Goal: Information Seeking & Learning: Learn about a topic

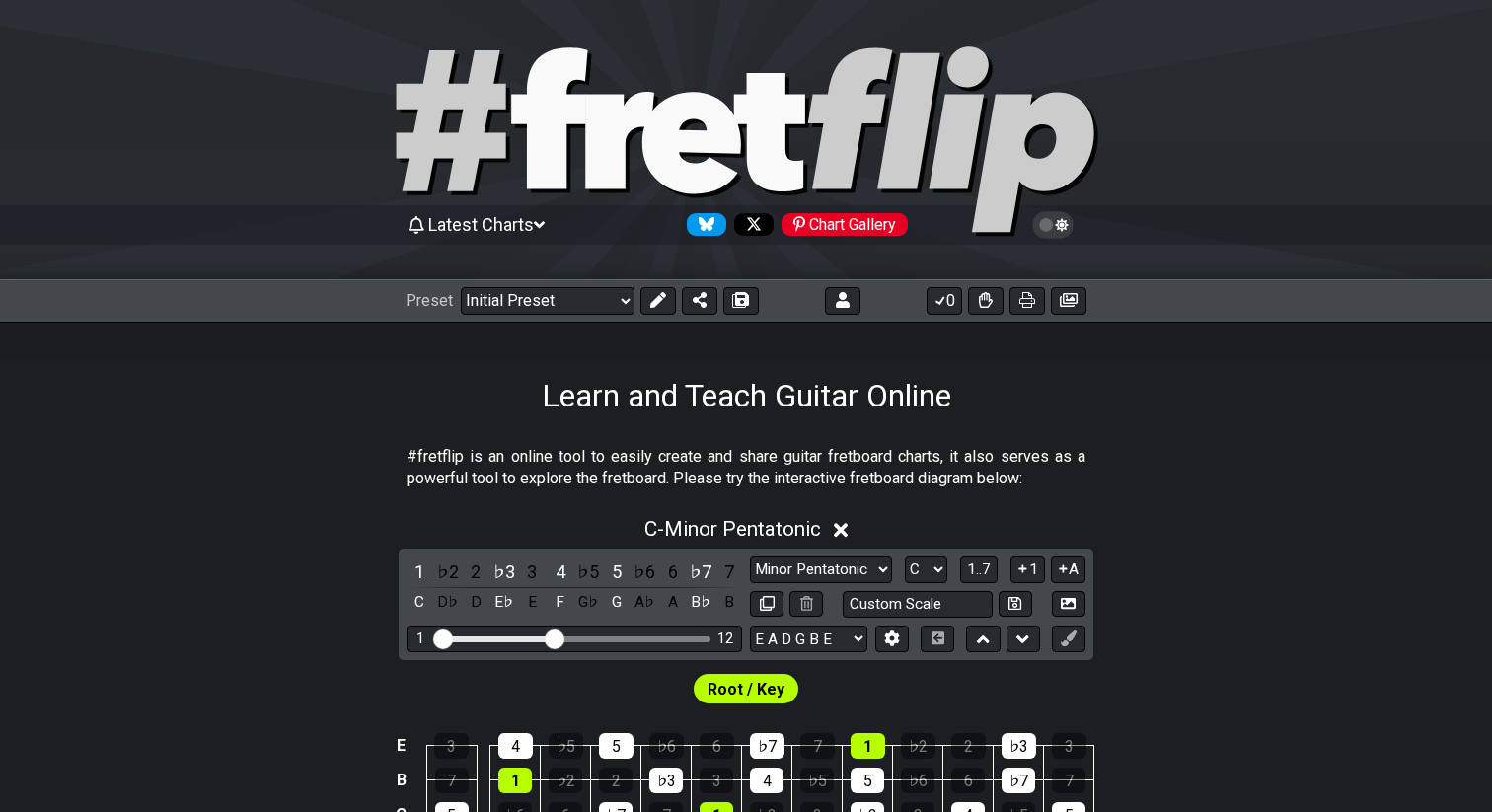
select select "C"
click at [561, 302] on select "Welcome to #fretflip! Initial Preset Custom Preset 2 string patterns to connect…" at bounding box center [548, 301] width 174 height 28
click at [461, 287] on select "Welcome to #fretflip! Initial Preset Custom Preset 2 string patterns to connect…" at bounding box center [548, 301] width 174 height 28
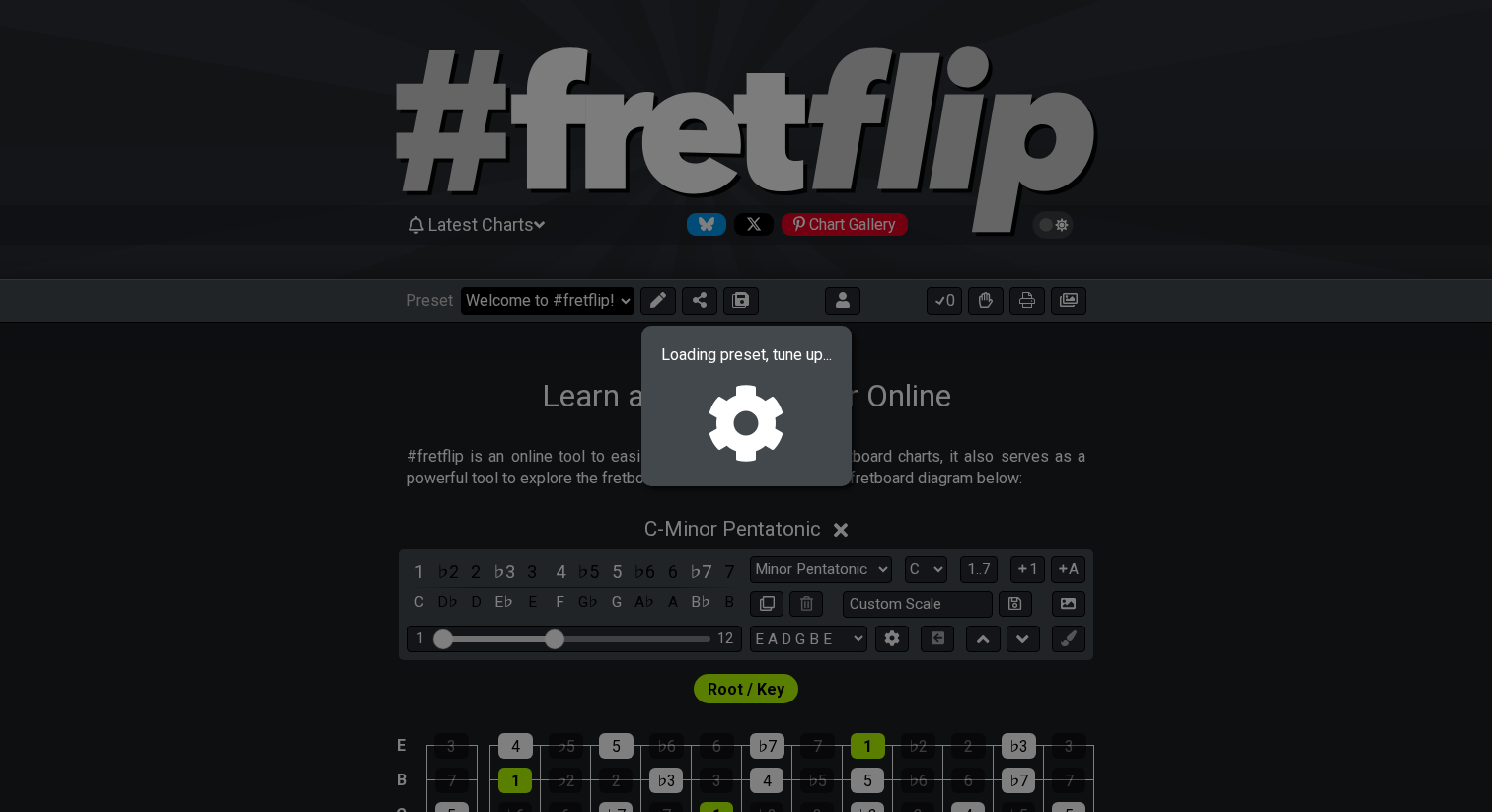
select select "/024QP1VDQ"
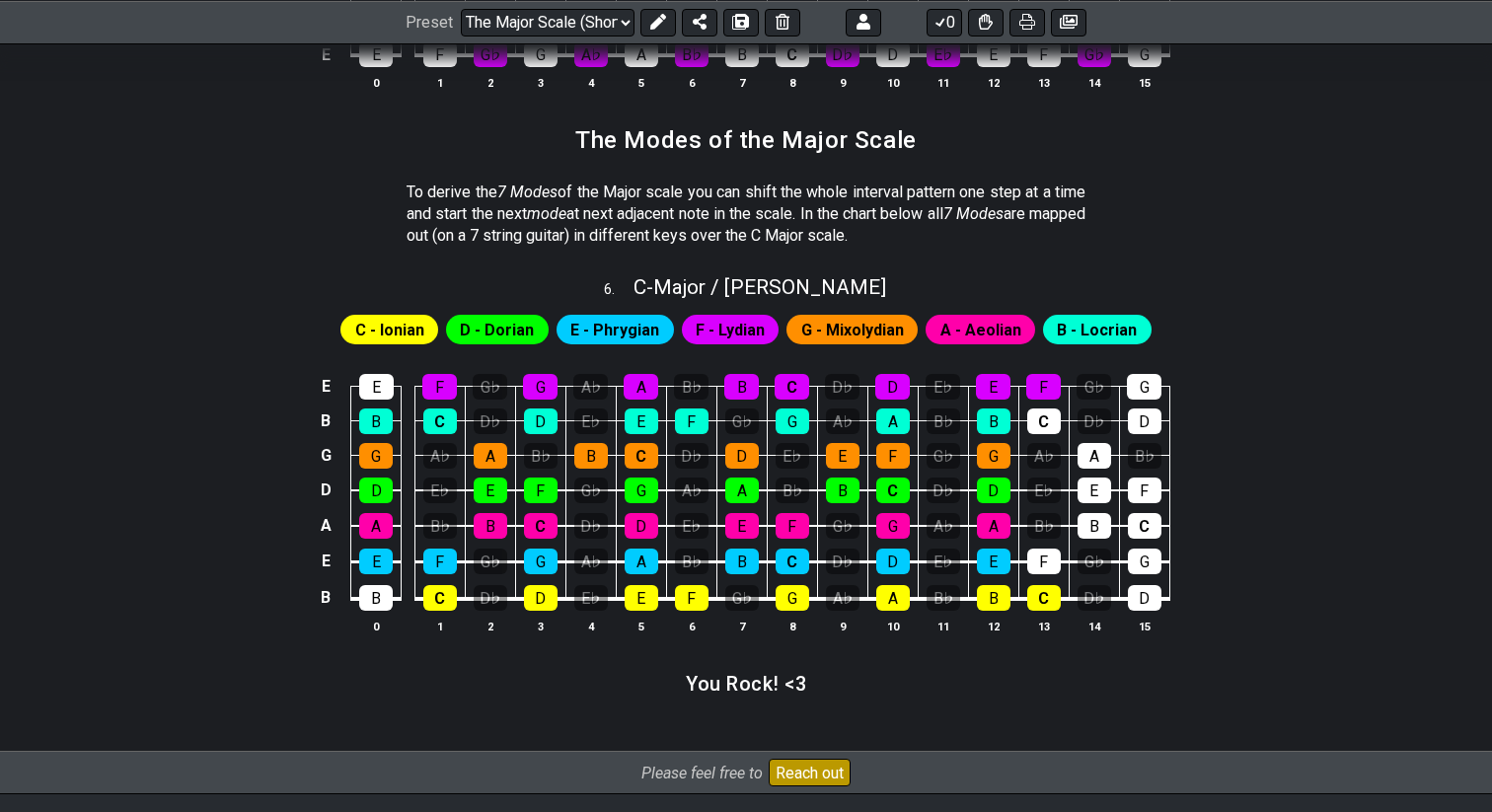
scroll to position [2755, 0]
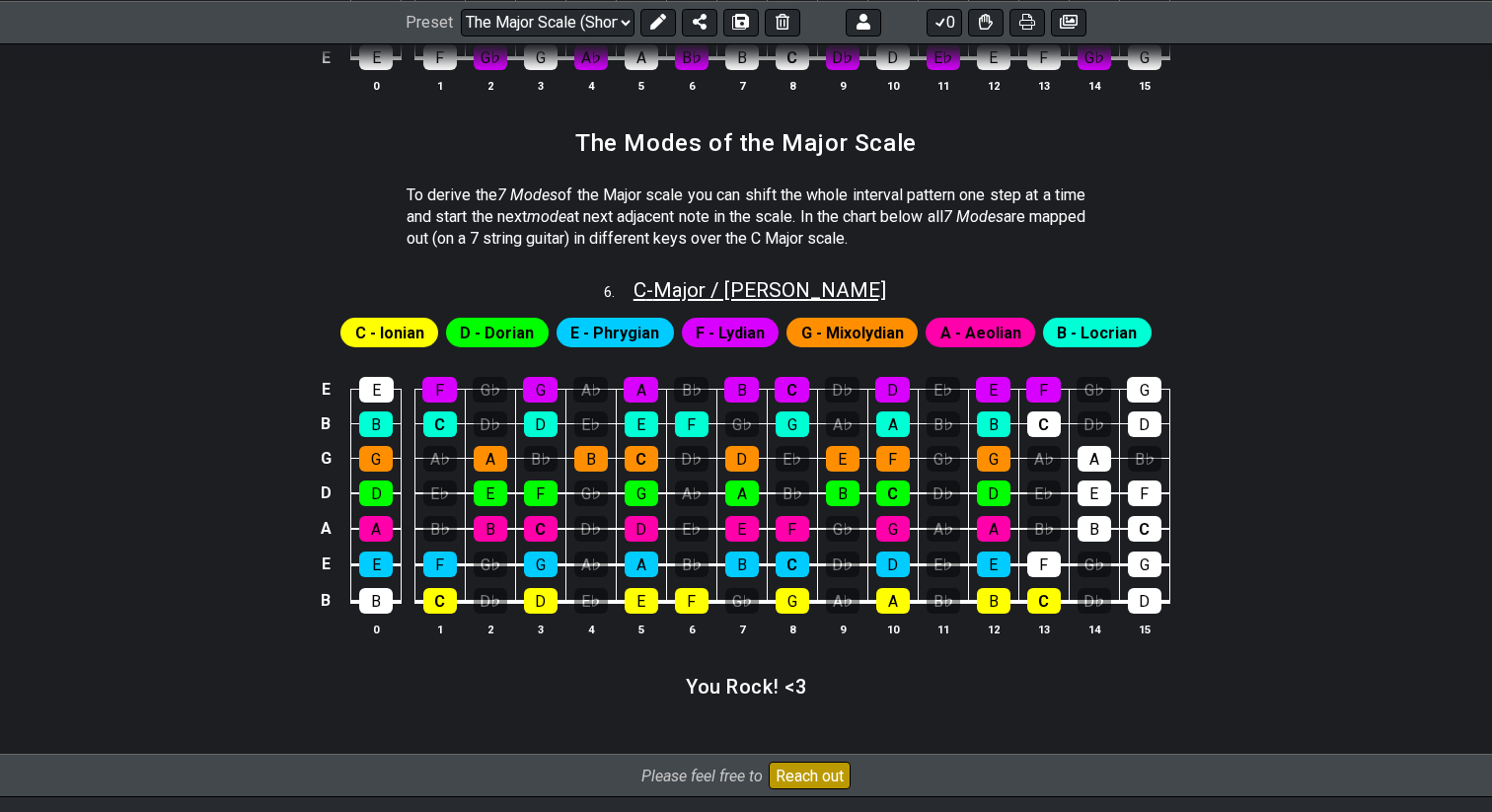
click at [741, 287] on span "C - Major / Ionian" at bounding box center [760, 290] width 252 height 24
select select "C"
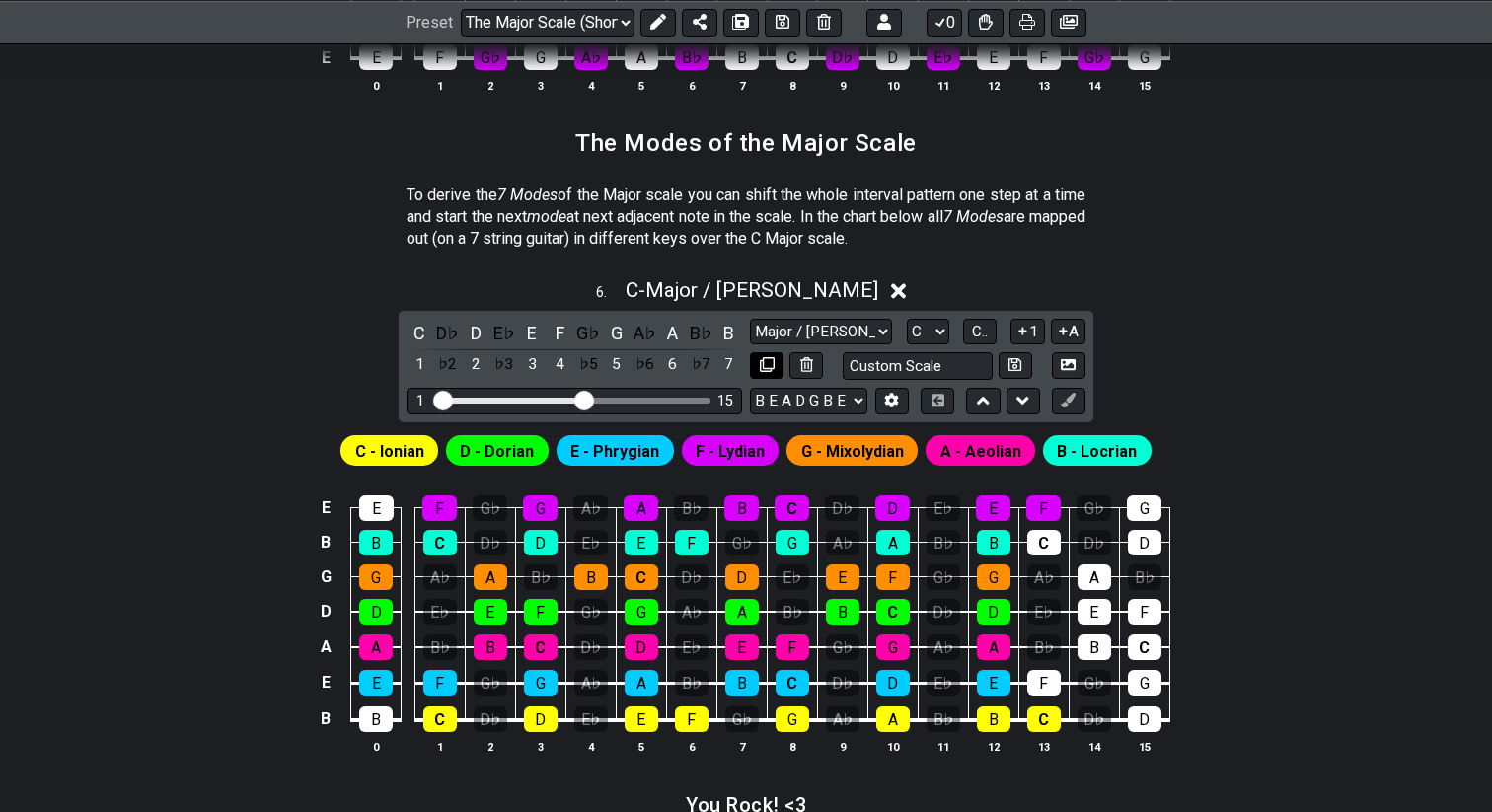
click at [767, 366] on icon at bounding box center [767, 364] width 15 height 15
select select "C"
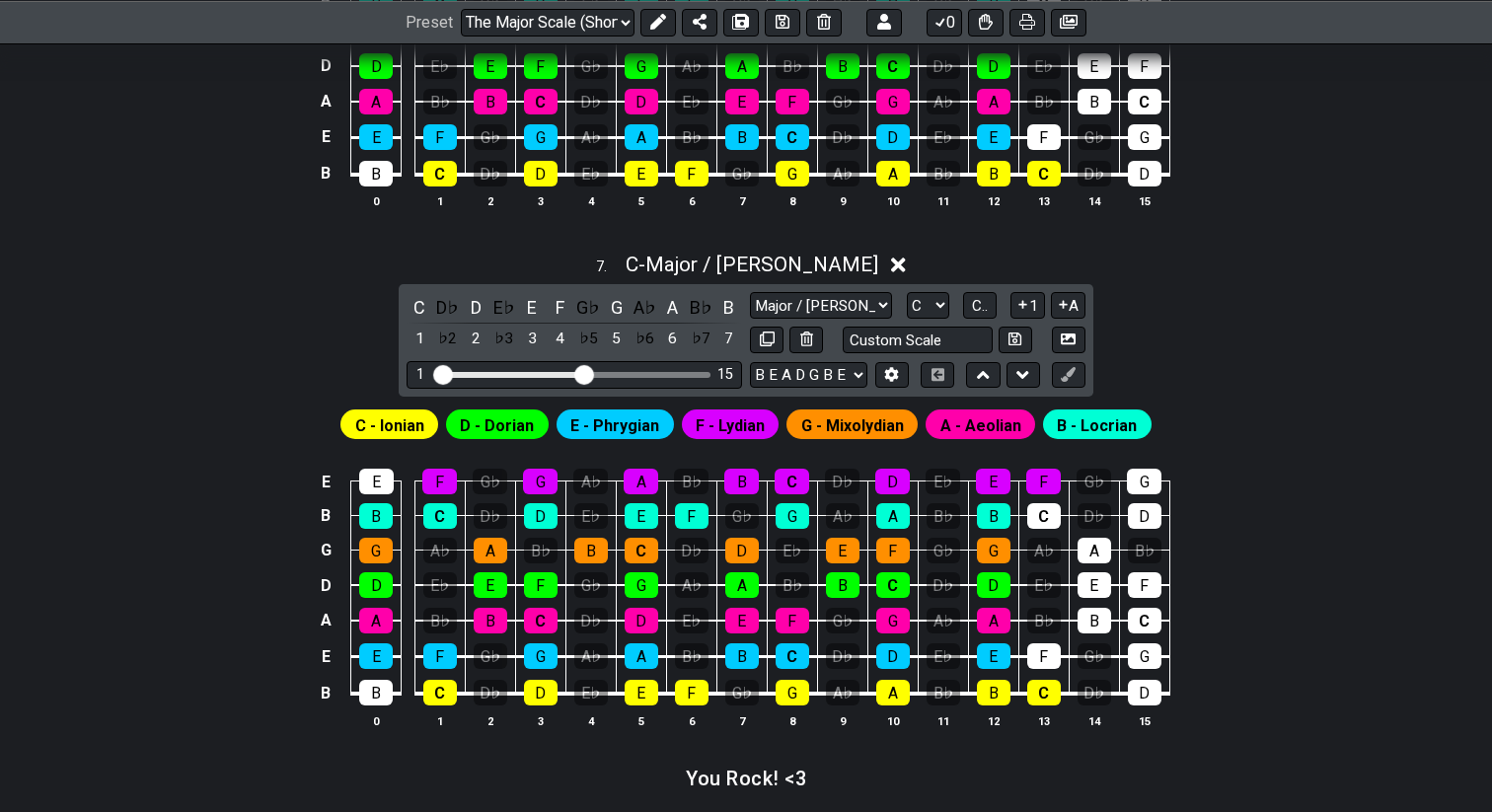
scroll to position [3319, 0]
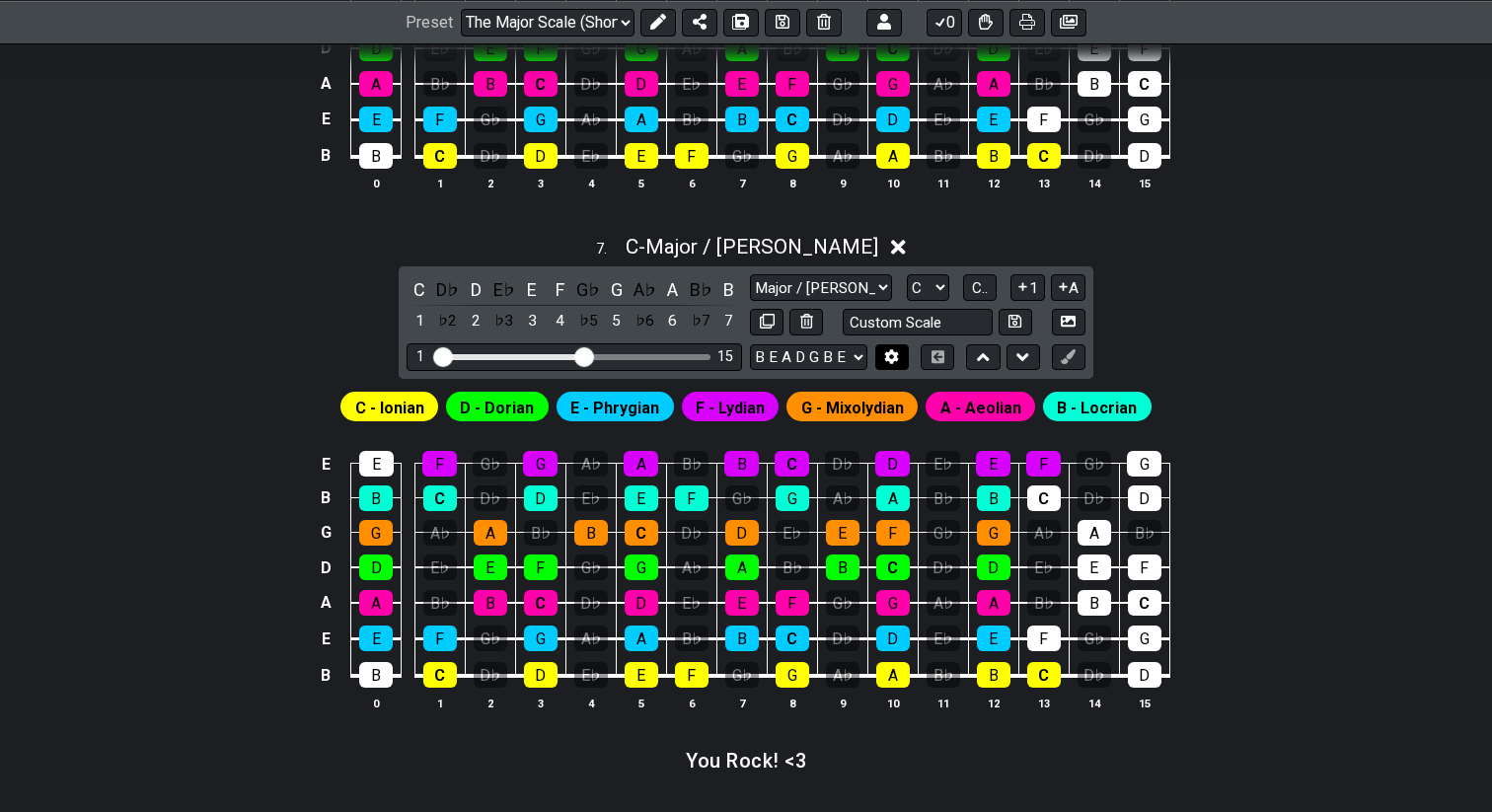
click at [897, 357] on icon at bounding box center [892, 357] width 15 height 15
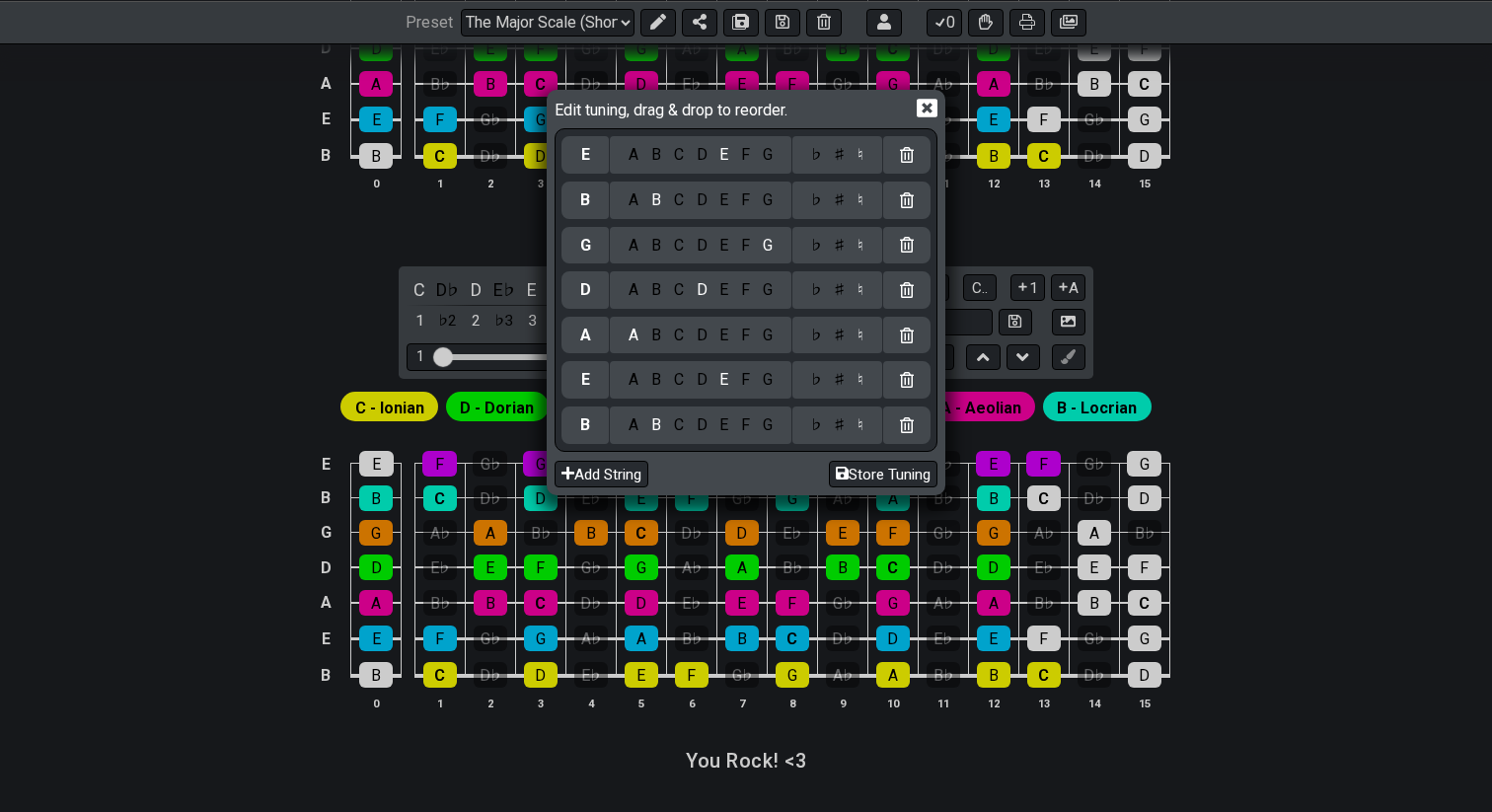
click at [652, 383] on div "B" at bounding box center [656, 380] width 23 height 22
click at [652, 342] on div "B" at bounding box center [656, 336] width 23 height 22
click at [656, 296] on div "B" at bounding box center [656, 290] width 23 height 22
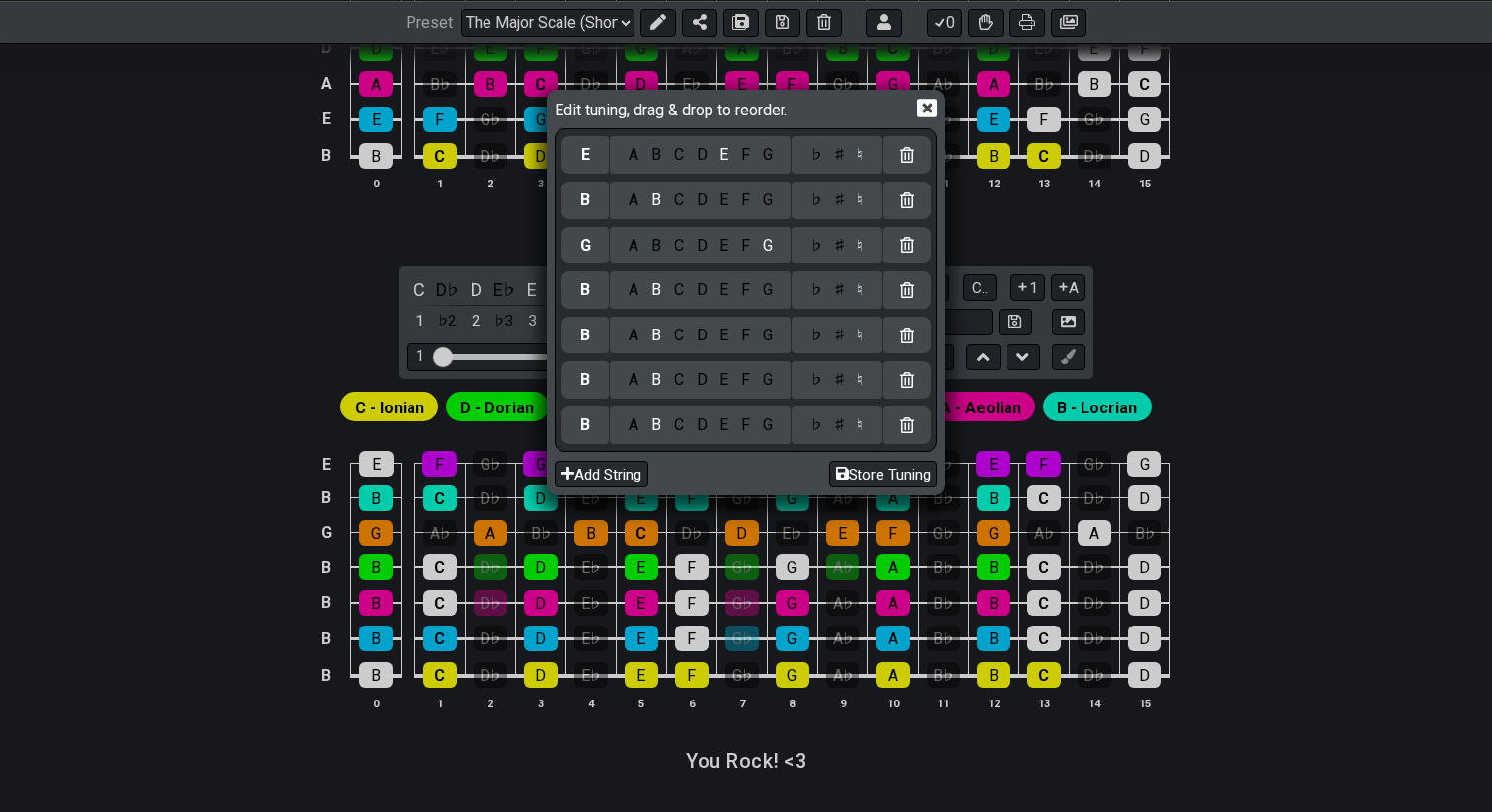
click at [654, 245] on div "B" at bounding box center [656, 245] width 23 height 22
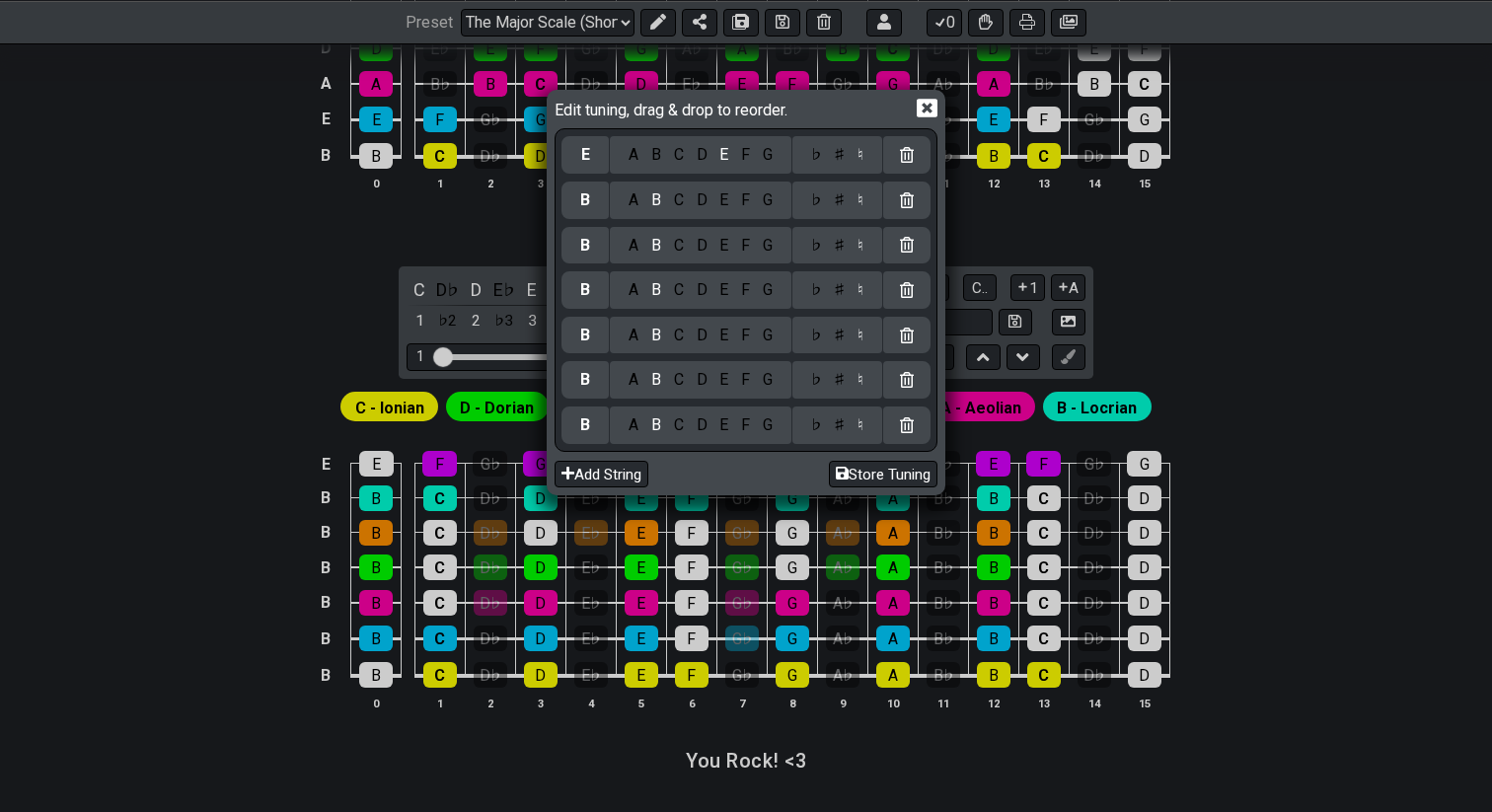
click at [655, 160] on div "B" at bounding box center [656, 155] width 23 height 22
click at [928, 112] on icon at bounding box center [927, 107] width 21 height 19
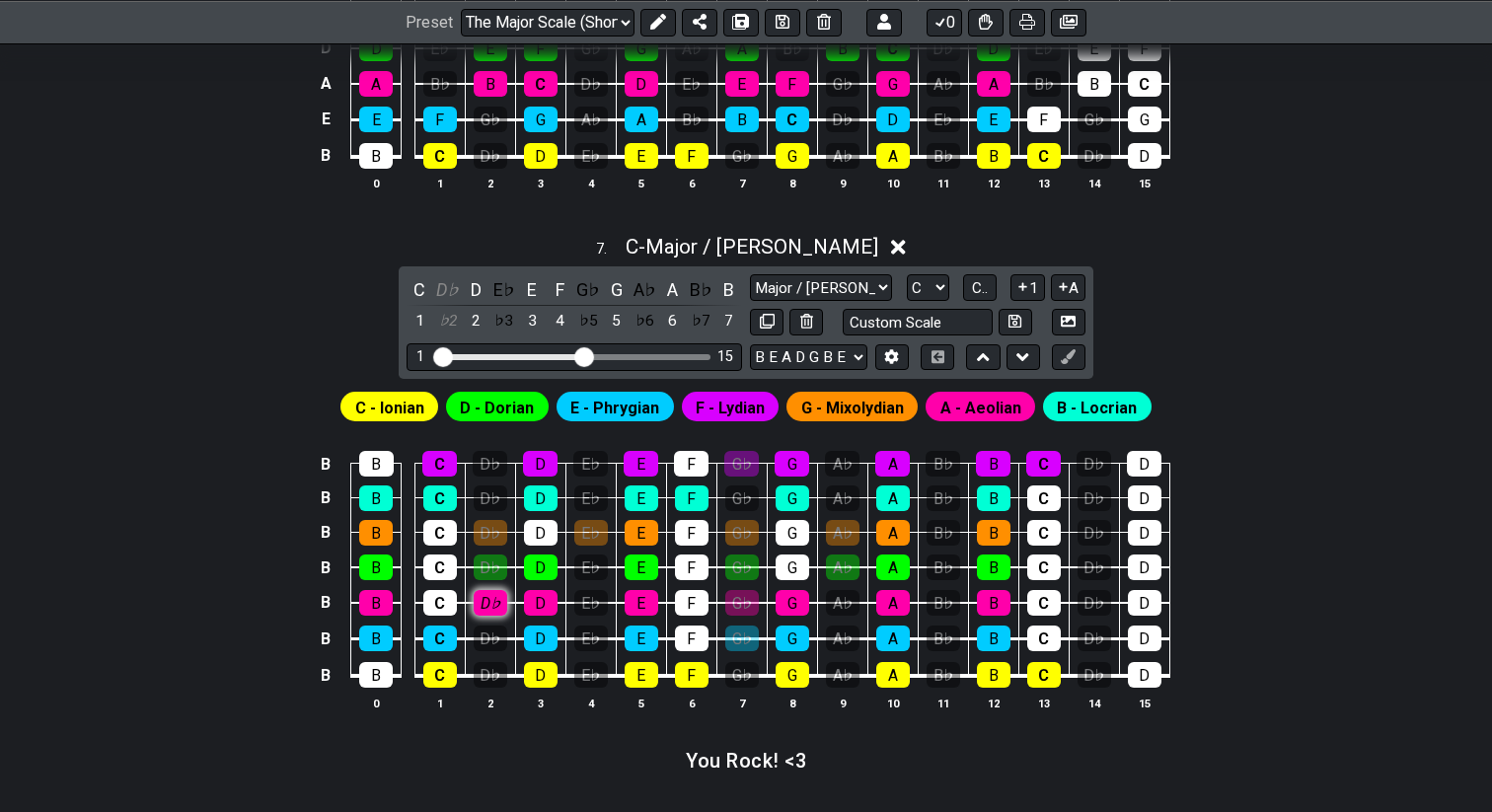
click at [492, 604] on div "D♭" at bounding box center [491, 603] width 34 height 26
click at [494, 558] on div "D♭" at bounding box center [491, 568] width 34 height 26
click at [499, 398] on span "D - Dorian" at bounding box center [497, 407] width 74 height 29
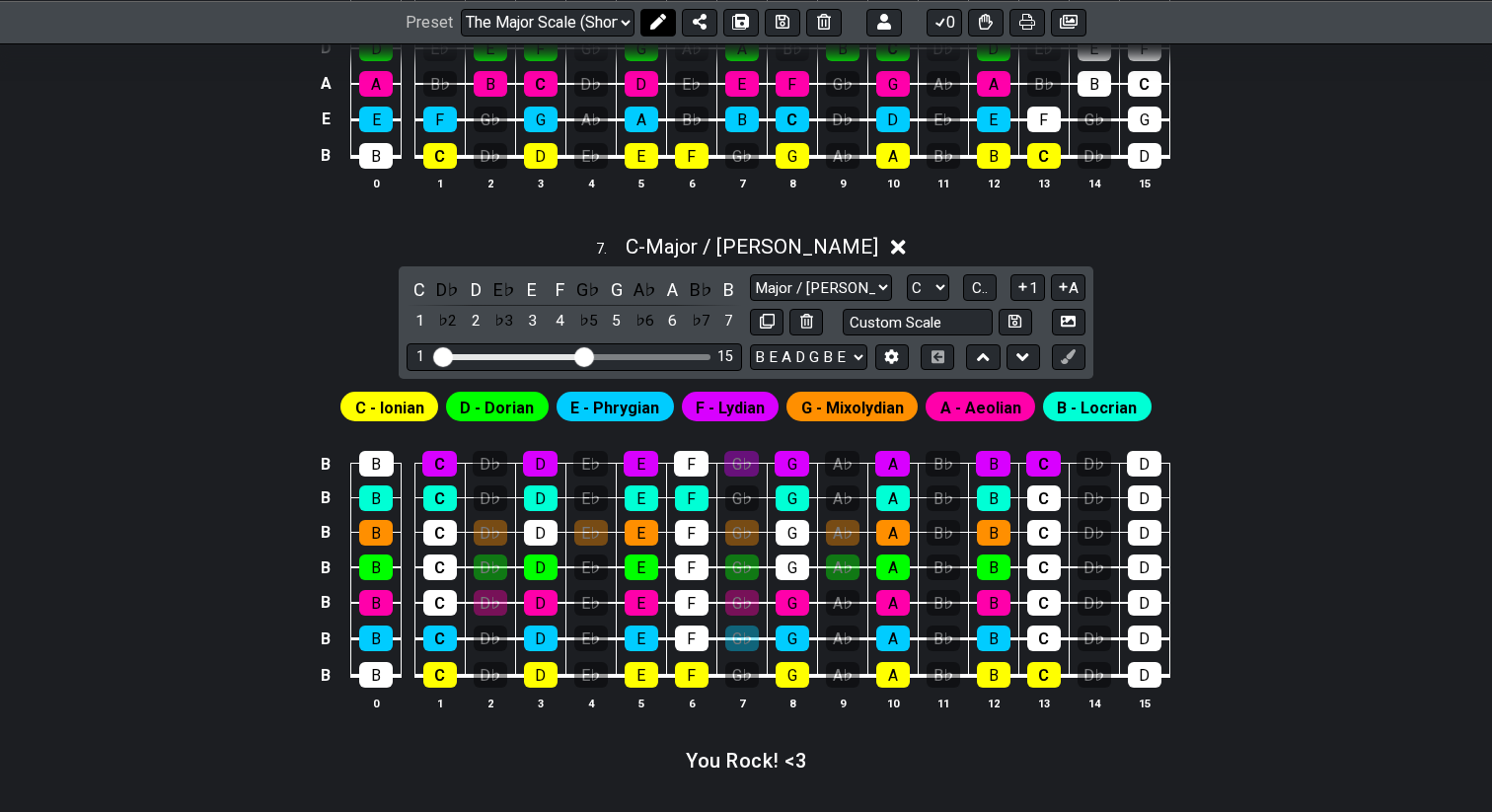
click at [650, 18] on icon at bounding box center [658, 22] width 16 height 16
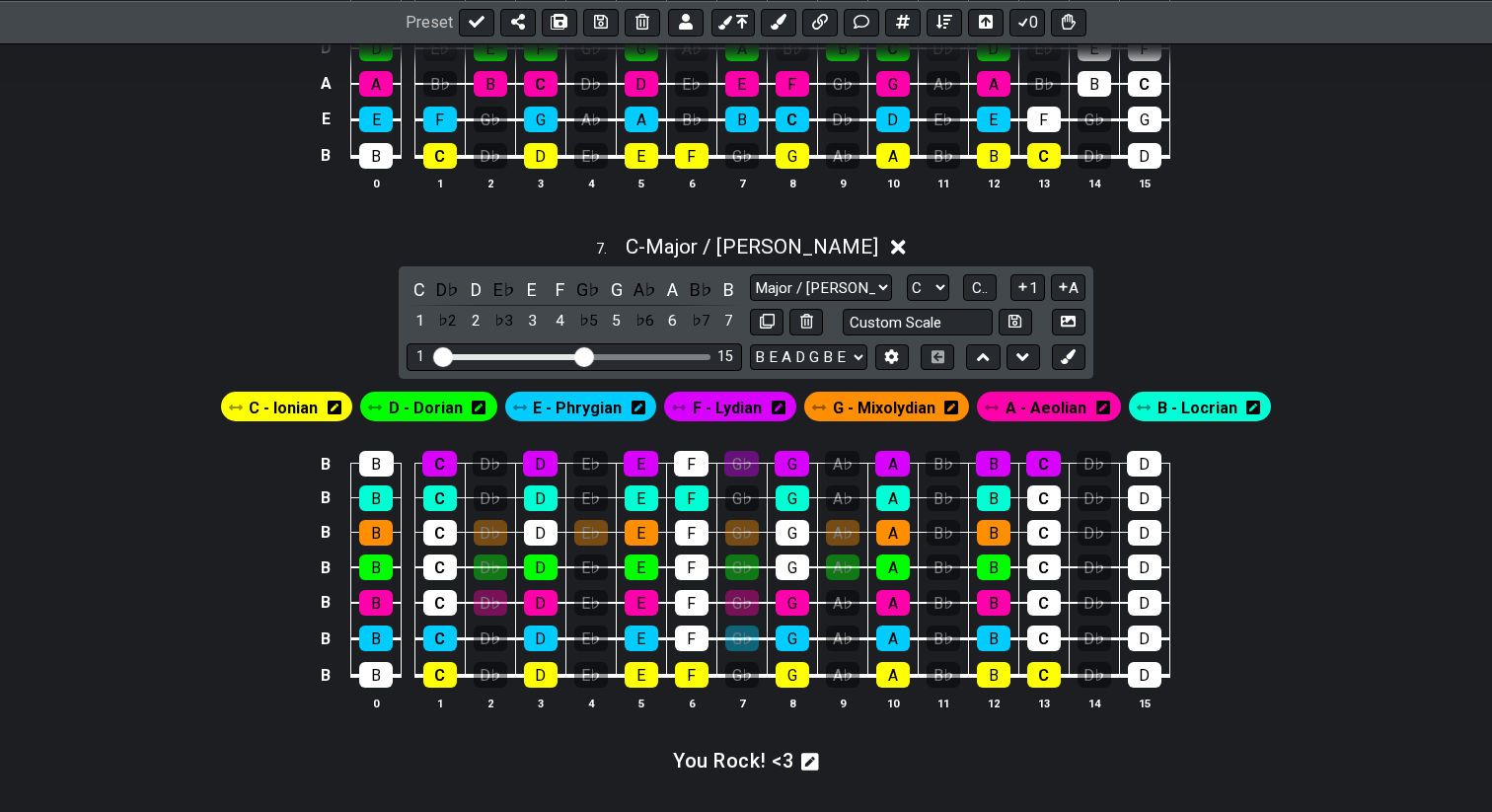
click at [571, 407] on span "E - Phrygian" at bounding box center [577, 407] width 88 height 29
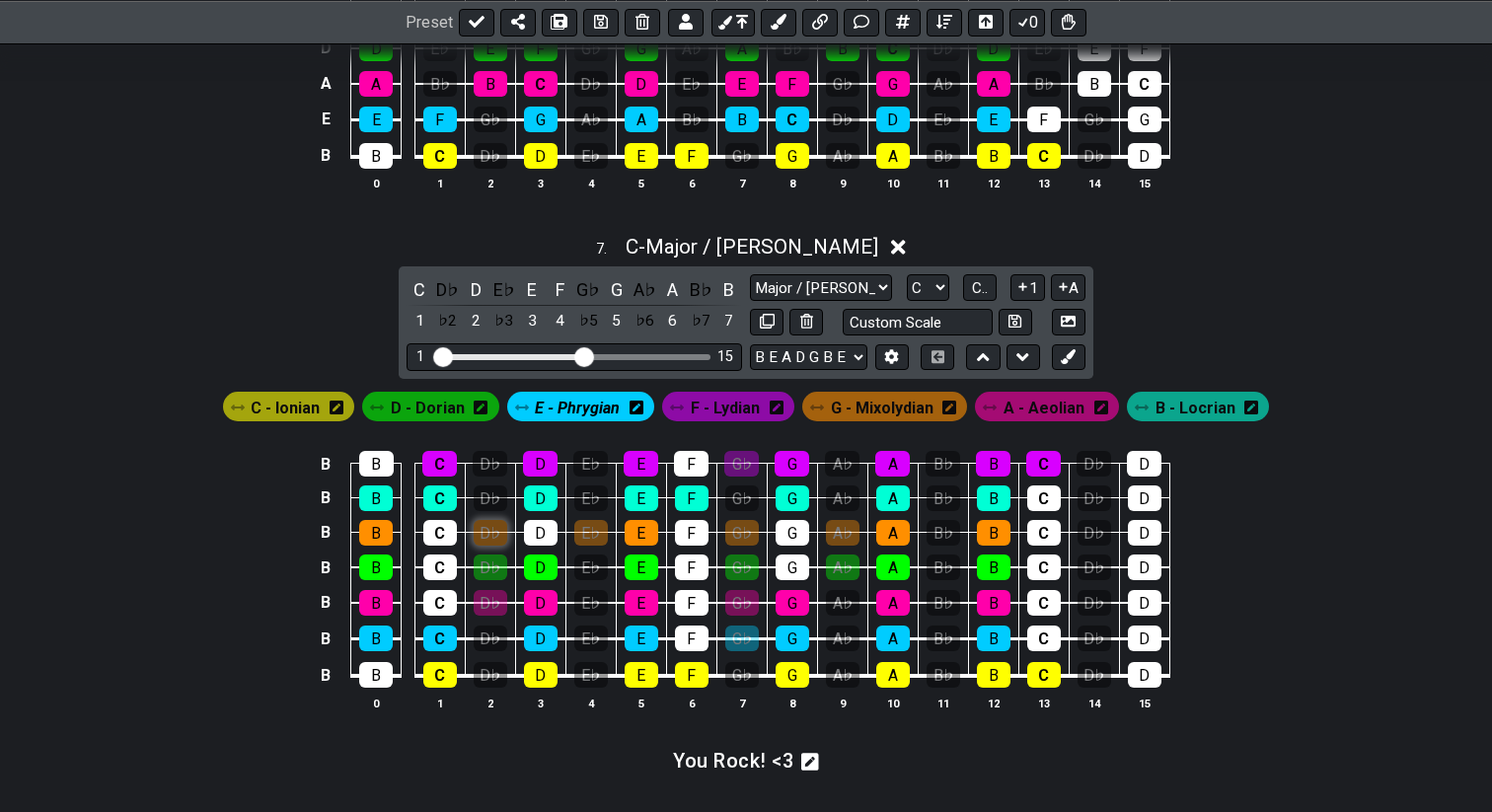
click at [486, 533] on div "D♭" at bounding box center [491, 533] width 34 height 26
click at [487, 547] on td "D♭" at bounding box center [490, 551] width 51 height 36
click at [487, 542] on td "D♭" at bounding box center [490, 551] width 51 height 36
click at [490, 537] on div "D♭" at bounding box center [491, 533] width 34 height 26
click at [490, 555] on div "D♭" at bounding box center [491, 568] width 34 height 26
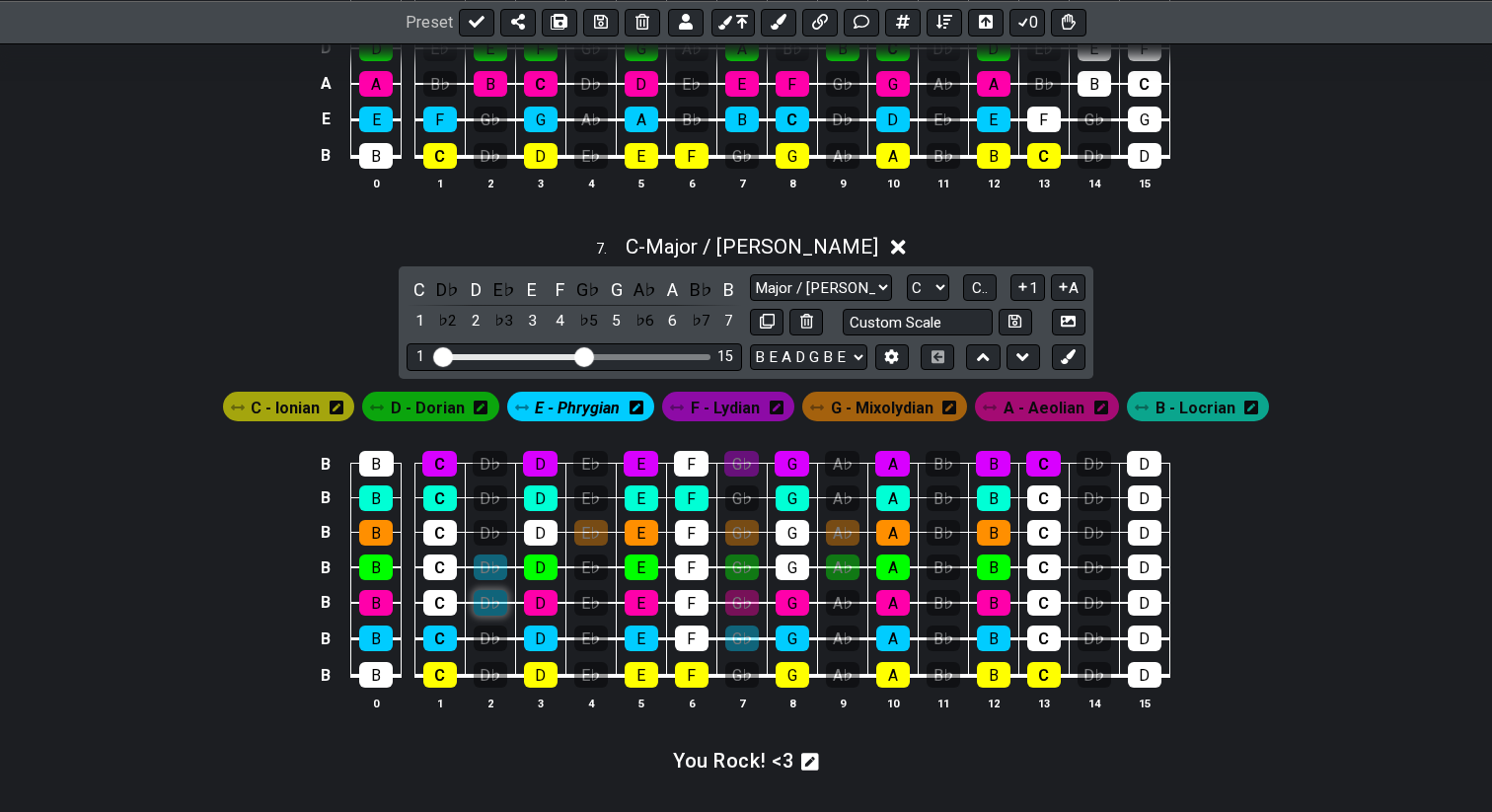
click at [490, 594] on div "D♭" at bounding box center [491, 603] width 34 height 26
click at [490, 581] on td "D♭" at bounding box center [490, 585] width 51 height 36
click at [490, 590] on div "D♭" at bounding box center [491, 603] width 34 height 26
click at [490, 575] on td "D♭" at bounding box center [490, 585] width 51 height 36
click at [495, 563] on div "D♭" at bounding box center [491, 568] width 34 height 26
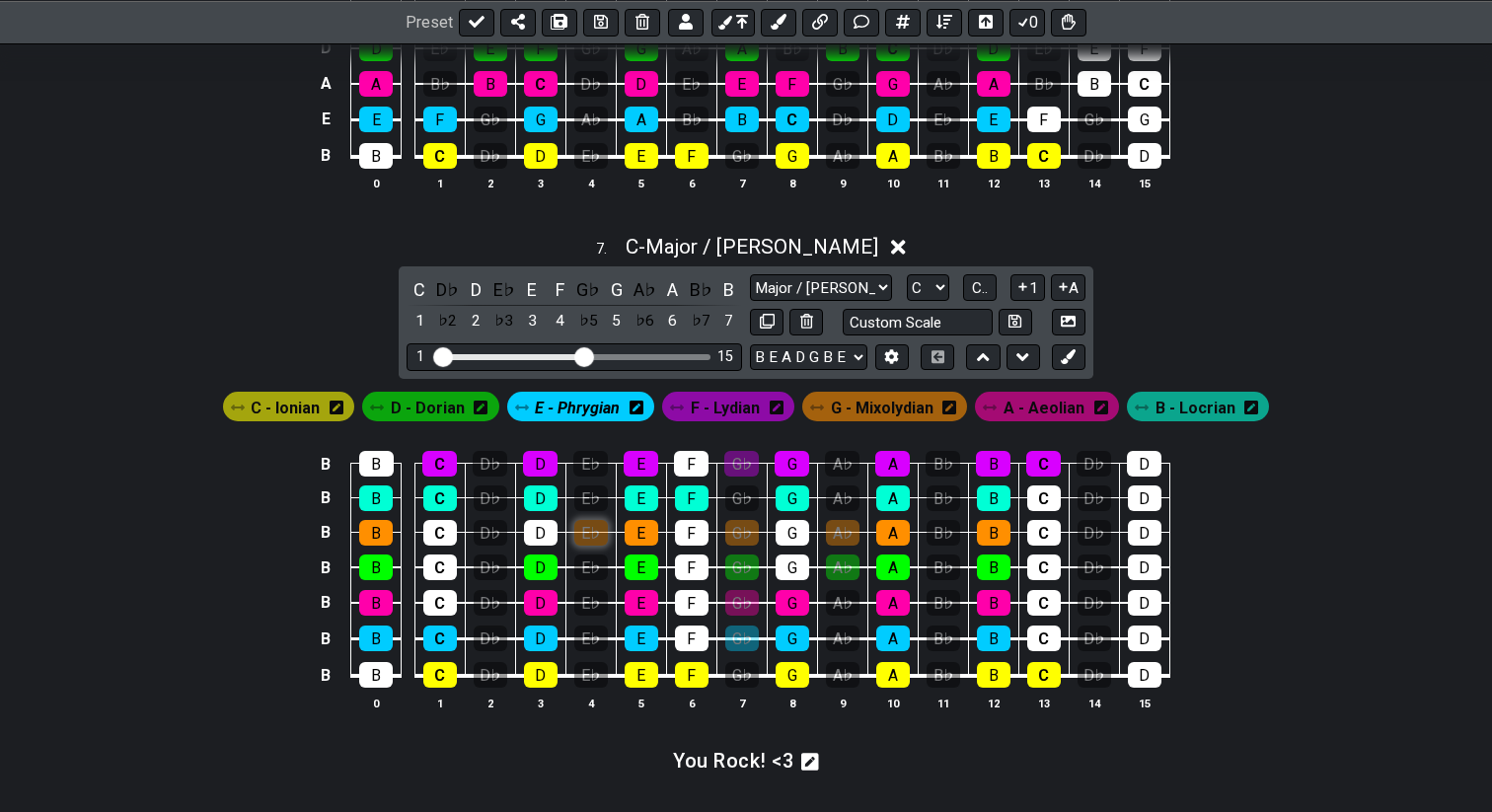
click at [591, 534] on div "E♭" at bounding box center [591, 533] width 34 height 26
drag, startPoint x: 730, startPoint y: 533, endPoint x: 745, endPoint y: 511, distance: 26.6
click at [745, 511] on td "G♭" at bounding box center [742, 515] width 51 height 35
click at [586, 527] on div "E♭" at bounding box center [591, 533] width 34 height 26
click at [736, 444] on td "G♭" at bounding box center [742, 446] width 51 height 35
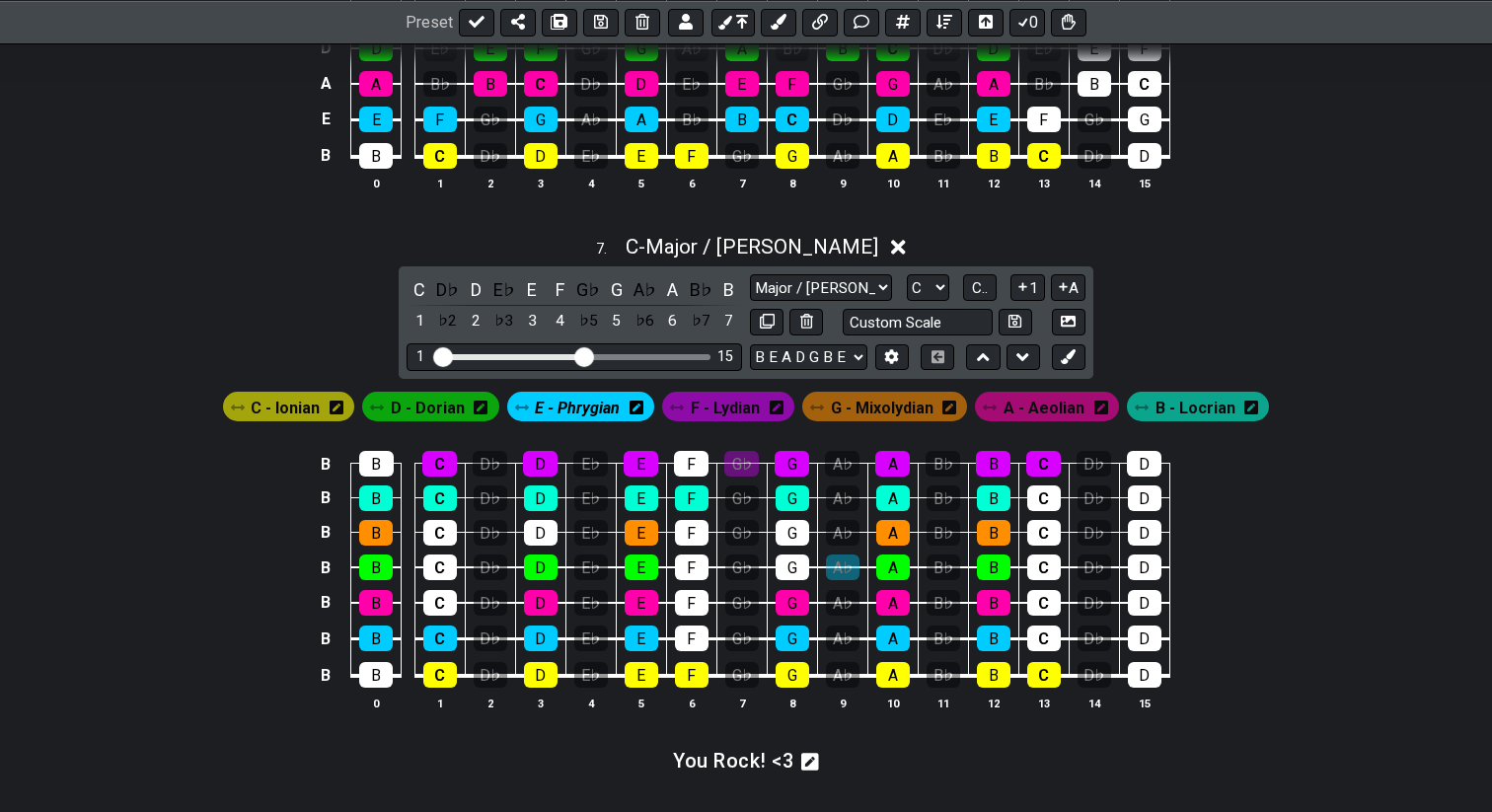
drag, startPoint x: 847, startPoint y: 526, endPoint x: 845, endPoint y: 508, distance: 18.1
click at [845, 508] on td "A♭" at bounding box center [842, 515] width 51 height 35
click at [852, 559] on div "A♭" at bounding box center [843, 568] width 34 height 26
click at [377, 629] on div "B" at bounding box center [376, 639] width 34 height 26
click at [437, 632] on div "C" at bounding box center [440, 639] width 34 height 26
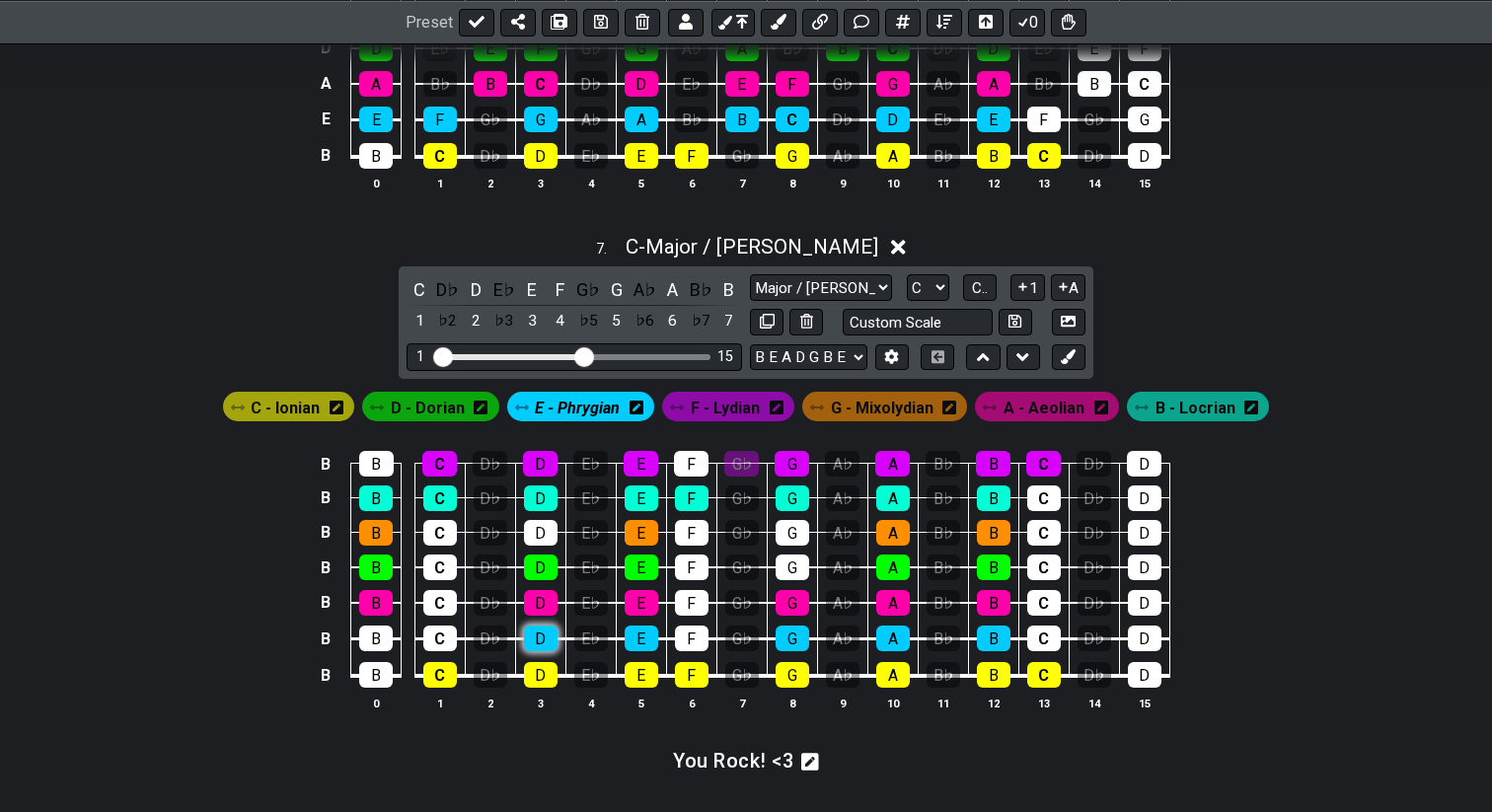
click at [532, 640] on div "D" at bounding box center [541, 639] width 34 height 26
click at [633, 638] on div "E" at bounding box center [642, 639] width 34 height 26
click at [779, 636] on div "G" at bounding box center [793, 639] width 34 height 26
click at [886, 634] on div "A" at bounding box center [894, 639] width 34 height 26
click at [1002, 632] on div "B" at bounding box center [994, 639] width 34 height 26
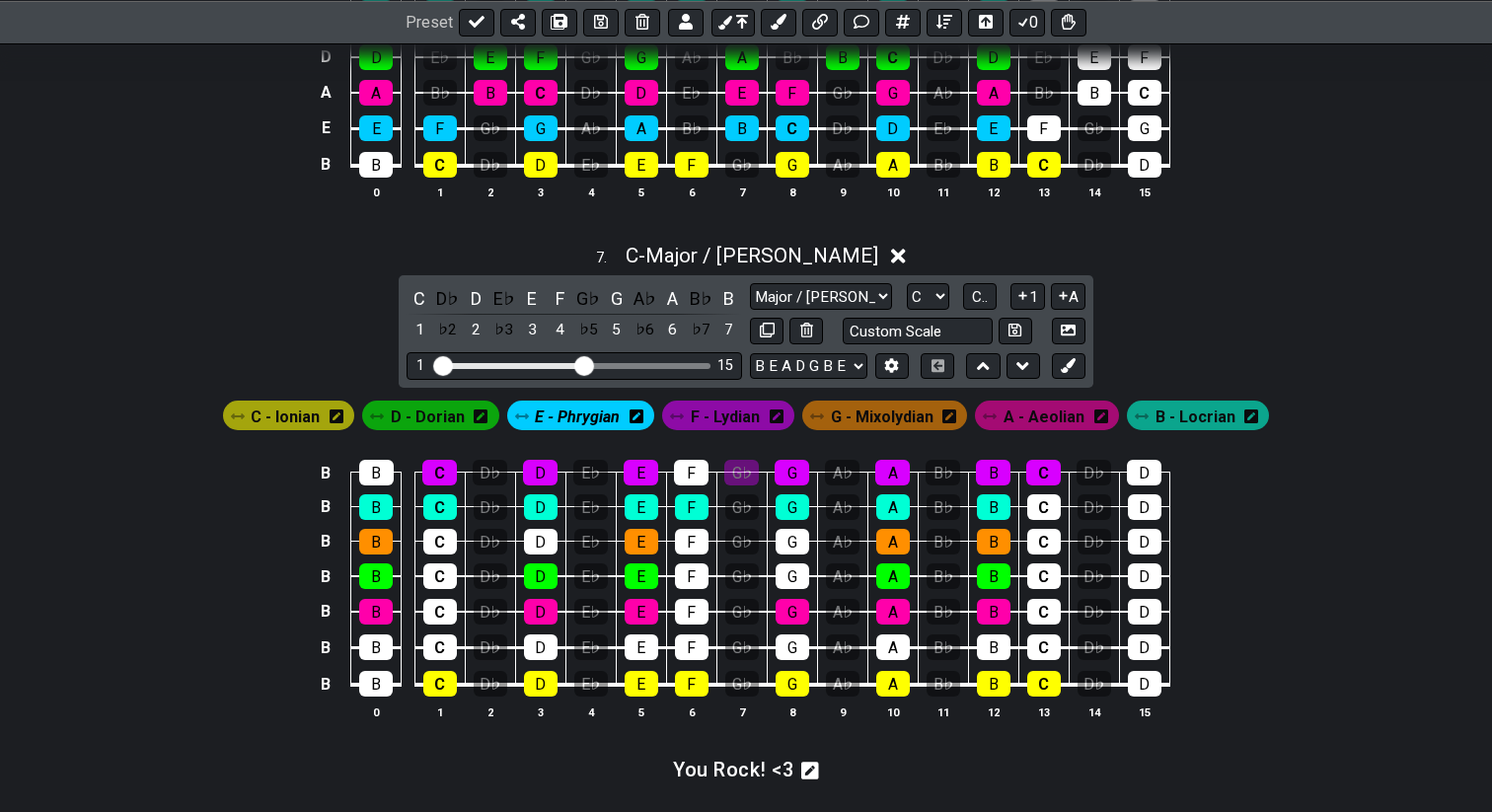
scroll to position [3317, 0]
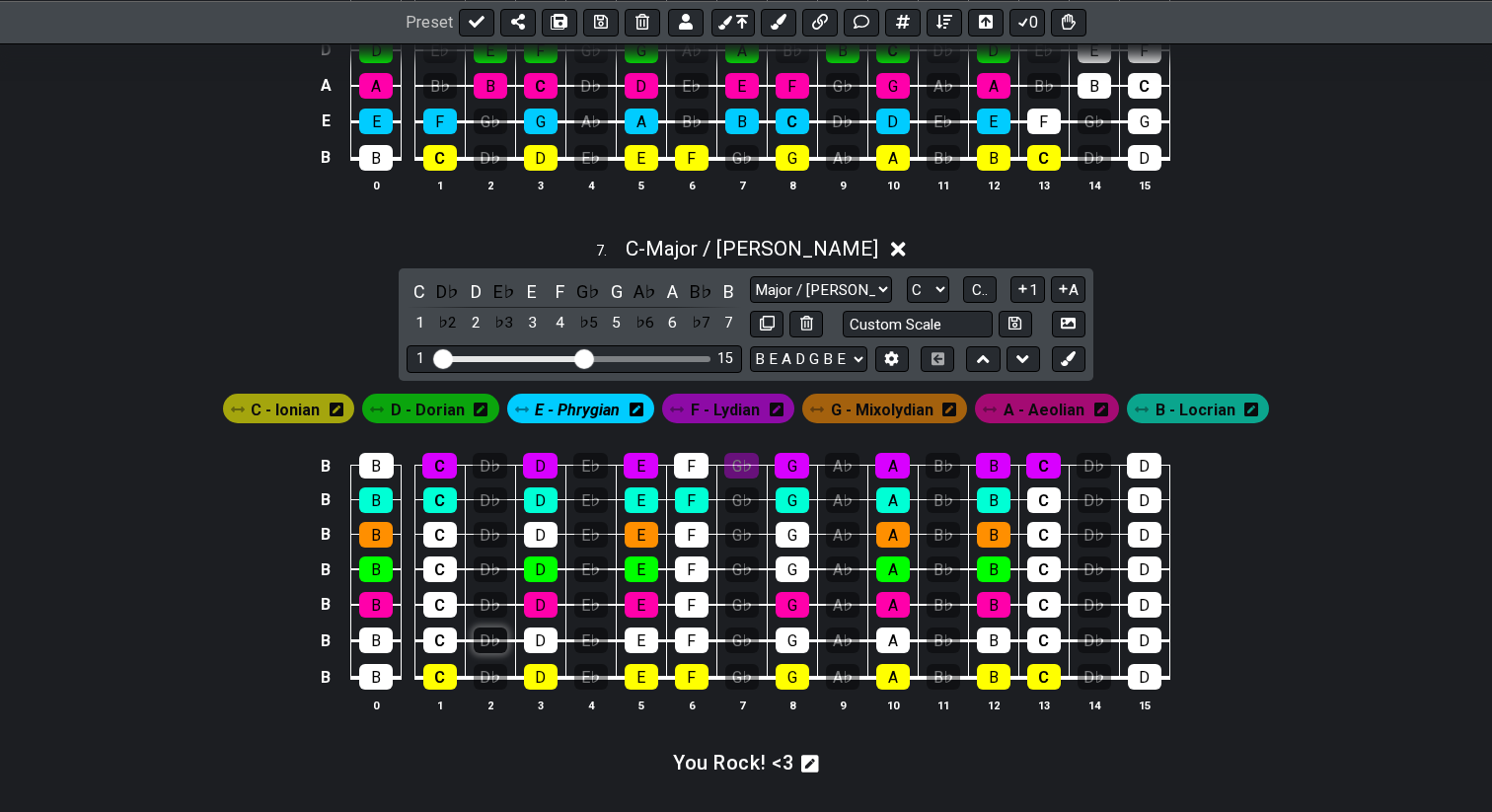
click at [494, 639] on div "D♭" at bounding box center [491, 641] width 34 height 26
click at [584, 414] on span "E - Phrygian" at bounding box center [577, 409] width 84 height 29
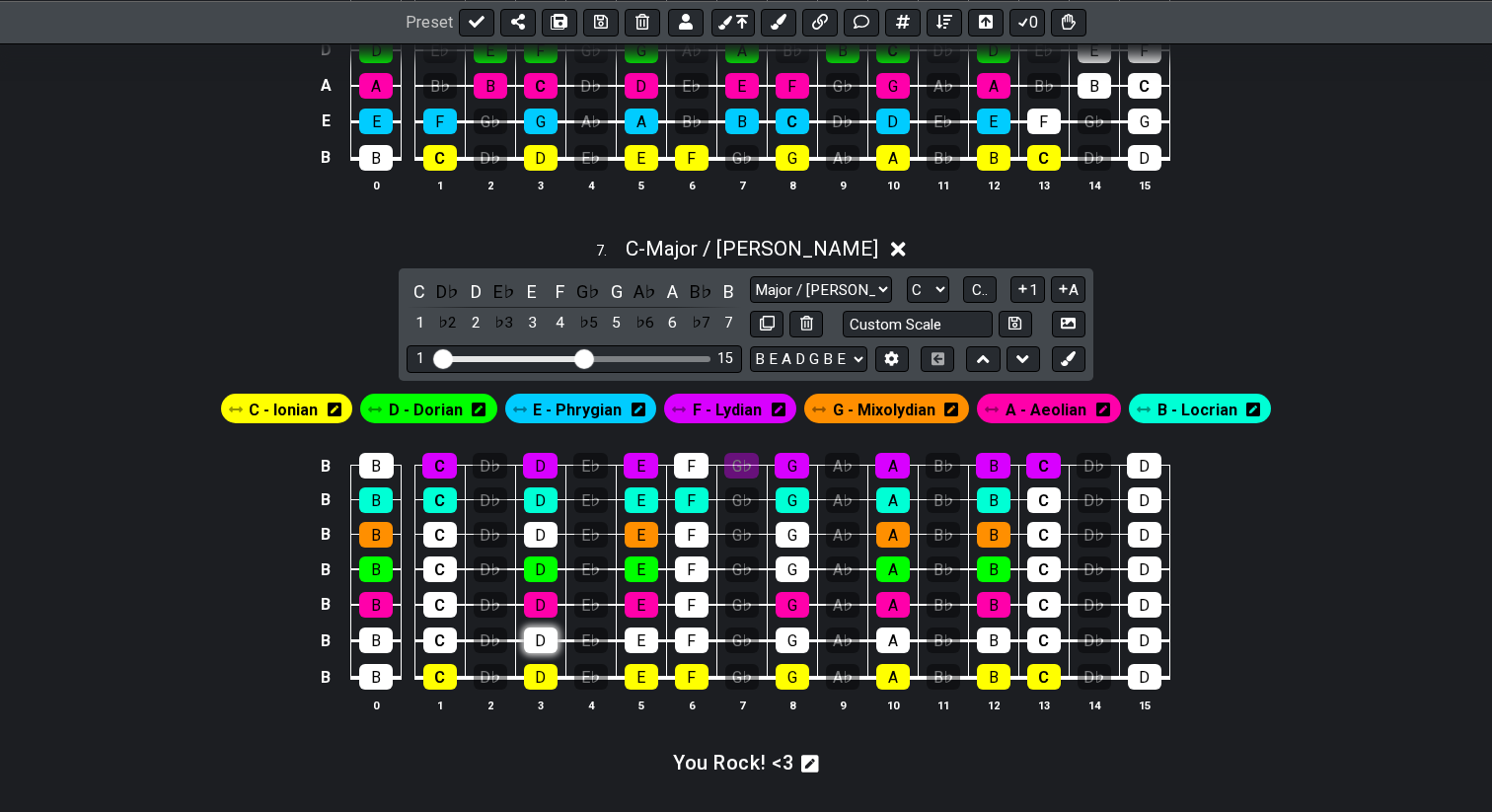
click at [548, 635] on div "D" at bounding box center [541, 641] width 34 height 26
click at [496, 636] on div "D♭" at bounding box center [491, 641] width 34 height 26
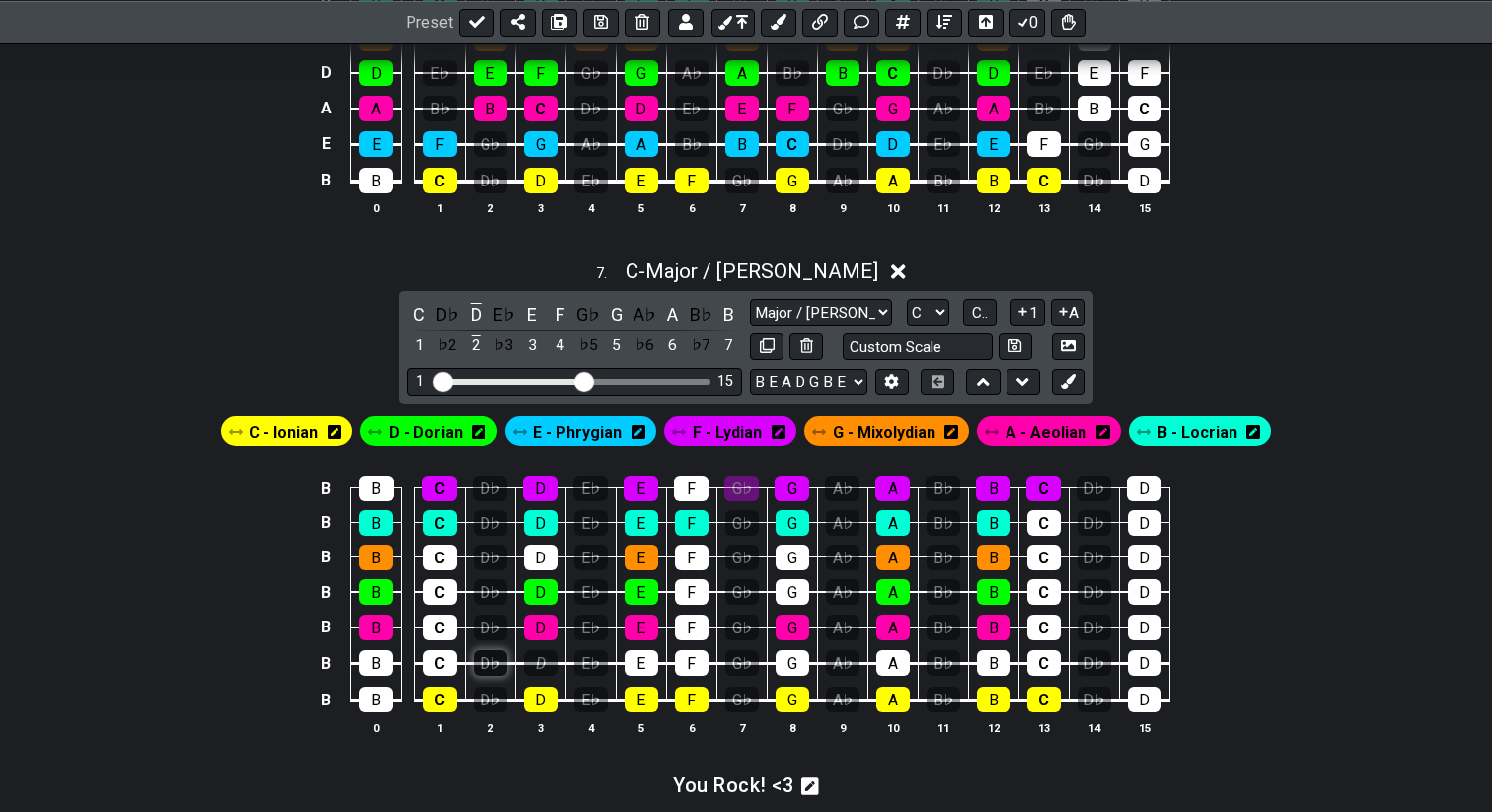
scroll to position [3313, 0]
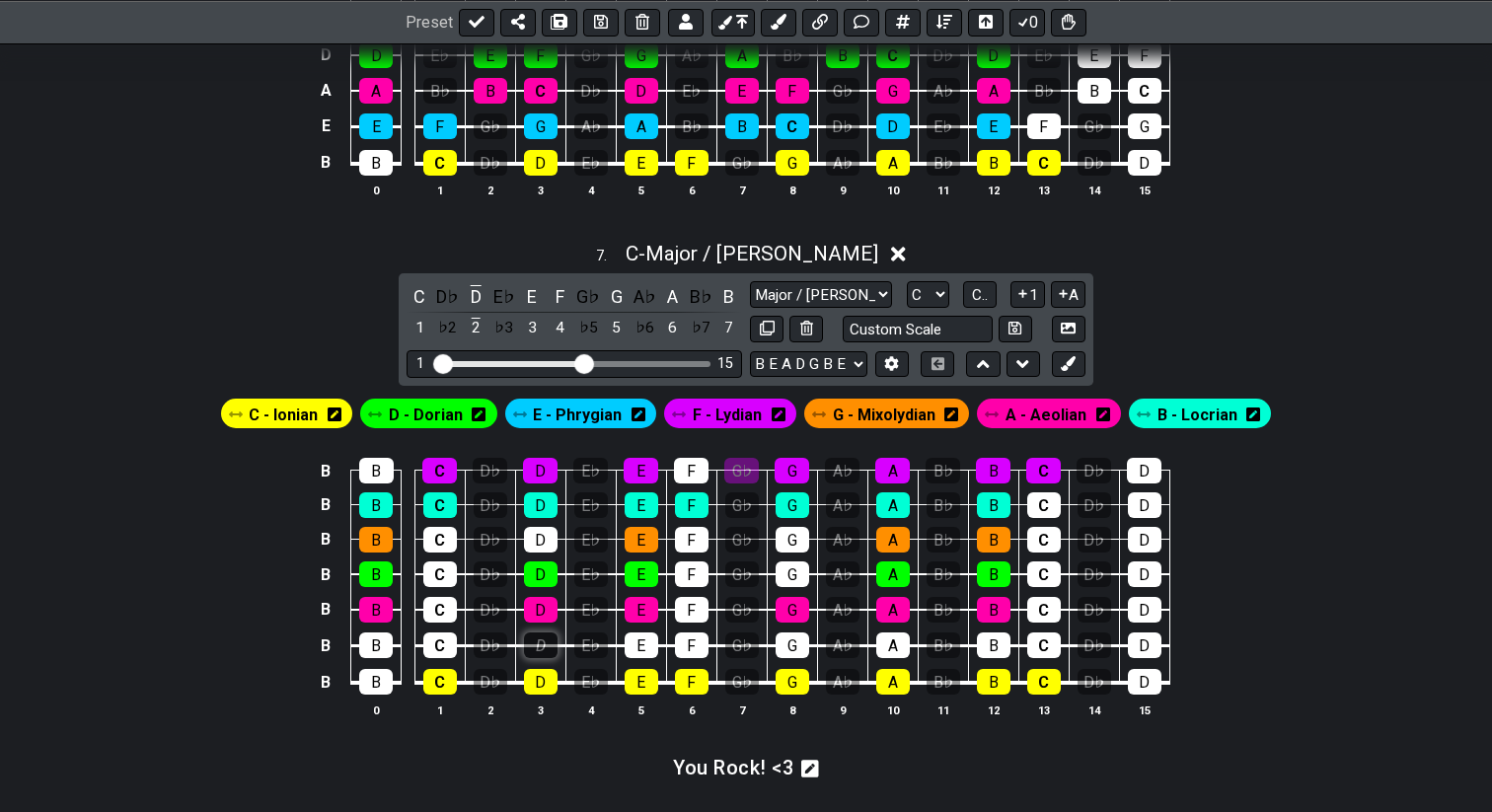
click at [537, 640] on div "D" at bounding box center [541, 646] width 34 height 26
click at [586, 639] on div "E♭" at bounding box center [591, 646] width 34 height 26
click at [691, 639] on div "F" at bounding box center [692, 646] width 34 height 26
click at [655, 644] on div "E" at bounding box center [642, 646] width 34 height 26
click at [693, 644] on div "F" at bounding box center [692, 646] width 34 height 26
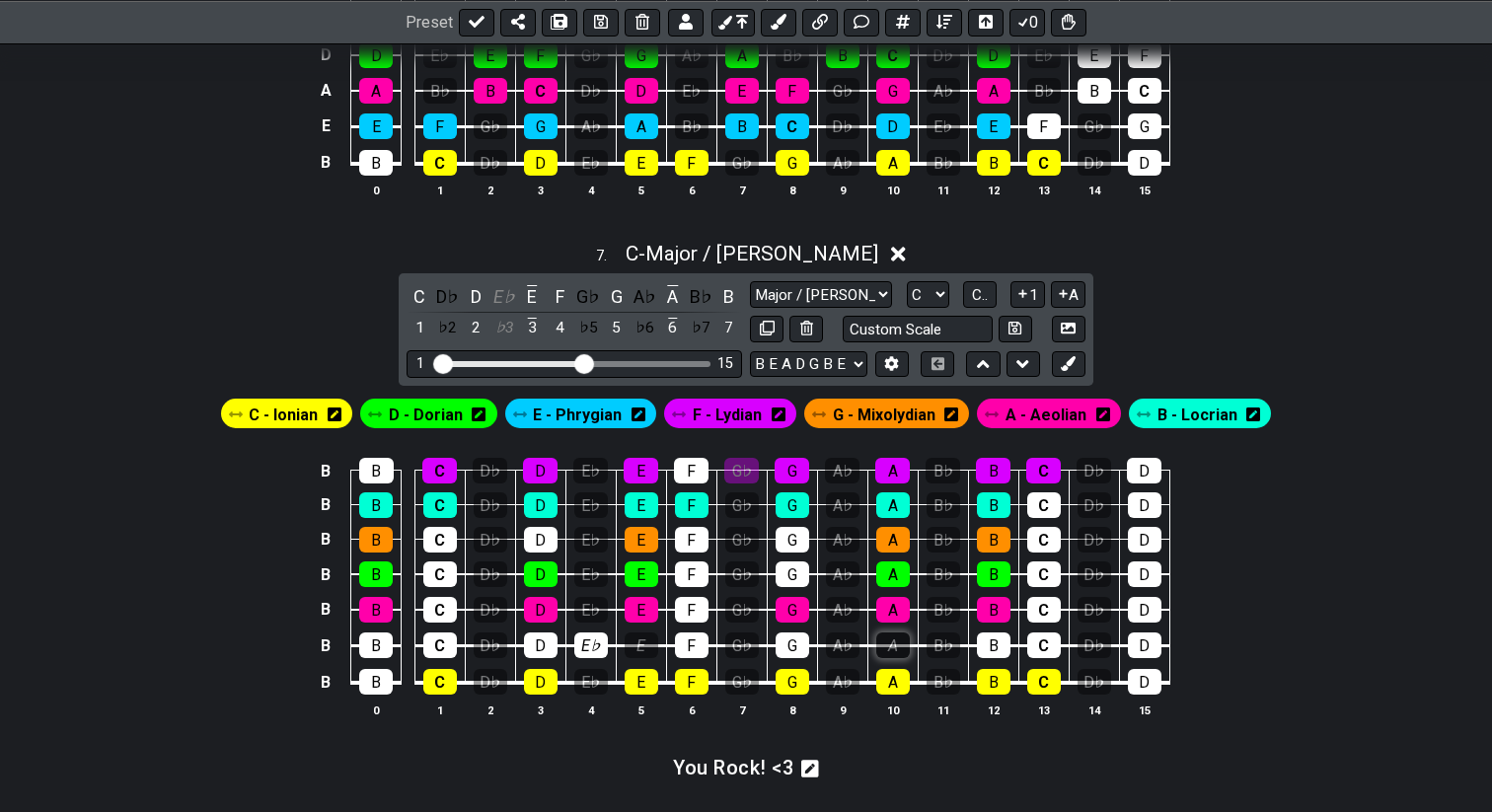
click at [902, 647] on div "A" at bounding box center [894, 646] width 34 height 26
click at [989, 639] on div "B" at bounding box center [994, 646] width 34 height 26
click at [1032, 635] on div "C" at bounding box center [1045, 646] width 34 height 26
click at [1158, 640] on div "D" at bounding box center [1145, 646] width 34 height 26
click at [1144, 681] on div "D" at bounding box center [1145, 682] width 34 height 26
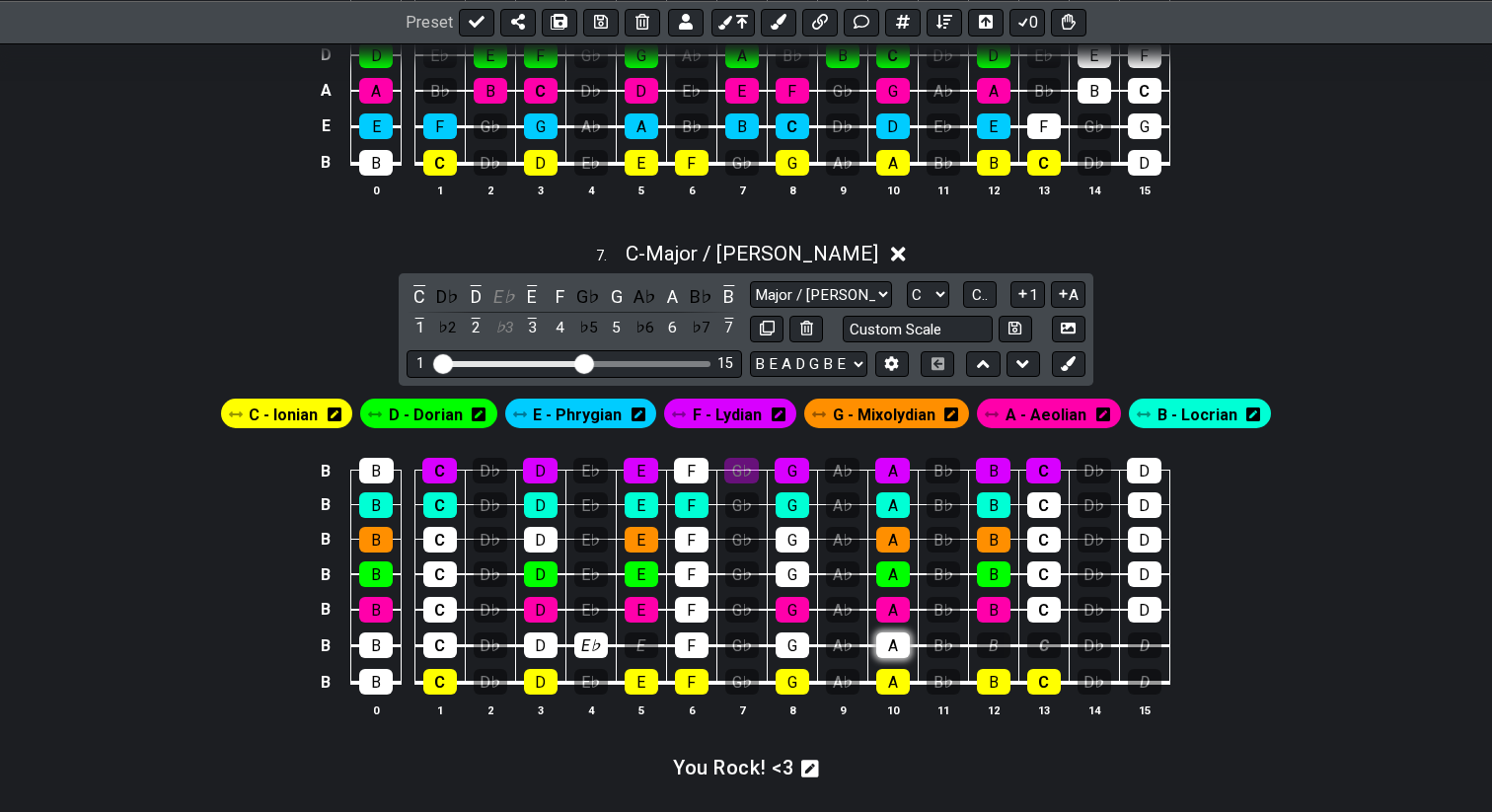
click at [909, 640] on div "A" at bounding box center [894, 646] width 34 height 26
click at [935, 641] on div "B♭" at bounding box center [943, 646] width 34 height 26
click at [1047, 638] on div "C" at bounding box center [1045, 646] width 34 height 26
click at [373, 603] on div "B" at bounding box center [376, 610] width 34 height 26
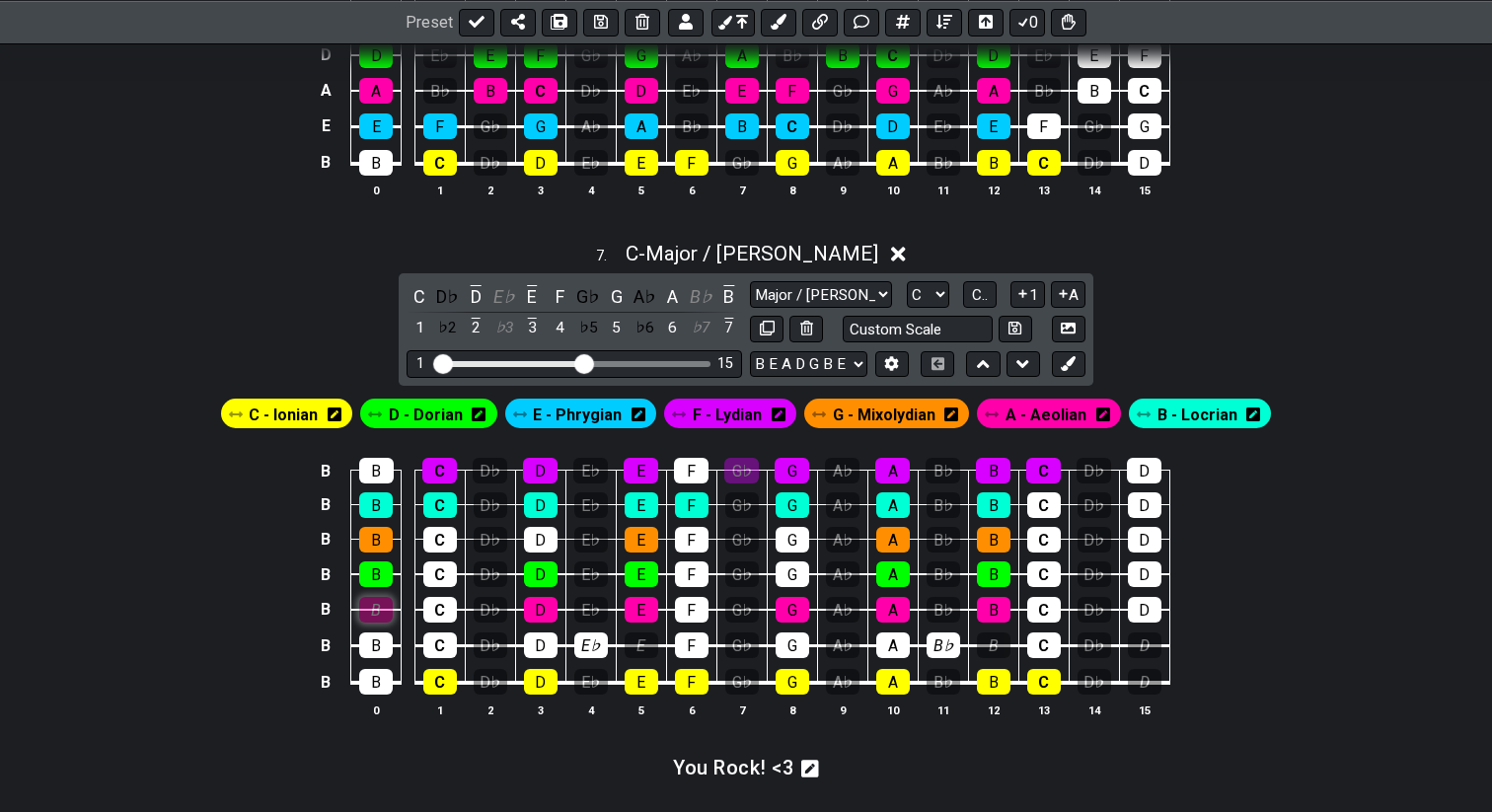
click at [379, 600] on div "B" at bounding box center [376, 610] width 34 height 26
click at [586, 409] on span "E - Phrygian" at bounding box center [577, 414] width 88 height 29
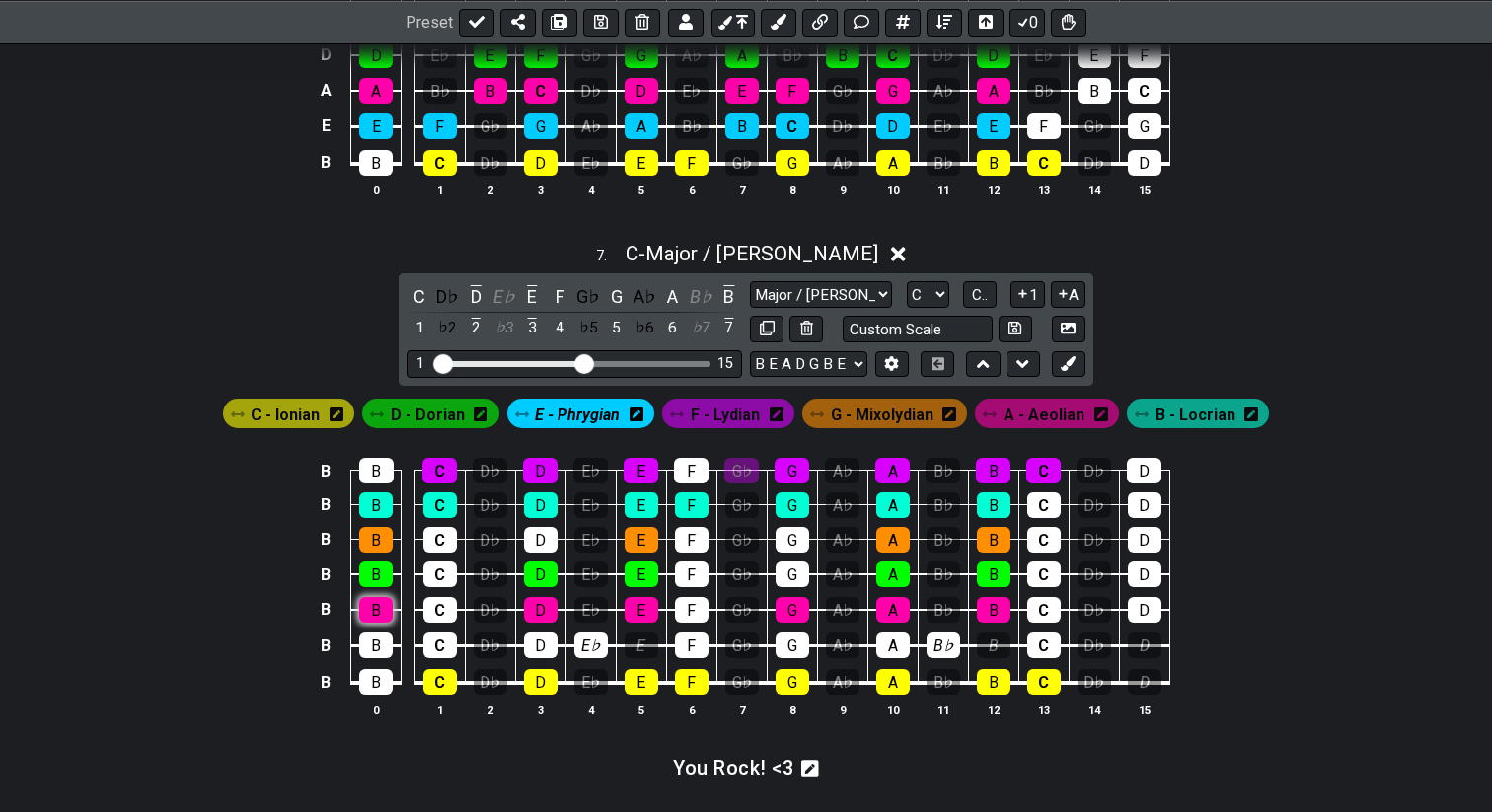
click at [378, 605] on div "B" at bounding box center [376, 610] width 34 height 26
click at [554, 608] on div "D" at bounding box center [541, 610] width 34 height 26
click at [634, 607] on div "E" at bounding box center [642, 610] width 34 height 26
click at [551, 604] on div "D" at bounding box center [541, 610] width 34 height 26
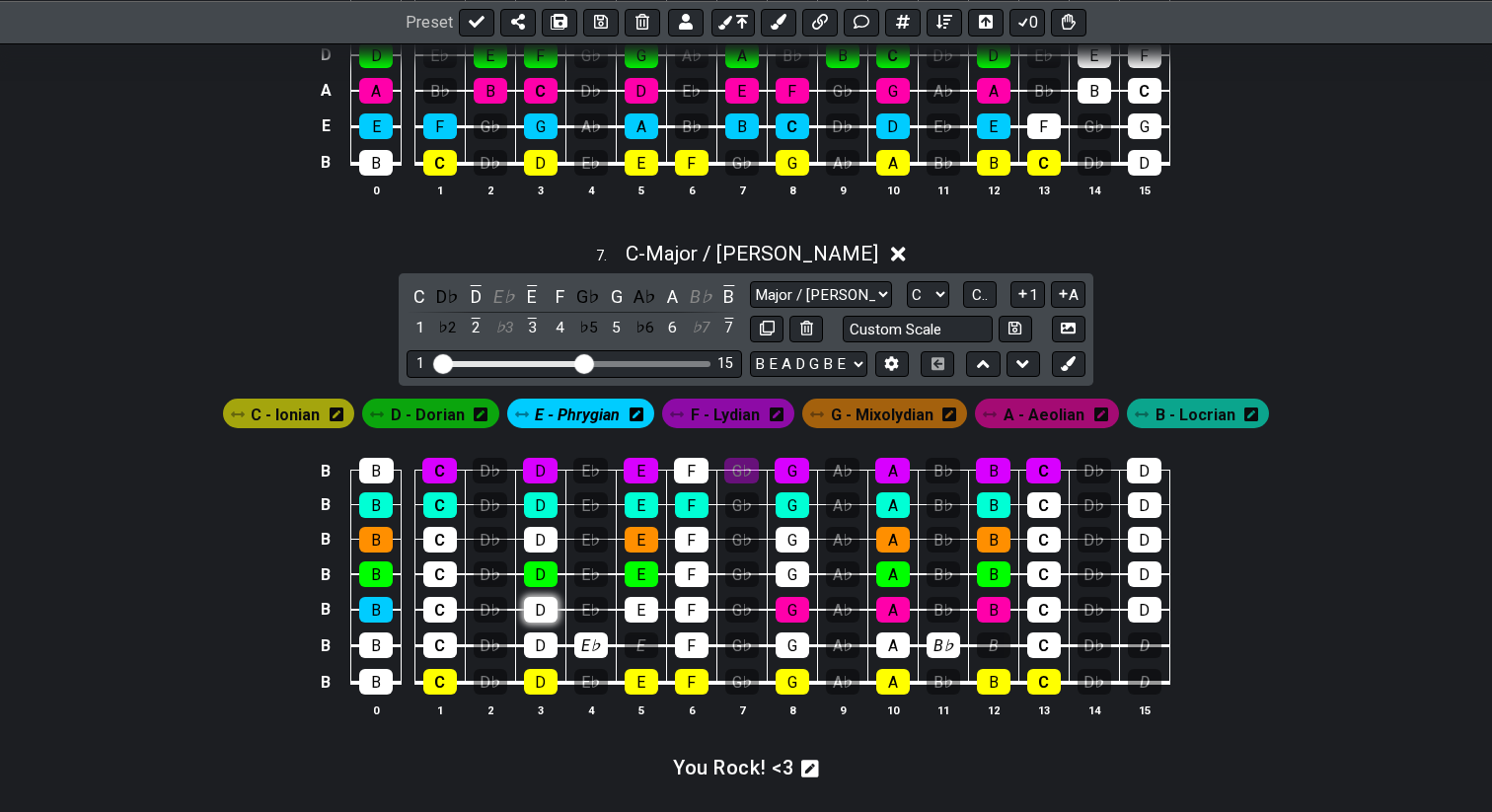
click at [551, 604] on div "D" at bounding box center [541, 610] width 34 height 26
click at [381, 603] on div "B" at bounding box center [376, 610] width 34 height 26
click at [791, 597] on div "G" at bounding box center [793, 610] width 34 height 26
click at [891, 605] on div "A" at bounding box center [894, 610] width 34 height 26
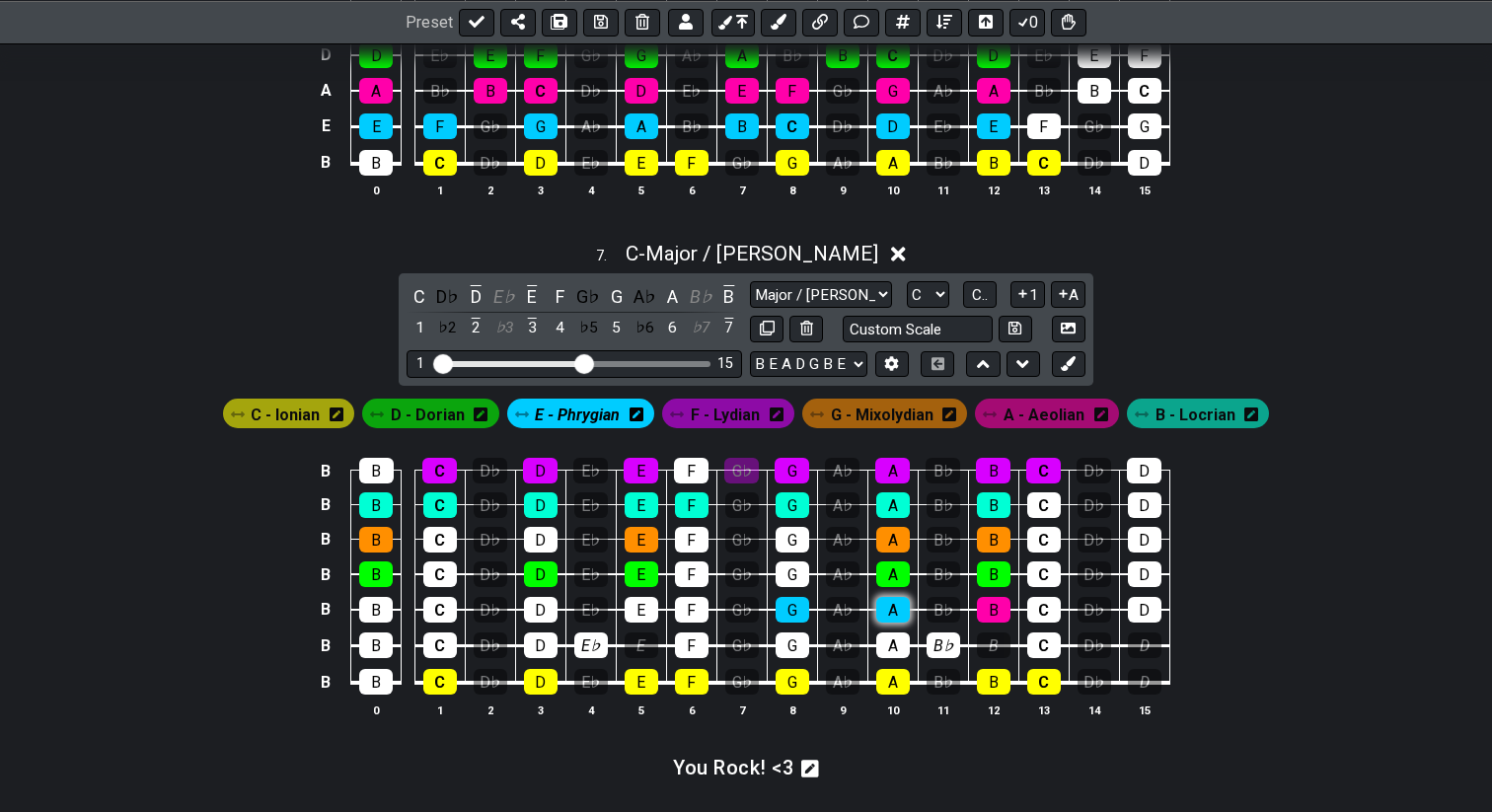
click at [891, 605] on div "A" at bounding box center [894, 610] width 34 height 26
click at [802, 608] on div "G" at bounding box center [793, 610] width 34 height 26
click at [1005, 615] on div "B" at bounding box center [994, 610] width 34 height 26
click at [362, 675] on div "B" at bounding box center [376, 682] width 34 height 26
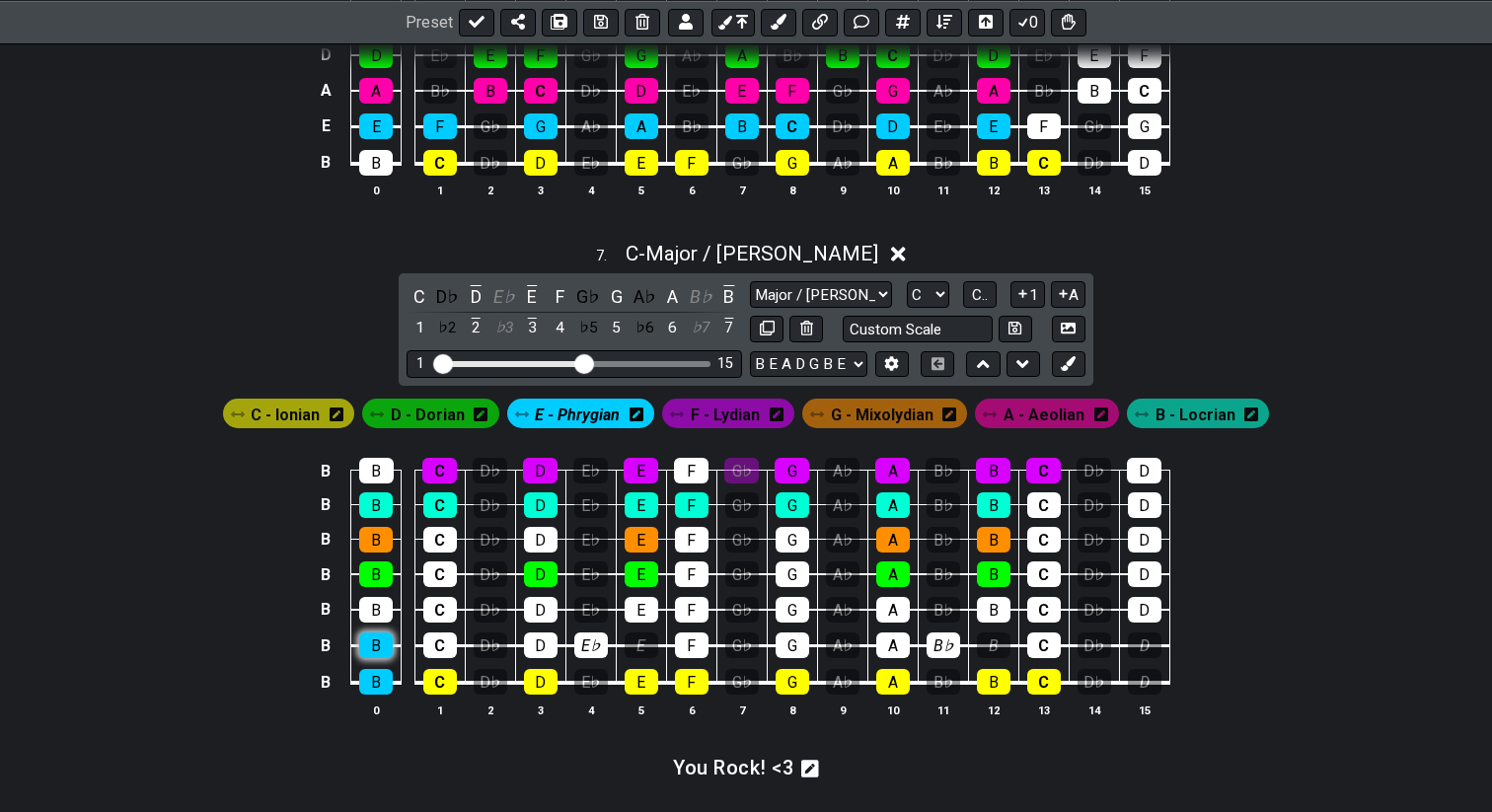
click at [377, 650] on div "B" at bounding box center [376, 646] width 34 height 26
click at [377, 670] on div "B" at bounding box center [376, 682] width 34 height 26
click at [380, 638] on div "B" at bounding box center [376, 646] width 34 height 26
click at [556, 419] on span "E - Phrygian" at bounding box center [577, 414] width 84 height 29
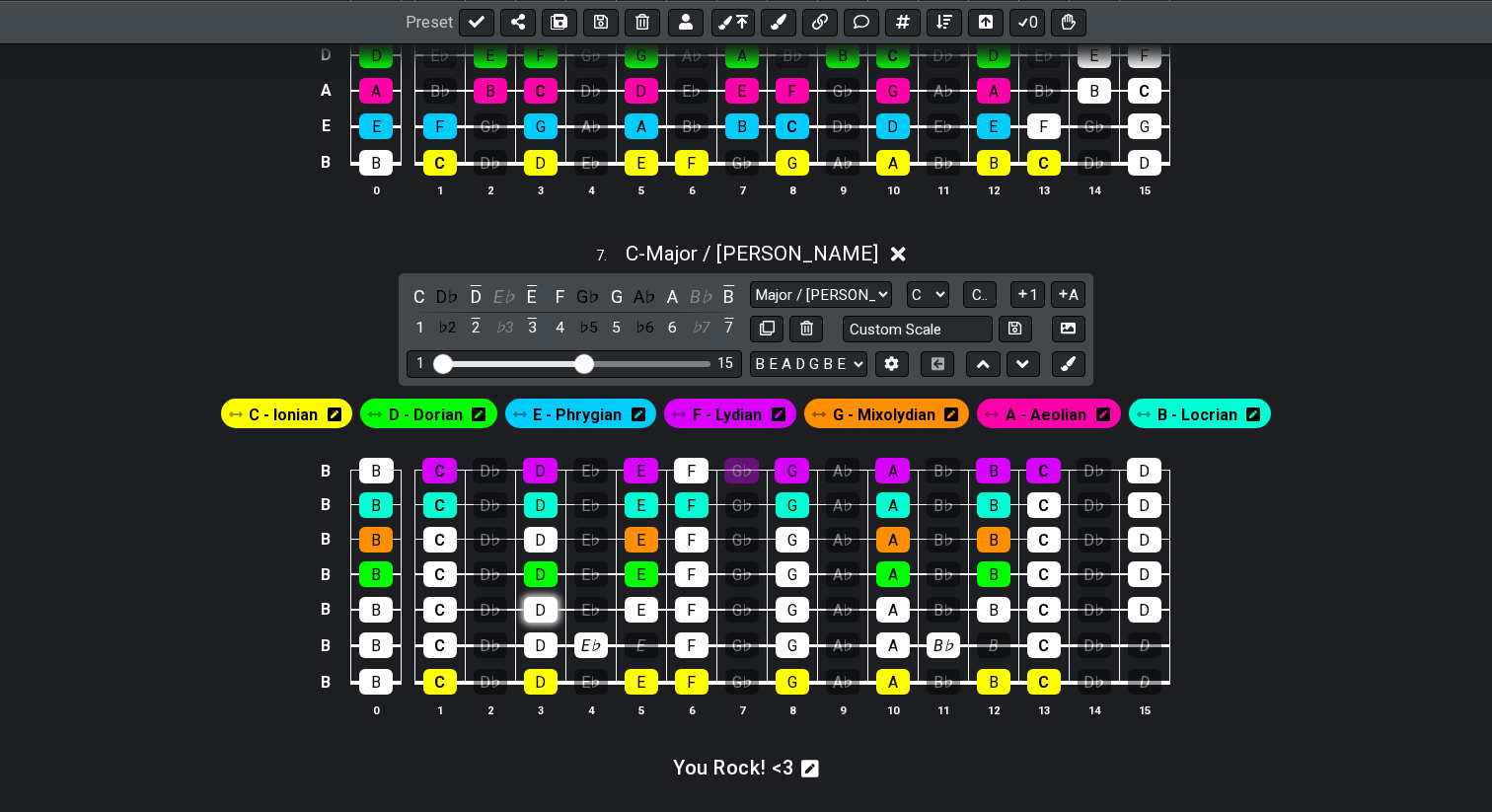
click at [539, 612] on div "D" at bounding box center [541, 610] width 34 height 26
click at [494, 609] on div "D♭" at bounding box center [491, 610] width 34 height 26
click at [585, 601] on div "E♭" at bounding box center [591, 610] width 34 height 26
click at [632, 602] on div "E" at bounding box center [642, 610] width 34 height 26
click at [901, 598] on div "A" at bounding box center [894, 610] width 34 height 26
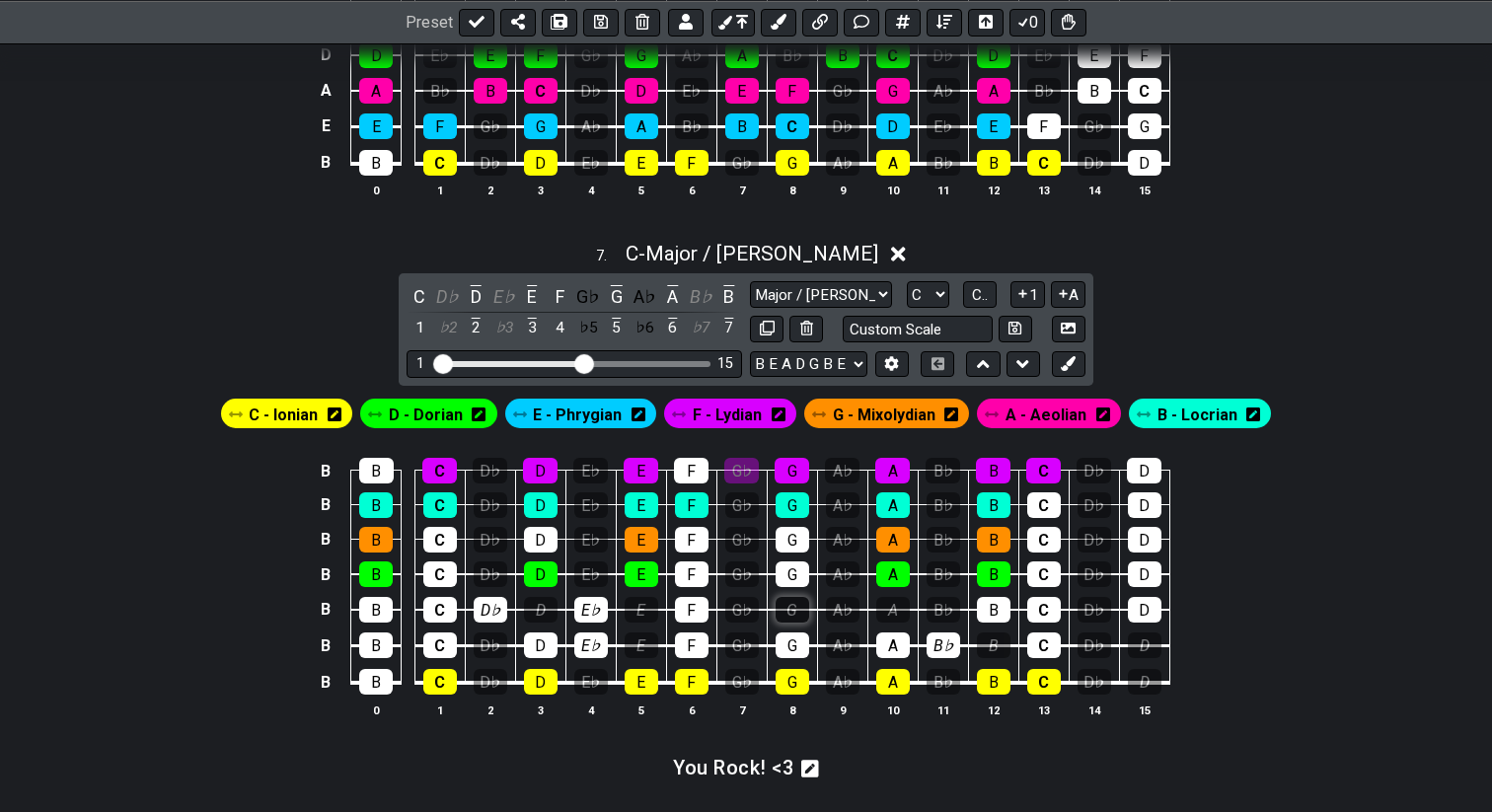
click at [791, 599] on div "G" at bounding box center [793, 610] width 34 height 26
click at [791, 603] on div "G" at bounding box center [793, 610] width 34 height 26
click at [840, 610] on div "A♭" at bounding box center [843, 610] width 34 height 26
click at [943, 611] on div "B♭" at bounding box center [943, 610] width 34 height 26
click at [989, 610] on div "B" at bounding box center [994, 610] width 34 height 26
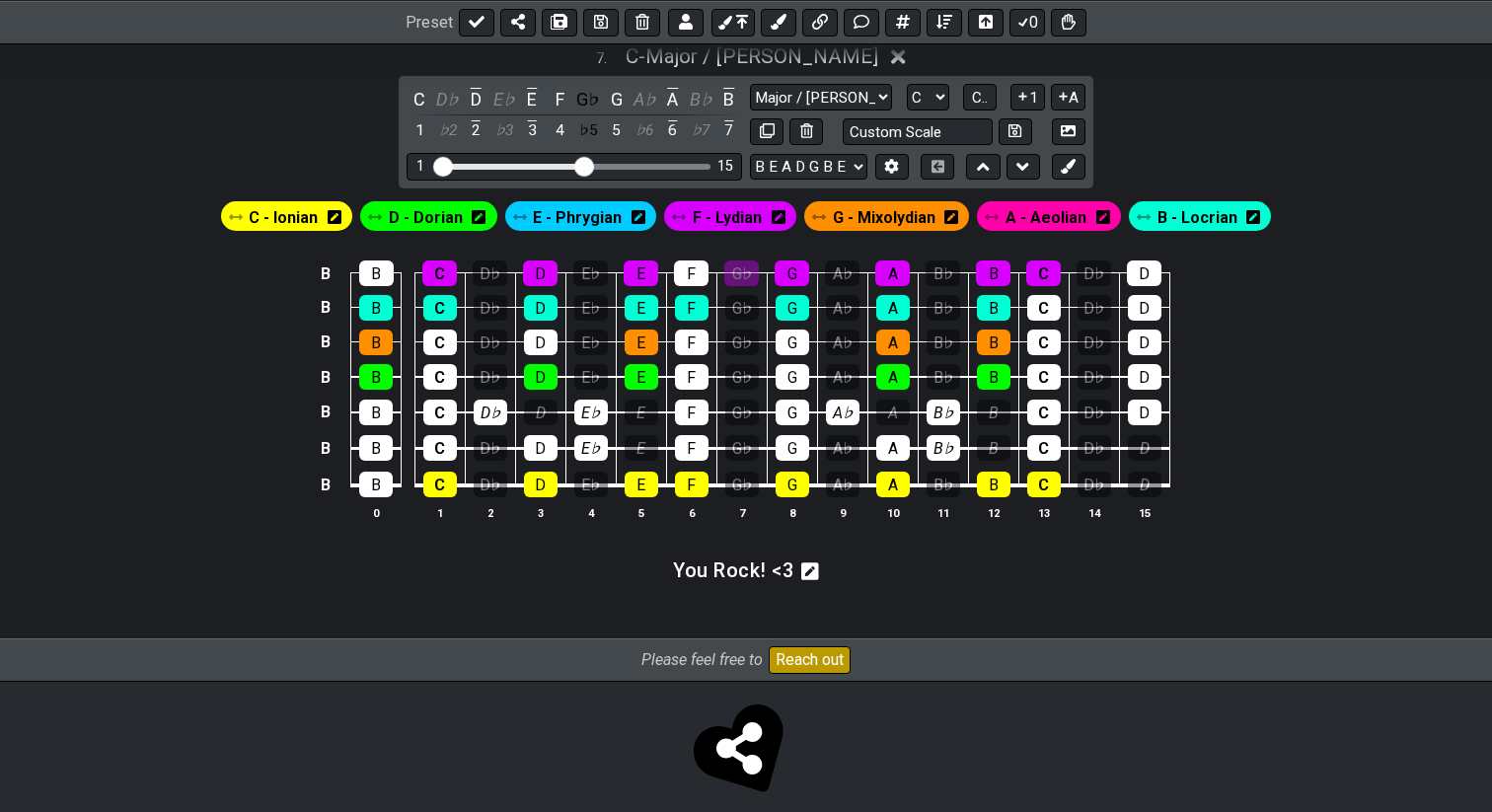
scroll to position [3494, 0]
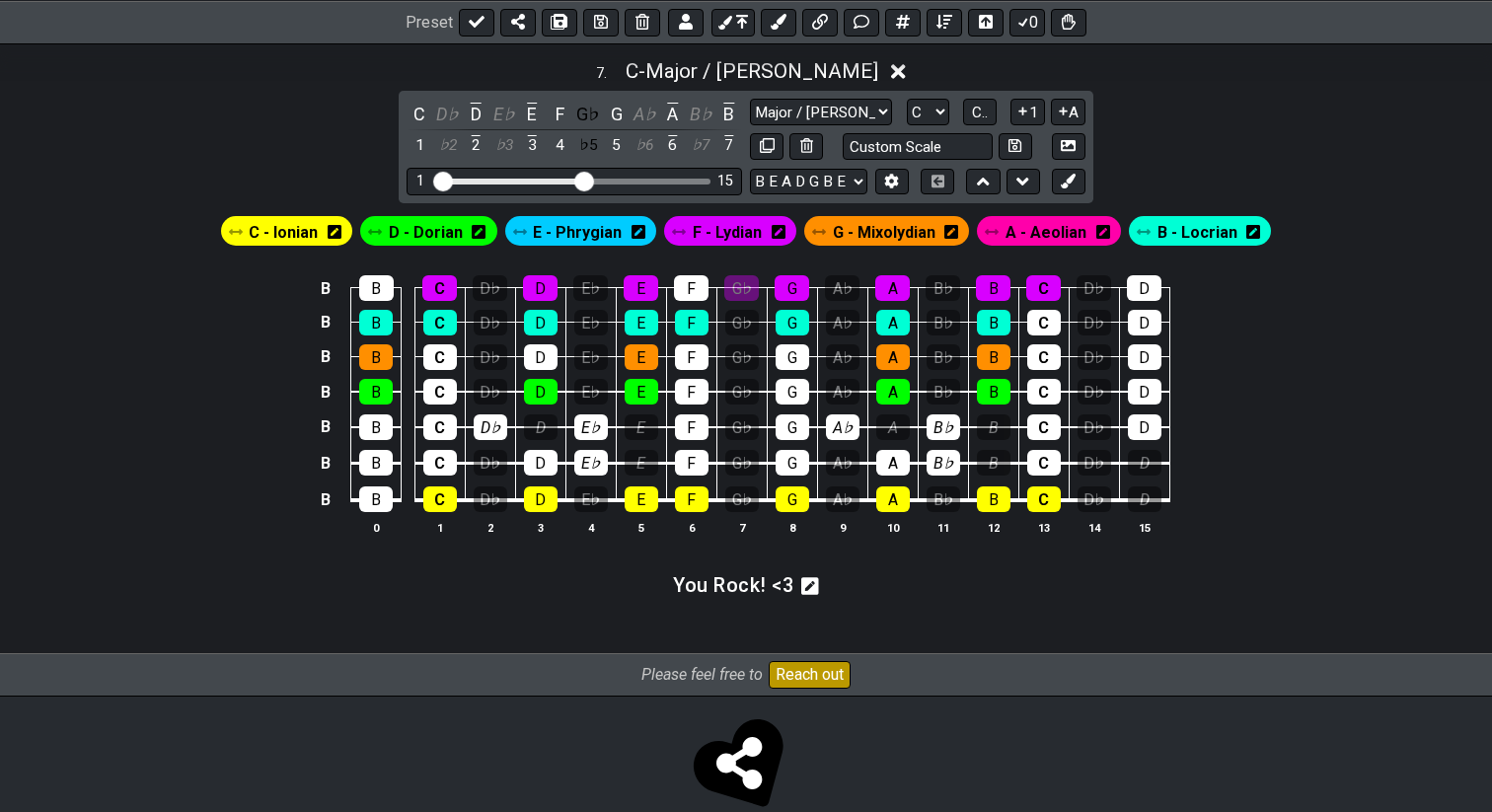
click at [597, 225] on span "E - Phrygian" at bounding box center [577, 232] width 88 height 29
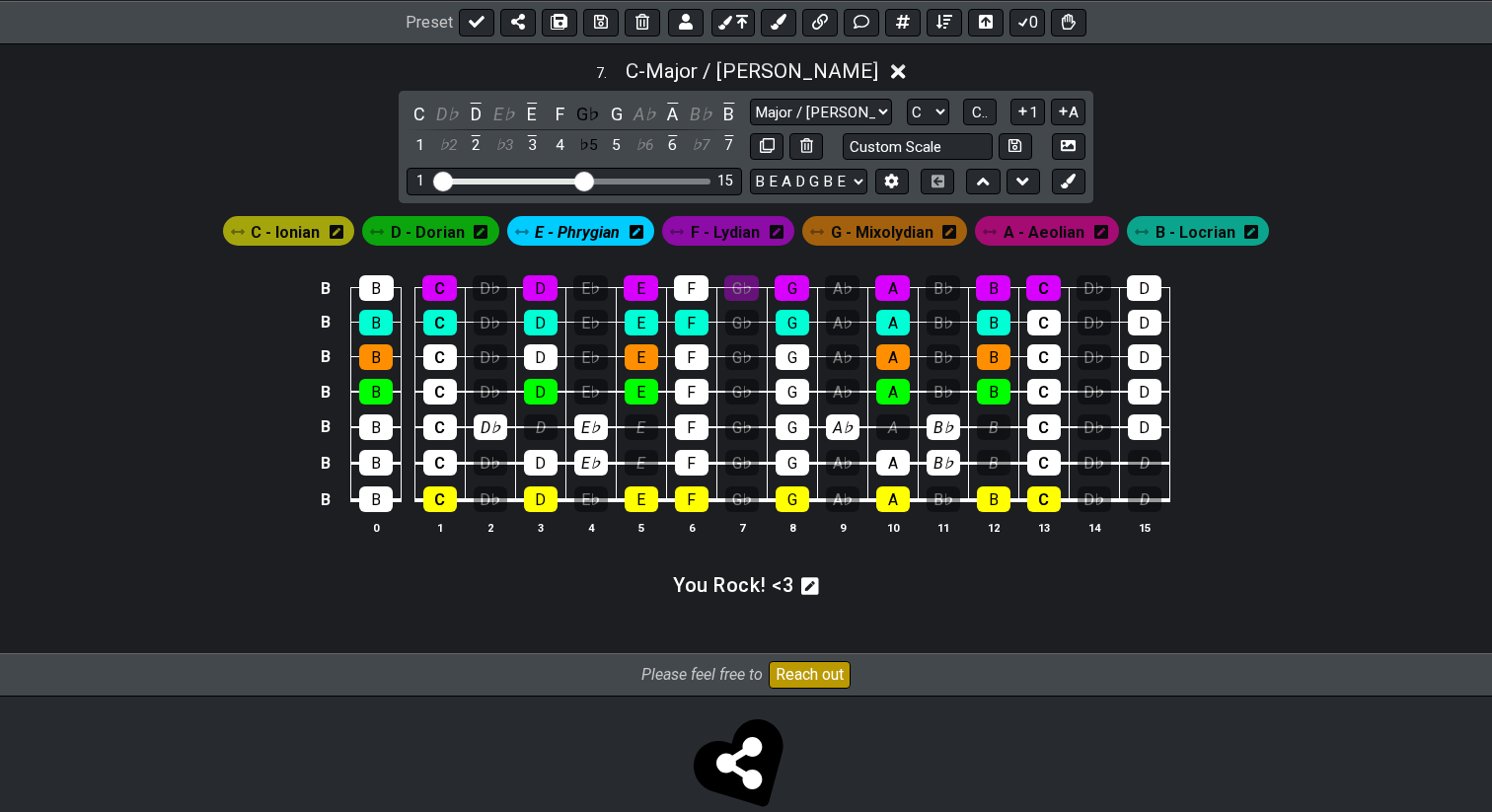
click at [635, 225] on icon at bounding box center [637, 232] width 14 height 14
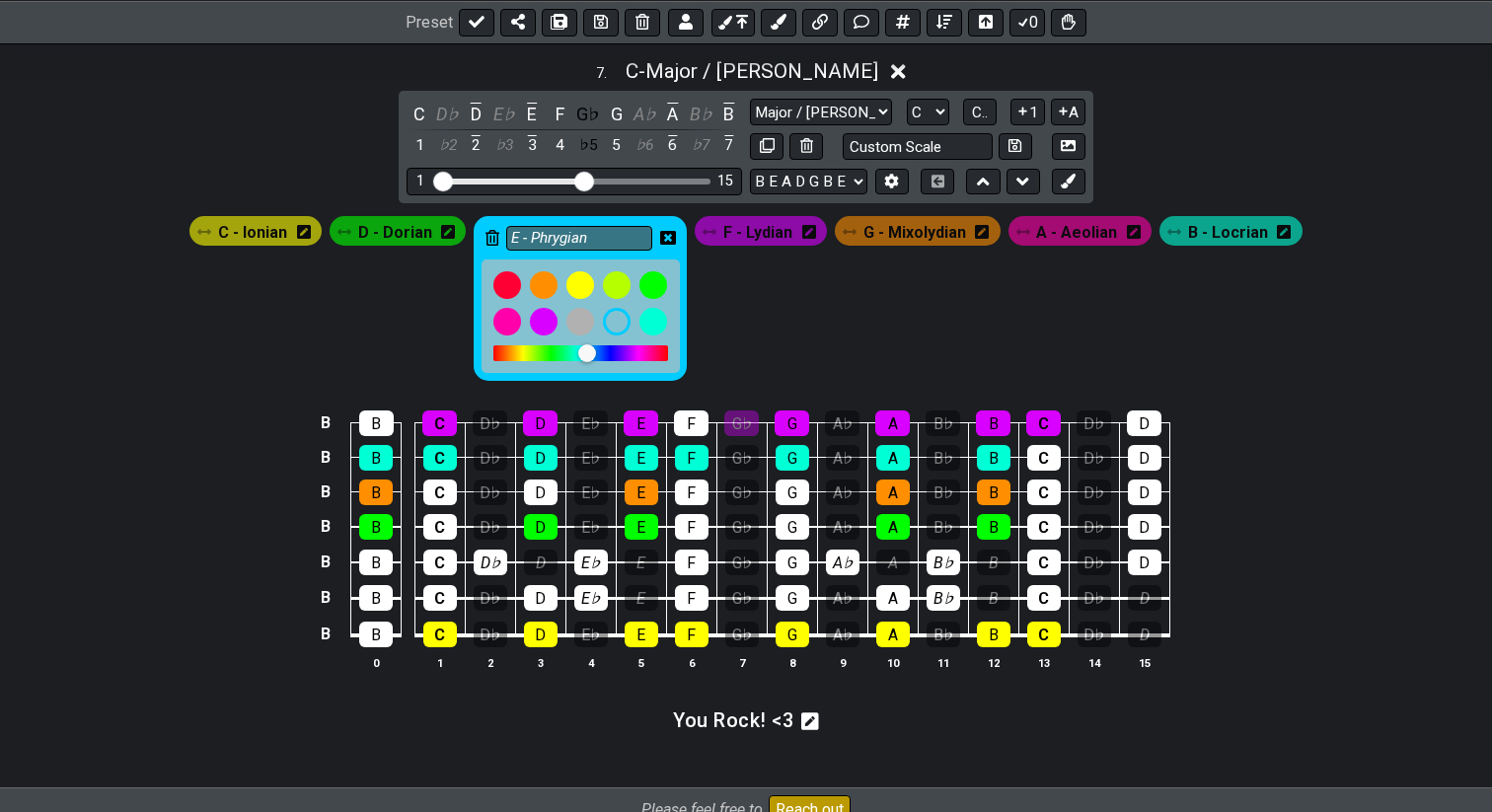
click at [494, 236] on icon at bounding box center [493, 238] width 14 height 16
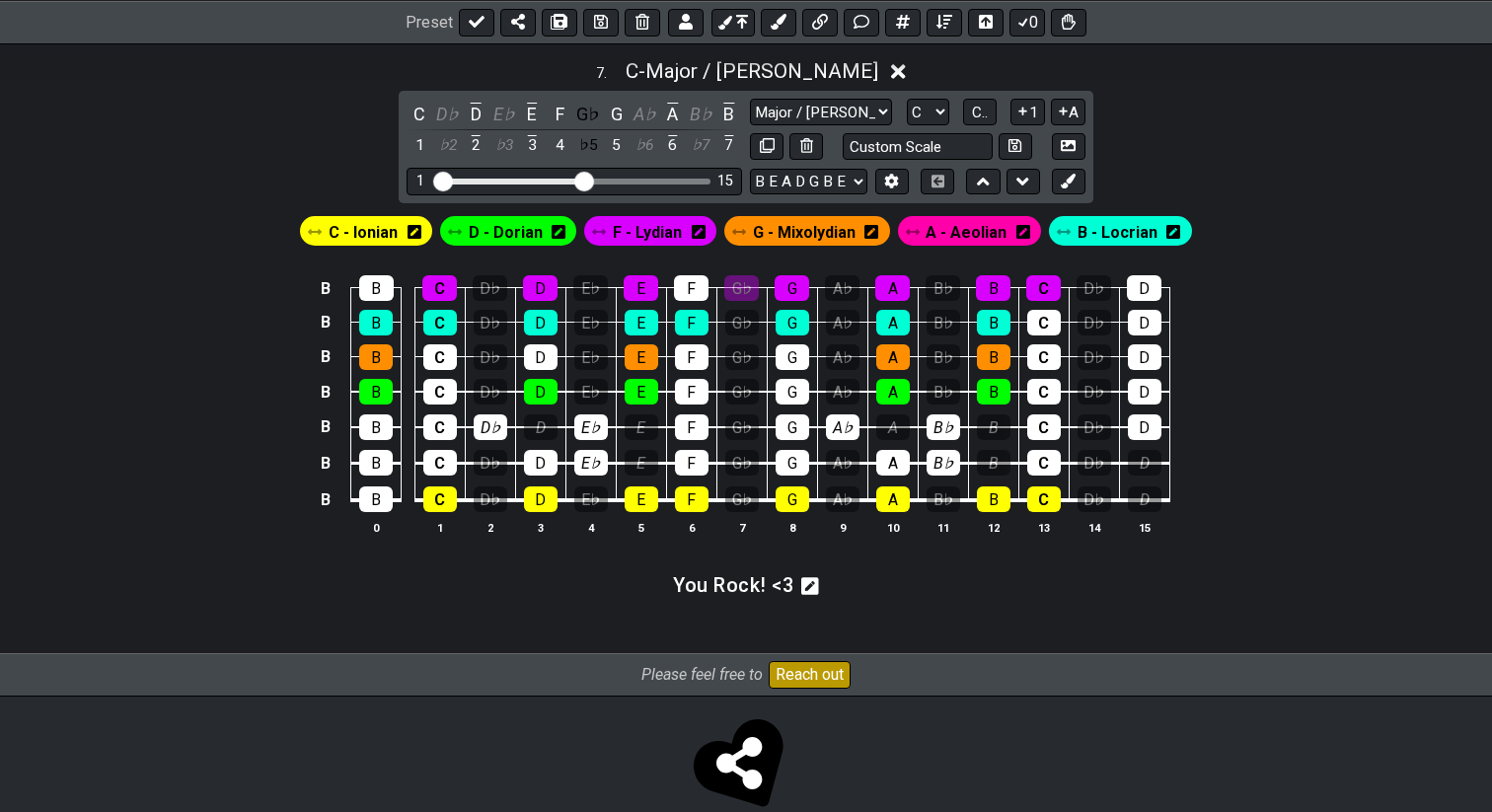
click at [555, 226] on icon at bounding box center [559, 232] width 14 height 14
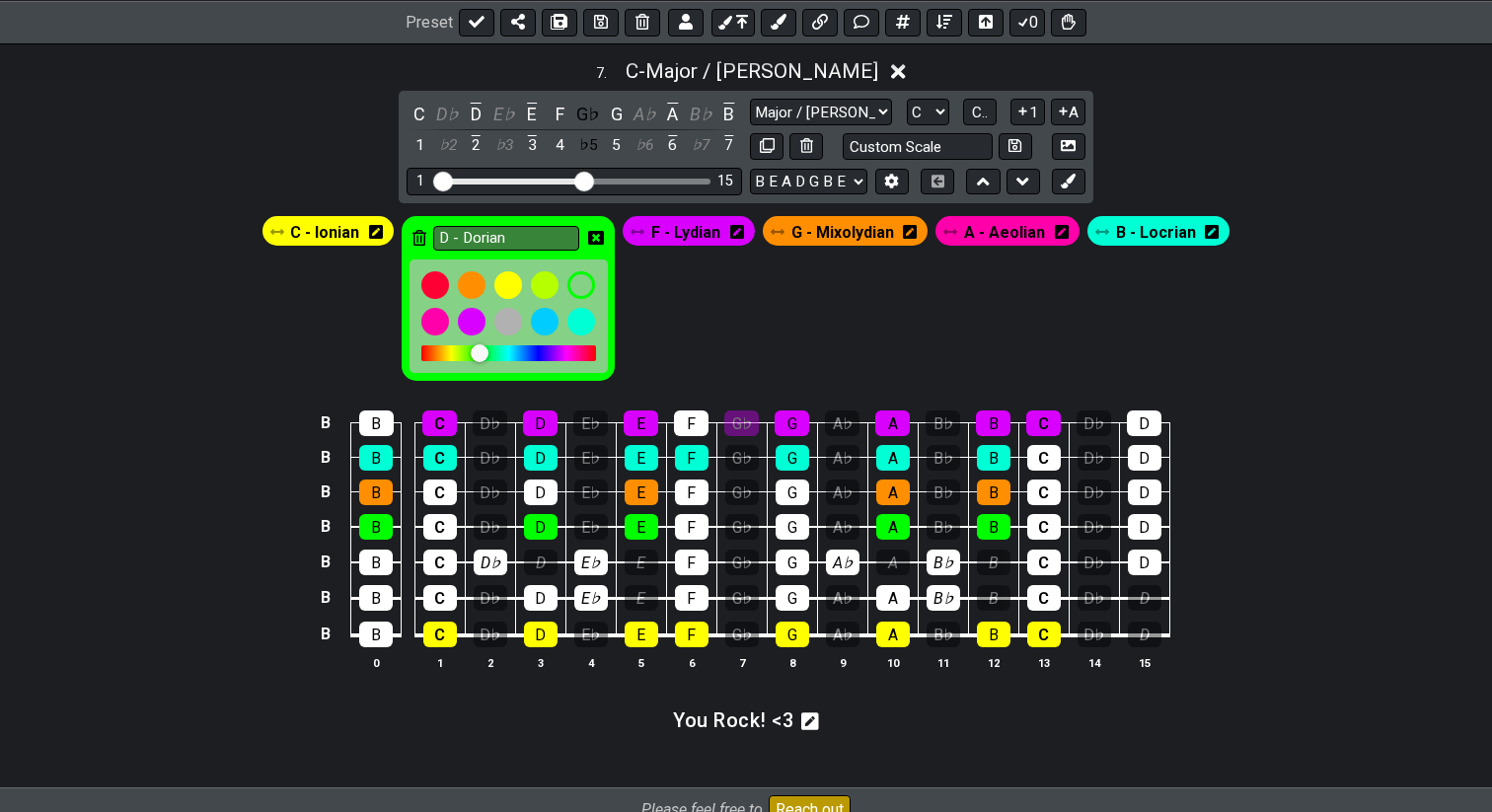
click at [420, 233] on icon at bounding box center [419, 238] width 14 height 16
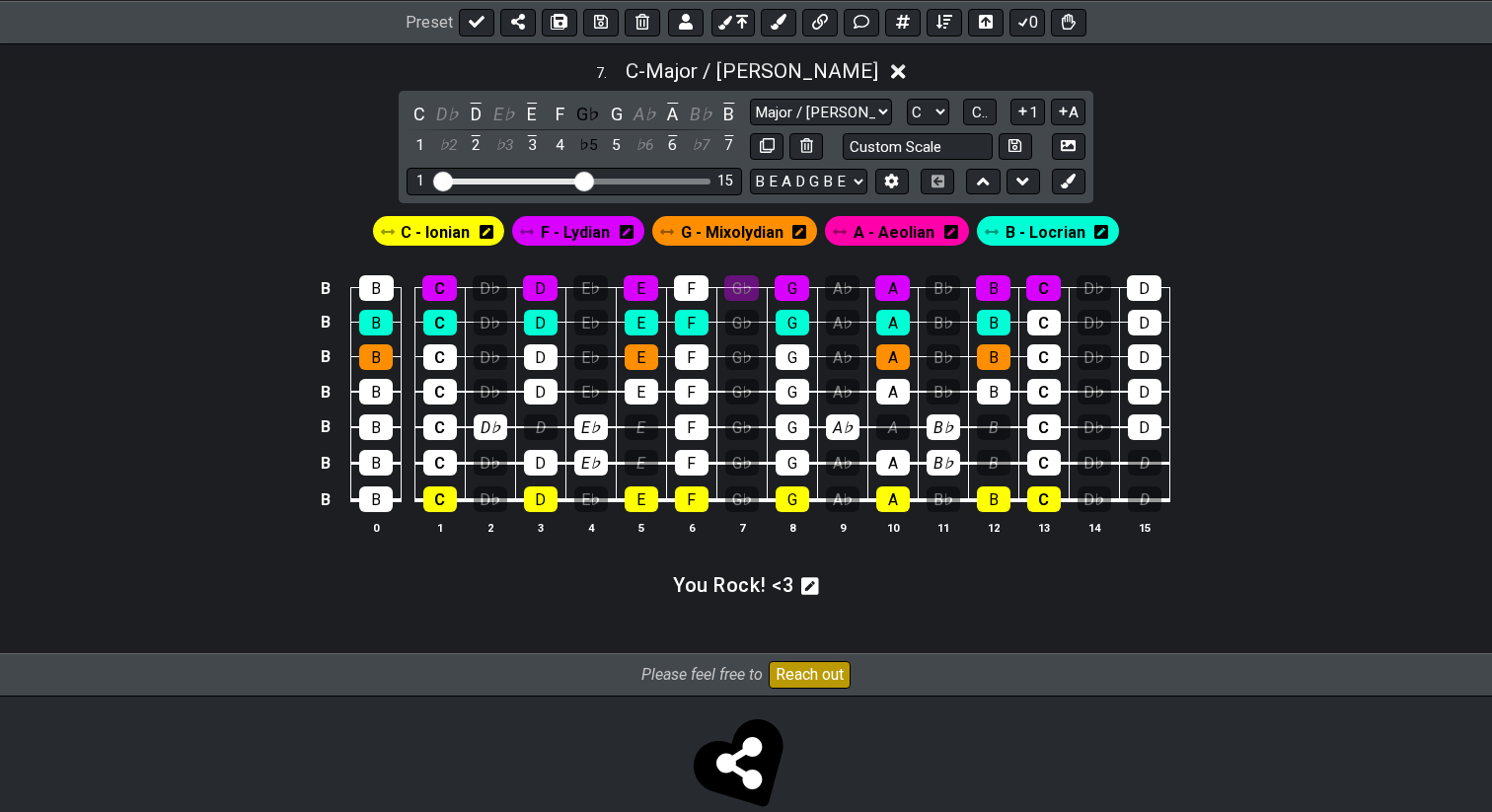
click at [627, 227] on icon at bounding box center [627, 232] width 14 height 16
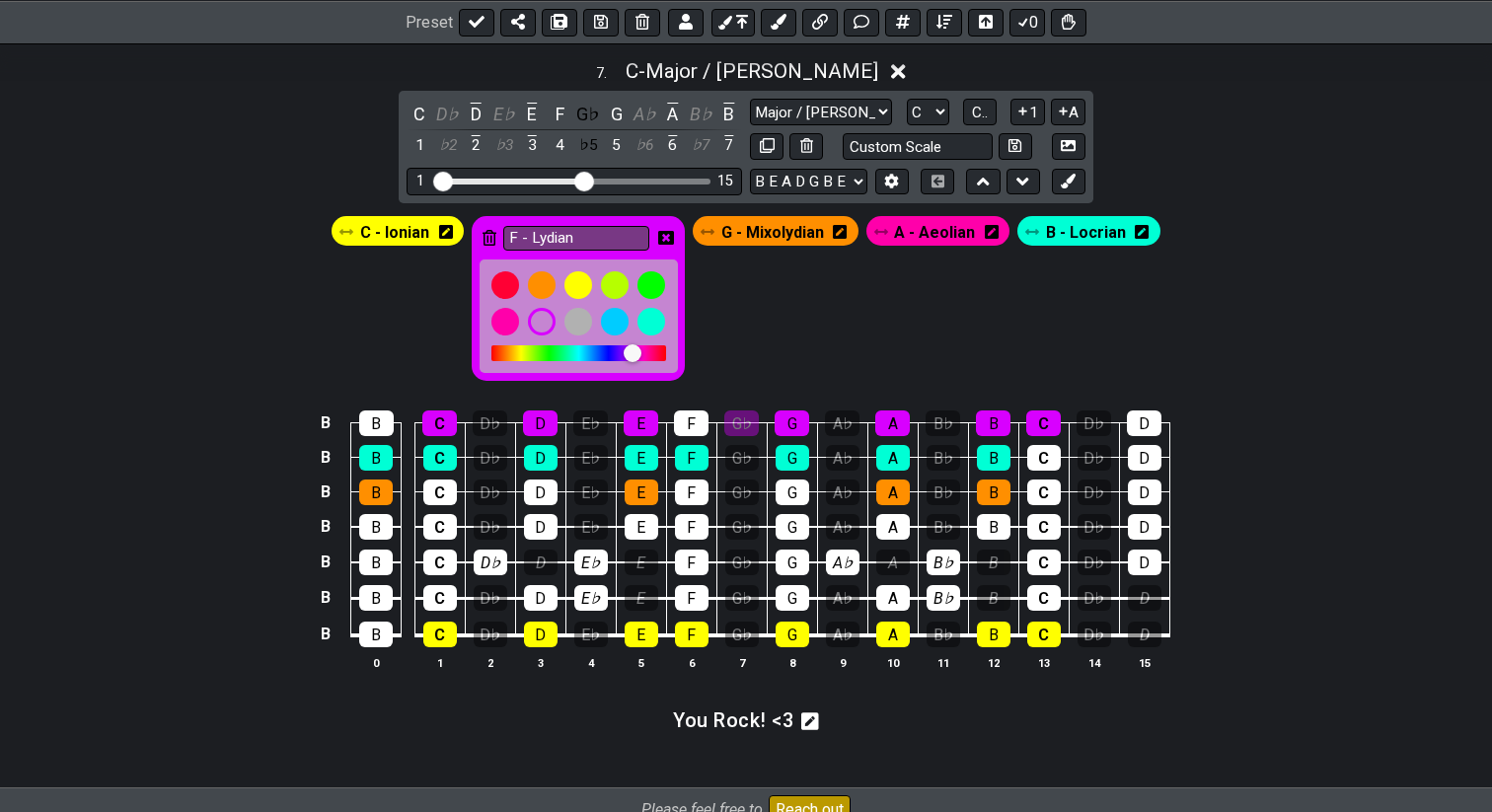
click at [496, 230] on icon at bounding box center [490, 238] width 14 height 16
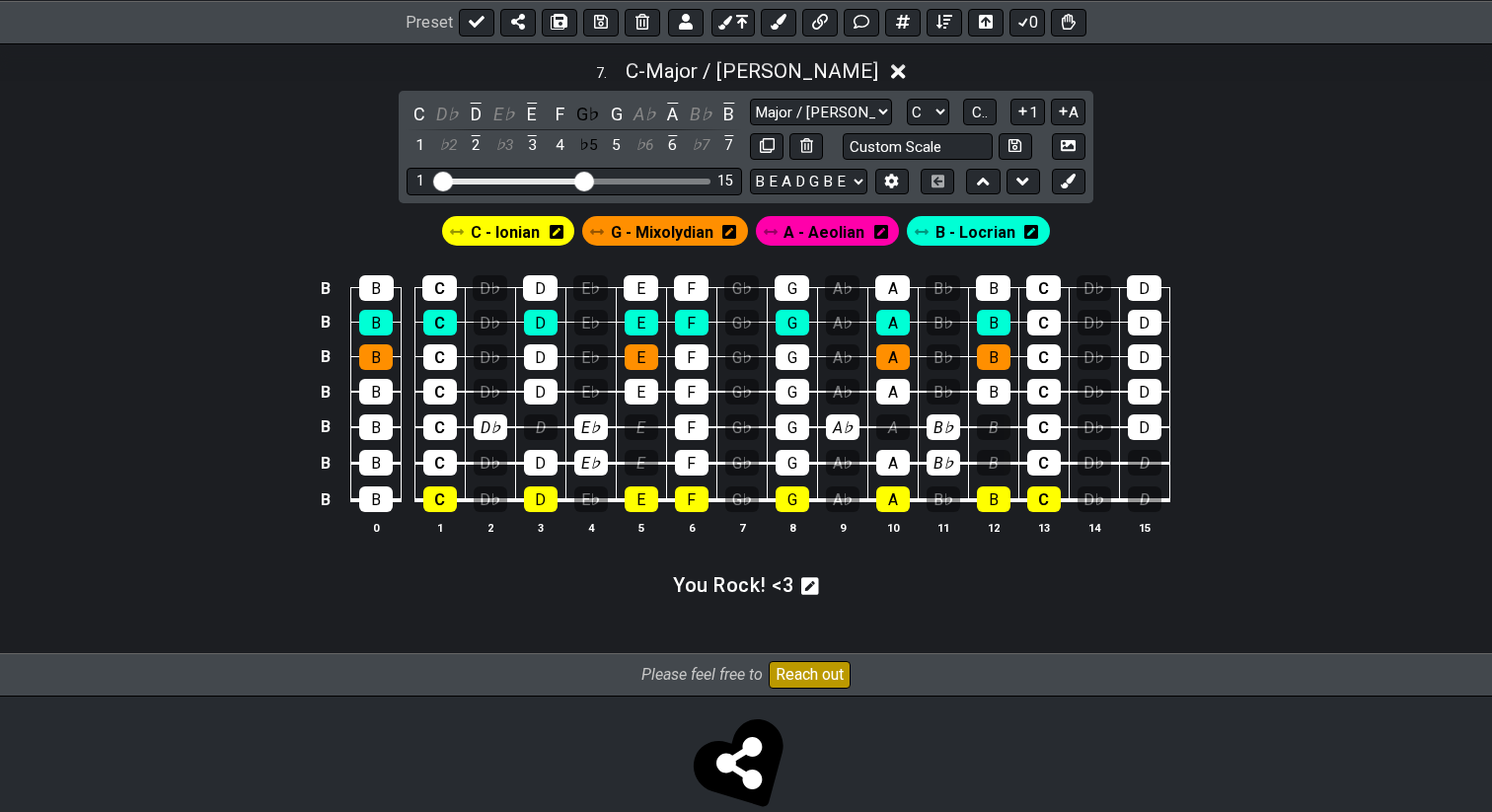
click at [737, 232] on icon at bounding box center [730, 232] width 14 height 14
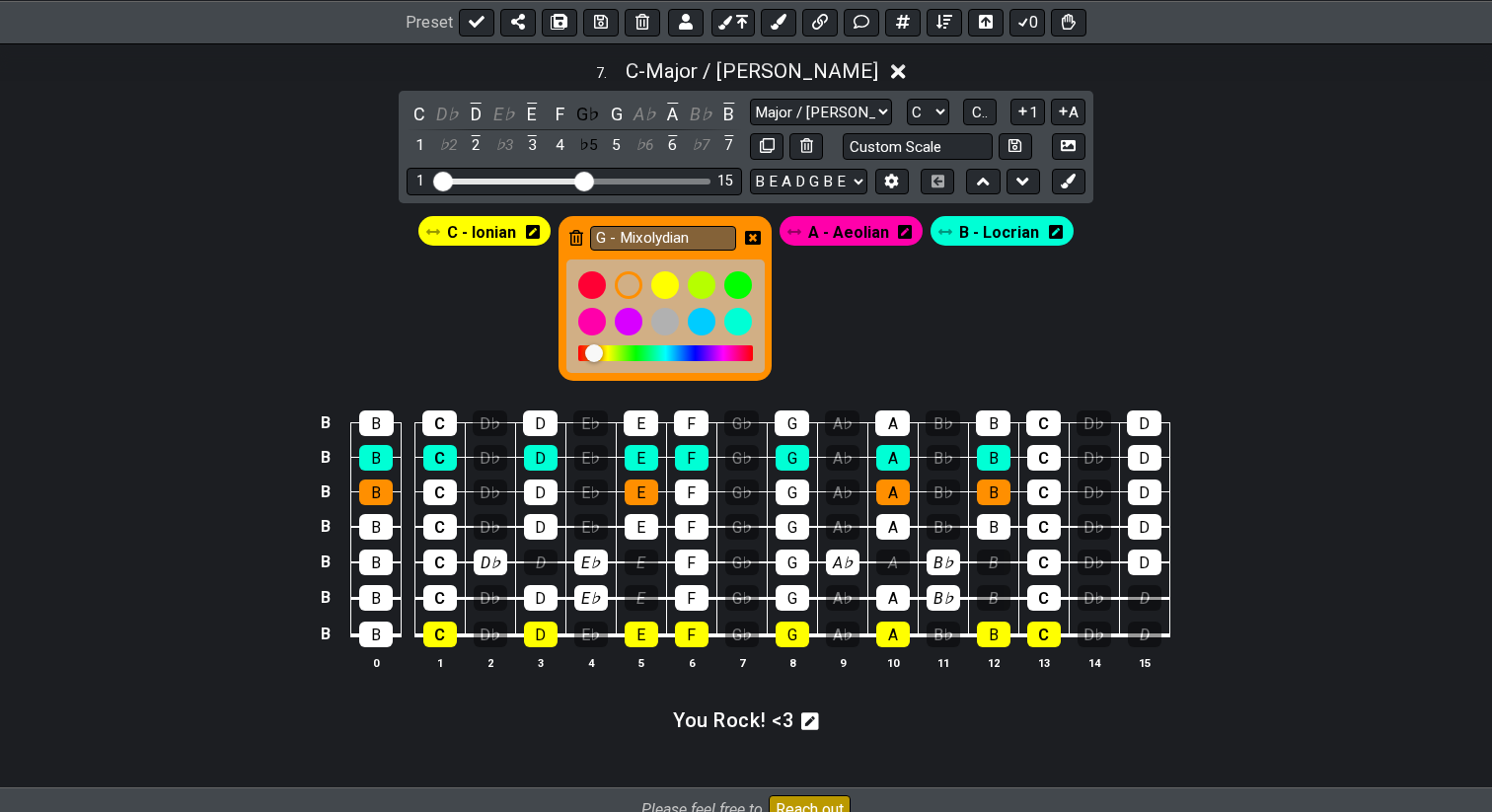
click at [580, 230] on icon at bounding box center [577, 238] width 14 height 16
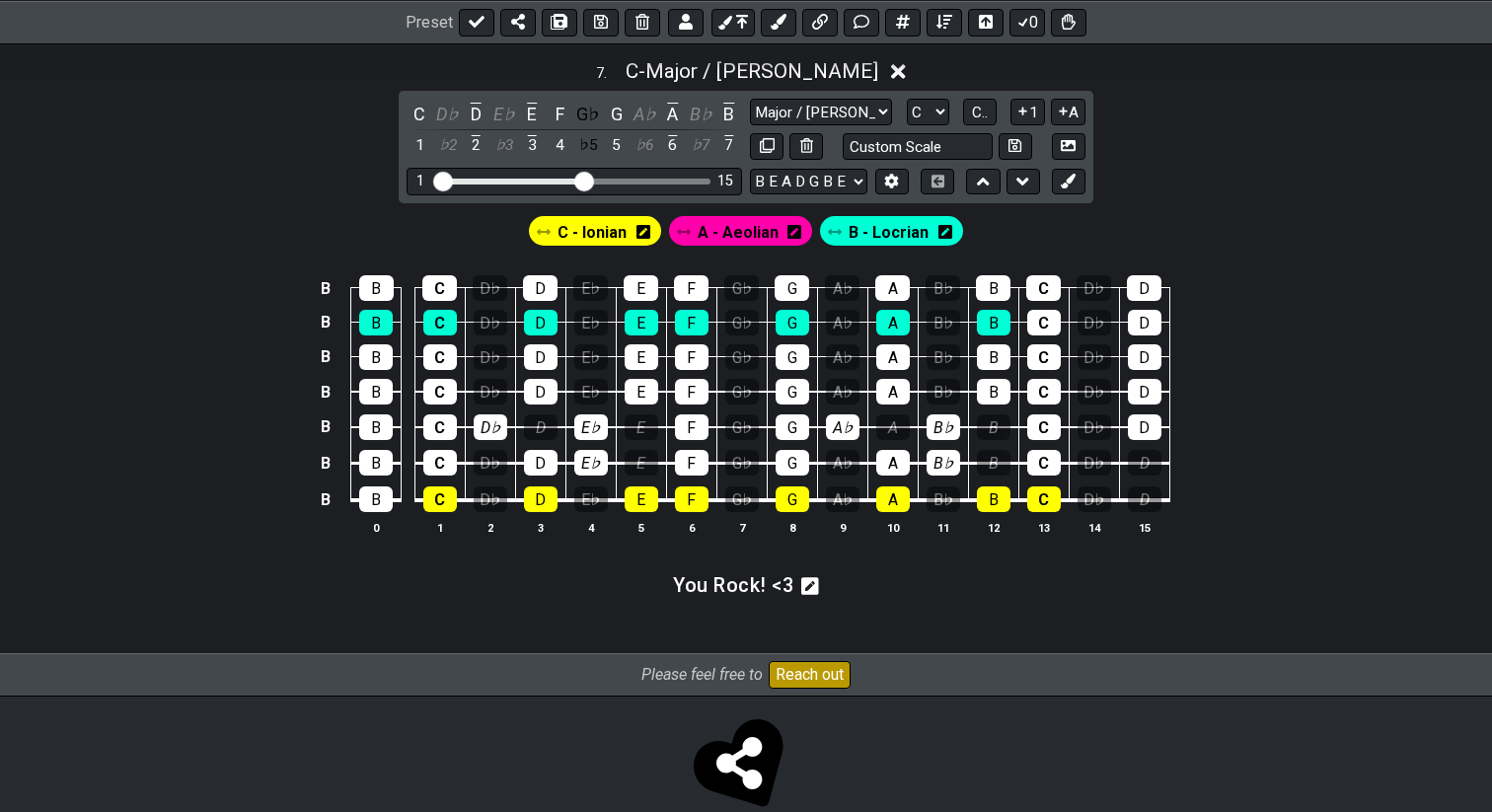
click at [793, 228] on icon at bounding box center [794, 232] width 14 height 16
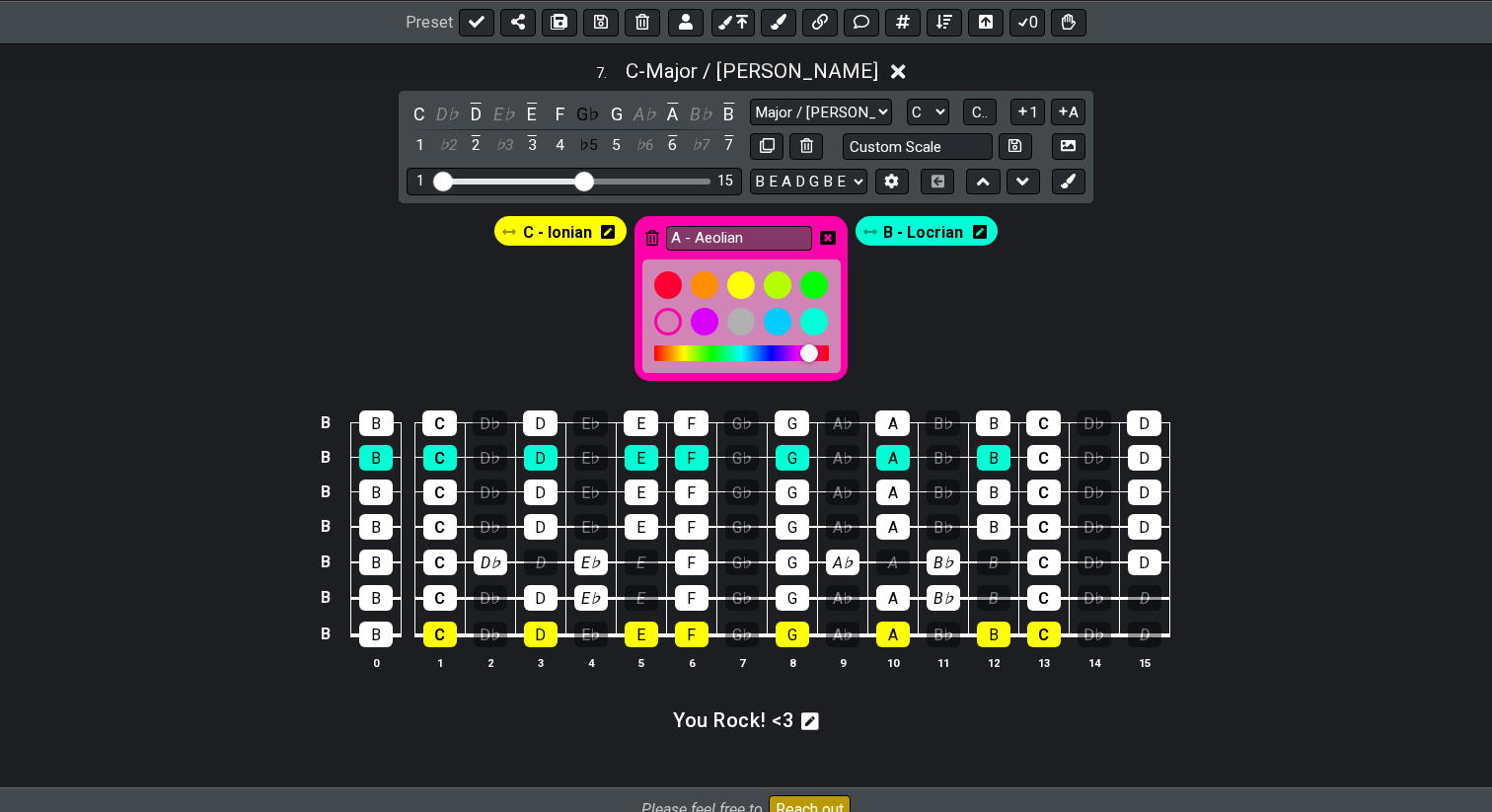
click at [651, 230] on icon at bounding box center [652, 238] width 14 height 16
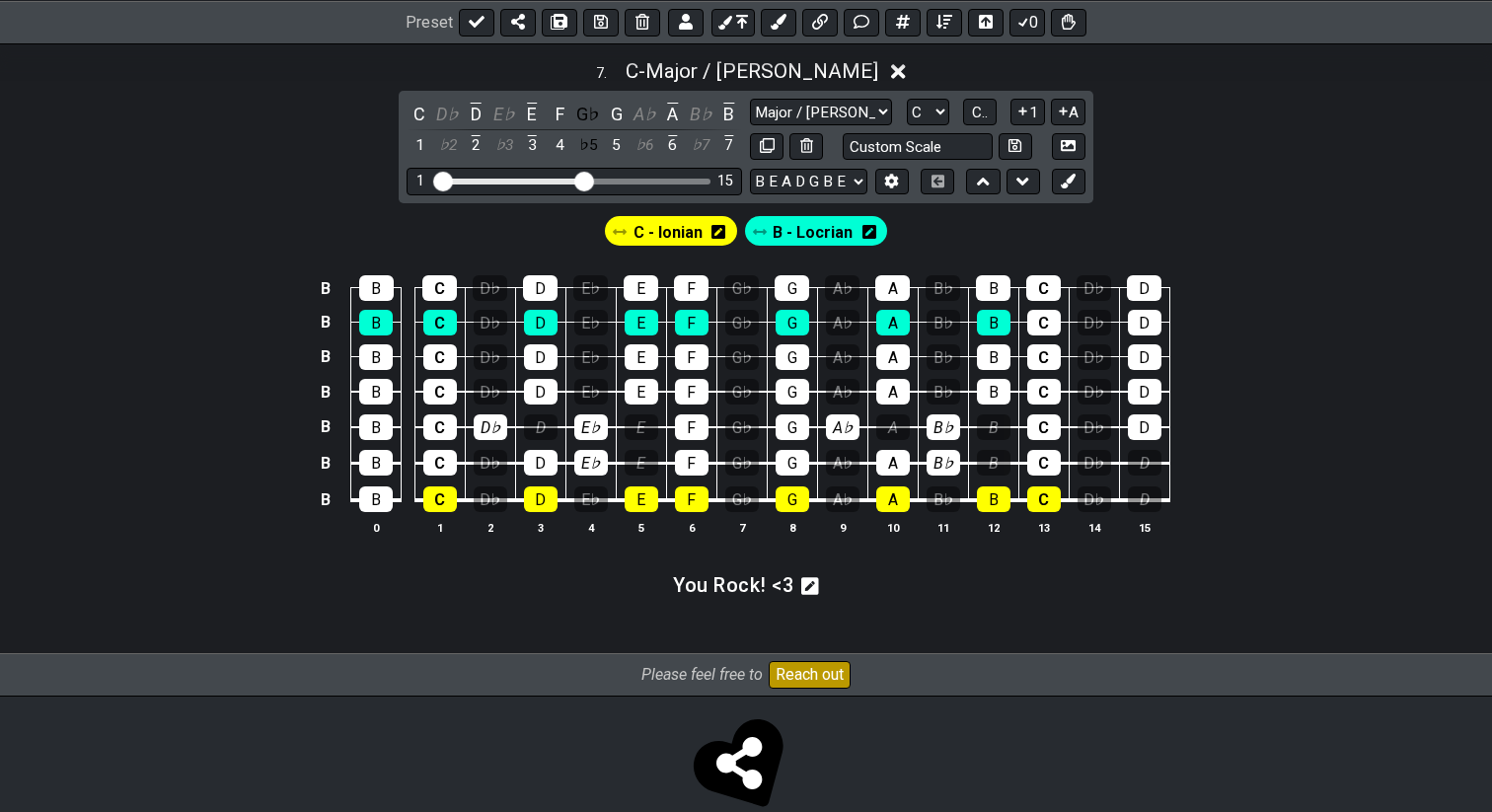
click at [865, 225] on icon at bounding box center [870, 232] width 14 height 14
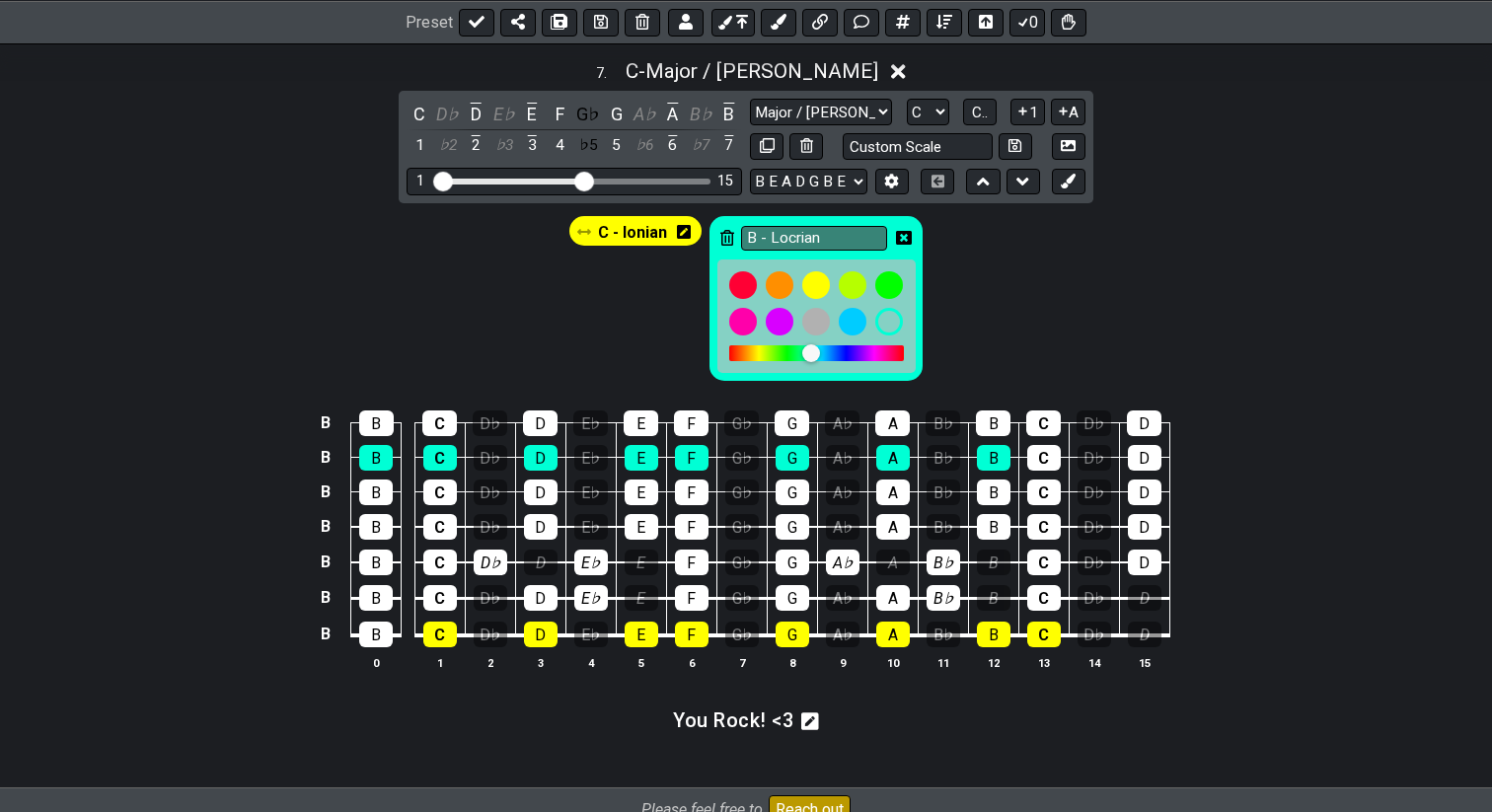
click at [734, 228] on div "B - Locrian" at bounding box center [816, 298] width 213 height 165
click at [731, 230] on icon at bounding box center [728, 238] width 14 height 16
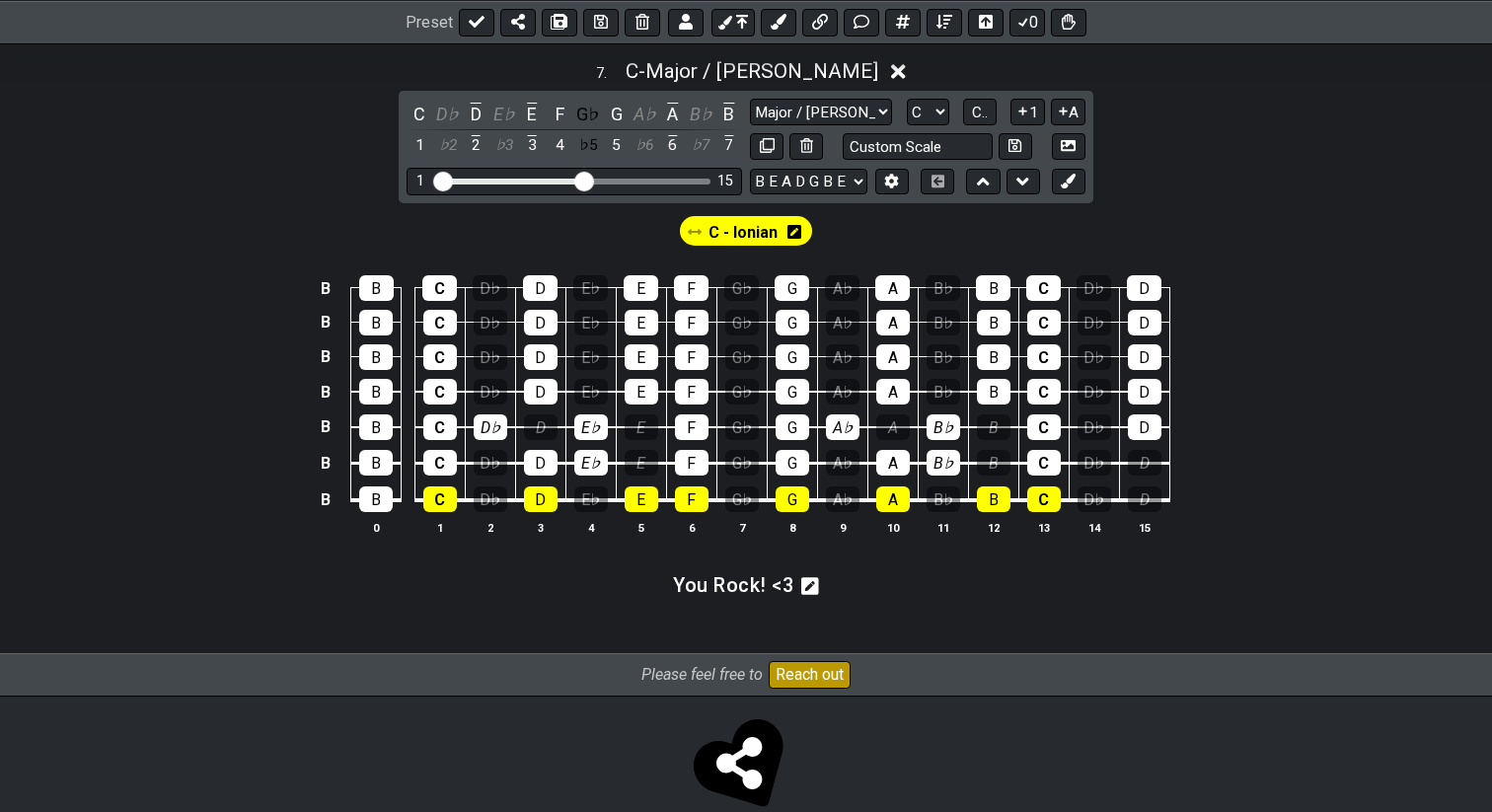
click at [791, 225] on icon at bounding box center [794, 232] width 14 height 14
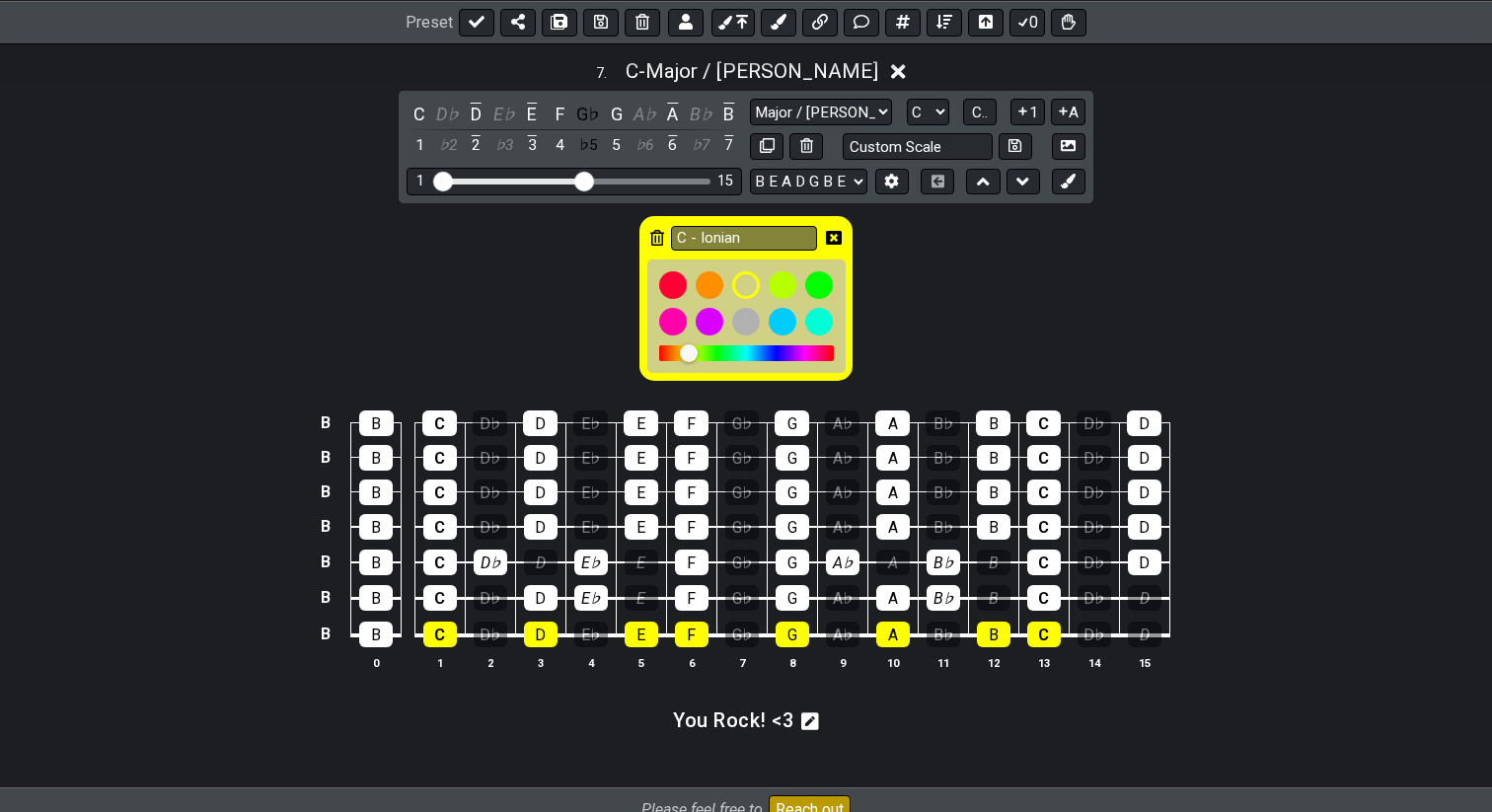
click at [658, 230] on icon at bounding box center [657, 238] width 14 height 16
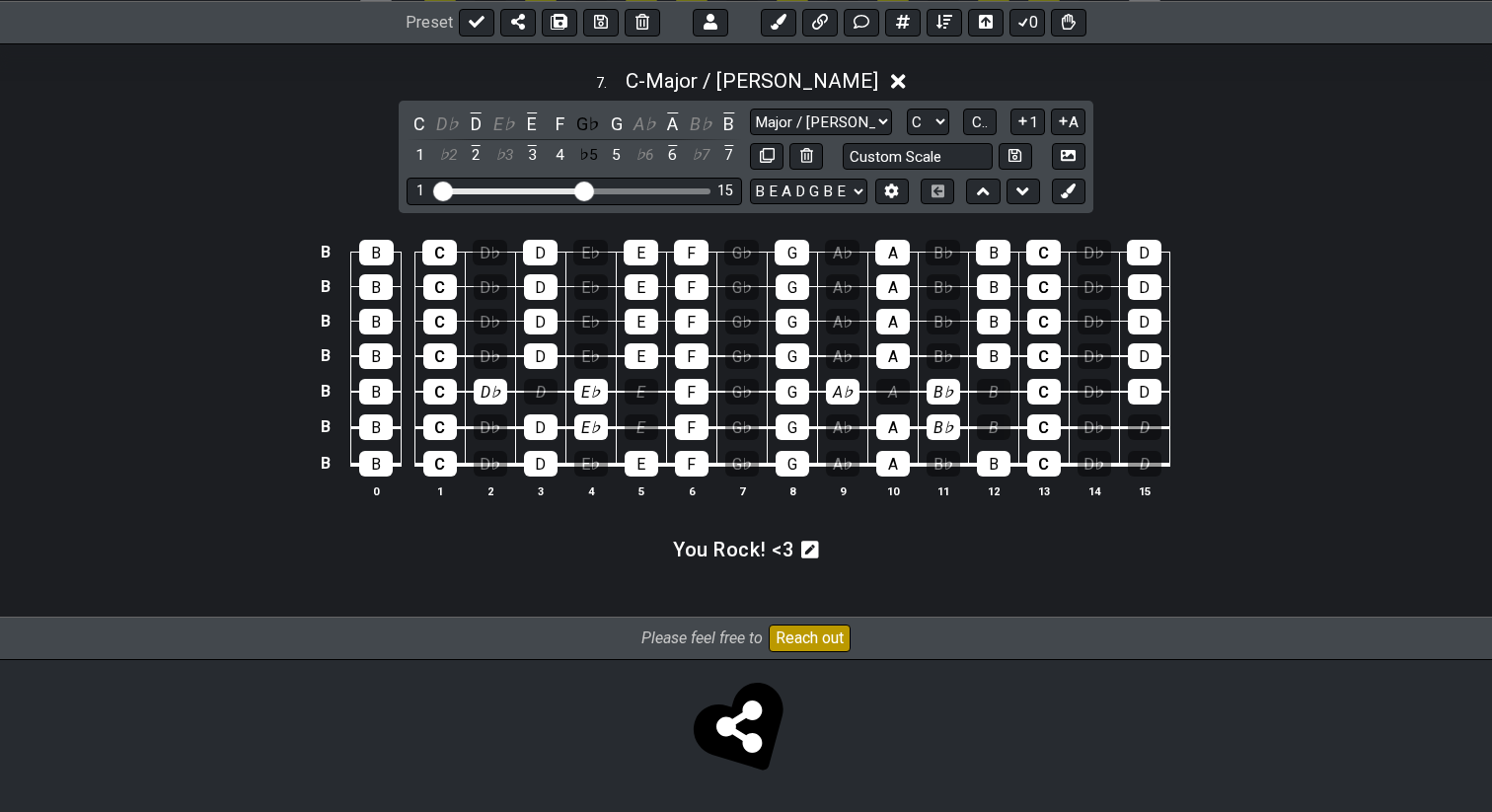
scroll to position [3481, 0]
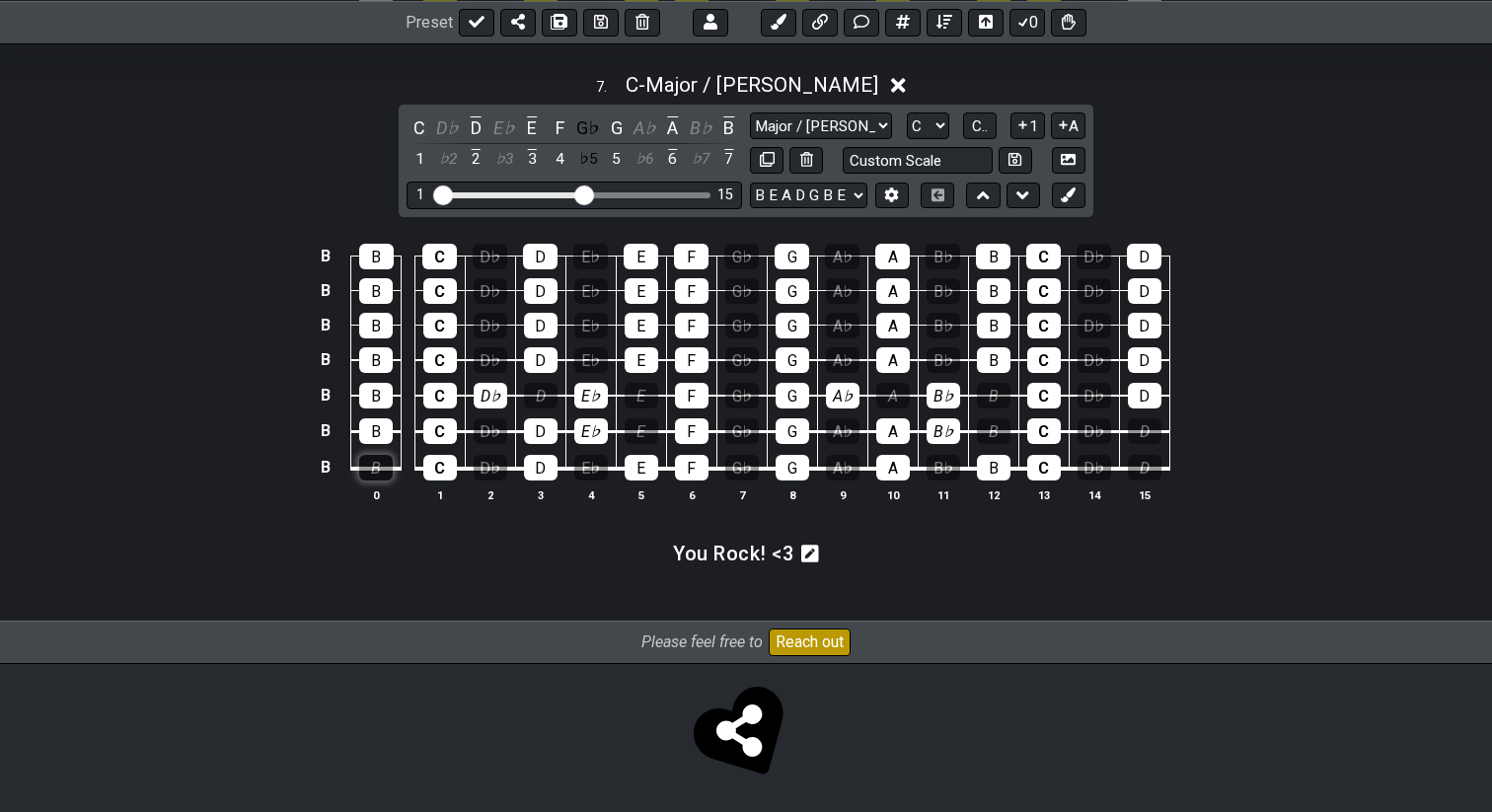
click at [365, 455] on div "B" at bounding box center [376, 468] width 34 height 26
click at [372, 425] on div "B" at bounding box center [376, 431] width 34 height 26
click at [374, 403] on div "B" at bounding box center [376, 396] width 34 height 26
drag, startPoint x: 375, startPoint y: 251, endPoint x: 381, endPoint y: 350, distance: 99.2
click at [381, 350] on tbody "B B C D♭ D E♭ E F G♭ G A♭ A B♭ B C D♭ D B B C D♭ D E♭ E F G♭ G A♭ A B♭ B C D♭ D…" at bounding box center [742, 355] width 856 height 267
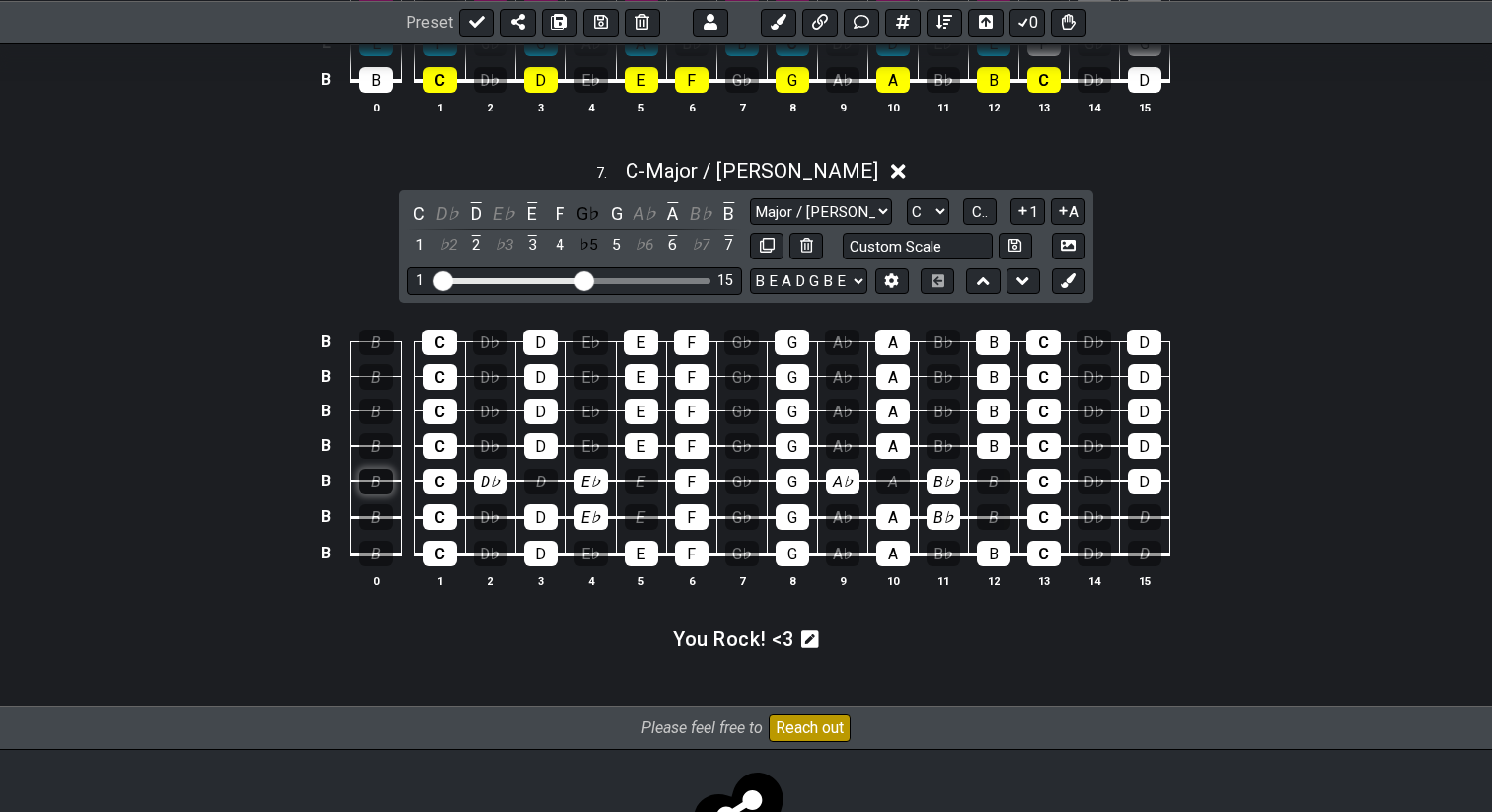
scroll to position [3396, 0]
click at [651, 434] on div "E" at bounding box center [642, 445] width 34 height 26
click at [689, 444] on div "F" at bounding box center [692, 445] width 34 height 26
click at [787, 443] on div "G" at bounding box center [793, 445] width 34 height 26
click at [883, 425] on td "A" at bounding box center [893, 427] width 51 height 36
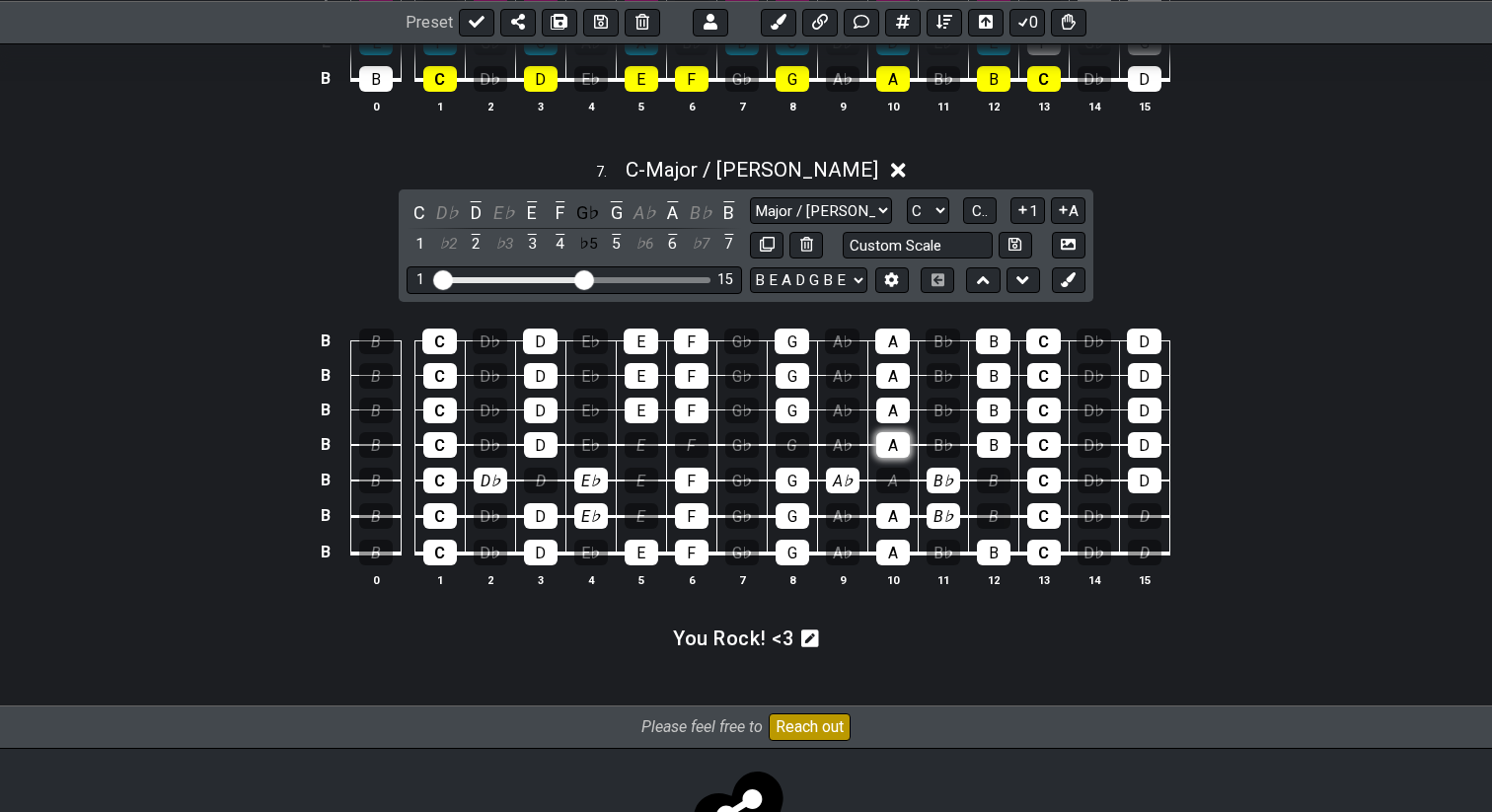
click at [887, 433] on div "A" at bounding box center [894, 445] width 34 height 26
click at [990, 432] on div "B" at bounding box center [994, 445] width 34 height 26
drag, startPoint x: 1151, startPoint y: 338, endPoint x: 1150, endPoint y: 488, distance: 150.0
click at [1150, 487] on tbody "B B C D♭ D E♭ E F G♭ G A♭ A B♭ B C D♭ D B B C D♭ D E♭ E F G♭ G A♭ A B♭ B C D♭ D…" at bounding box center [742, 440] width 856 height 267
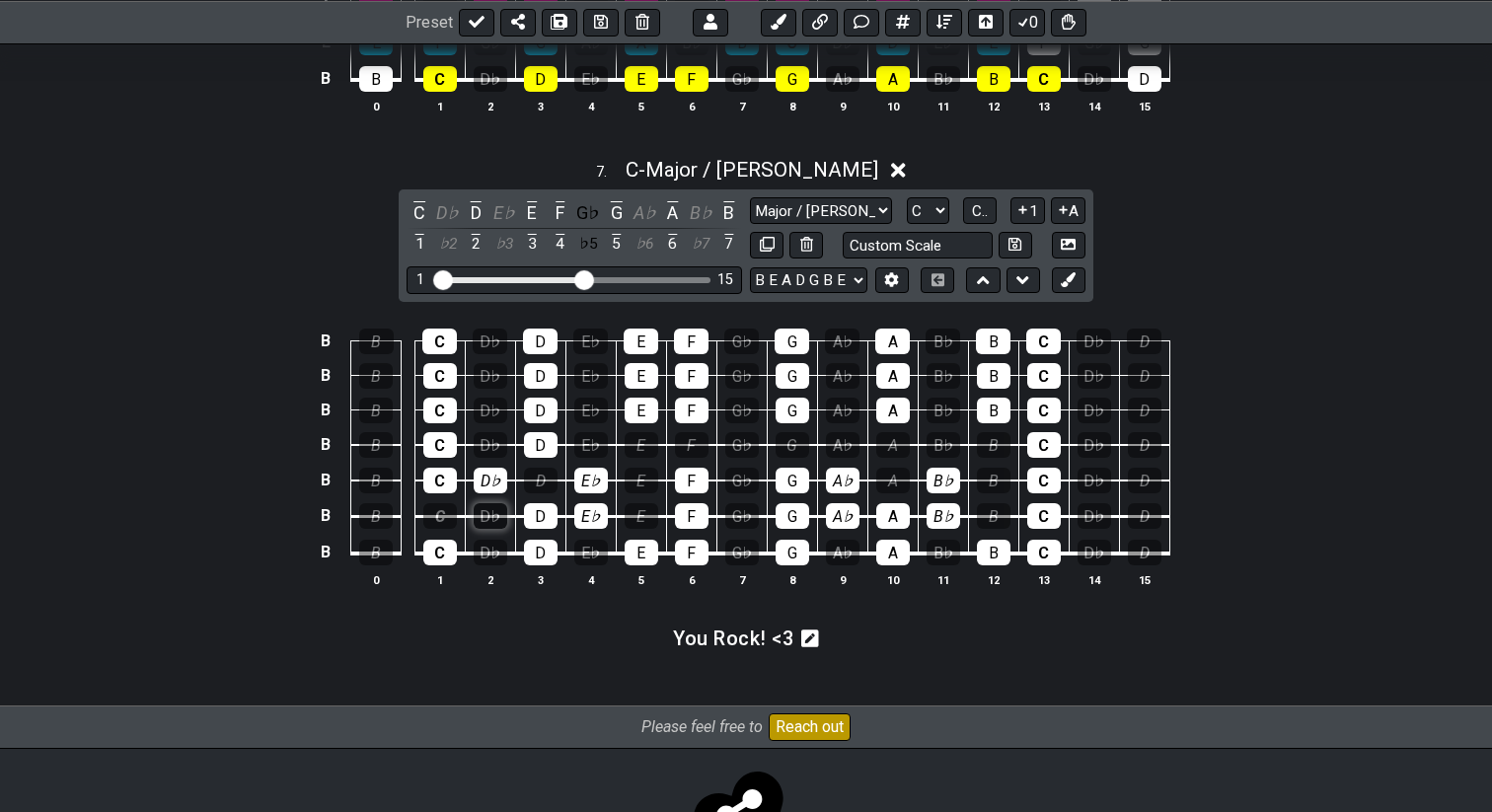
drag, startPoint x: 442, startPoint y: 518, endPoint x: 502, endPoint y: 517, distance: 60.0
click at [503, 517] on tr "B B C D♭ D E♭ E F G♭ G A♭ A B♭ B C D♭ D" at bounding box center [742, 499] width 856 height 37
click at [553, 509] on div "D" at bounding box center [541, 516] width 34 height 26
click at [601, 509] on div "E♭" at bounding box center [591, 516] width 34 height 26
click at [699, 515] on div "F" at bounding box center [692, 516] width 34 height 26
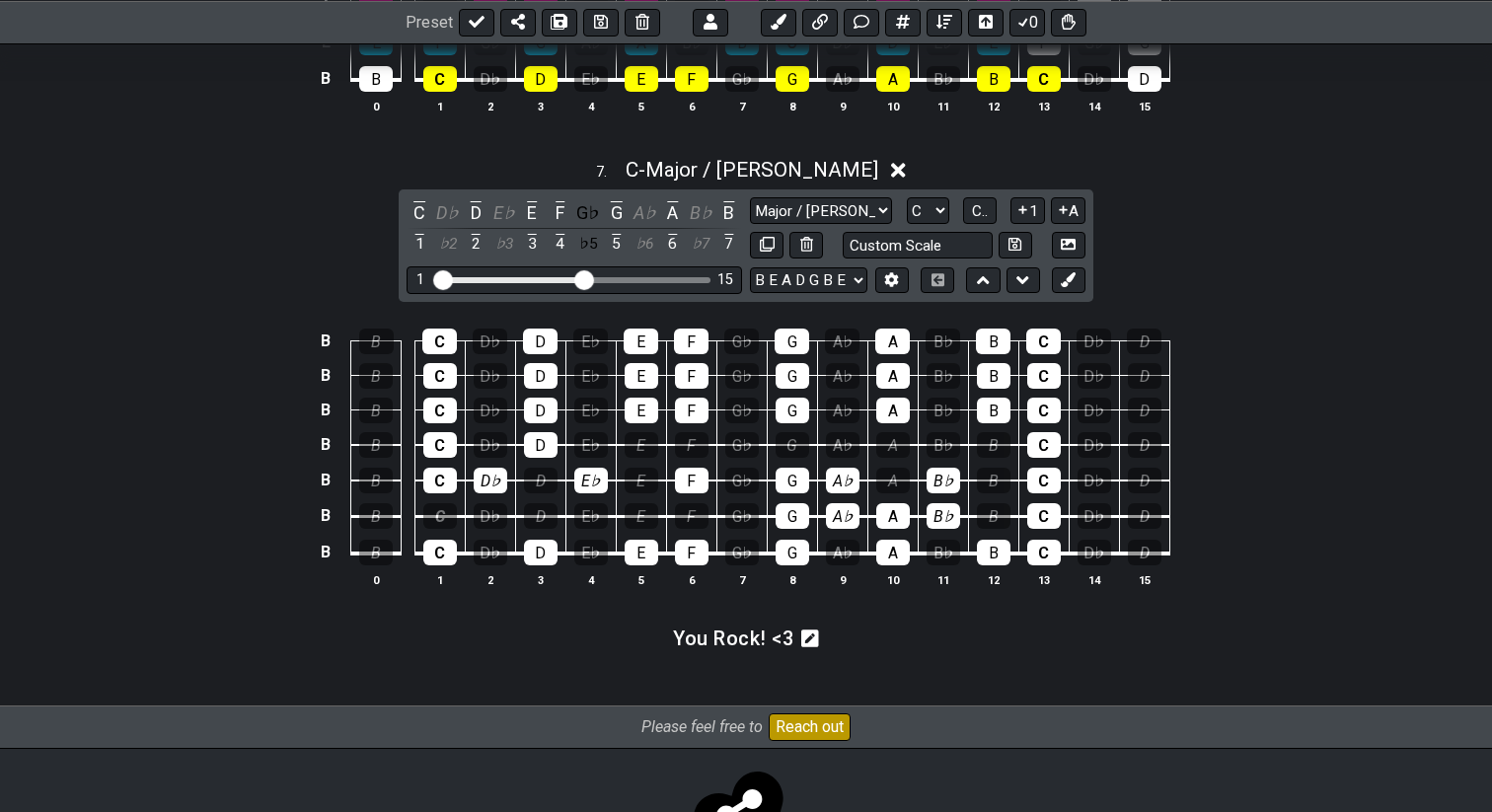
click at [819, 510] on td "A♭" at bounding box center [842, 499] width 51 height 37
click at [802, 510] on div "G" at bounding box center [793, 516] width 34 height 26
click at [834, 510] on div "A♭" at bounding box center [843, 516] width 34 height 26
click at [882, 510] on div "A" at bounding box center [894, 516] width 34 height 26
click at [939, 520] on div "B♭" at bounding box center [943, 516] width 34 height 26
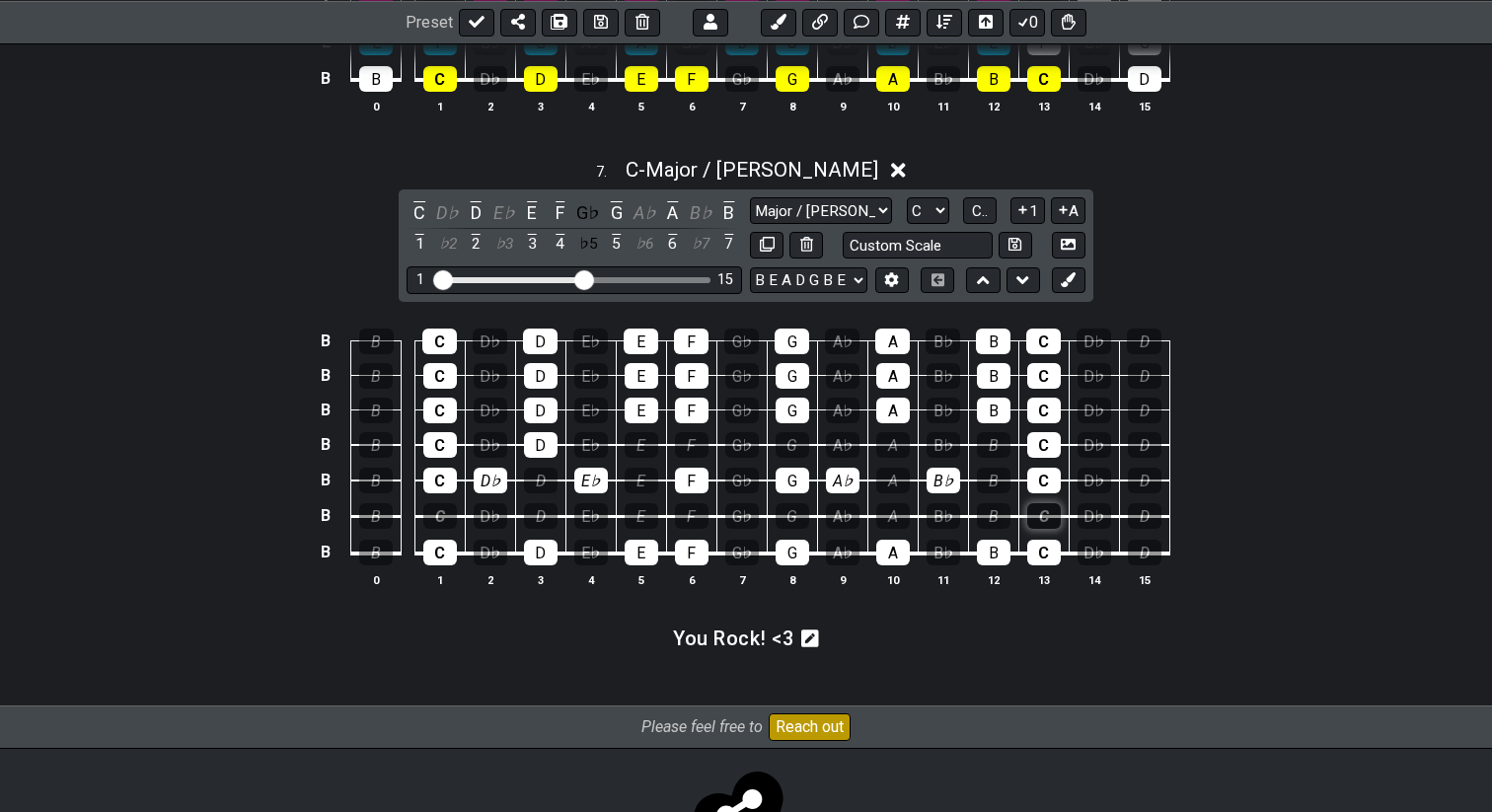
click at [1042, 513] on div "C" at bounding box center [1045, 516] width 34 height 26
click at [439, 520] on div "C" at bounding box center [440, 516] width 34 height 26
click at [442, 514] on div "C" at bounding box center [440, 516] width 34 height 26
click at [542, 510] on div "D" at bounding box center [541, 516] width 34 height 26
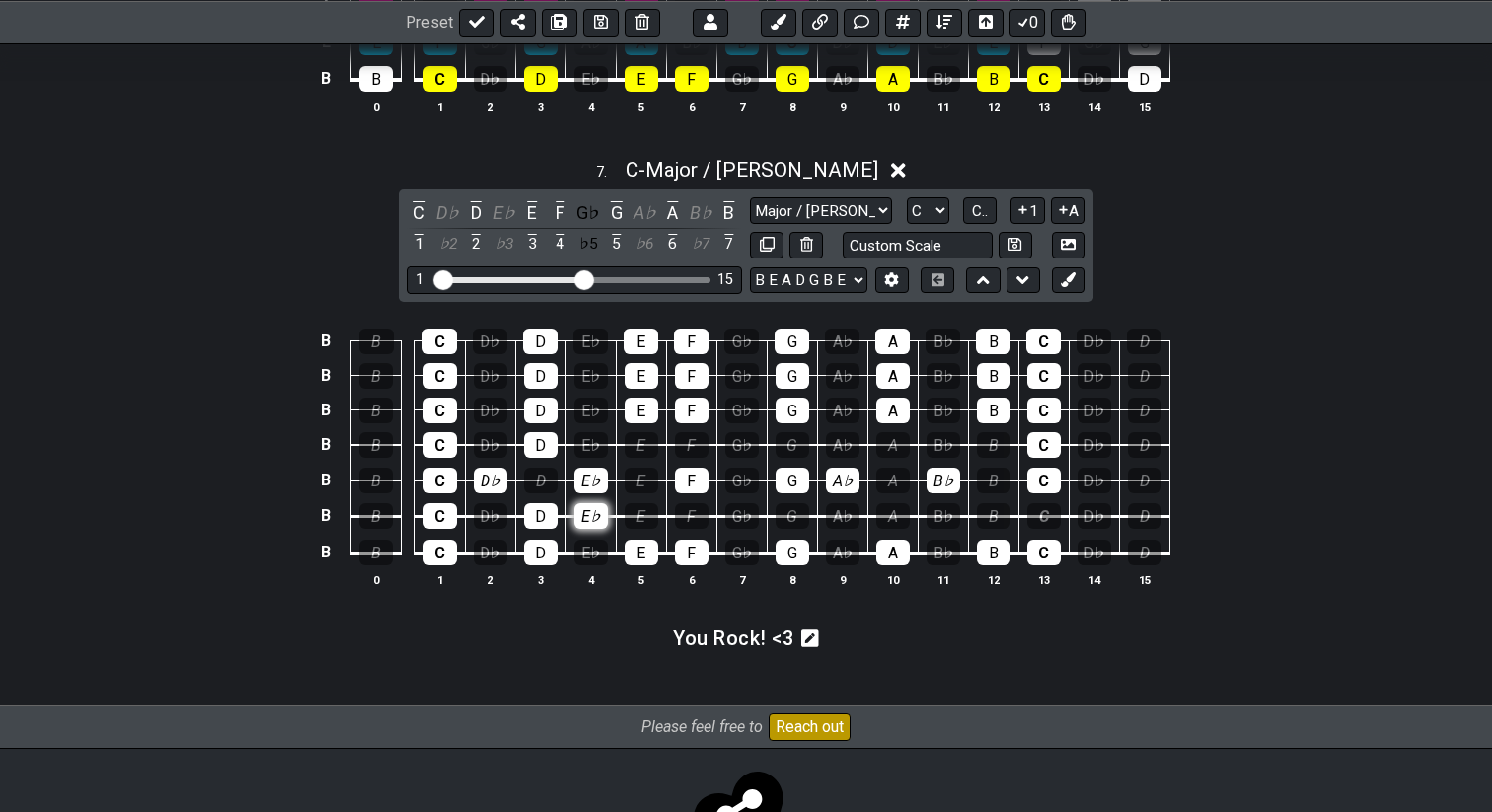
click at [590, 506] on div "E♭" at bounding box center [591, 516] width 34 height 26
click at [490, 472] on div "D♭" at bounding box center [491, 481] width 34 height 26
click at [588, 482] on div "E♭" at bounding box center [591, 481] width 34 height 26
click at [688, 469] on div "F" at bounding box center [692, 481] width 34 height 26
click at [800, 484] on div "G" at bounding box center [793, 481] width 34 height 26
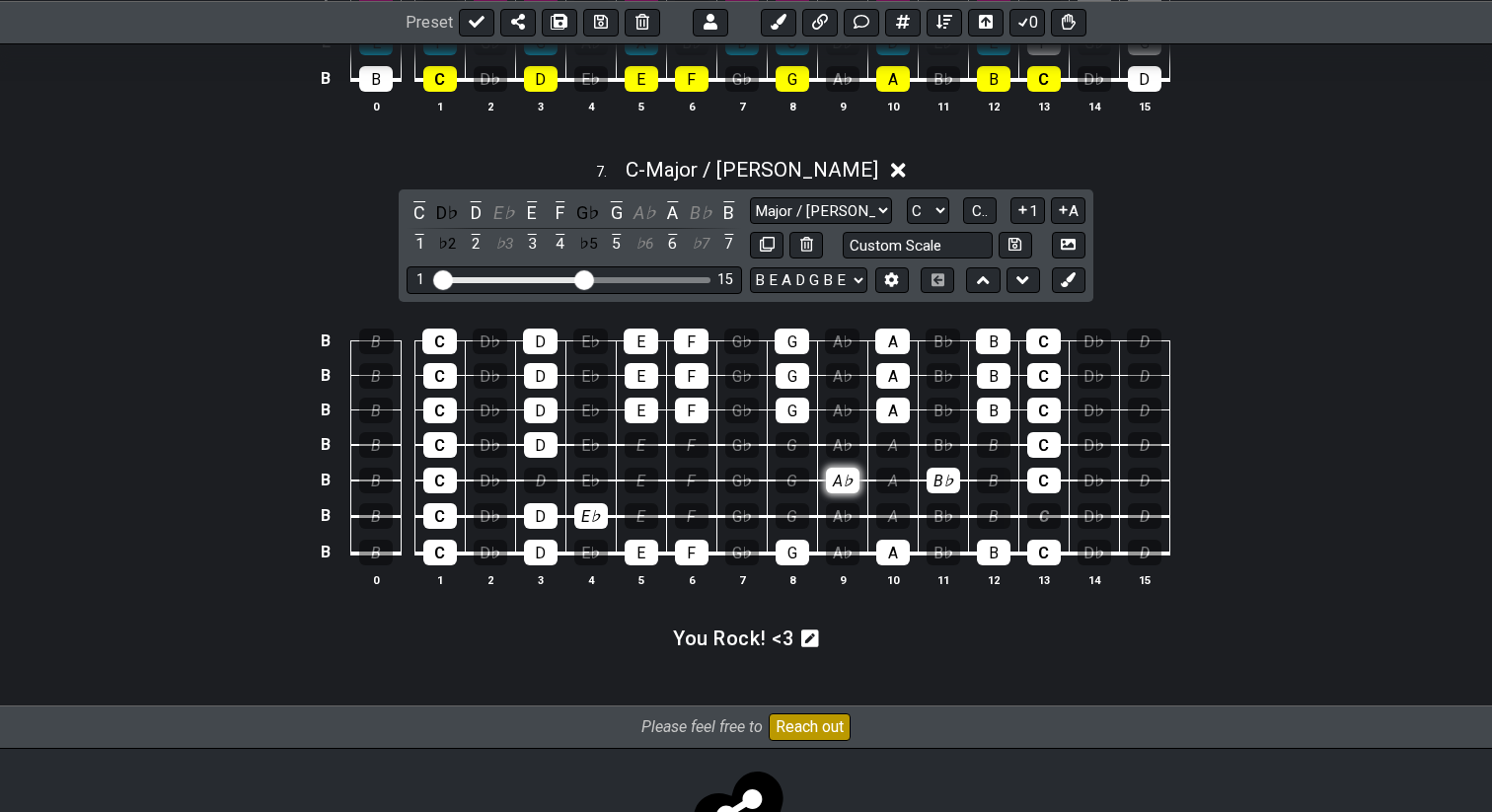
click at [848, 483] on div "A♭" at bounding box center [843, 481] width 34 height 26
click at [963, 481] on td "B♭" at bounding box center [942, 499] width 51 height 37
click at [933, 468] on div "B♭" at bounding box center [943, 481] width 34 height 26
click at [698, 505] on div "F" at bounding box center [692, 516] width 34 height 26
click at [786, 513] on div "G" at bounding box center [793, 516] width 34 height 26
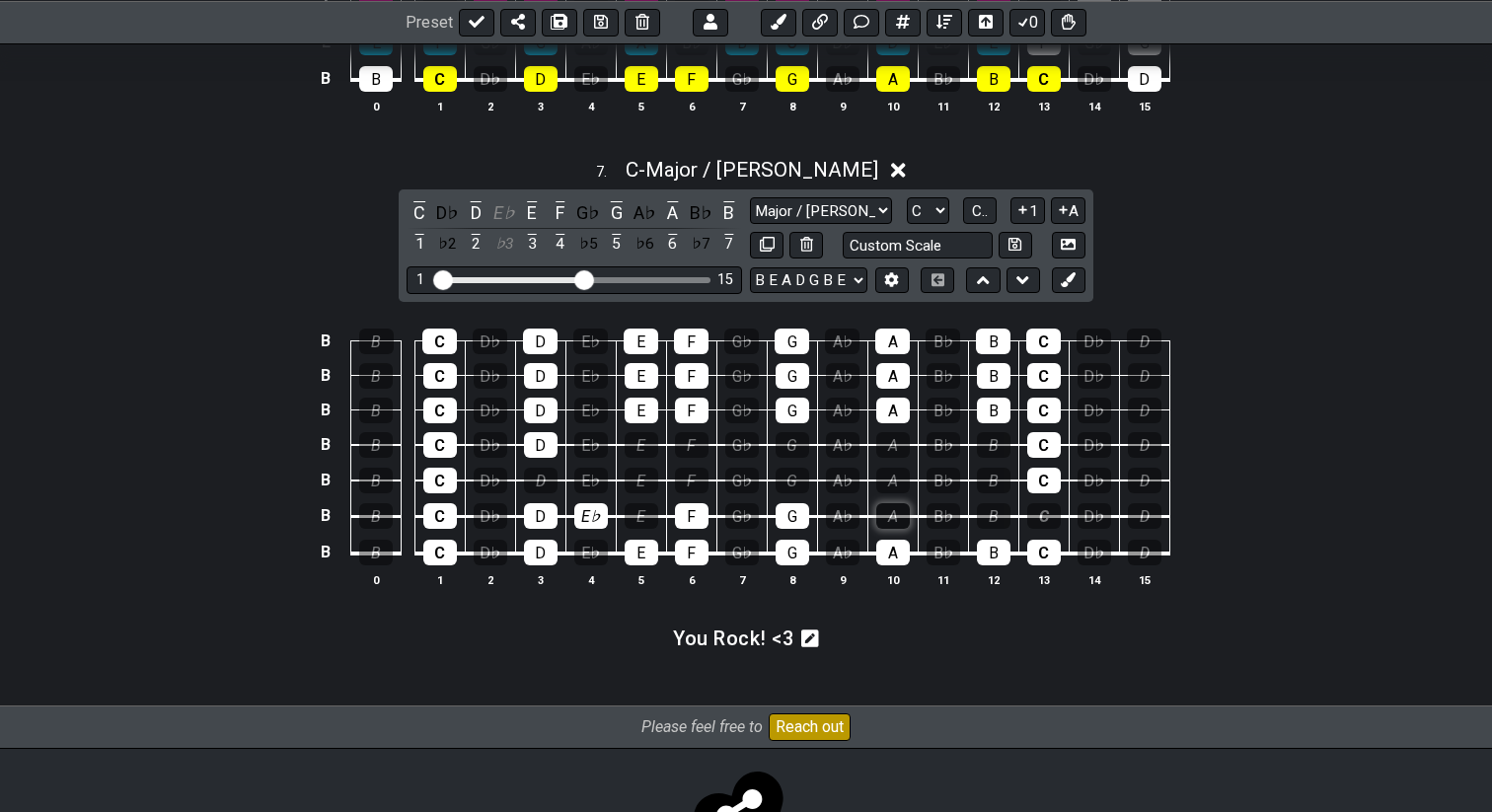
click at [889, 515] on div "A" at bounding box center [894, 516] width 34 height 26
click at [939, 518] on div "B♭" at bounding box center [943, 516] width 34 height 26
click at [1041, 516] on div "C" at bounding box center [1045, 516] width 34 height 26
click at [1042, 486] on div "C" at bounding box center [1045, 481] width 34 height 26
click at [483, 479] on div "D♭" at bounding box center [491, 481] width 34 height 26
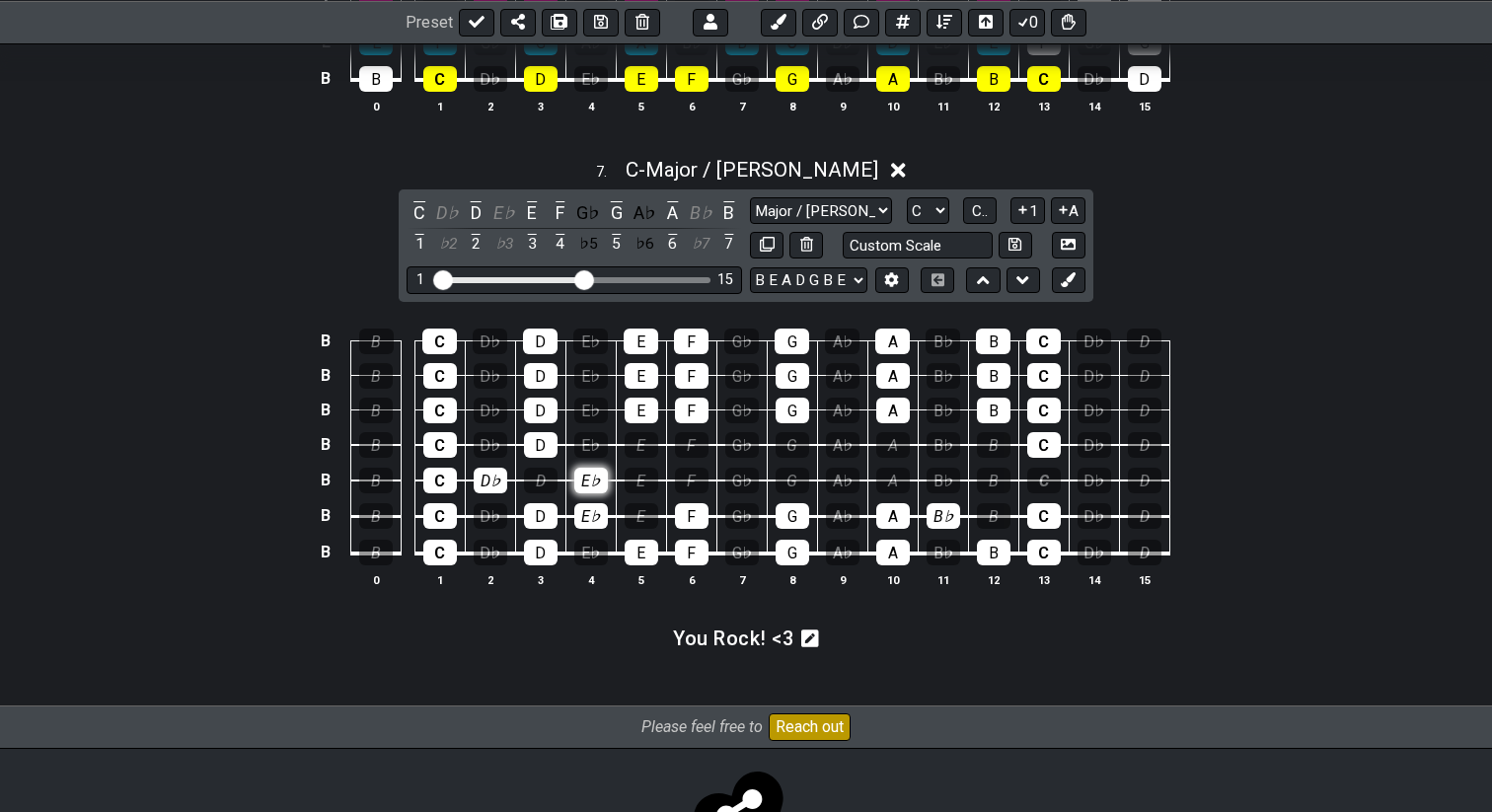
click at [590, 478] on div "E♭" at bounding box center [591, 481] width 34 height 26
click at [685, 476] on div "F" at bounding box center [692, 481] width 34 height 26
click at [790, 468] on div "G" at bounding box center [793, 481] width 34 height 26
click at [831, 468] on div "A♭" at bounding box center [843, 481] width 34 height 26
click at [948, 476] on div "B♭" at bounding box center [943, 481] width 34 height 26
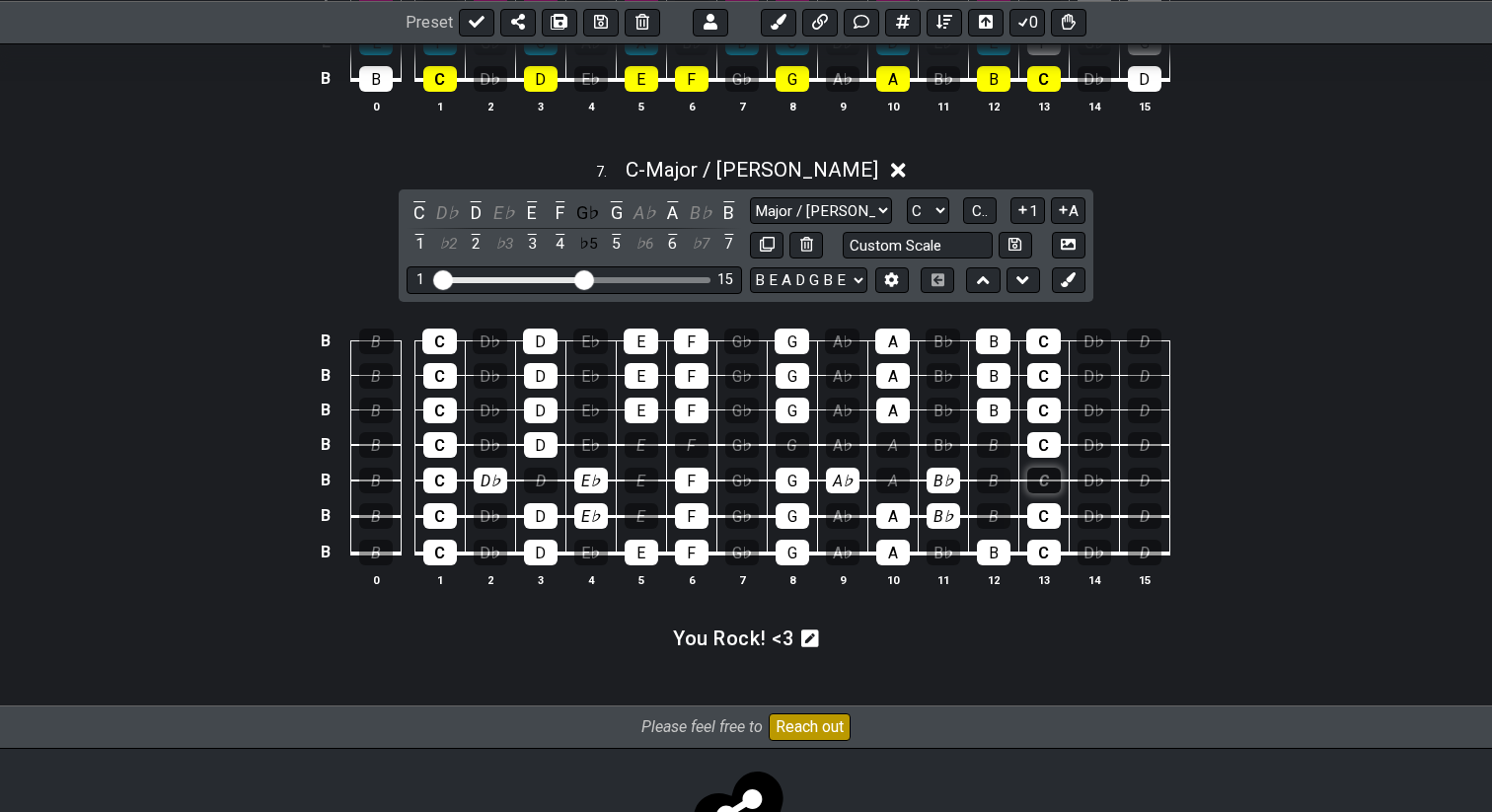
click at [1039, 471] on div "C" at bounding box center [1045, 481] width 34 height 26
click at [1047, 441] on div "C" at bounding box center [1045, 445] width 34 height 26
click at [531, 445] on div "D" at bounding box center [541, 445] width 34 height 26
click at [439, 402] on div "C" at bounding box center [440, 410] width 34 height 26
click at [566, 409] on td "E♭" at bounding box center [590, 427] width 51 height 36
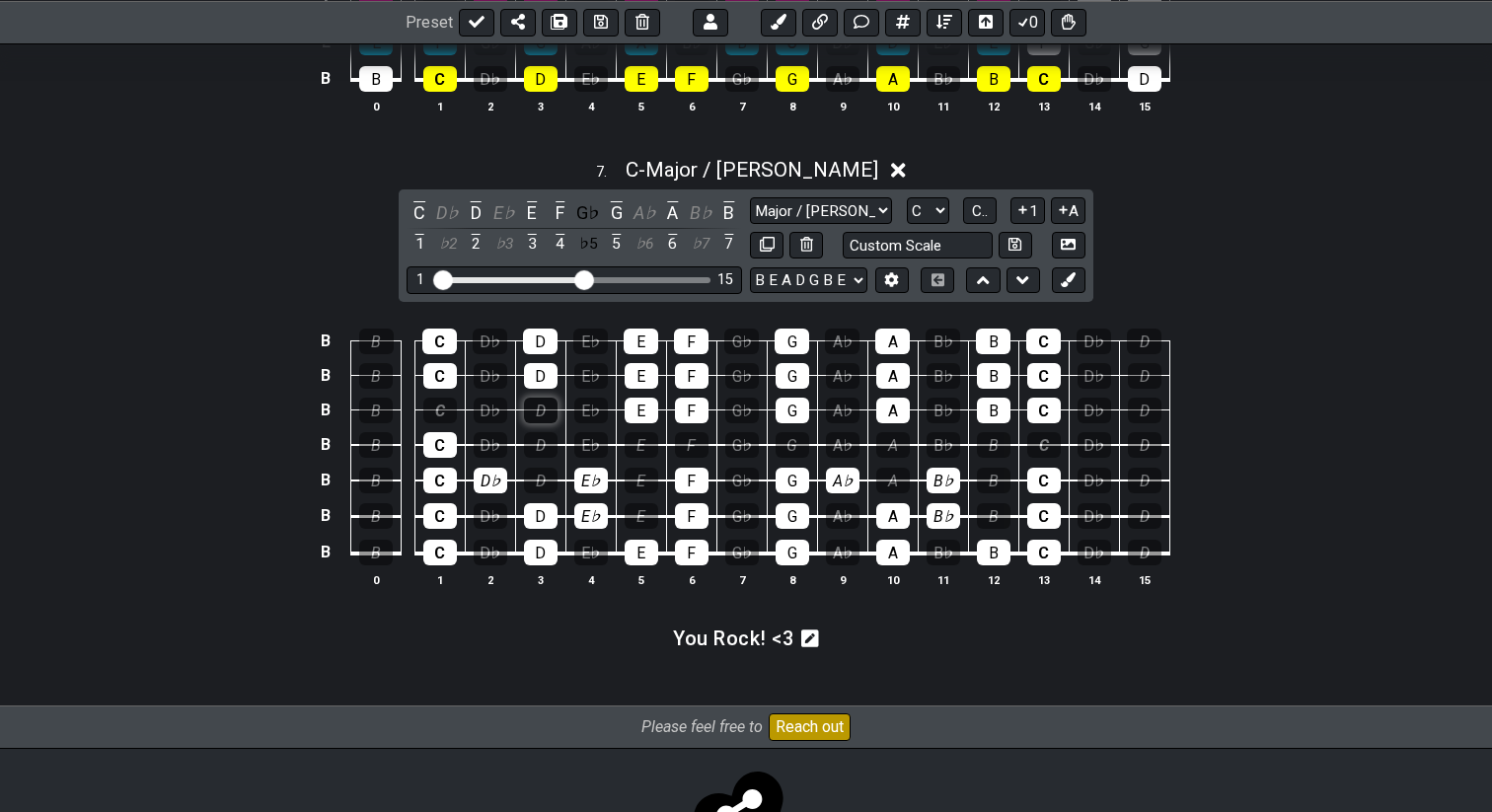
click at [536, 406] on div "D" at bounding box center [541, 410] width 34 height 26
click at [633, 402] on div "E" at bounding box center [642, 410] width 34 height 26
click at [681, 407] on div "F" at bounding box center [692, 410] width 34 height 26
click at [786, 416] on div "G" at bounding box center [793, 410] width 34 height 26
click at [887, 415] on div "A" at bounding box center [894, 410] width 34 height 26
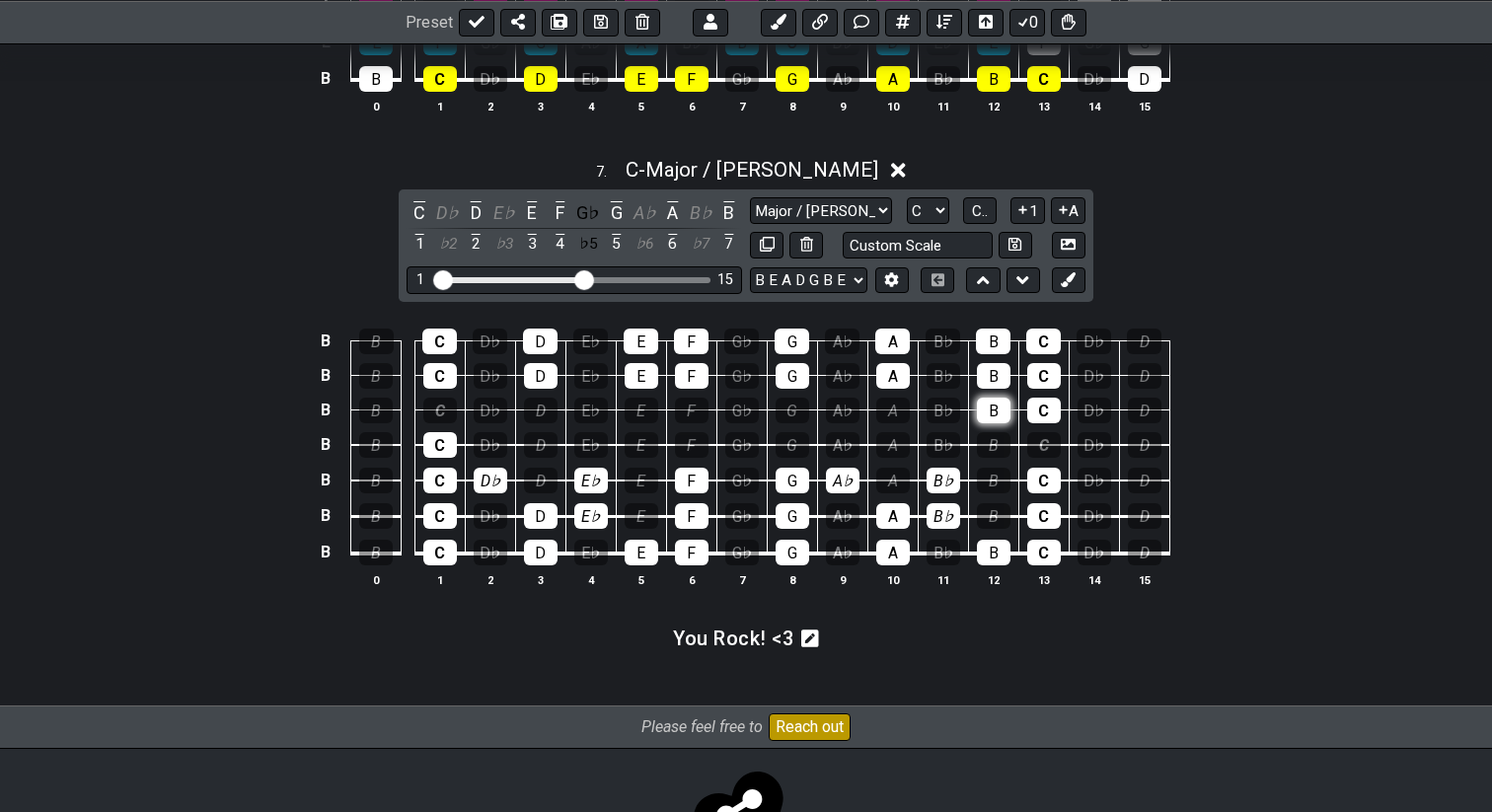
click at [1005, 415] on div "B" at bounding box center [994, 410] width 34 height 26
click at [1033, 416] on div "C" at bounding box center [1045, 410] width 34 height 26
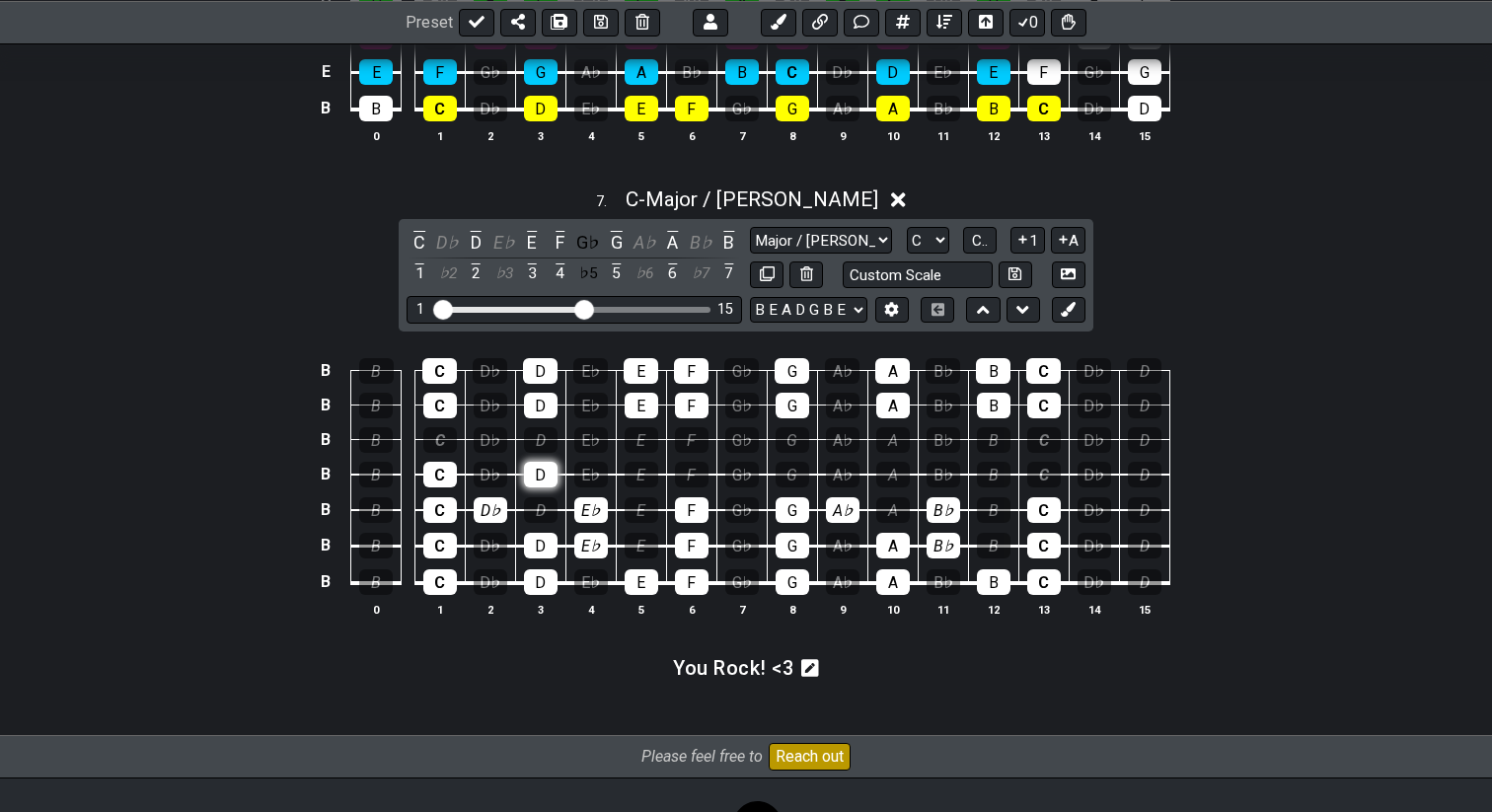
click at [529, 462] on div "D" at bounding box center [541, 475] width 34 height 26
click at [639, 465] on div "E" at bounding box center [642, 475] width 34 height 26
click at [738, 469] on div "G♭" at bounding box center [743, 475] width 34 height 26
click at [785, 467] on div "G" at bounding box center [793, 475] width 34 height 26
click at [890, 463] on div "A" at bounding box center [894, 475] width 34 height 26
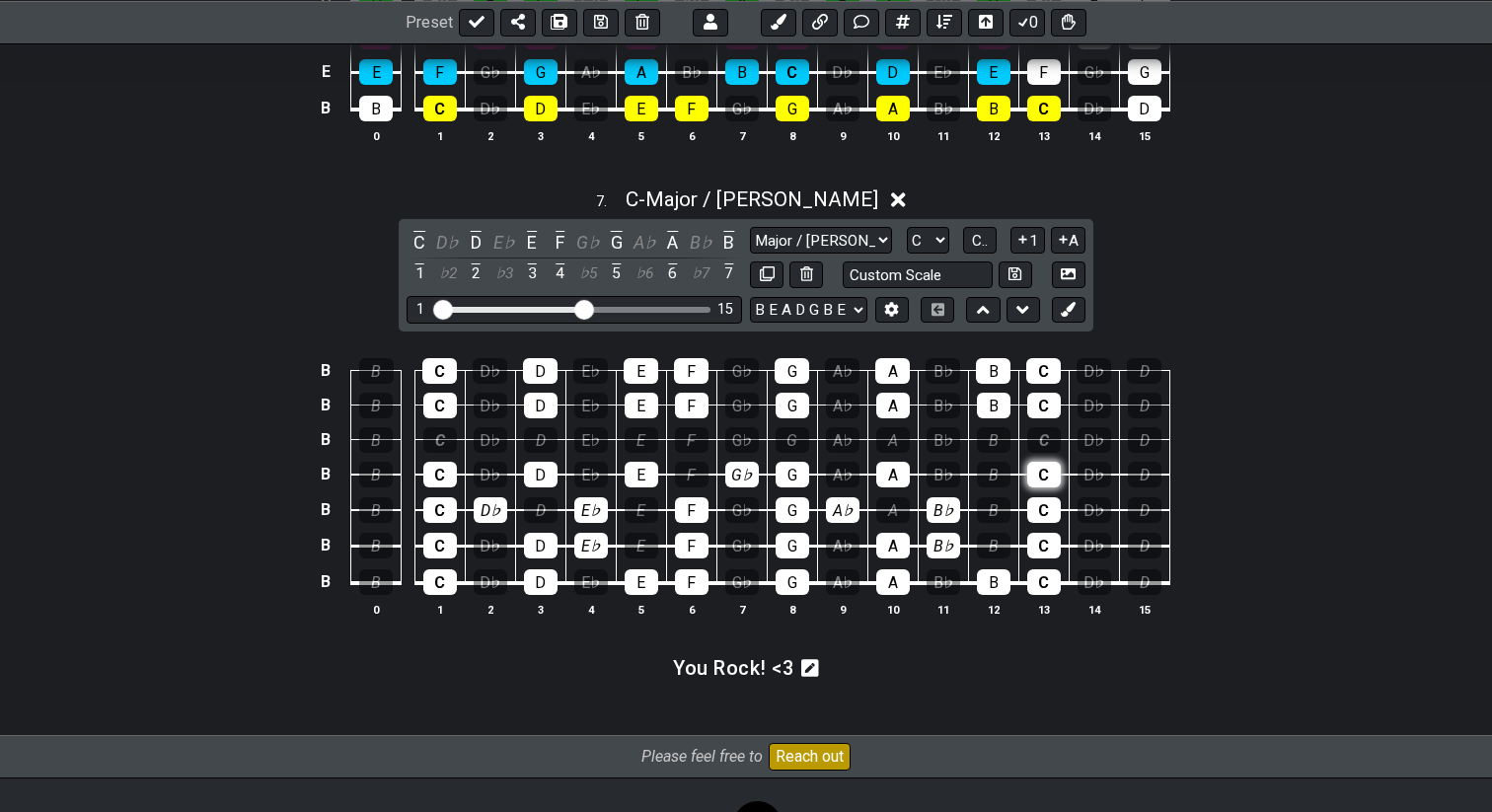
click at [1037, 476] on div "C" at bounding box center [1045, 475] width 34 height 26
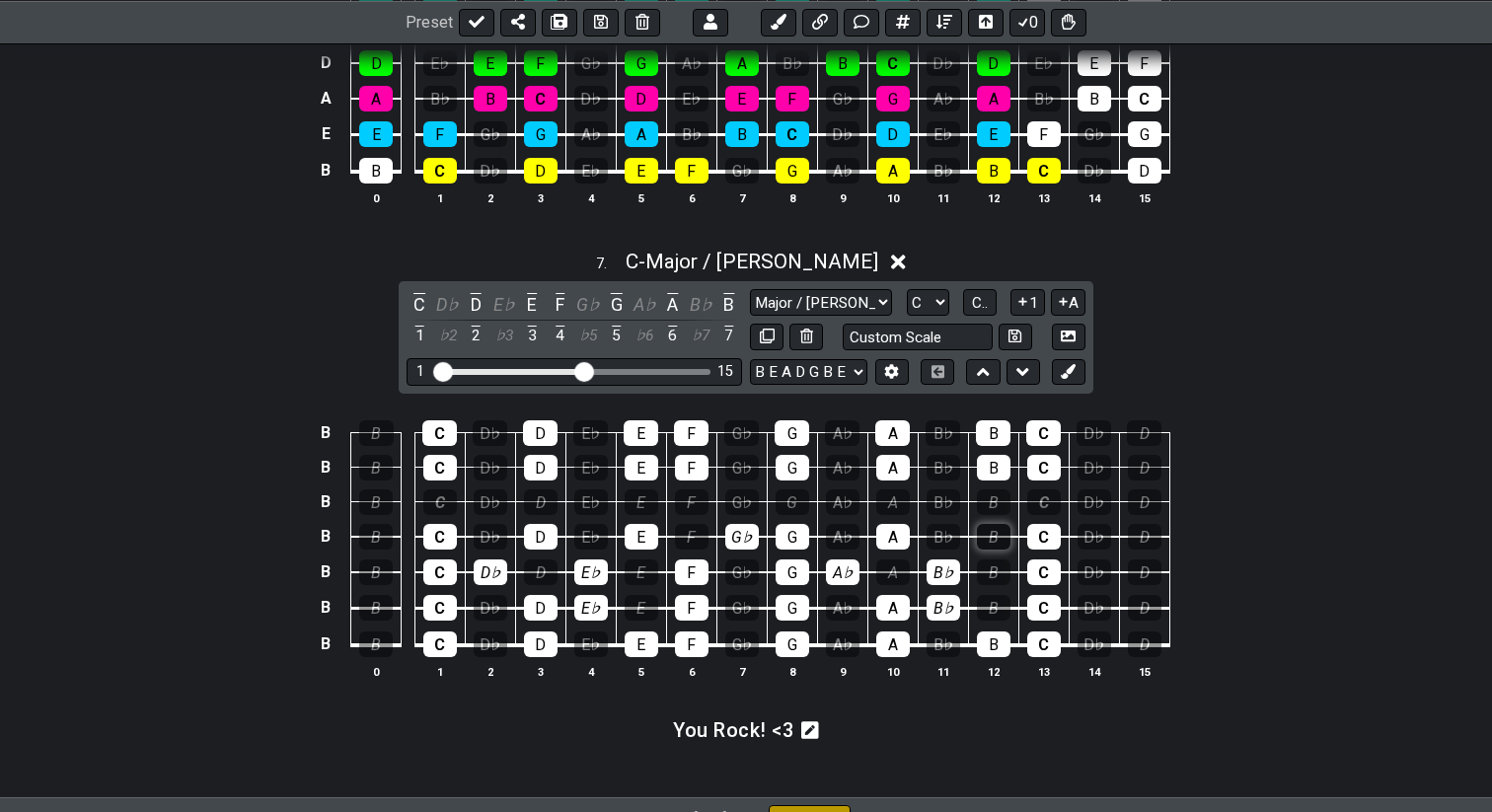
scroll to position [3317, 0]
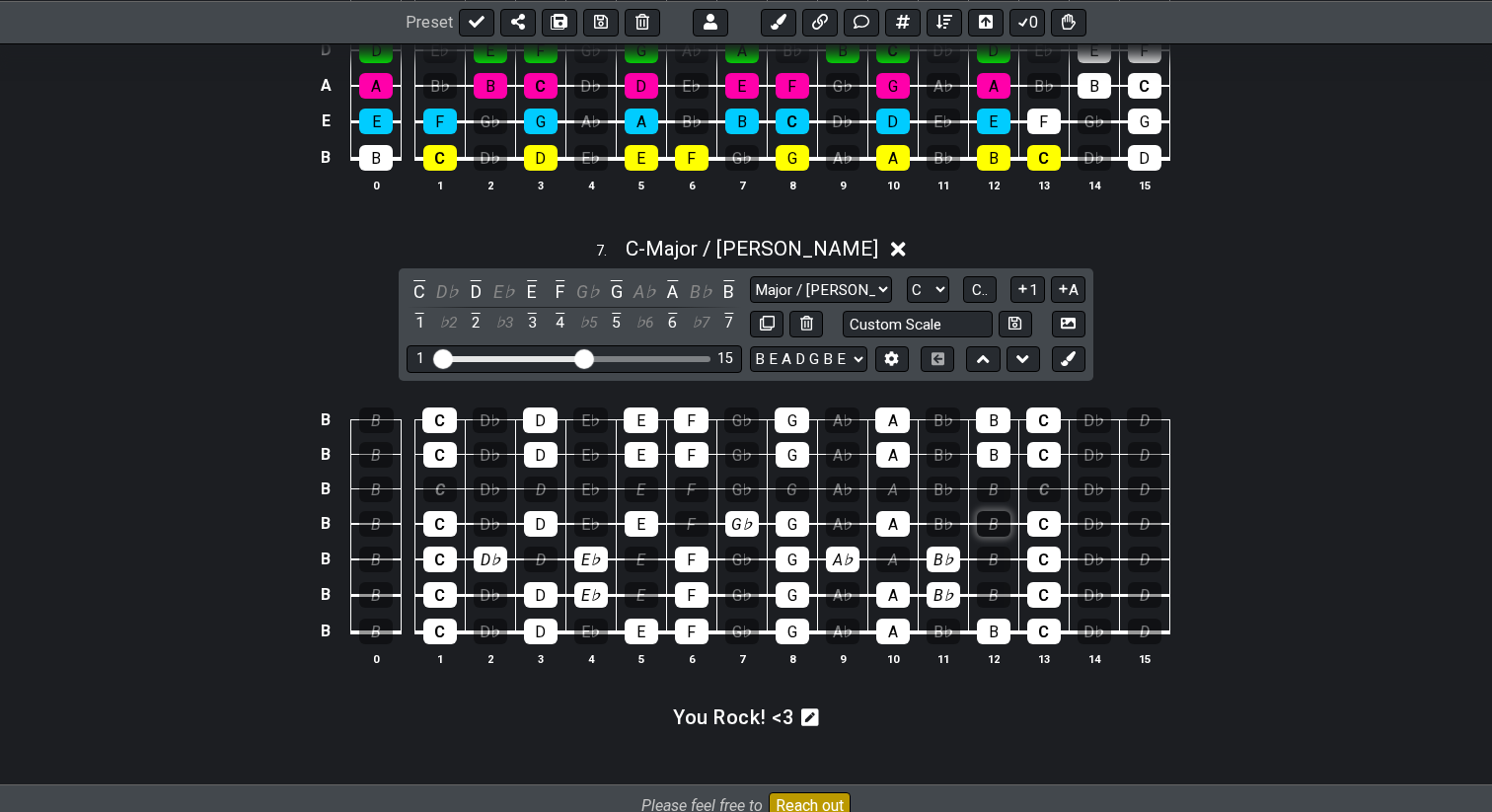
click at [987, 513] on div "B" at bounding box center [994, 524] width 34 height 26
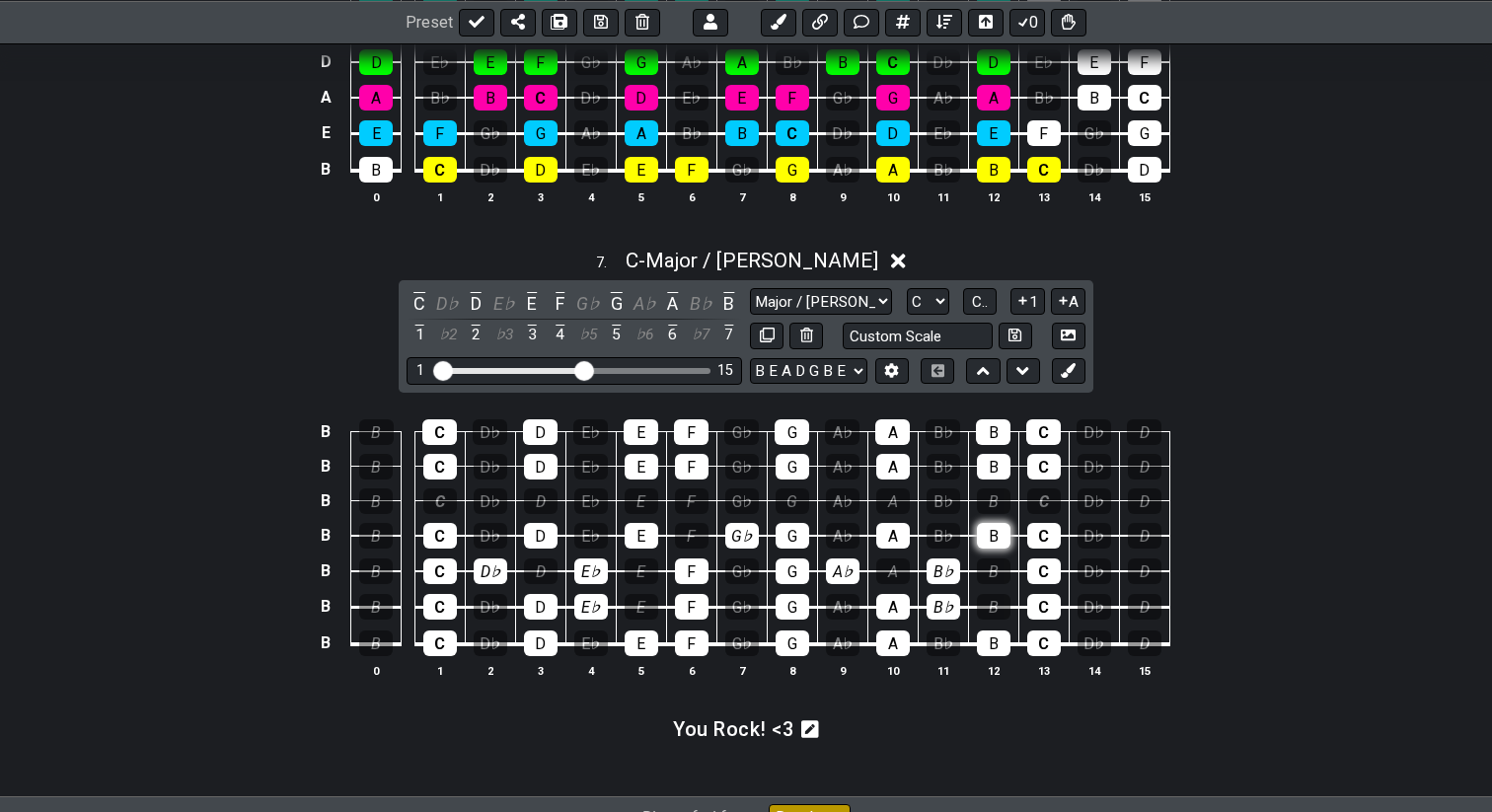
scroll to position [3315, 0]
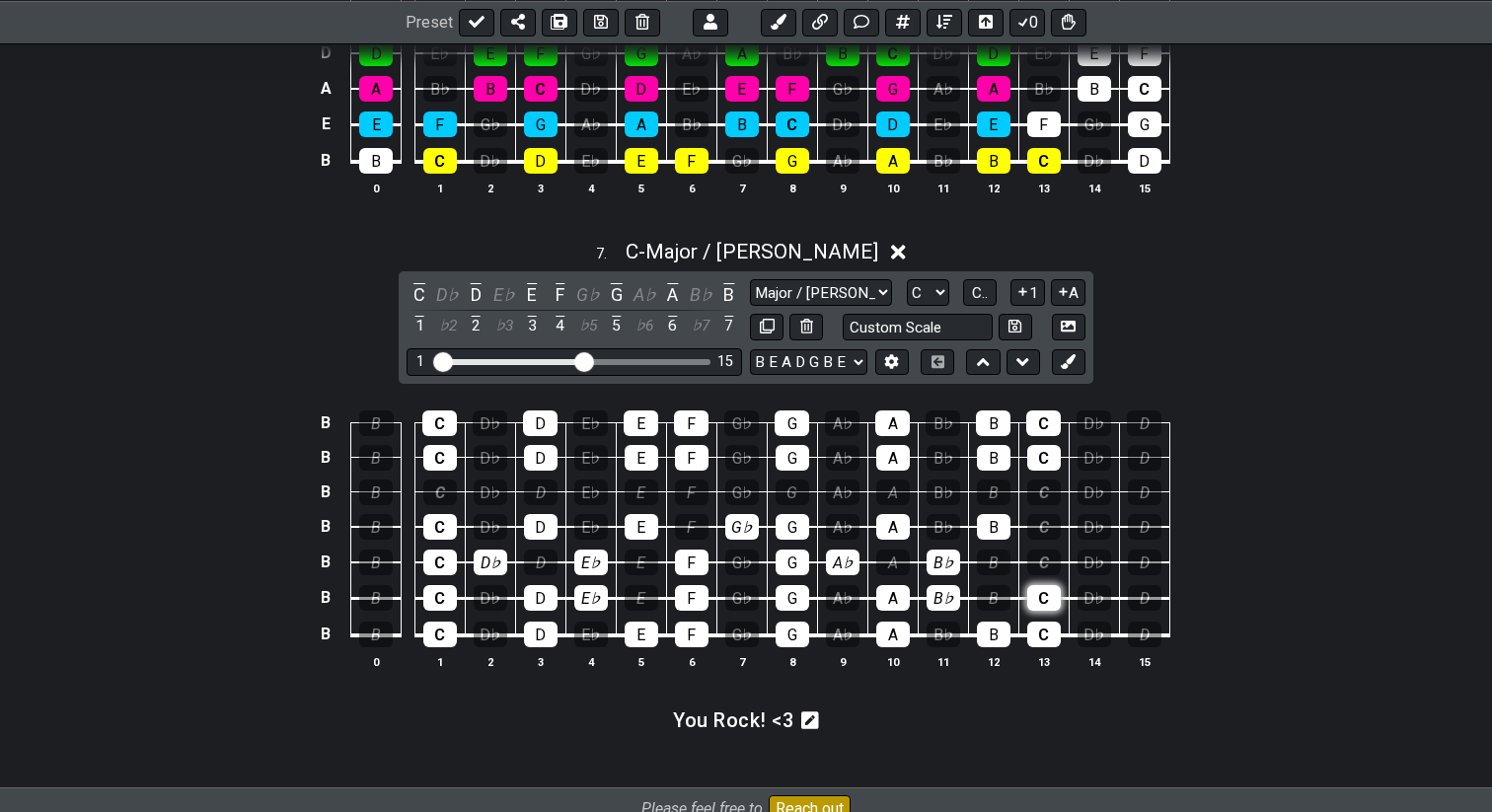
click at [1055, 594] on div "C" at bounding box center [1045, 598] width 34 height 26
click at [1056, 651] on th "13" at bounding box center [1044, 661] width 51 height 21
click at [1055, 645] on table "B B C D♭ D E♭ E F G♭ G A♭ A B♭ B C D♭ D B B C D♭ D E♭ E F G♭ G A♭ A B♭ B C D♭ D…" at bounding box center [743, 522] width 857 height 267
click at [1055, 635] on div "C" at bounding box center [1045, 635] width 34 height 26
click at [1052, 593] on div "C" at bounding box center [1045, 598] width 34 height 26
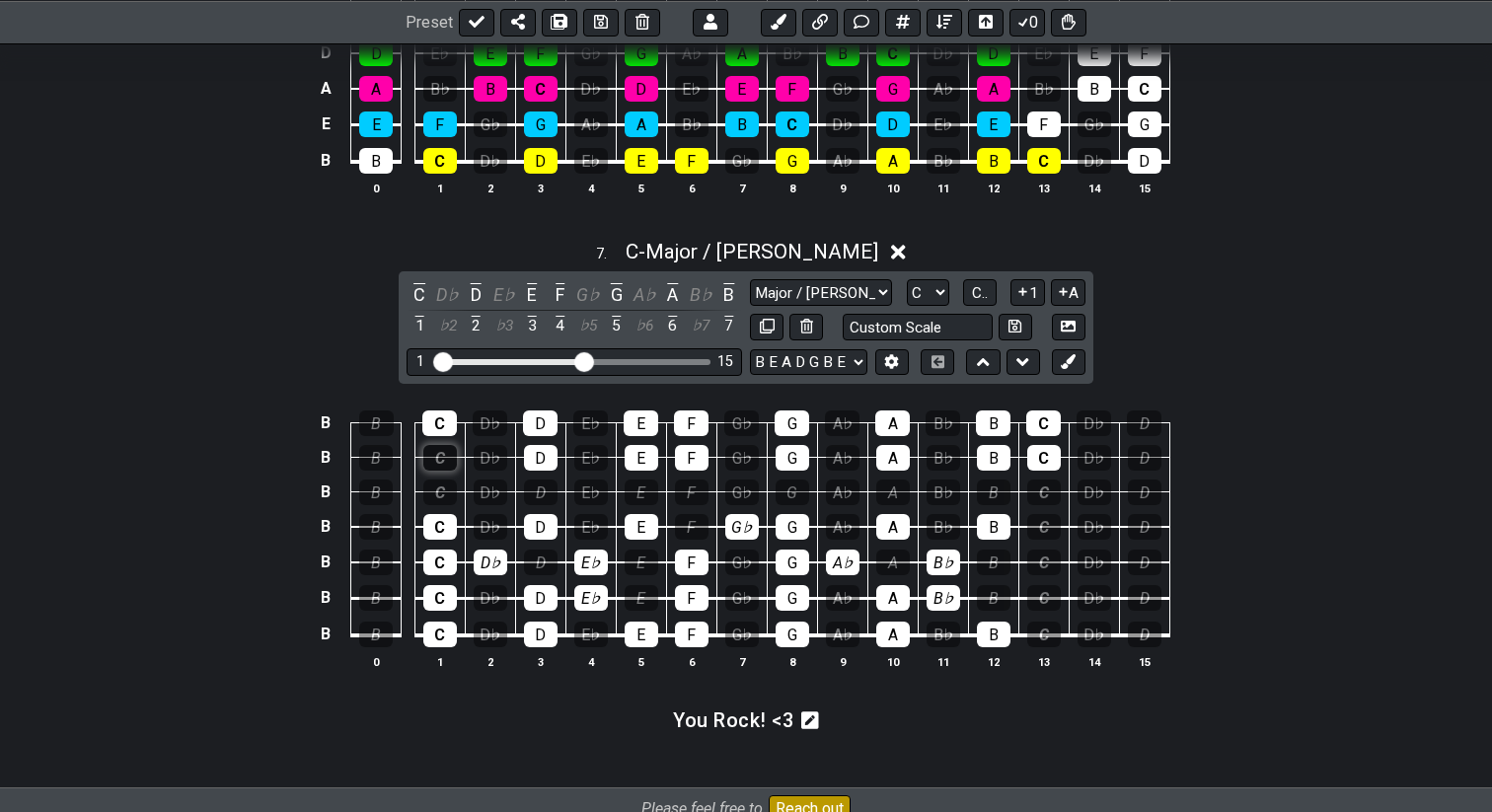
click at [444, 456] on div "C" at bounding box center [440, 458] width 34 height 26
click at [444, 424] on div "C" at bounding box center [439, 423] width 35 height 26
click at [527, 420] on div "D" at bounding box center [540, 423] width 35 height 26
click at [532, 438] on td "D" at bounding box center [540, 439] width 51 height 35
click at [546, 450] on div "D" at bounding box center [541, 458] width 34 height 26
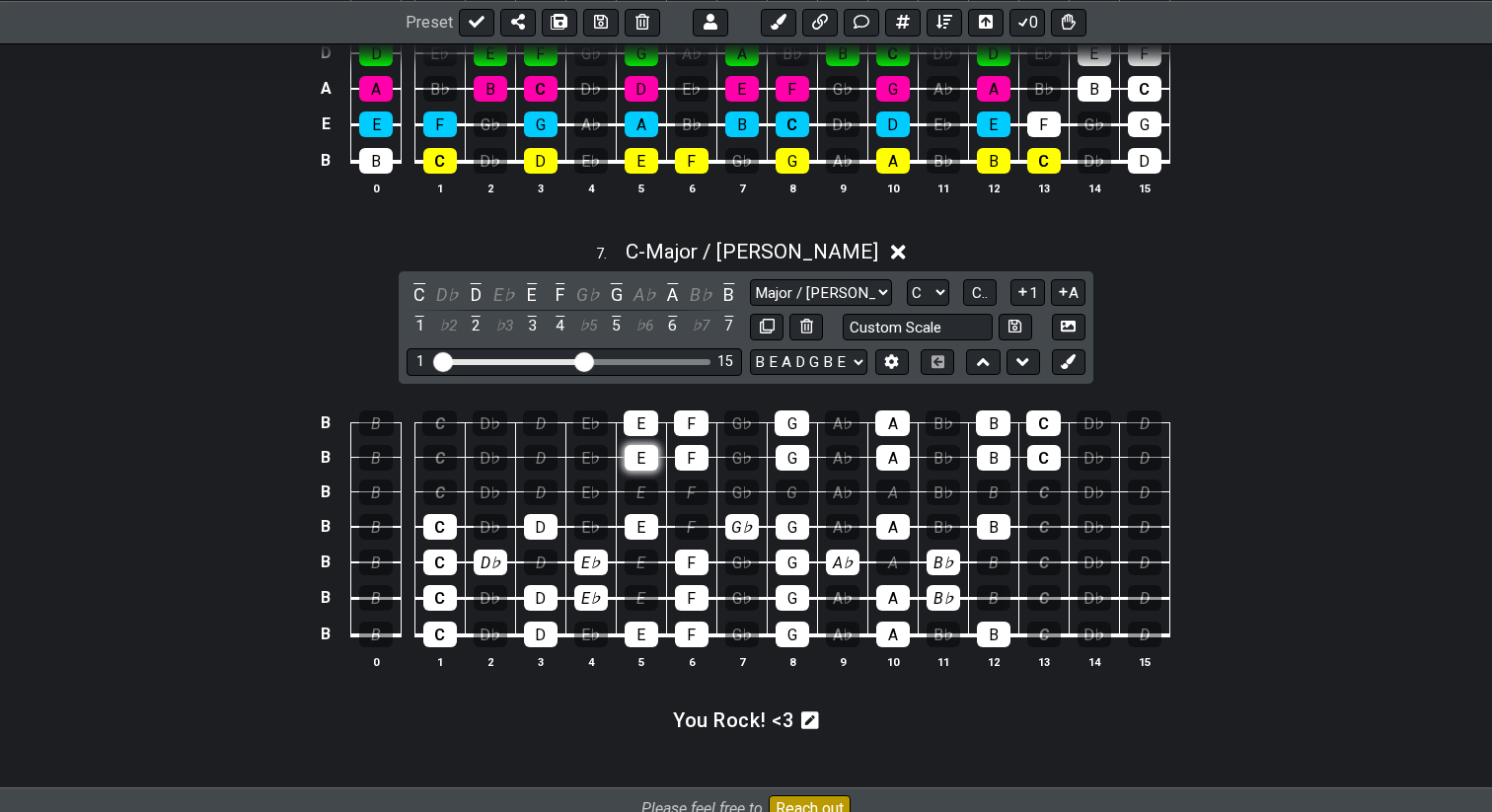
click at [641, 446] on div "E" at bounding box center [642, 458] width 34 height 26
click at [641, 410] on div "E" at bounding box center [641, 423] width 35 height 26
click at [687, 414] on div "F" at bounding box center [691, 423] width 35 height 26
click at [699, 445] on div "F" at bounding box center [692, 458] width 34 height 26
click at [781, 418] on div "G" at bounding box center [792, 423] width 35 height 26
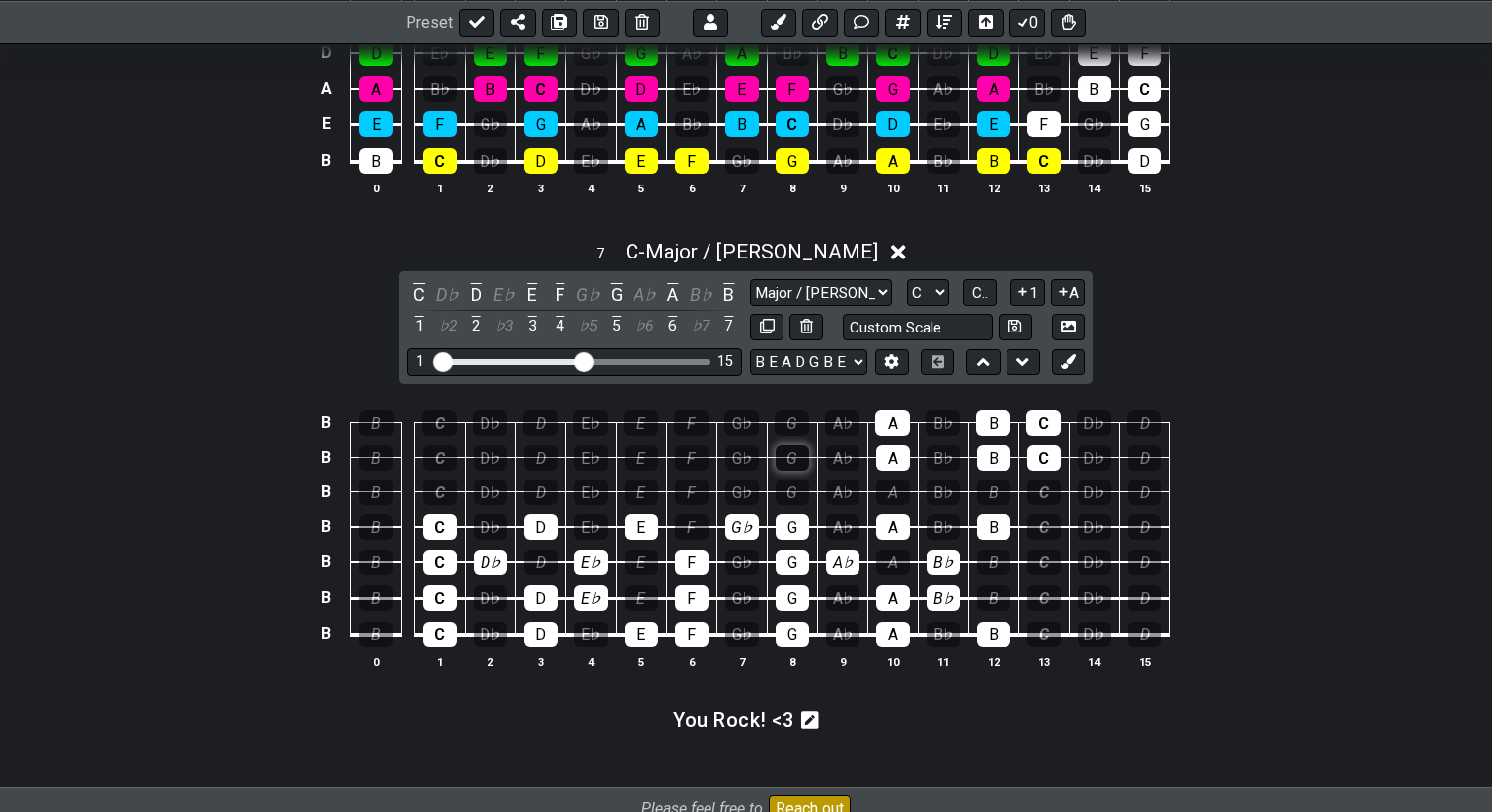
click at [797, 464] on div "G" at bounding box center [793, 458] width 34 height 26
click at [902, 454] on div "A" at bounding box center [894, 458] width 34 height 26
click at [901, 424] on div "A" at bounding box center [893, 423] width 35 height 26
click at [989, 421] on div "B" at bounding box center [993, 423] width 35 height 26
click at [1005, 457] on div "B" at bounding box center [994, 458] width 34 height 26
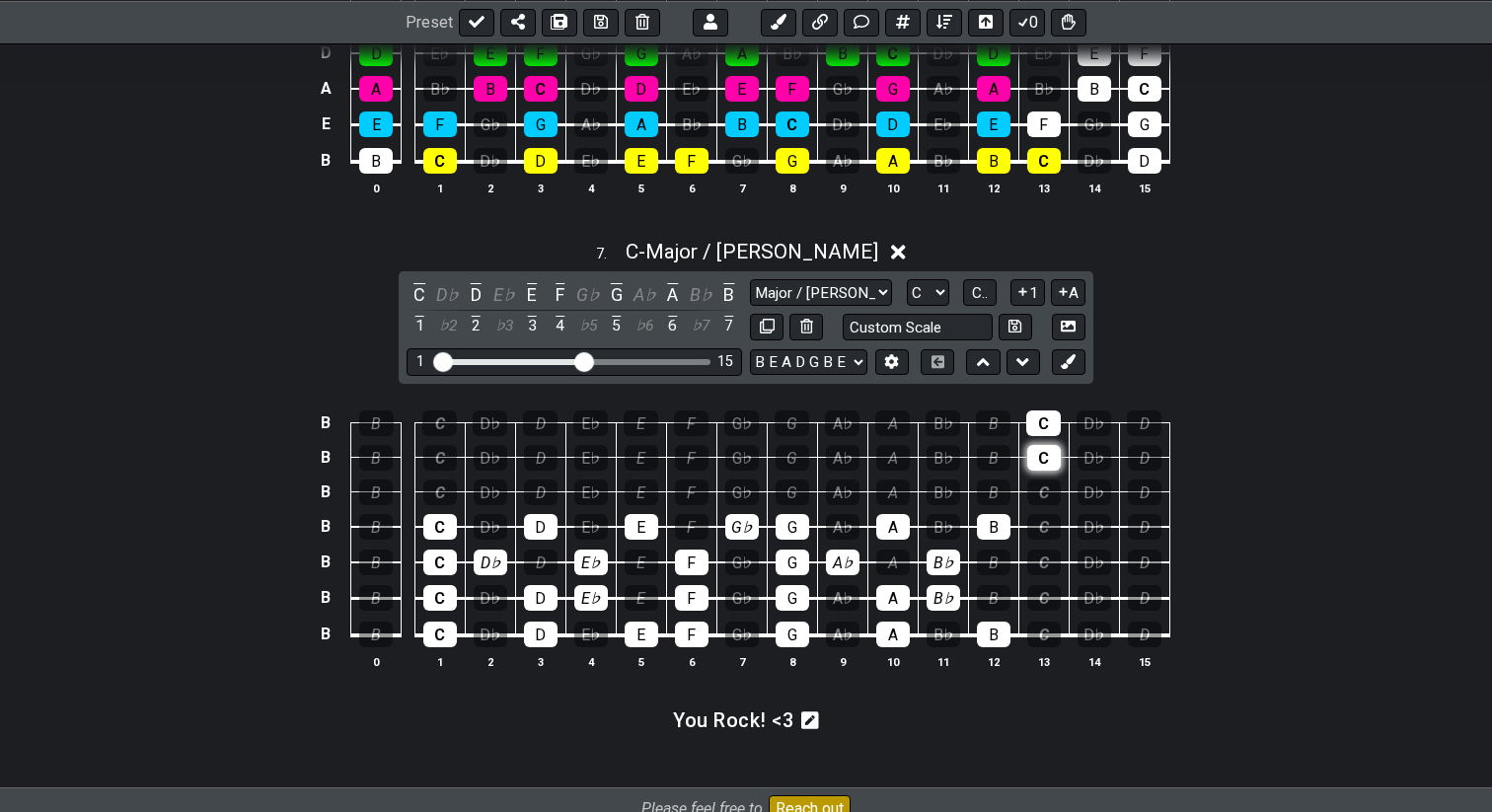
click at [1047, 457] on div "C" at bounding box center [1045, 458] width 34 height 26
click at [1045, 422] on div "C" at bounding box center [1044, 423] width 35 height 26
click at [436, 490] on div "C" at bounding box center [440, 493] width 34 height 26
click at [539, 486] on div "D" at bounding box center [541, 493] width 34 height 26
click at [630, 485] on div "E" at bounding box center [642, 493] width 34 height 26
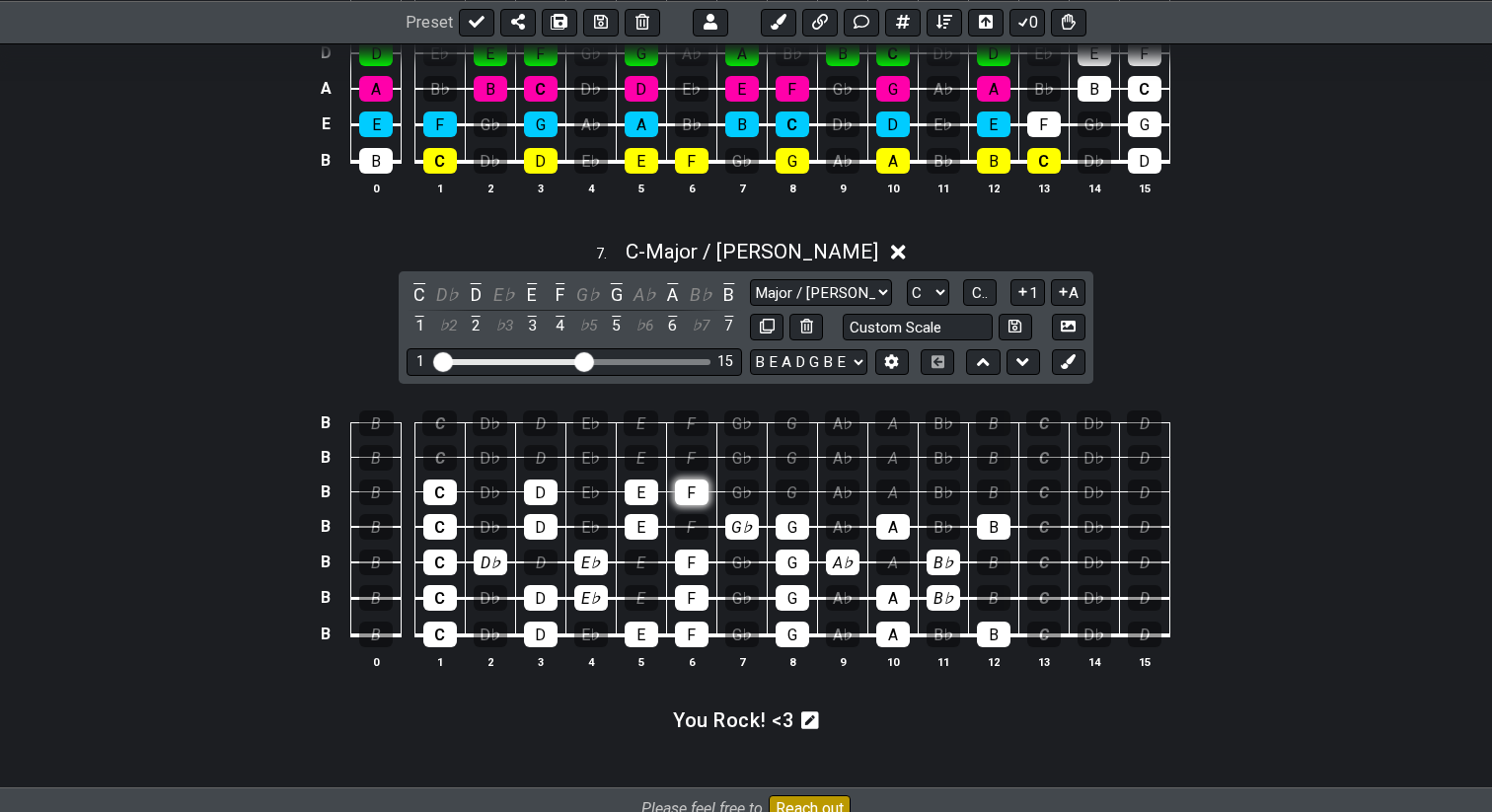
click at [686, 486] on div "F" at bounding box center [692, 493] width 34 height 26
click at [795, 489] on div "G" at bounding box center [793, 493] width 34 height 26
click at [901, 485] on div "A" at bounding box center [894, 493] width 34 height 26
click at [994, 486] on div "B" at bounding box center [994, 493] width 34 height 26
click at [440, 454] on div "C" at bounding box center [440, 458] width 34 height 26
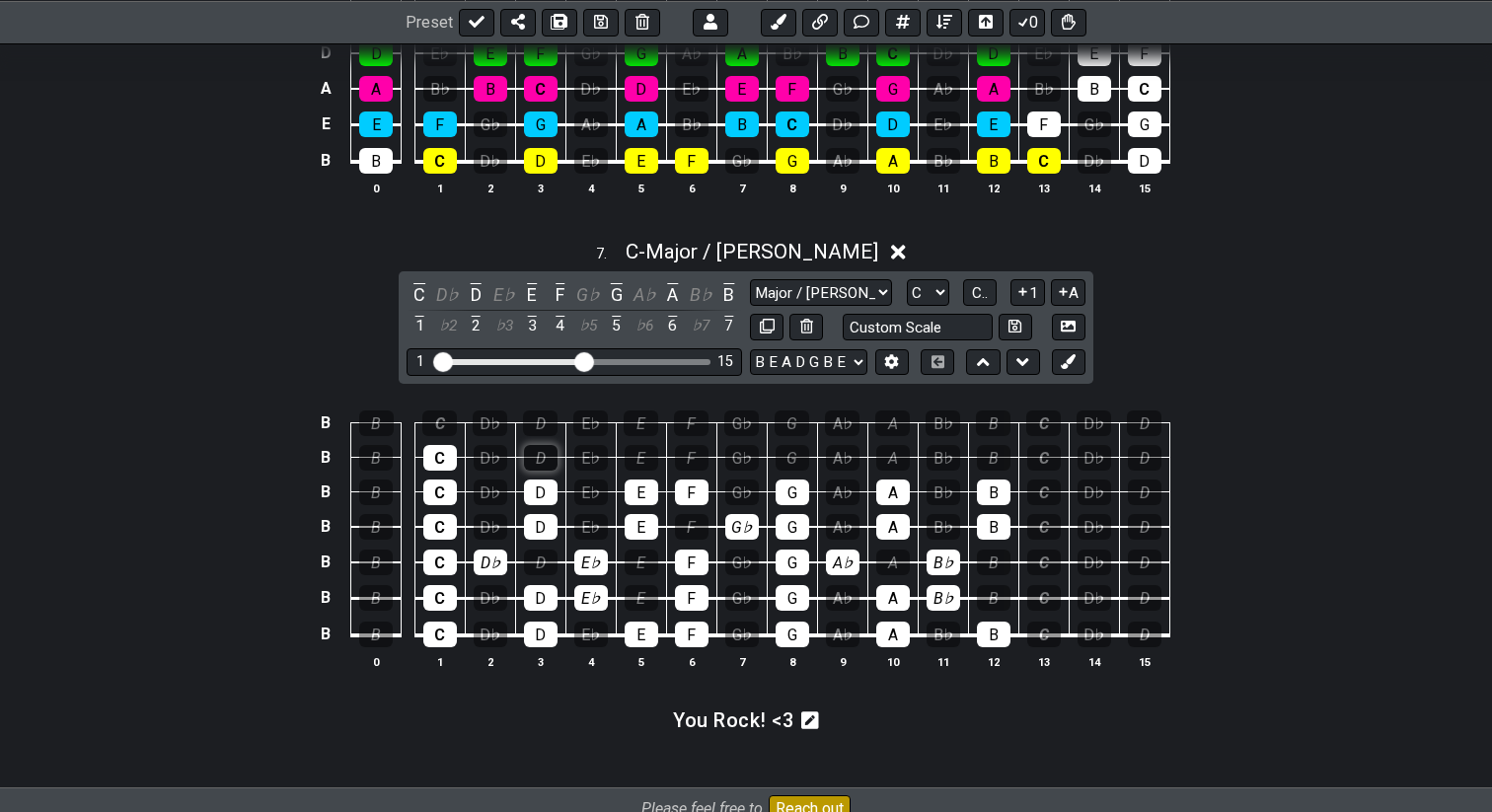
click at [535, 453] on div "D" at bounding box center [541, 458] width 34 height 26
click at [604, 452] on div "E♭" at bounding box center [591, 458] width 34 height 26
click at [684, 450] on div "F" at bounding box center [692, 458] width 34 height 26
click at [782, 446] on div "G" at bounding box center [793, 458] width 34 height 26
click at [888, 452] on div "A" at bounding box center [894, 458] width 34 height 26
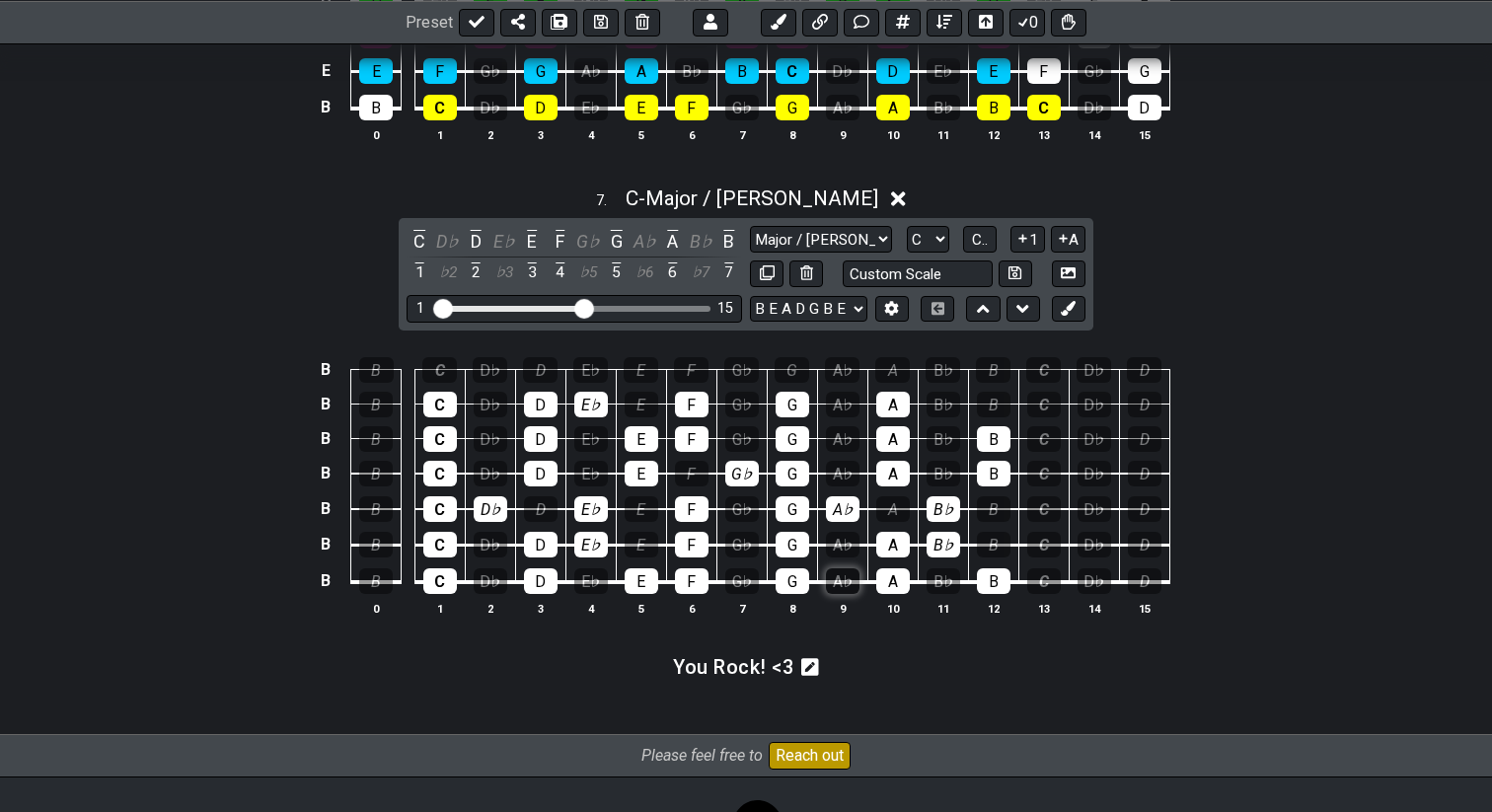
scroll to position [3368, 0]
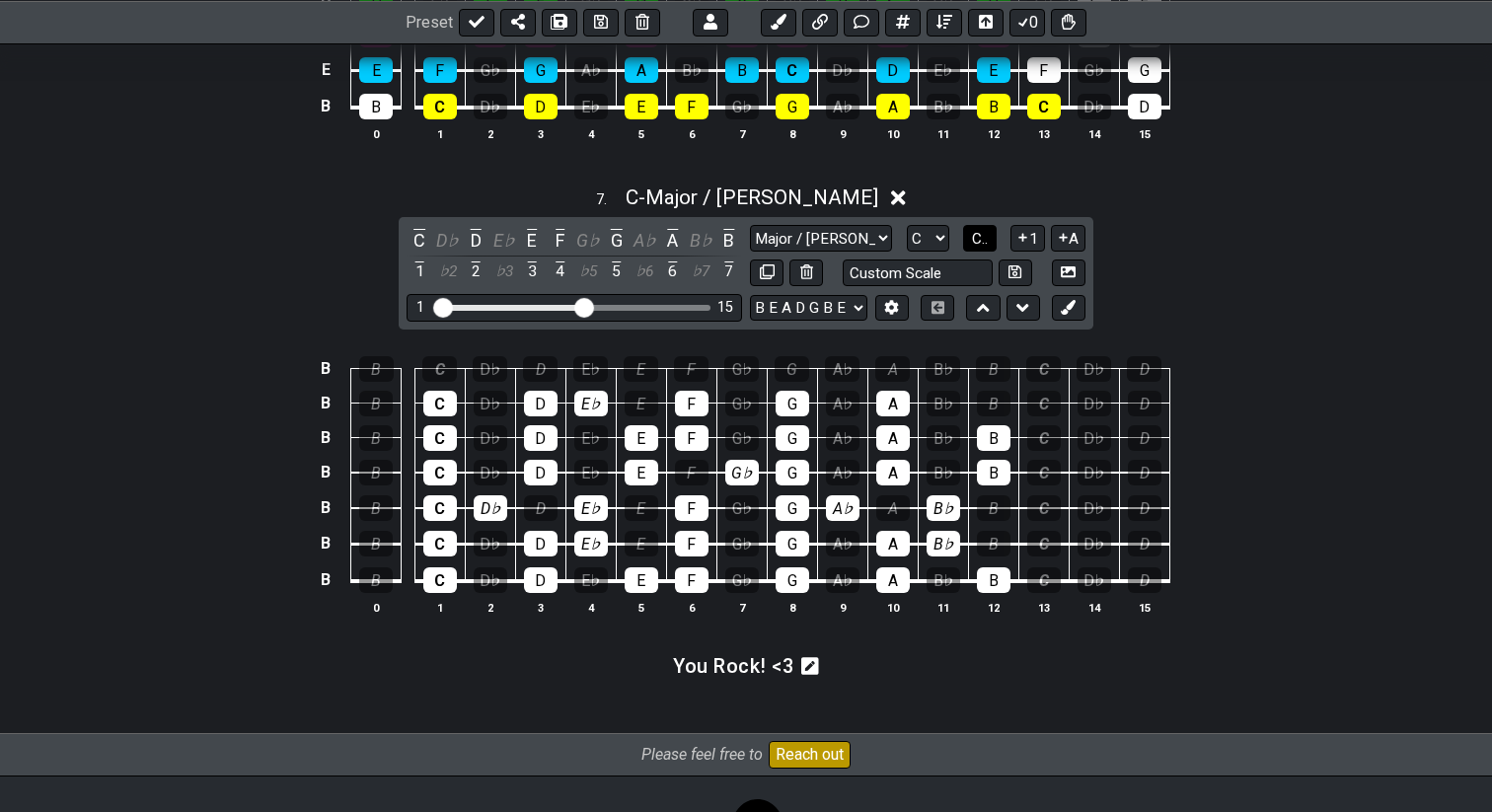
click at [988, 241] on span "C.." at bounding box center [980, 239] width 16 height 18
click at [760, 270] on icon at bounding box center [767, 271] width 15 height 15
select select "C"
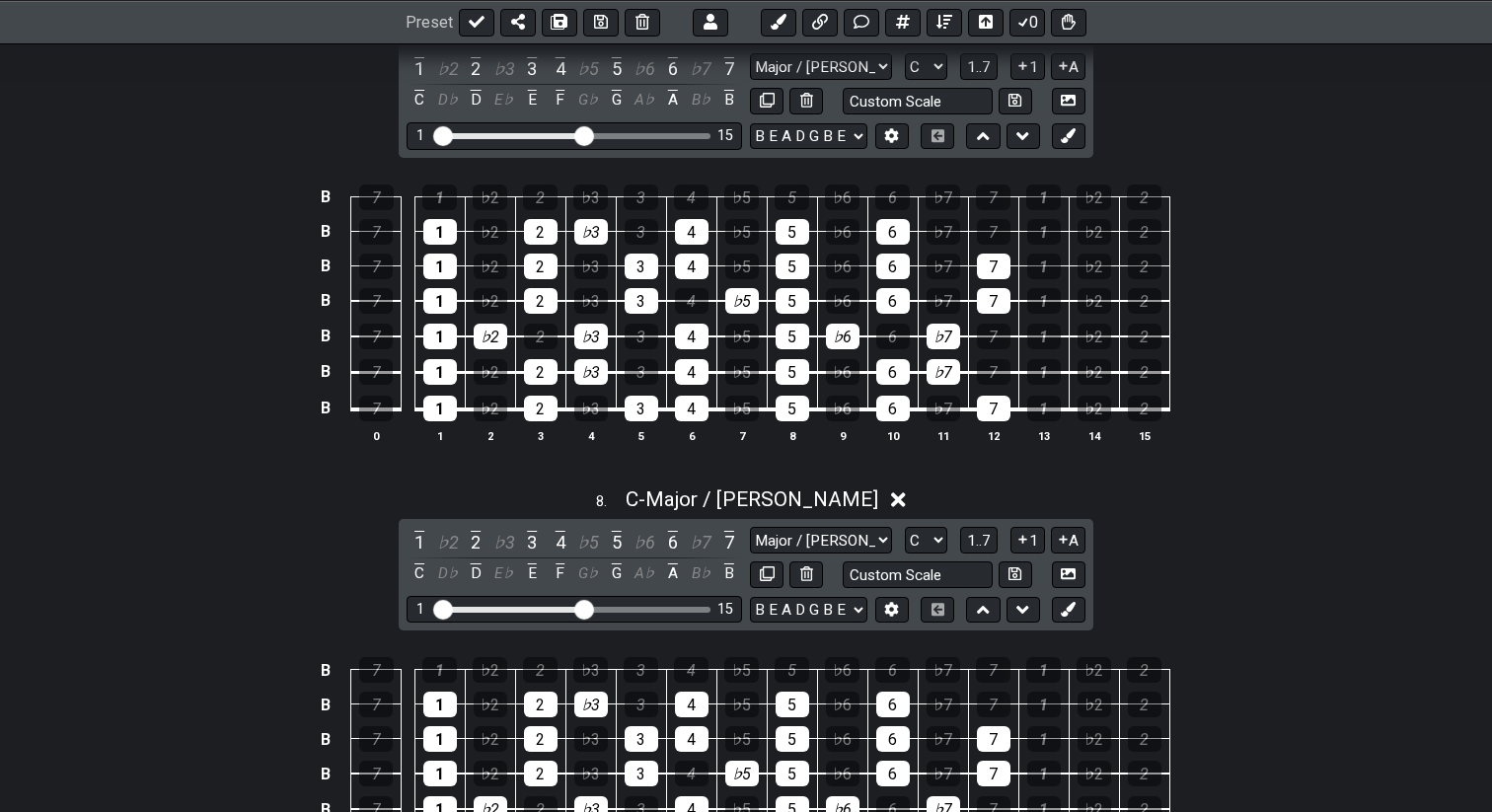
scroll to position [3536, 0]
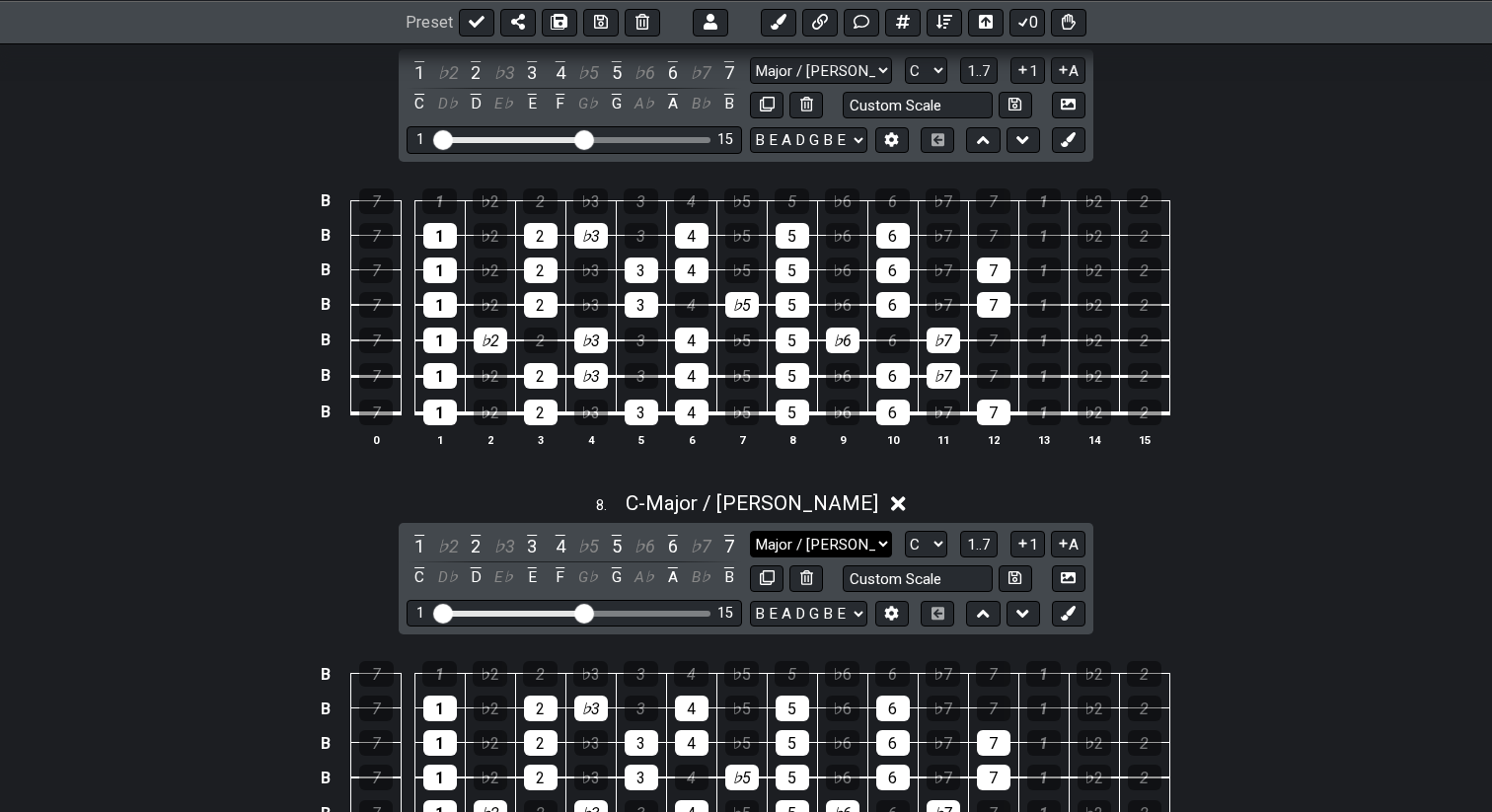
click at [802, 540] on select "Major / Ionian New Scale Minor Pentatonic Major Pentatonic Minor Blues Major Bl…" at bounding box center [821, 544] width 142 height 27
click at [750, 531] on select "Major / Ionian New Scale Minor Pentatonic Major Pentatonic Minor Blues Major Bl…" at bounding box center [821, 544] width 142 height 27
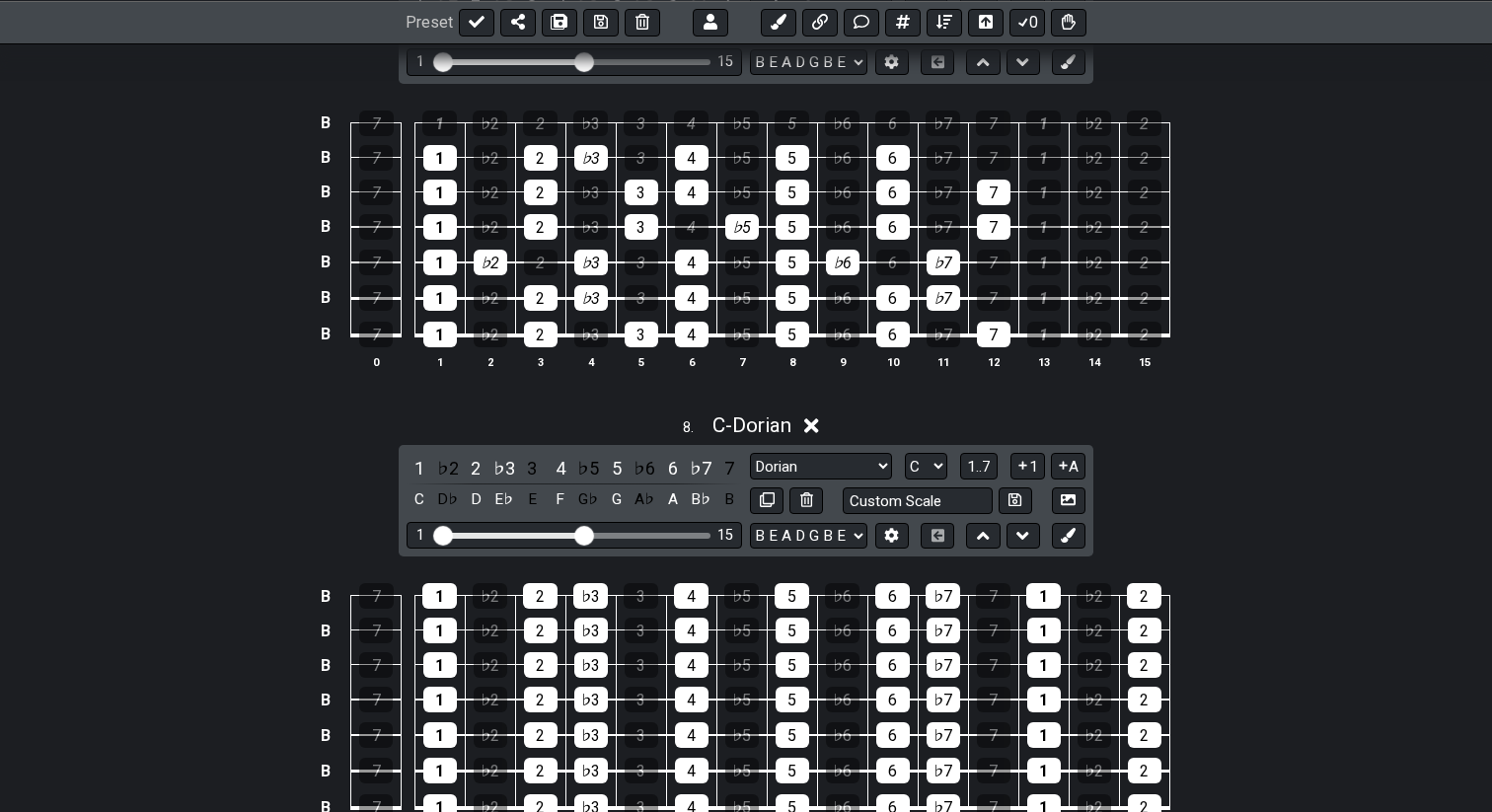
scroll to position [3645, 0]
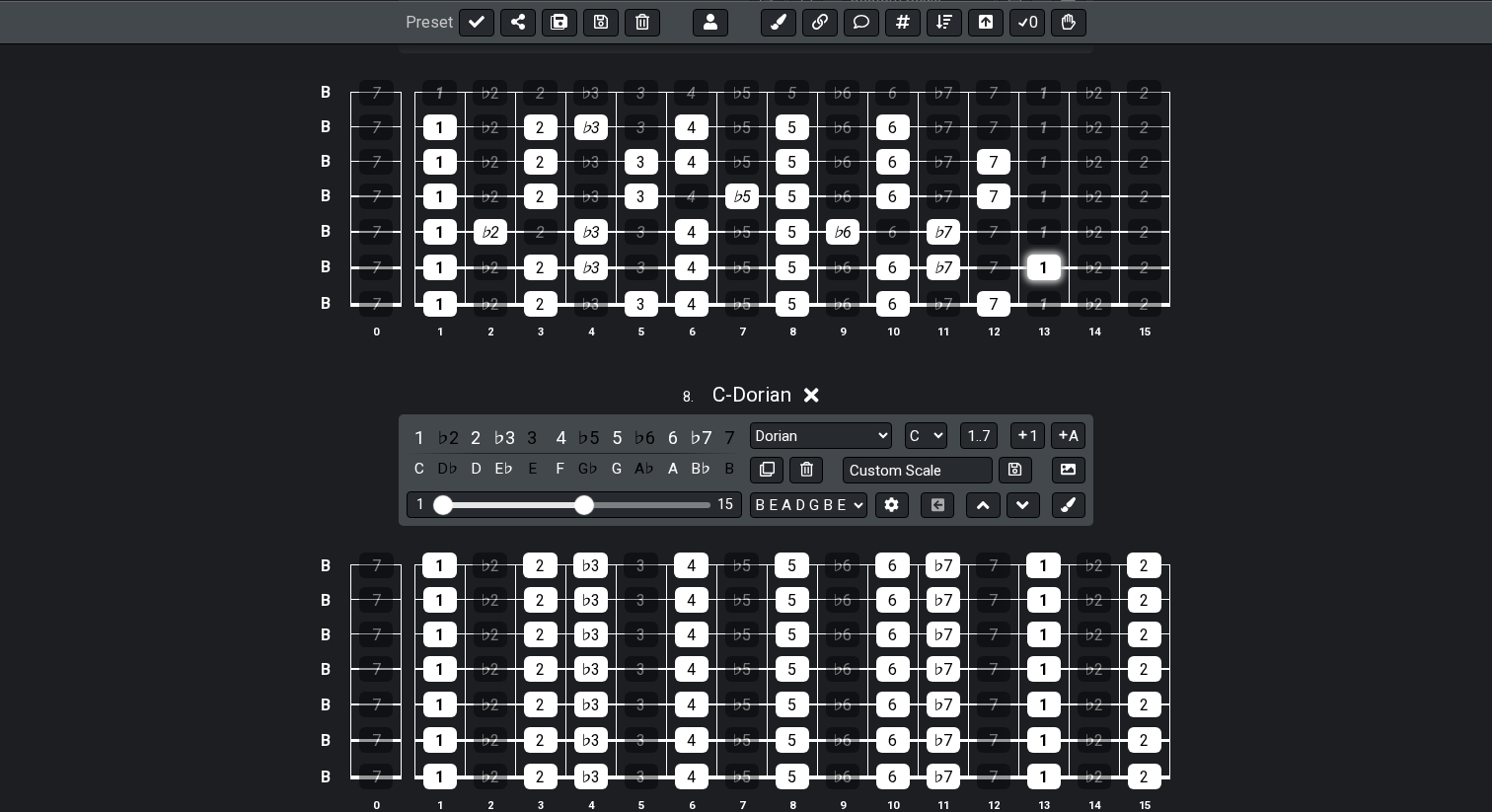
click at [1043, 270] on div "1" at bounding box center [1045, 267] width 34 height 26
click at [1044, 291] on div "1" at bounding box center [1045, 304] width 34 height 26
drag, startPoint x: 1048, startPoint y: 94, endPoint x: 1053, endPoint y: 220, distance: 126.1
click at [1053, 222] on tbody "B 7 1 ♭2 2 ♭3 3 4 ♭5 5 ♭6 6 ♭7 7 1 ♭2 2 B 7 1 ♭2 2 ♭3 3 4 ♭5 5 ♭6 6 ♭7 7 1 ♭2 2…" at bounding box center [742, 192] width 856 height 267
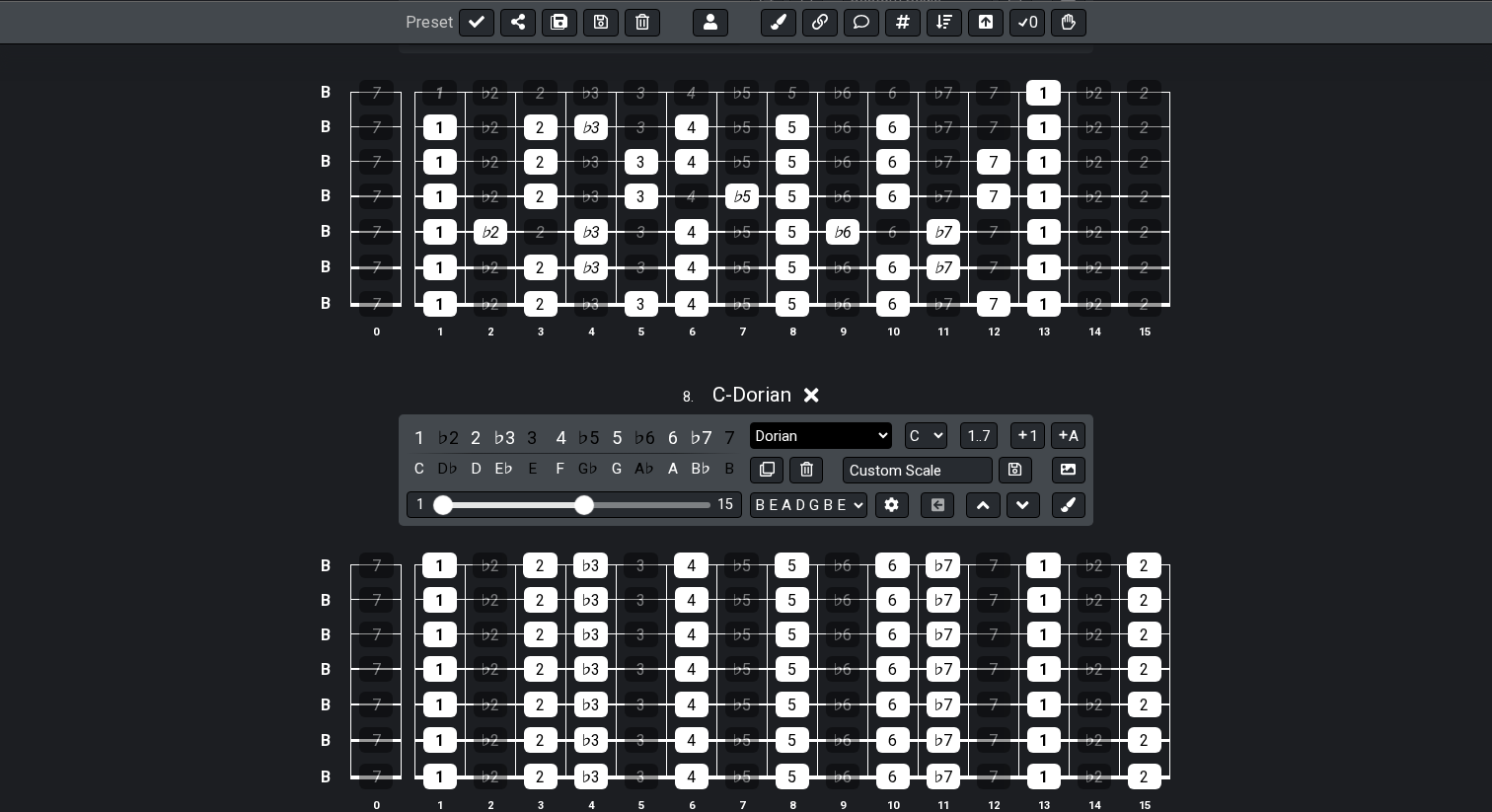
click at [876, 437] on select "Major / Ionian New Scale Minor Pentatonic Major Pentatonic Minor Blues Major Bl…" at bounding box center [821, 435] width 142 height 27
click at [750, 422] on select "Major / Ionian New Scale Minor Pentatonic Major Pentatonic Minor Blues Major Bl…" at bounding box center [821, 435] width 142 height 27
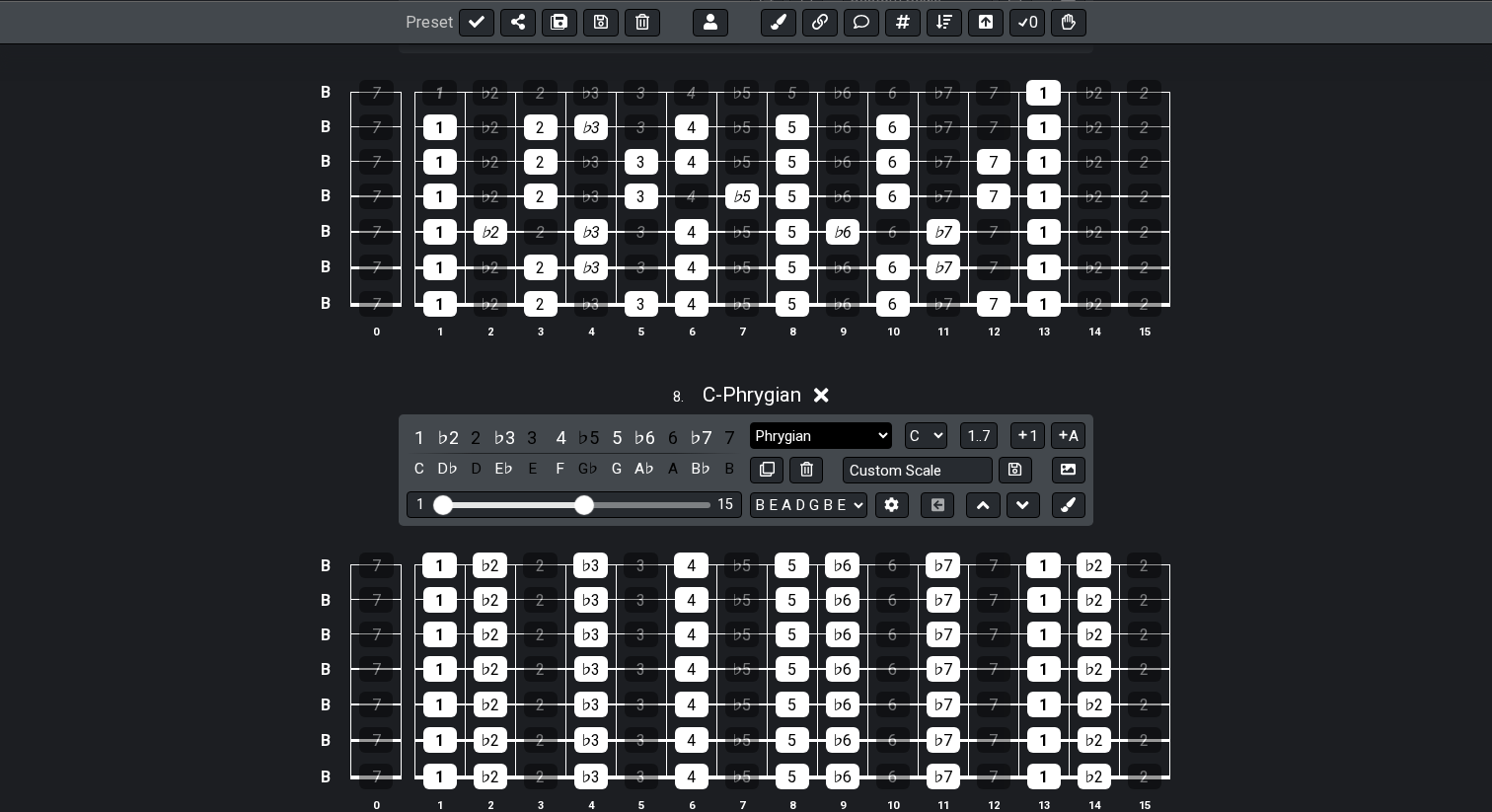
click at [822, 432] on select "Major / Ionian New Scale Minor Pentatonic Major Pentatonic Minor Blues Major Bl…" at bounding box center [821, 435] width 142 height 27
click at [750, 422] on select "Major / Ionian New Scale Minor Pentatonic Major Pentatonic Minor Blues Major Bl…" at bounding box center [821, 435] width 142 height 27
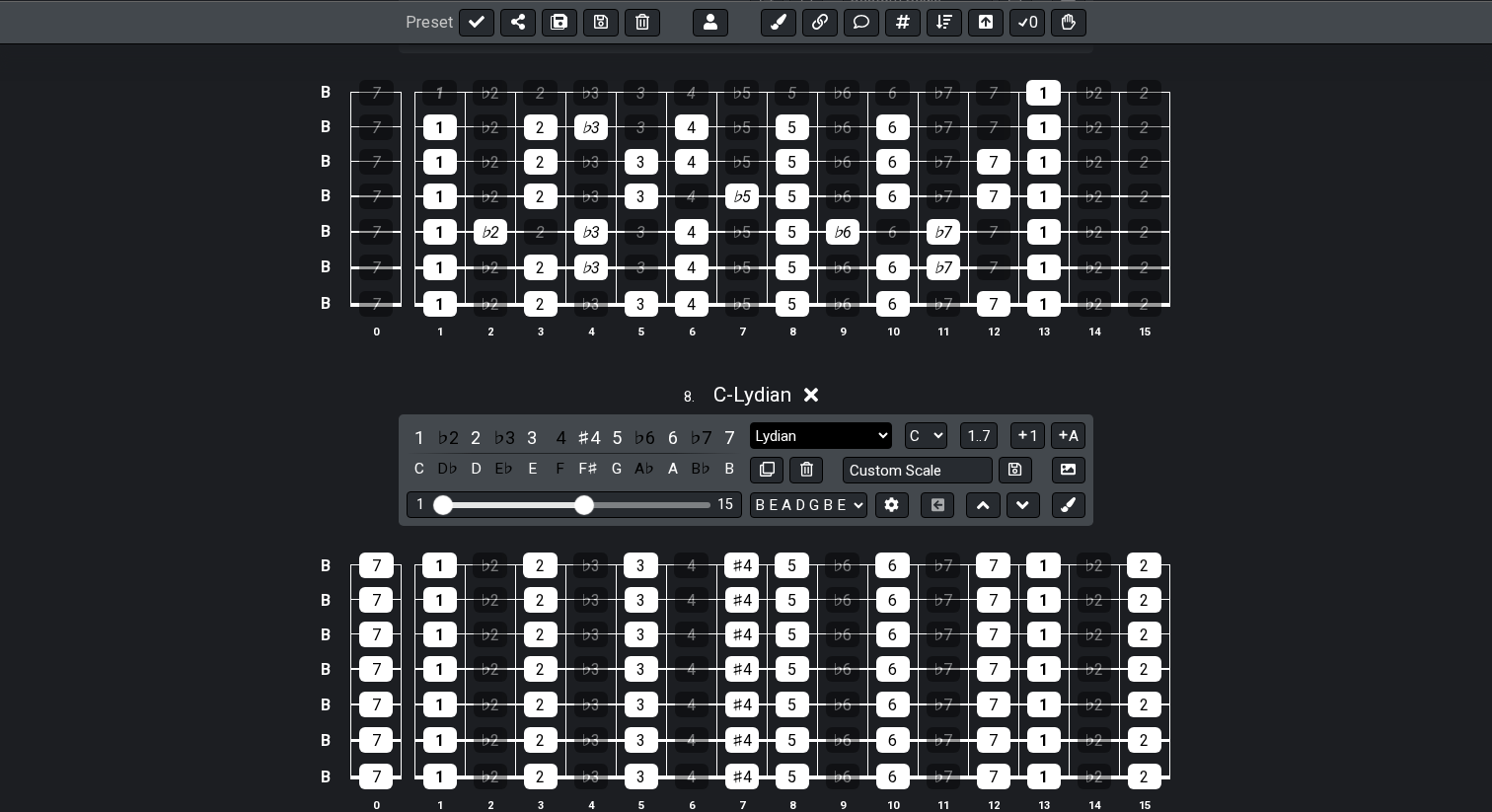
click at [856, 435] on select "Major / Ionian New Scale Minor Pentatonic Major Pentatonic Minor Blues Major Bl…" at bounding box center [821, 435] width 142 height 27
click at [750, 422] on select "Major / Ionian New Scale Minor Pentatonic Major Pentatonic Minor Blues Major Bl…" at bounding box center [821, 435] width 142 height 27
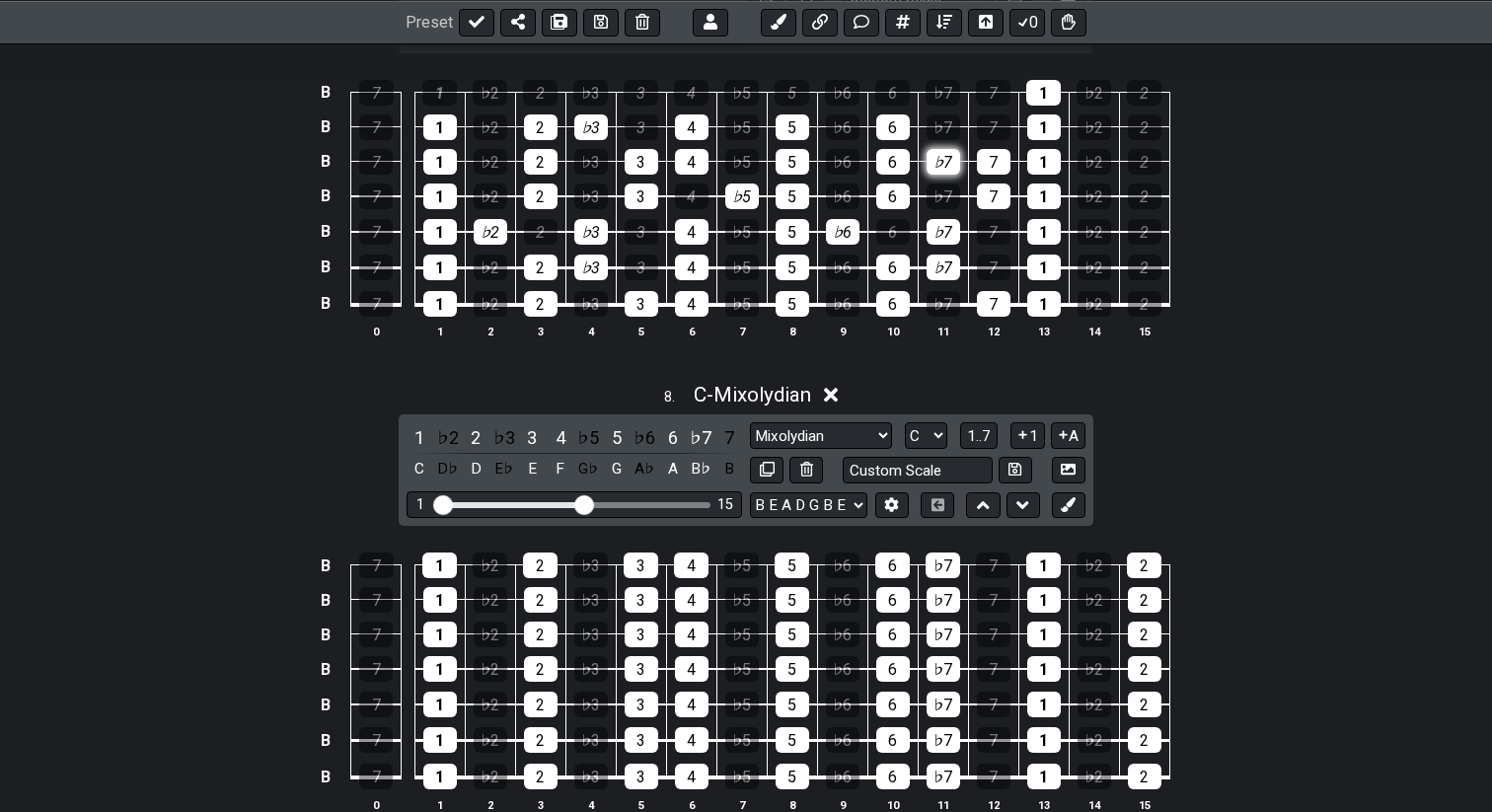
click at [935, 155] on div "♭7" at bounding box center [943, 162] width 34 height 26
click at [990, 164] on div "7" at bounding box center [994, 162] width 34 height 26
click at [827, 434] on select "Major / Ionian New Scale Minor Pentatonic Major Pentatonic Minor Blues Major Bl…" at bounding box center [821, 435] width 142 height 27
click at [750, 422] on select "Major / Ionian New Scale Minor Pentatonic Major Pentatonic Minor Blues Major Bl…" at bounding box center [821, 435] width 142 height 27
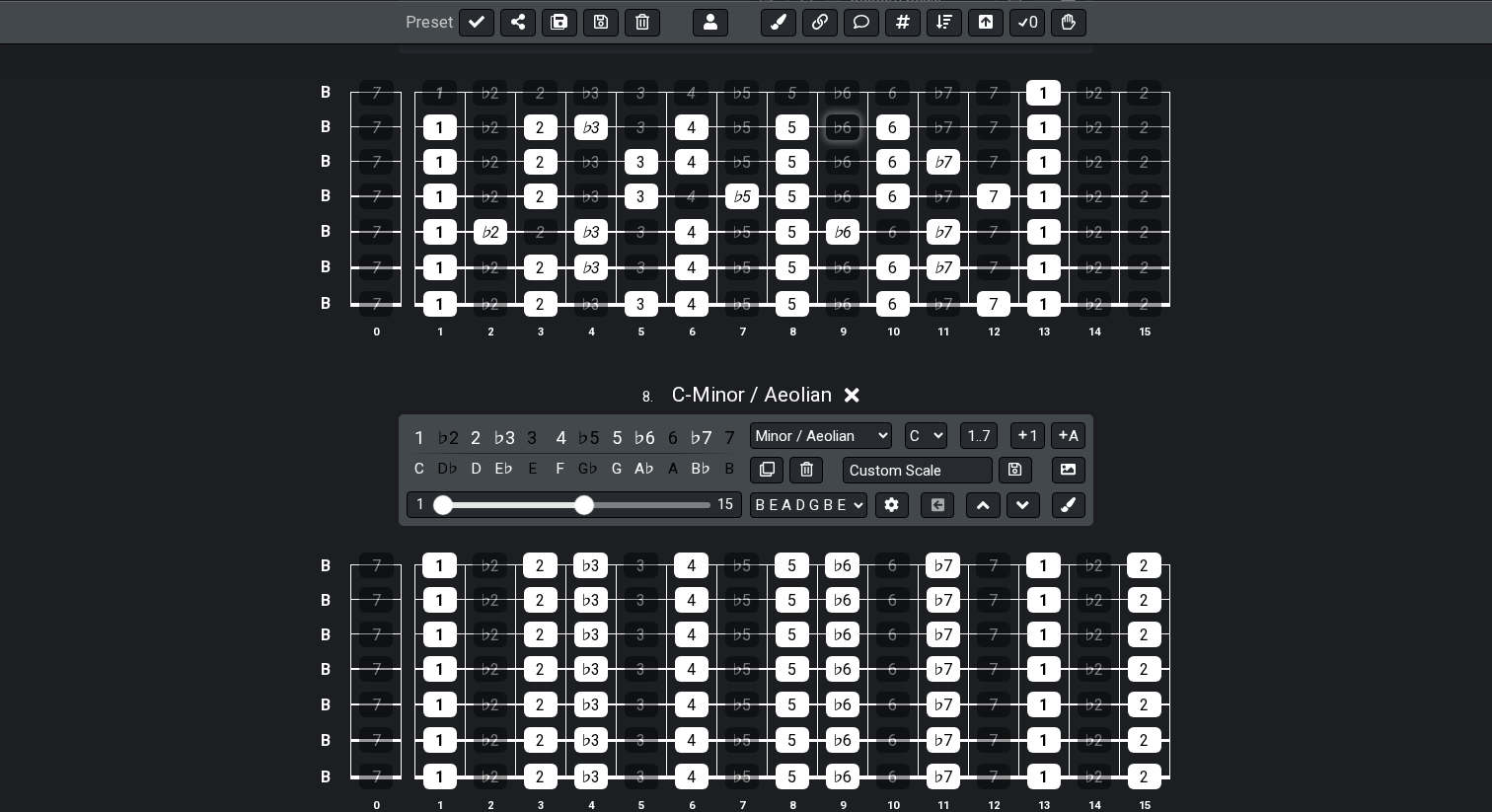
click at [838, 129] on div "♭6" at bounding box center [843, 127] width 34 height 26
click at [890, 128] on div "6" at bounding box center [894, 127] width 34 height 26
click at [936, 129] on div "♭7" at bounding box center [943, 127] width 34 height 26
click at [836, 422] on select "Major / Ionian New Scale Minor Pentatonic Major Pentatonic Minor Blues Major Bl…" at bounding box center [821, 435] width 142 height 27
select select "Locrian"
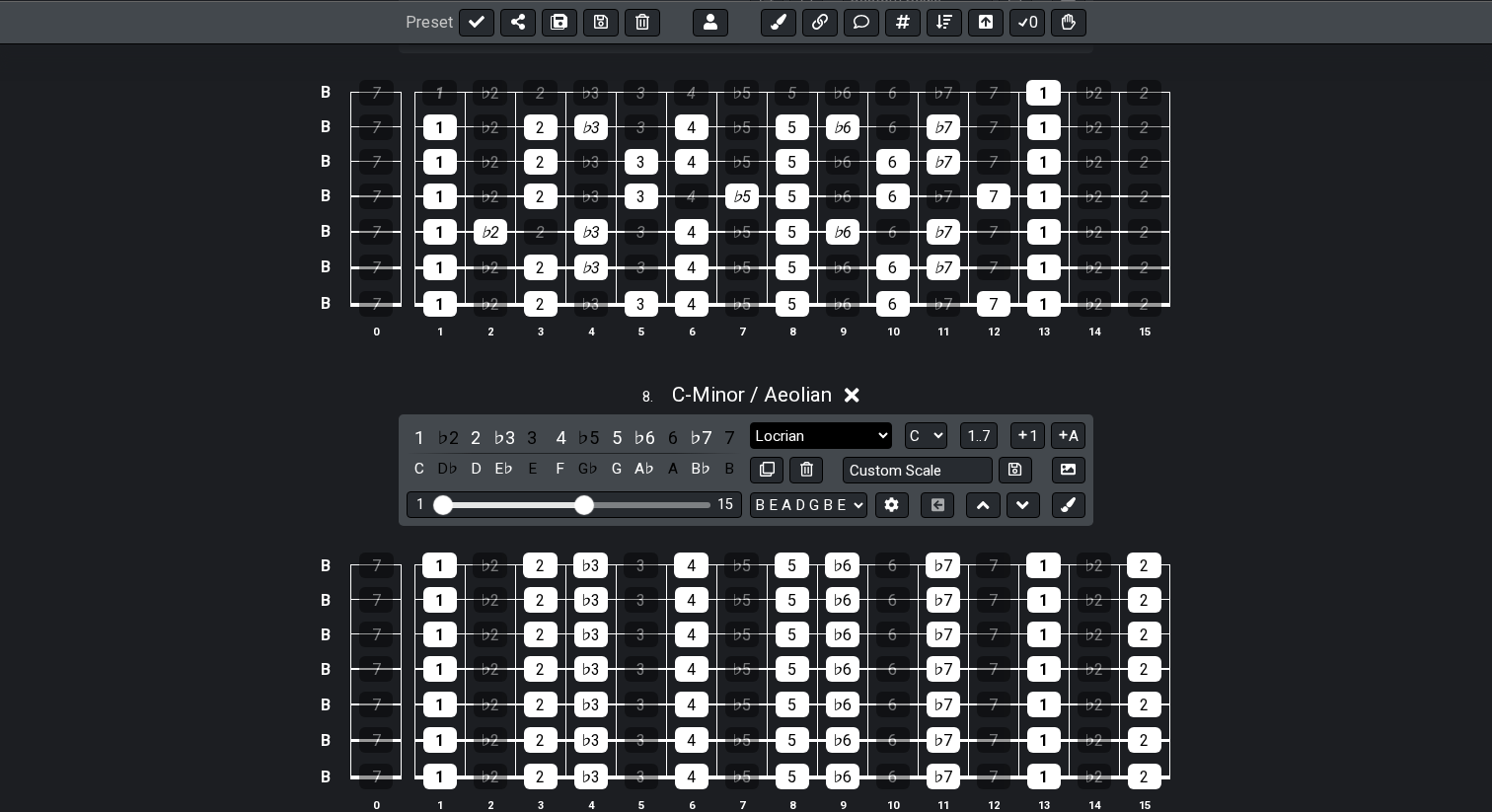
click at [750, 422] on select "Major / Ionian New Scale Minor Pentatonic Major Pentatonic Minor Blues Major Bl…" at bounding box center [821, 435] width 142 height 27
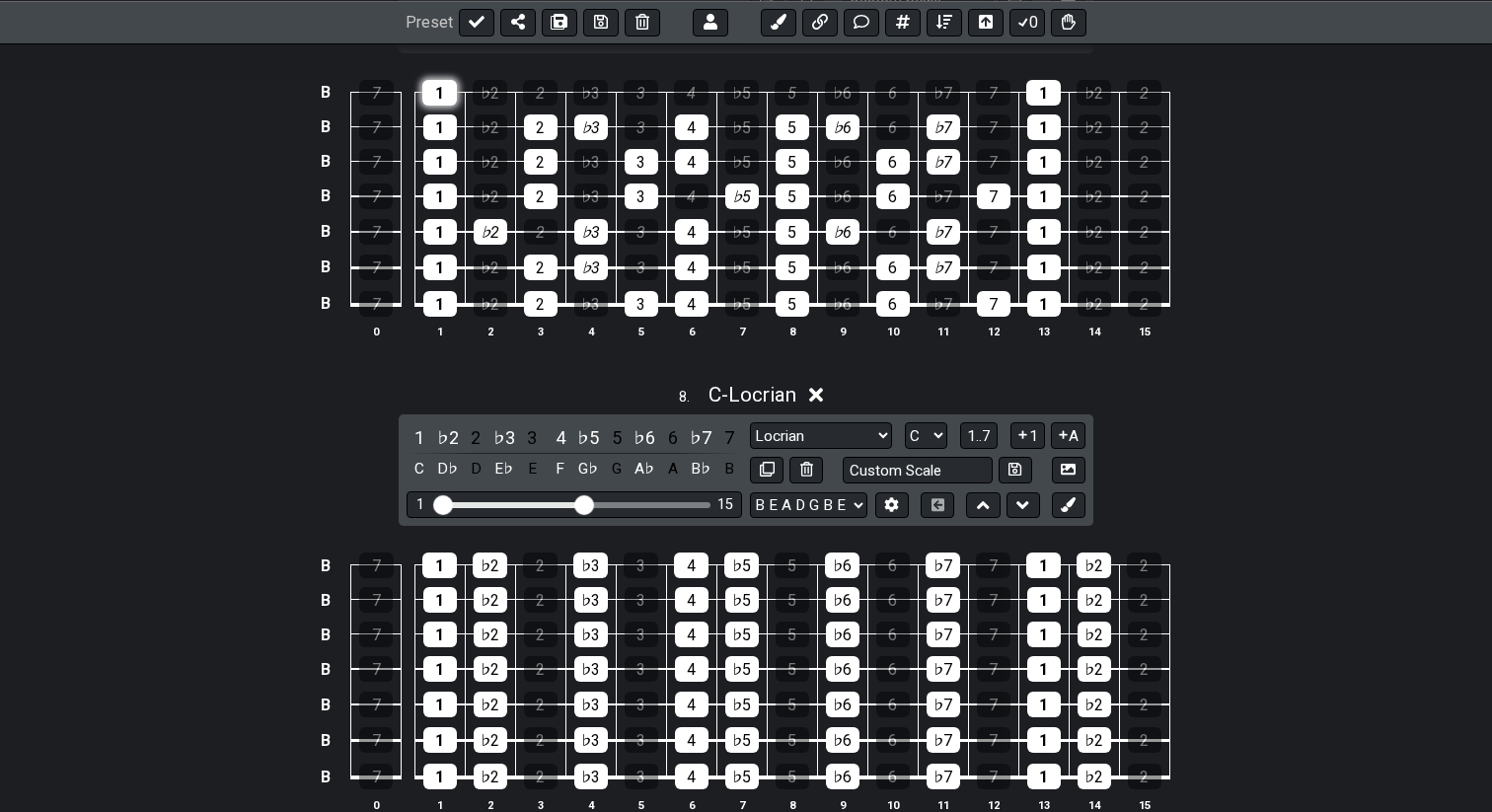
click at [431, 90] on div "1" at bounding box center [439, 92] width 35 height 26
click at [474, 91] on div "♭2" at bounding box center [490, 92] width 35 height 26
click at [585, 94] on div "♭3" at bounding box center [590, 92] width 35 height 26
click at [702, 94] on div "4" at bounding box center [691, 92] width 35 height 26
click at [738, 91] on div "♭5" at bounding box center [742, 92] width 35 height 26
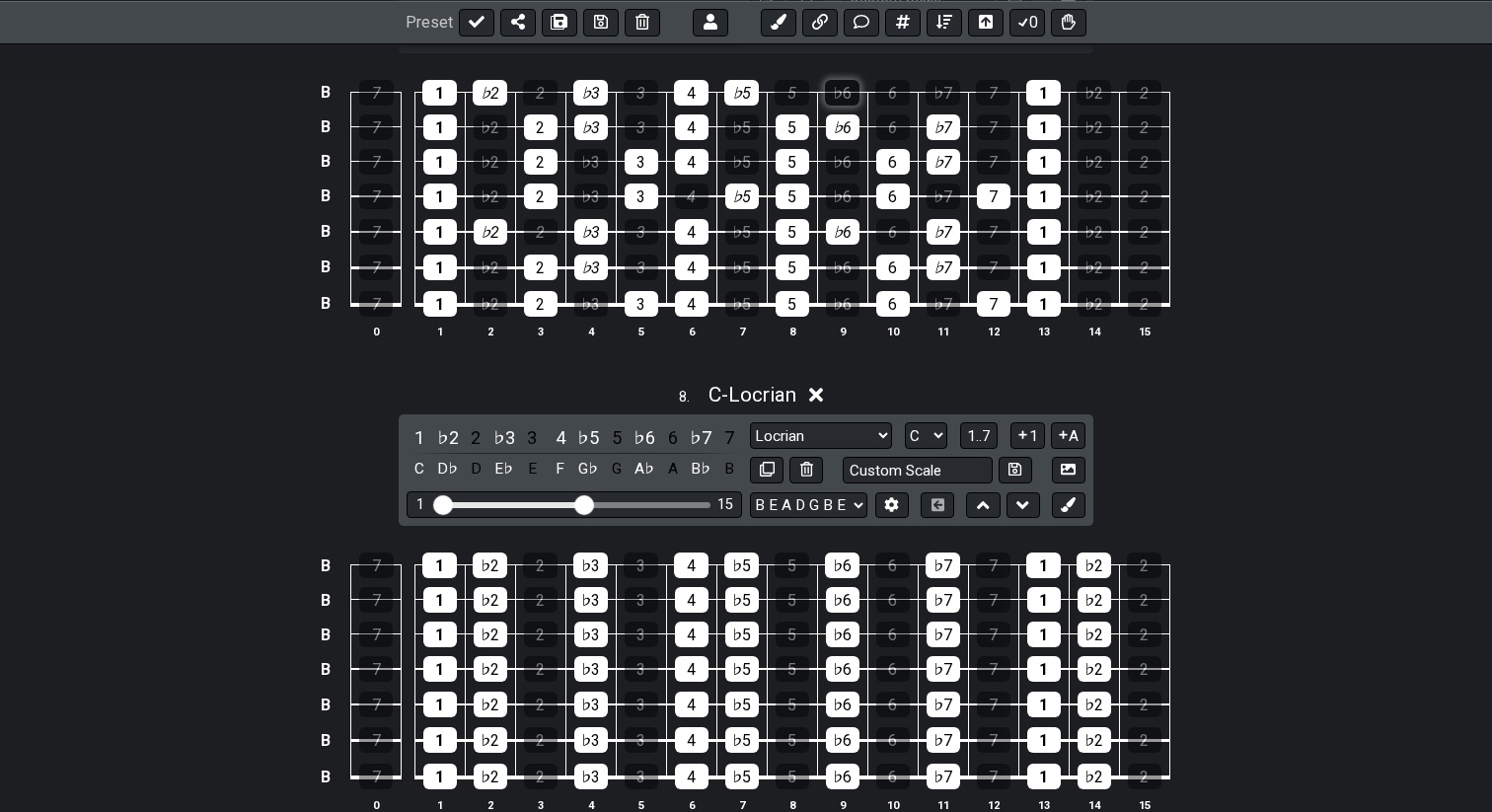
click at [846, 83] on div "♭6" at bounding box center [842, 92] width 35 height 26
click at [932, 88] on div "♭7" at bounding box center [942, 92] width 35 height 26
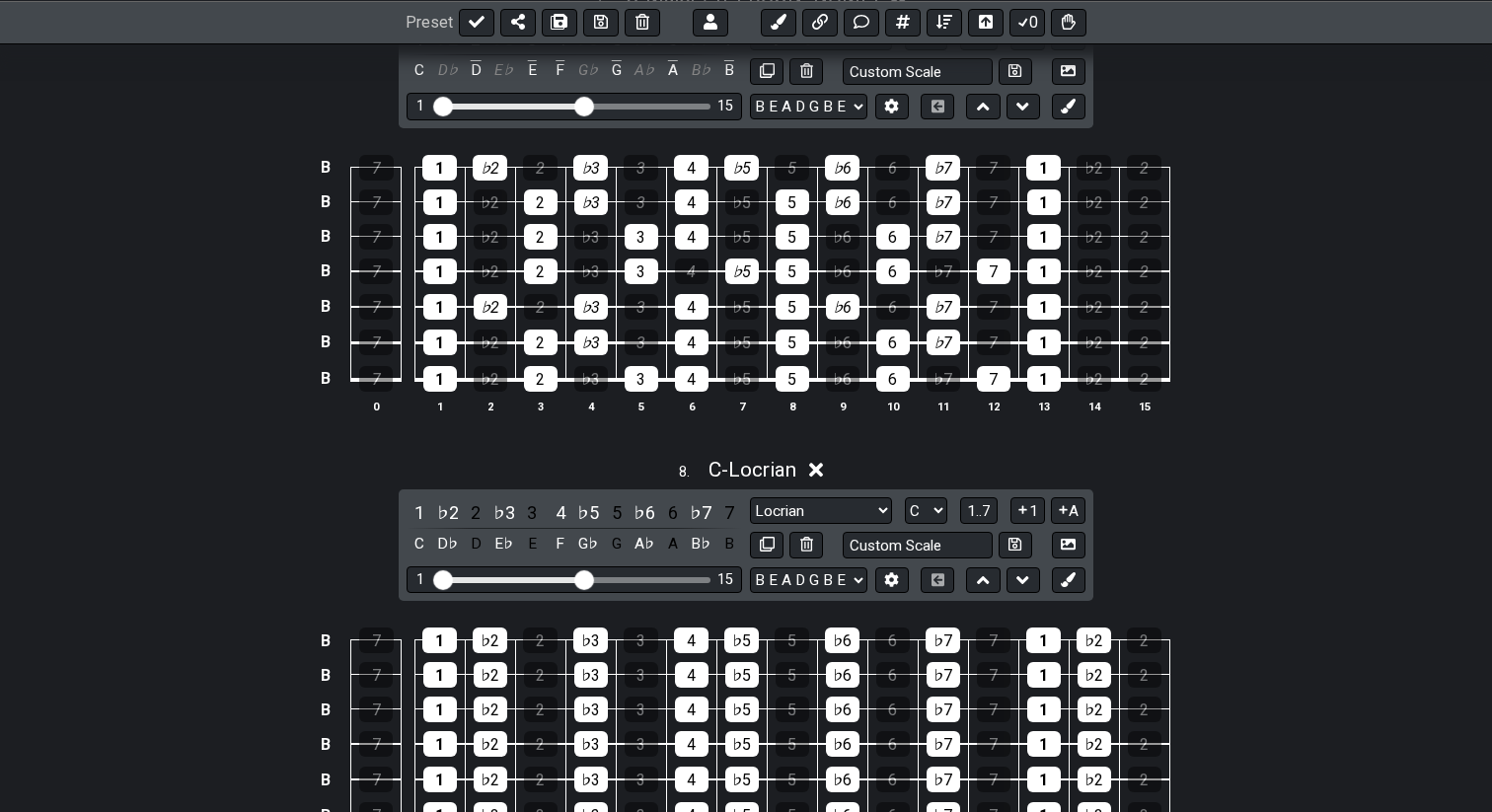
scroll to position [3581, 0]
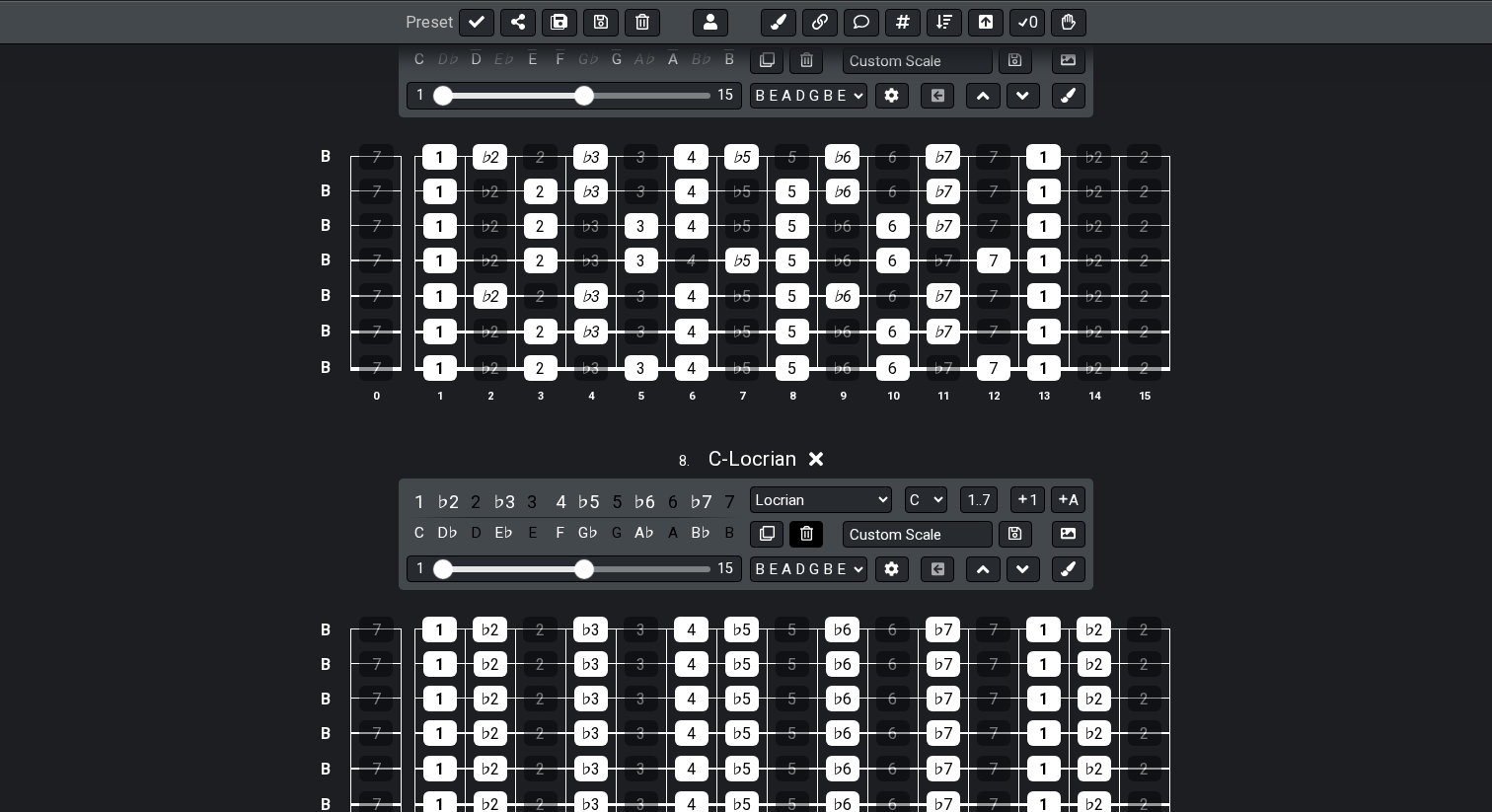
click at [800, 535] on icon at bounding box center [806, 533] width 13 height 15
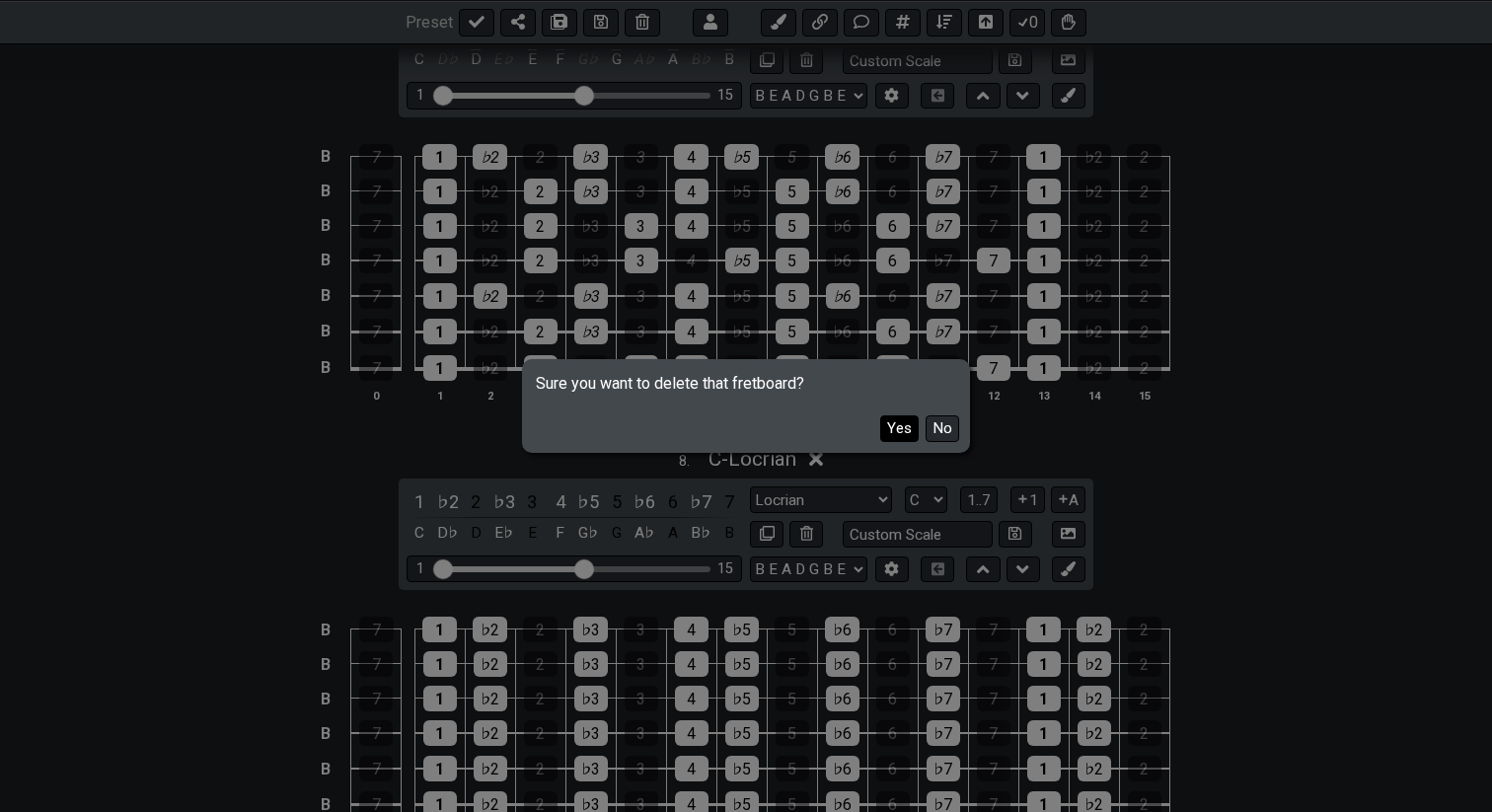
click at [892, 435] on button "Yes" at bounding box center [900, 428] width 39 height 27
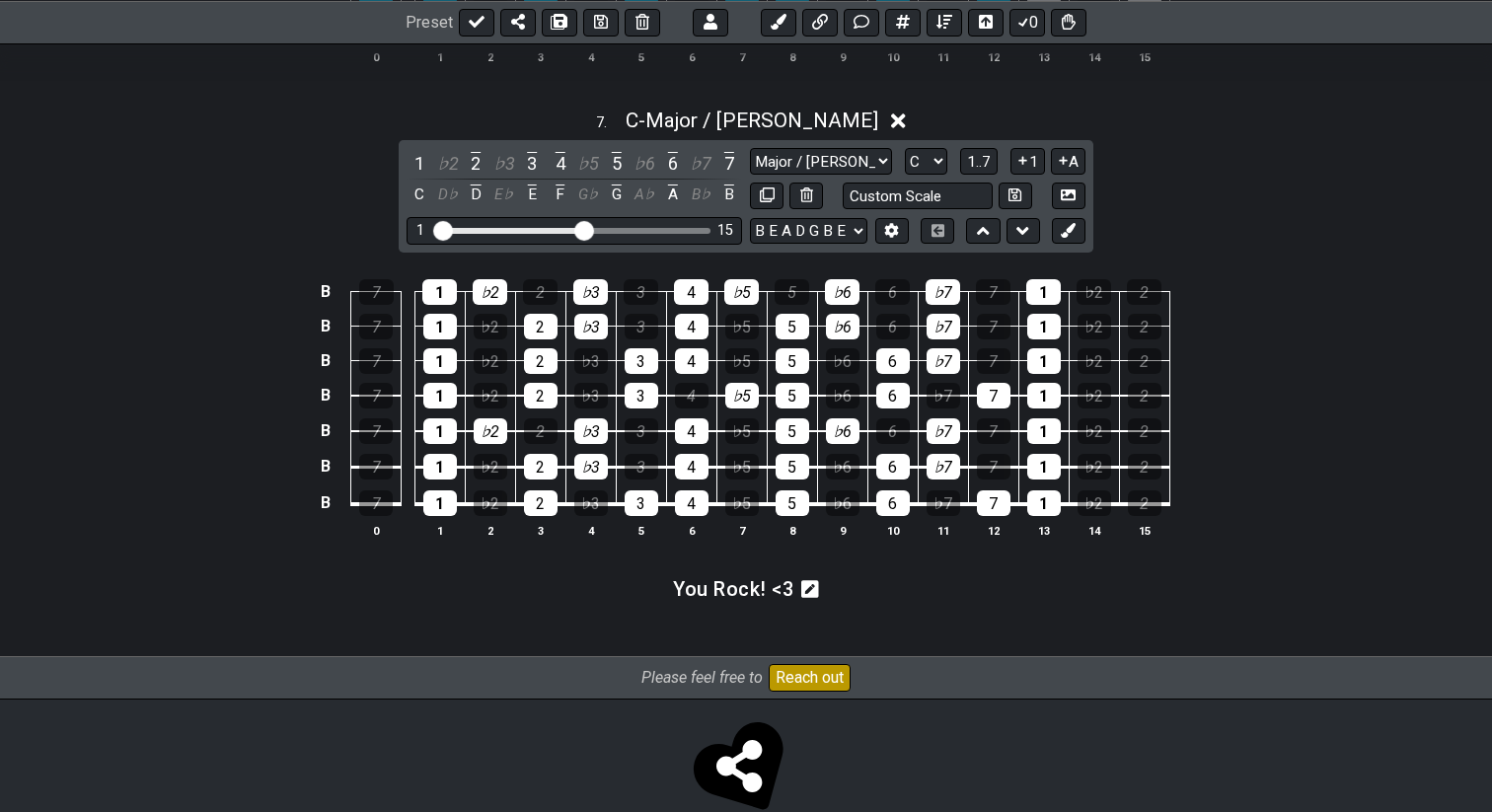
scroll to position [3431, 0]
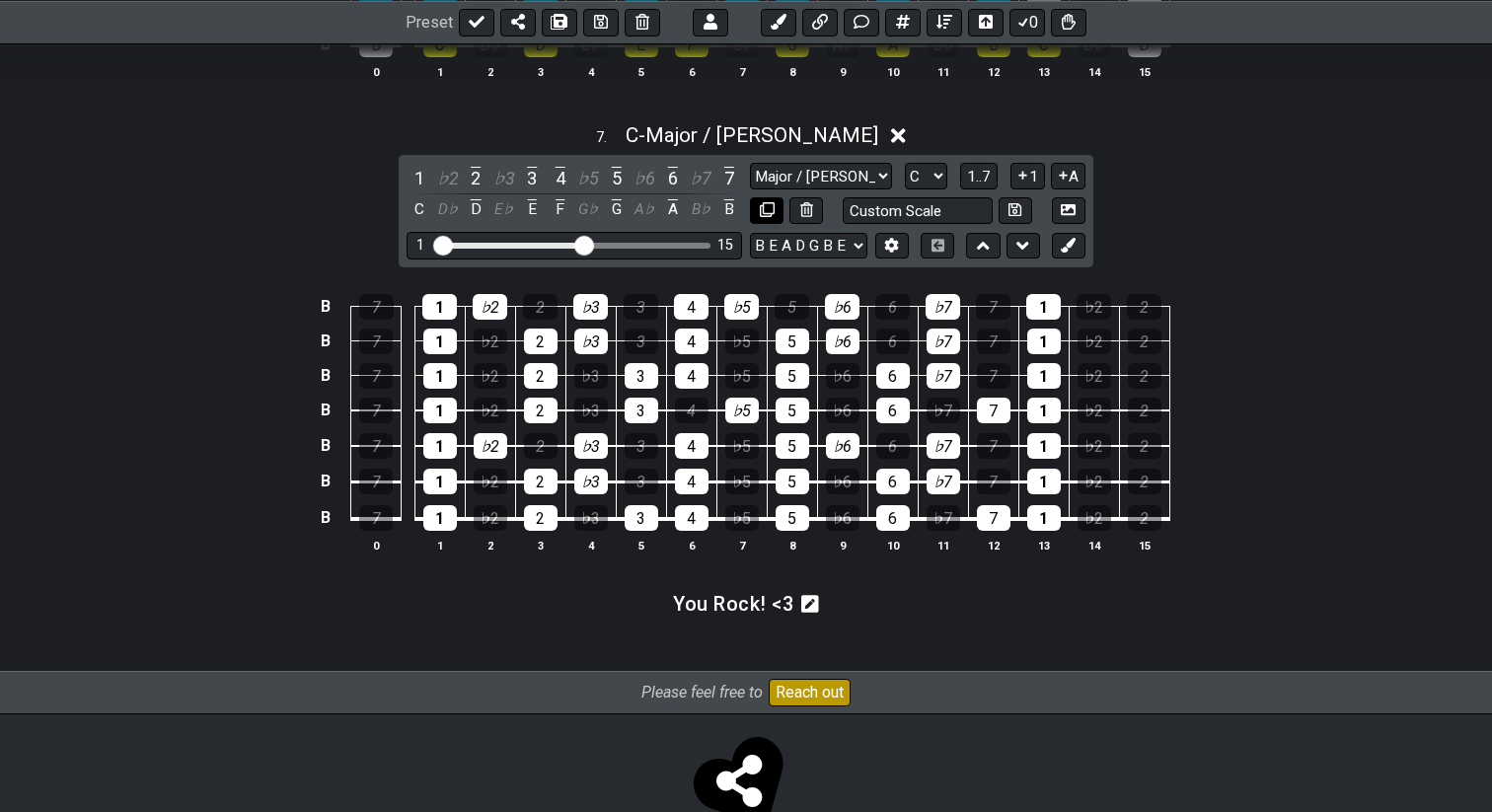
click at [769, 207] on icon at bounding box center [767, 210] width 15 height 15
select select "C"
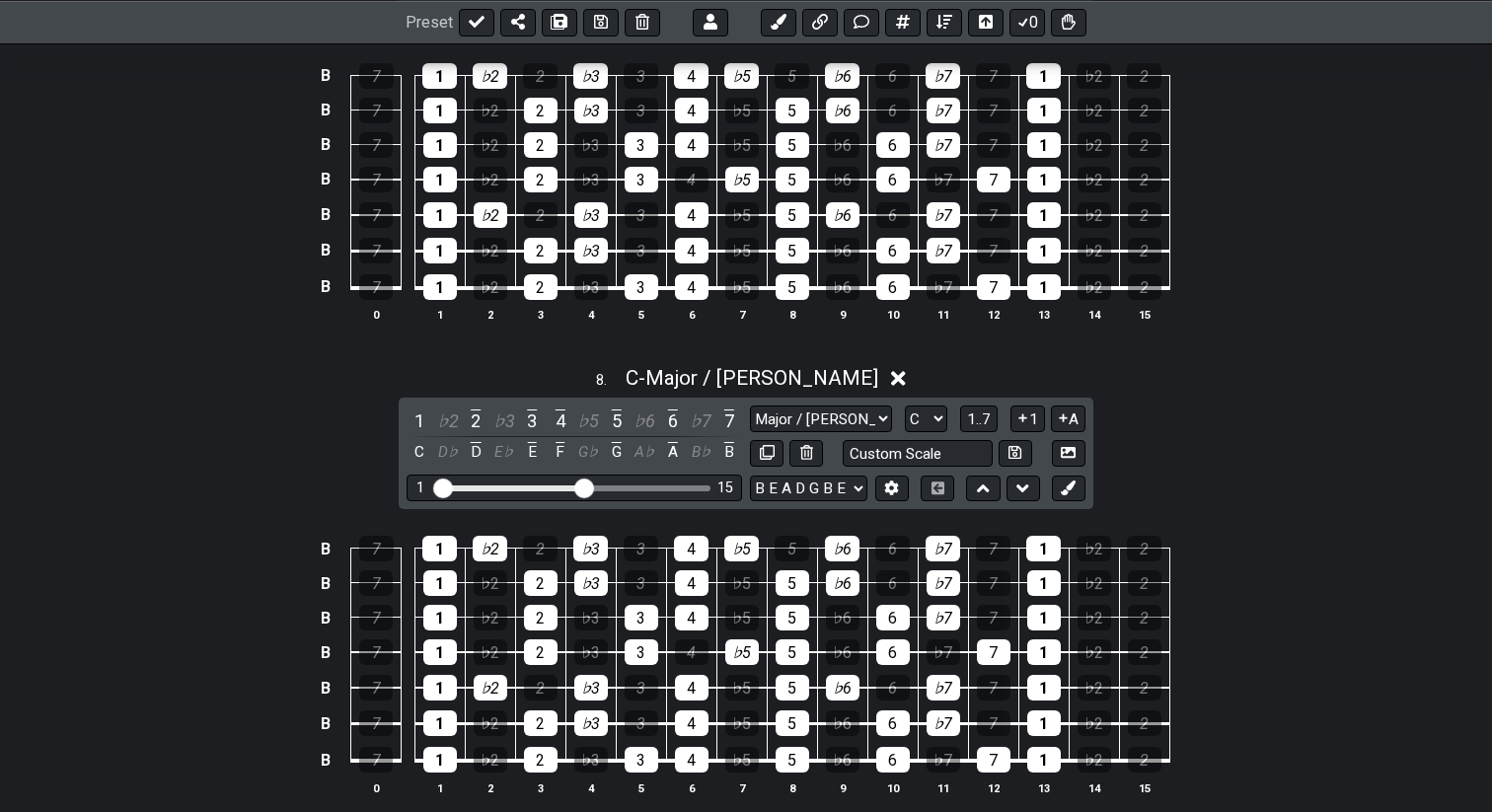
scroll to position [3655, 0]
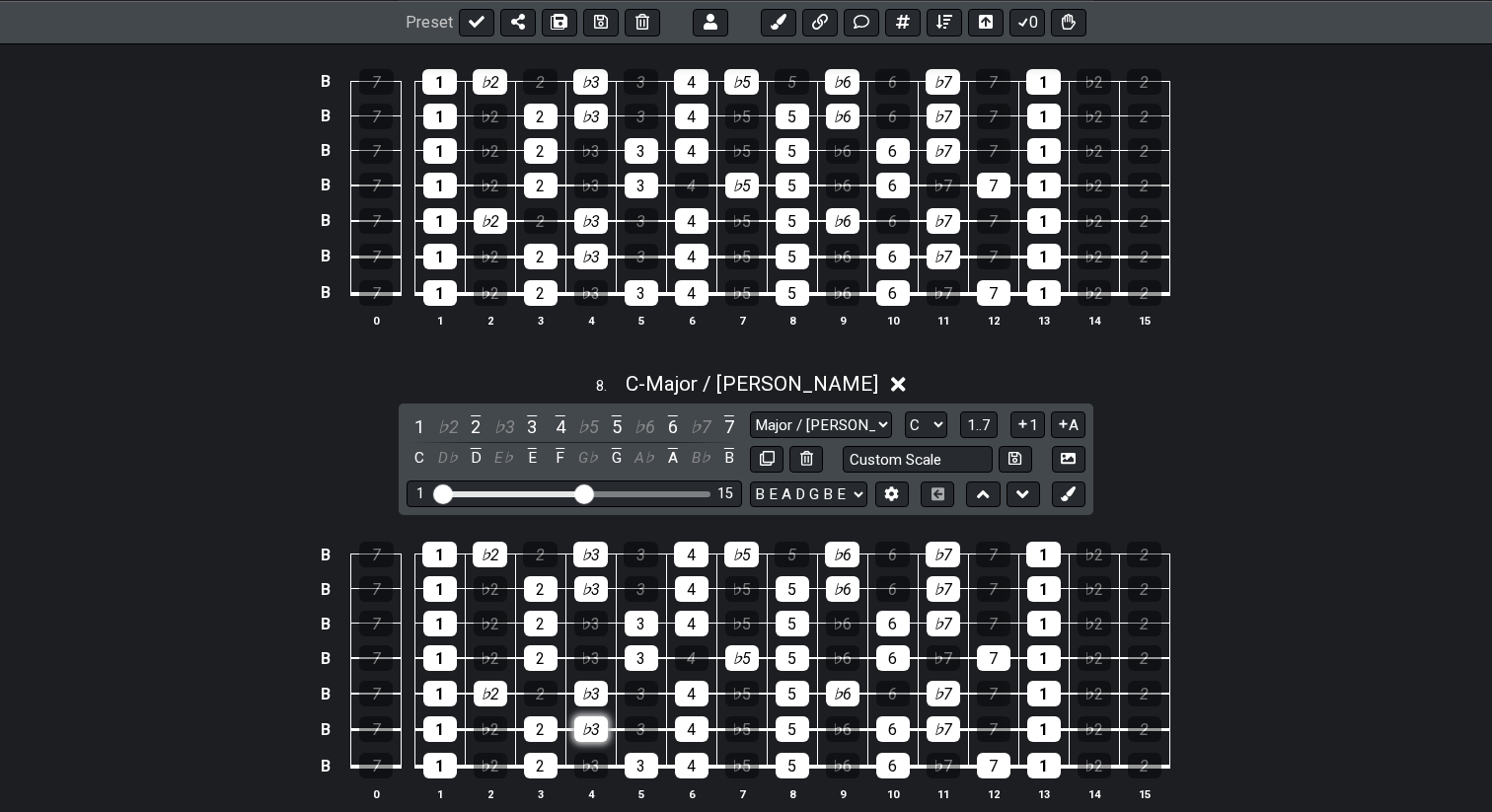
click at [592, 725] on div "♭3" at bounding box center [591, 730] width 34 height 26
click at [552, 726] on div "2" at bounding box center [541, 730] width 34 height 26
click at [450, 725] on div "1" at bounding box center [440, 730] width 34 height 26
click at [449, 698] on div "1" at bounding box center [440, 694] width 34 height 26
click at [479, 698] on div "♭2" at bounding box center [491, 694] width 34 height 26
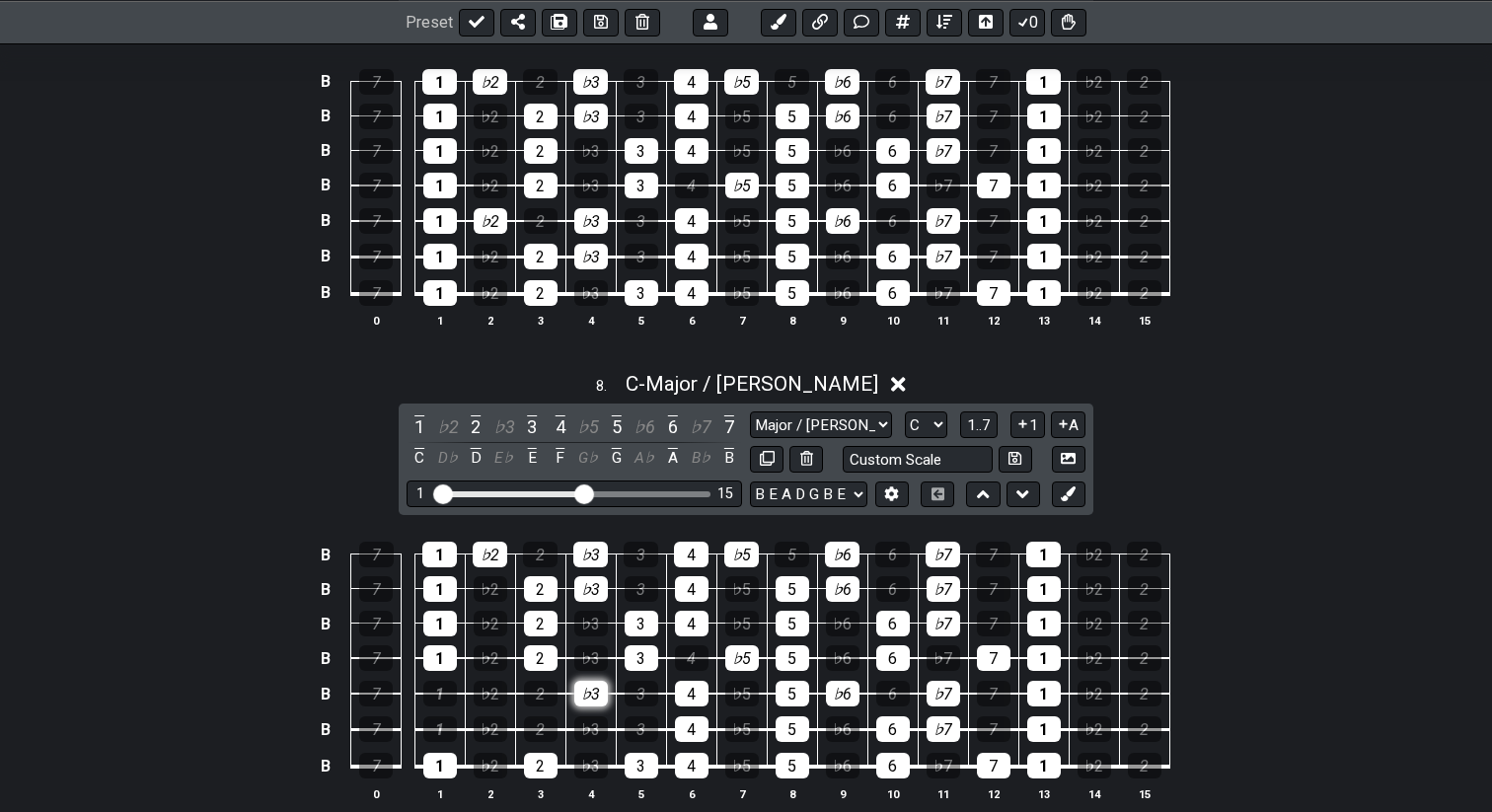
click at [588, 693] on div "♭3" at bounding box center [591, 694] width 34 height 26
drag, startPoint x: 697, startPoint y: 694, endPoint x: 697, endPoint y: 706, distance: 12.0
click at [697, 706] on tbody "B 7 1 ♭2 2 ♭3 3 4 ♭5 5 ♭6 6 ♭7 7 1 ♭2 2 B 7 1 ♭2 2 ♭3 3 4 ♭5 5 ♭6 6 ♭7 7 1 ♭2 2…" at bounding box center [742, 653] width 856 height 267
click at [695, 720] on div "4" at bounding box center [692, 730] width 34 height 26
drag, startPoint x: 807, startPoint y: 686, endPoint x: 812, endPoint y: 724, distance: 38.3
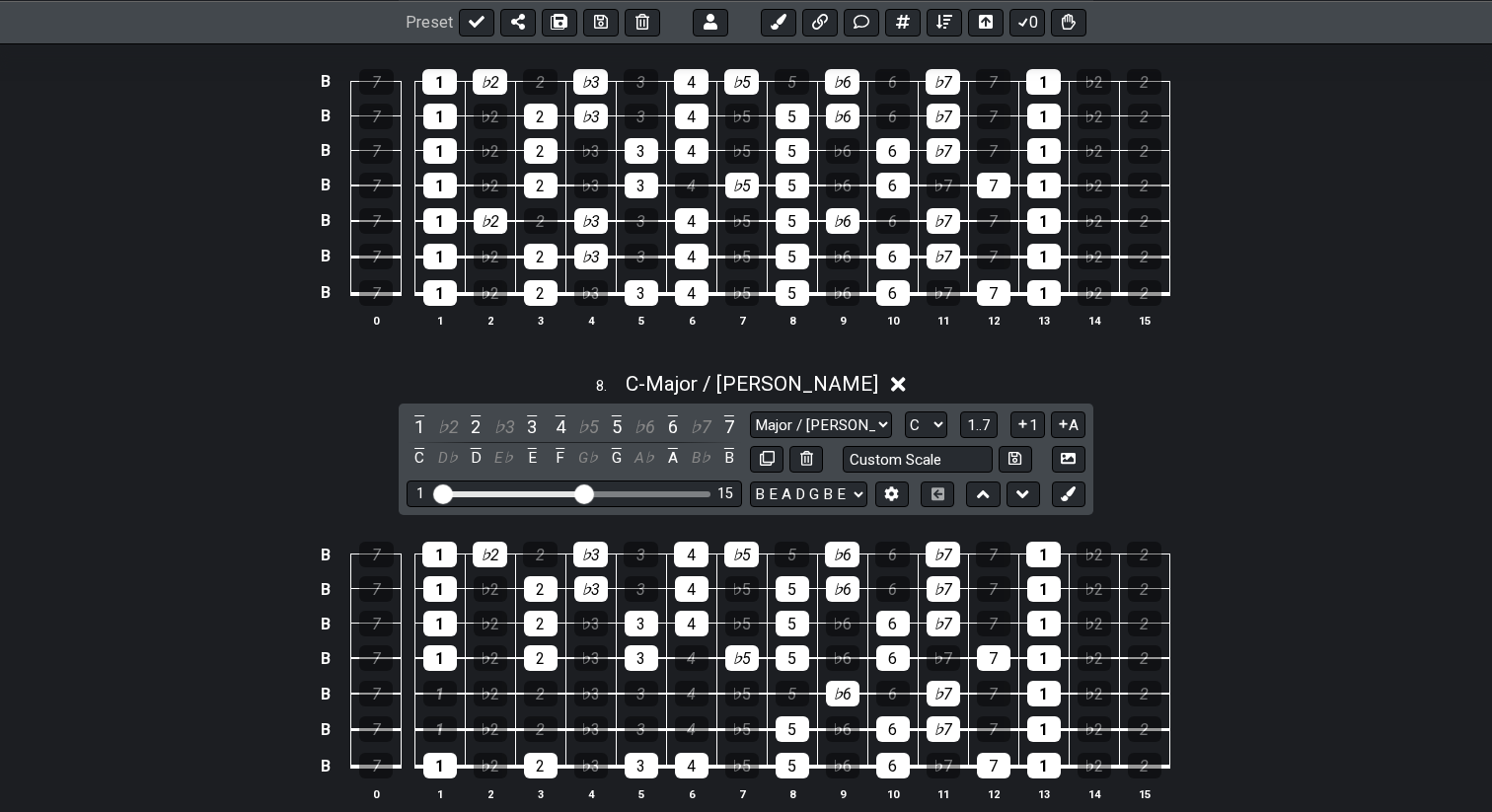
click at [812, 724] on tbody "B 7 1 ♭2 2 ♭3 3 4 ♭5 5 ♭6 6 ♭7 7 1 ♭2 2 B 7 1 ♭2 2 ♭3 3 4 ♭5 5 ♭6 6 ♭7 7 1 ♭2 2…" at bounding box center [742, 653] width 856 height 267
click at [812, 724] on td "5" at bounding box center [792, 712] width 51 height 37
click at [798, 724] on div "5" at bounding box center [793, 730] width 34 height 26
click at [843, 685] on div "♭6" at bounding box center [843, 694] width 34 height 26
click at [898, 726] on div "6" at bounding box center [894, 730] width 34 height 26
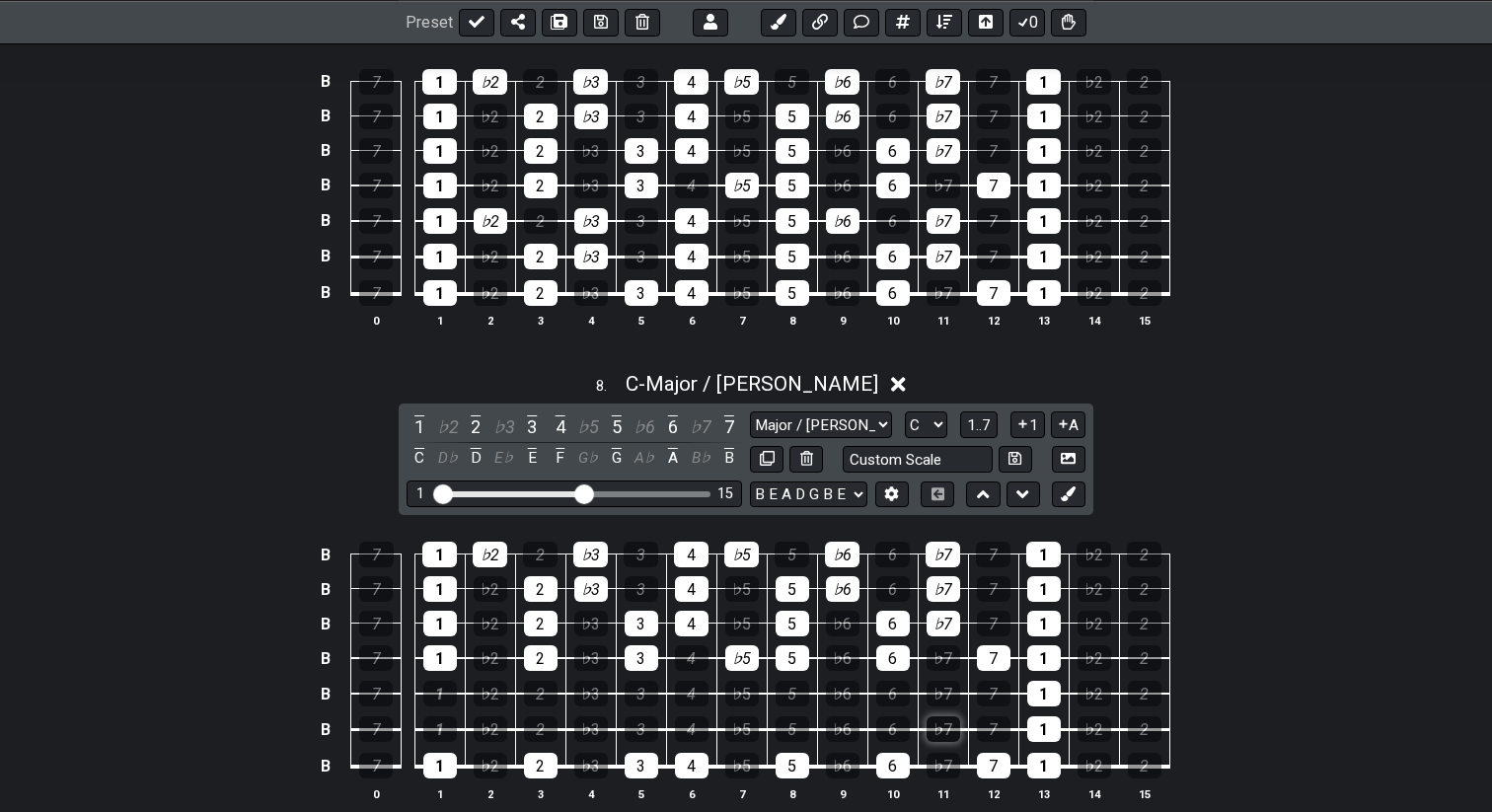
drag, startPoint x: 944, startPoint y: 680, endPoint x: 945, endPoint y: 720, distance: 40.0
click at [945, 720] on tbody "B 7 1 ♭2 2 ♭3 3 4 ♭5 5 ♭6 6 ♭7 7 1 ♭2 2 B 7 1 ♭2 2 ♭3 3 4 ♭5 5 ♭6 6 ♭7 7 1 ♭2 2…" at bounding box center [742, 653] width 856 height 267
click at [442, 722] on div "1" at bounding box center [440, 730] width 34 height 26
click at [529, 720] on div "2" at bounding box center [541, 730] width 34 height 26
click at [645, 717] on div "3" at bounding box center [642, 730] width 34 height 26
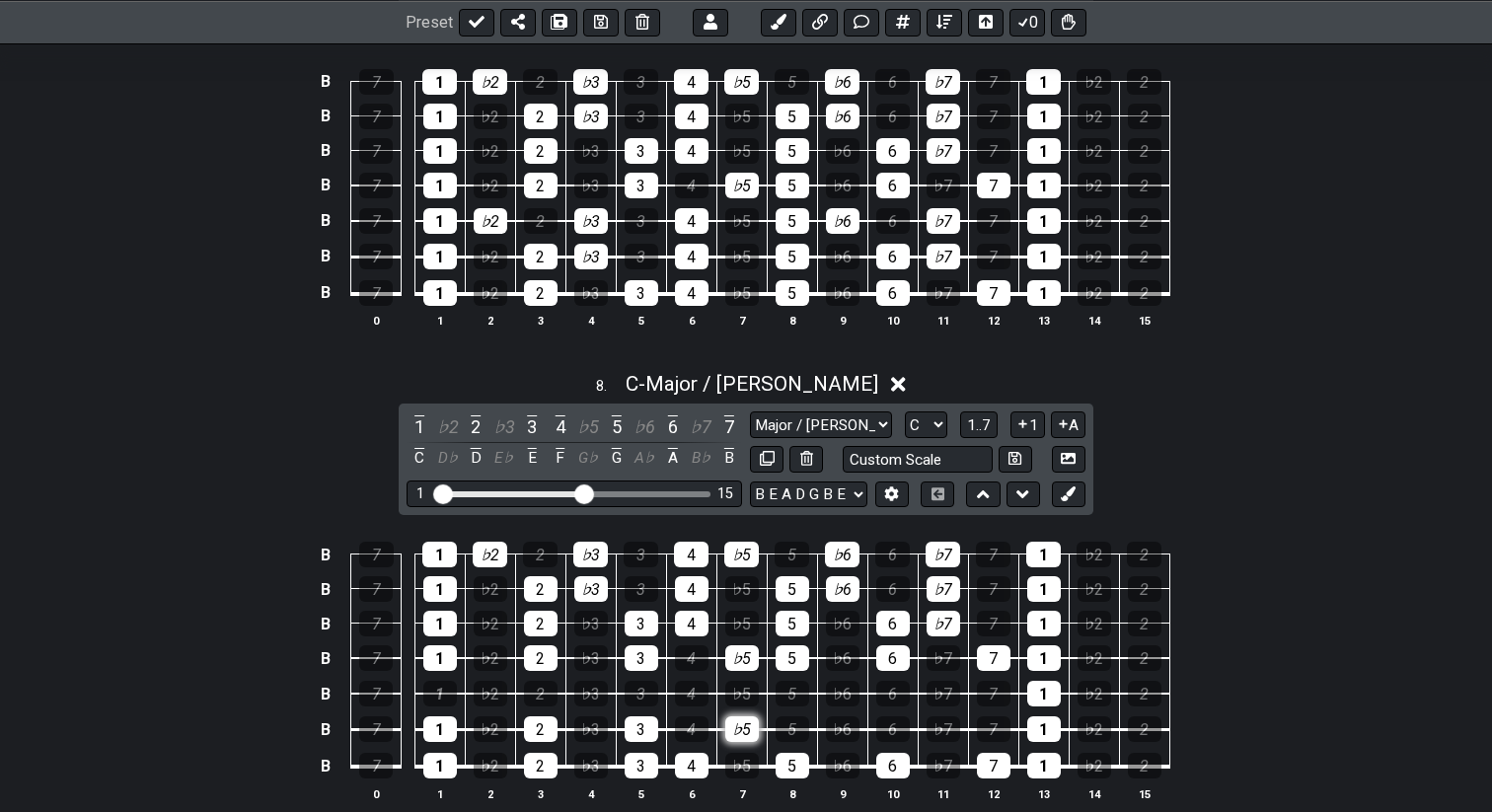
click at [751, 719] on div "♭5" at bounding box center [743, 730] width 34 height 26
click at [787, 723] on div "5" at bounding box center [793, 730] width 34 height 26
click at [890, 720] on div "6" at bounding box center [894, 730] width 34 height 26
click at [991, 723] on div "7" at bounding box center [994, 730] width 34 height 26
click at [444, 686] on div "1" at bounding box center [440, 694] width 34 height 26
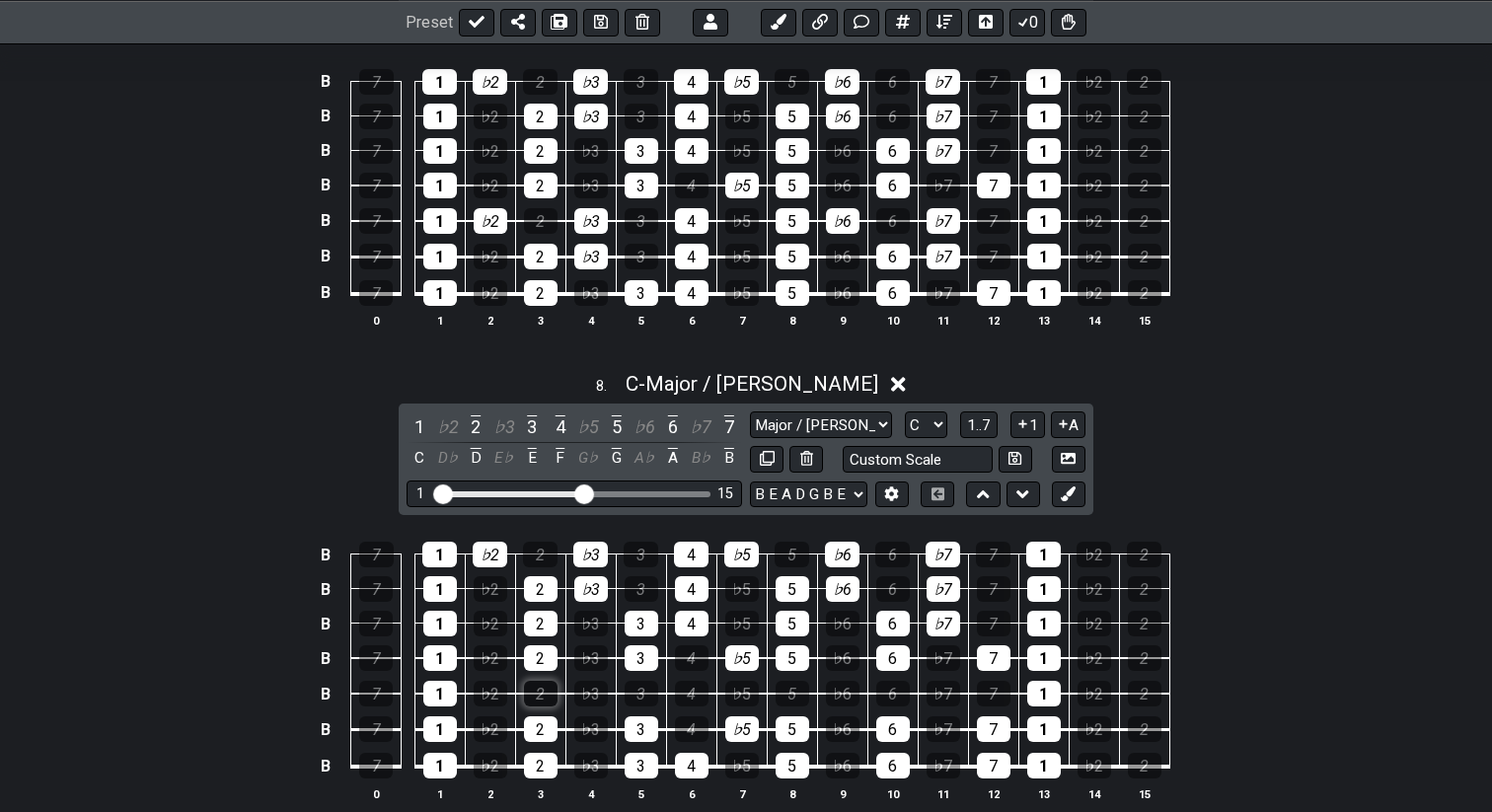
click at [545, 681] on div "2" at bounding box center [541, 694] width 34 height 26
click at [636, 681] on div "3" at bounding box center [642, 694] width 34 height 26
click at [688, 684] on div "4" at bounding box center [692, 694] width 34 height 26
click at [794, 691] on div "5" at bounding box center [793, 694] width 34 height 26
click at [892, 700] on div "6" at bounding box center [894, 694] width 34 height 26
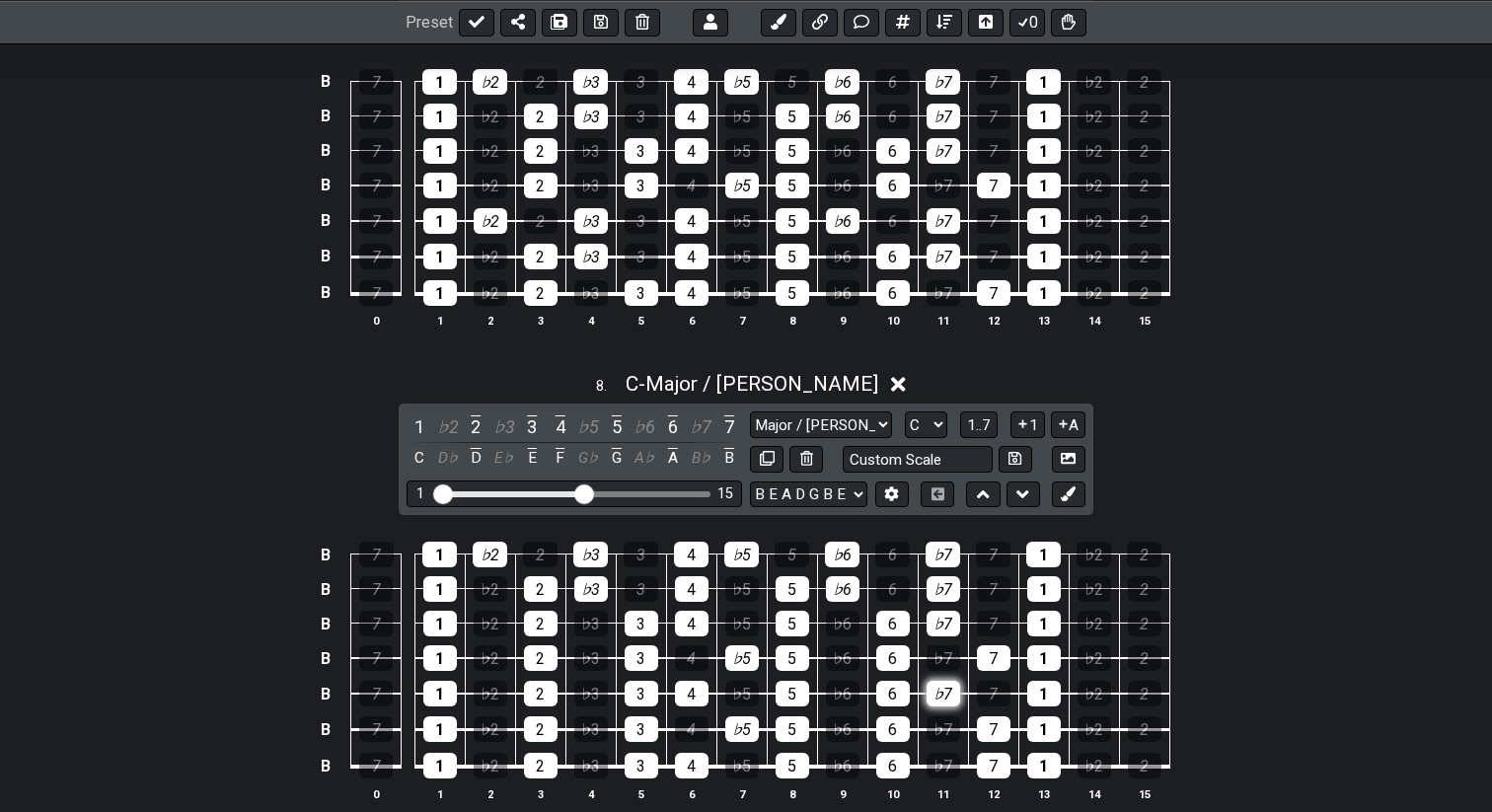
click at [937, 694] on div "♭7" at bounding box center [943, 694] width 34 height 26
click at [442, 657] on div "1" at bounding box center [440, 658] width 34 height 26
click at [543, 648] on div "2" at bounding box center [541, 658] width 34 height 26
click at [635, 650] on div "3" at bounding box center [642, 658] width 34 height 26
click at [731, 651] on div "♭5" at bounding box center [743, 658] width 34 height 26
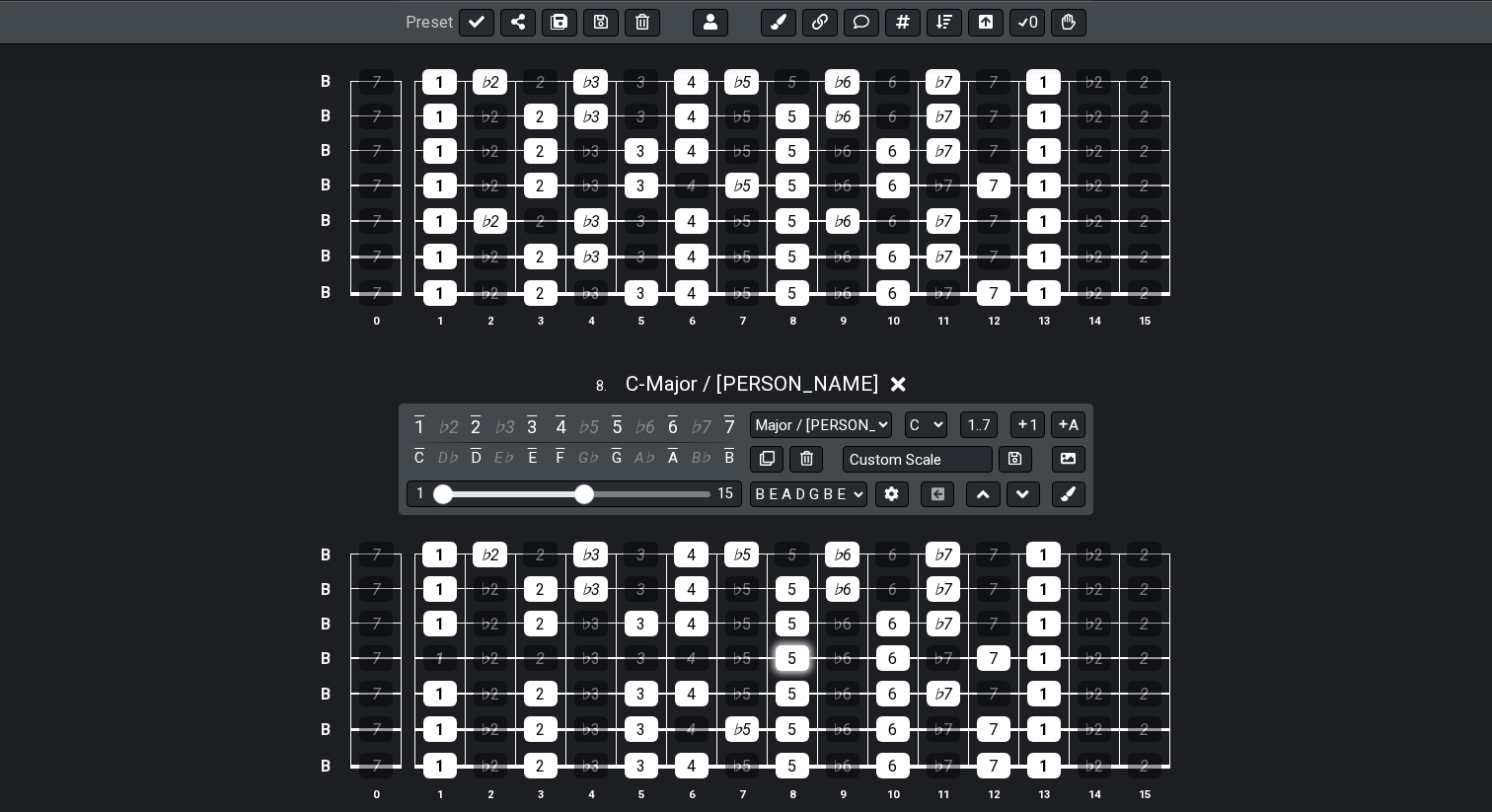
click at [779, 655] on div "5" at bounding box center [793, 658] width 34 height 26
click at [889, 651] on div "6" at bounding box center [894, 658] width 34 height 26
click at [982, 648] on div "7" at bounding box center [994, 658] width 34 height 26
click at [1038, 647] on div "1" at bounding box center [1045, 658] width 34 height 26
click at [441, 620] on div "1" at bounding box center [440, 624] width 34 height 26
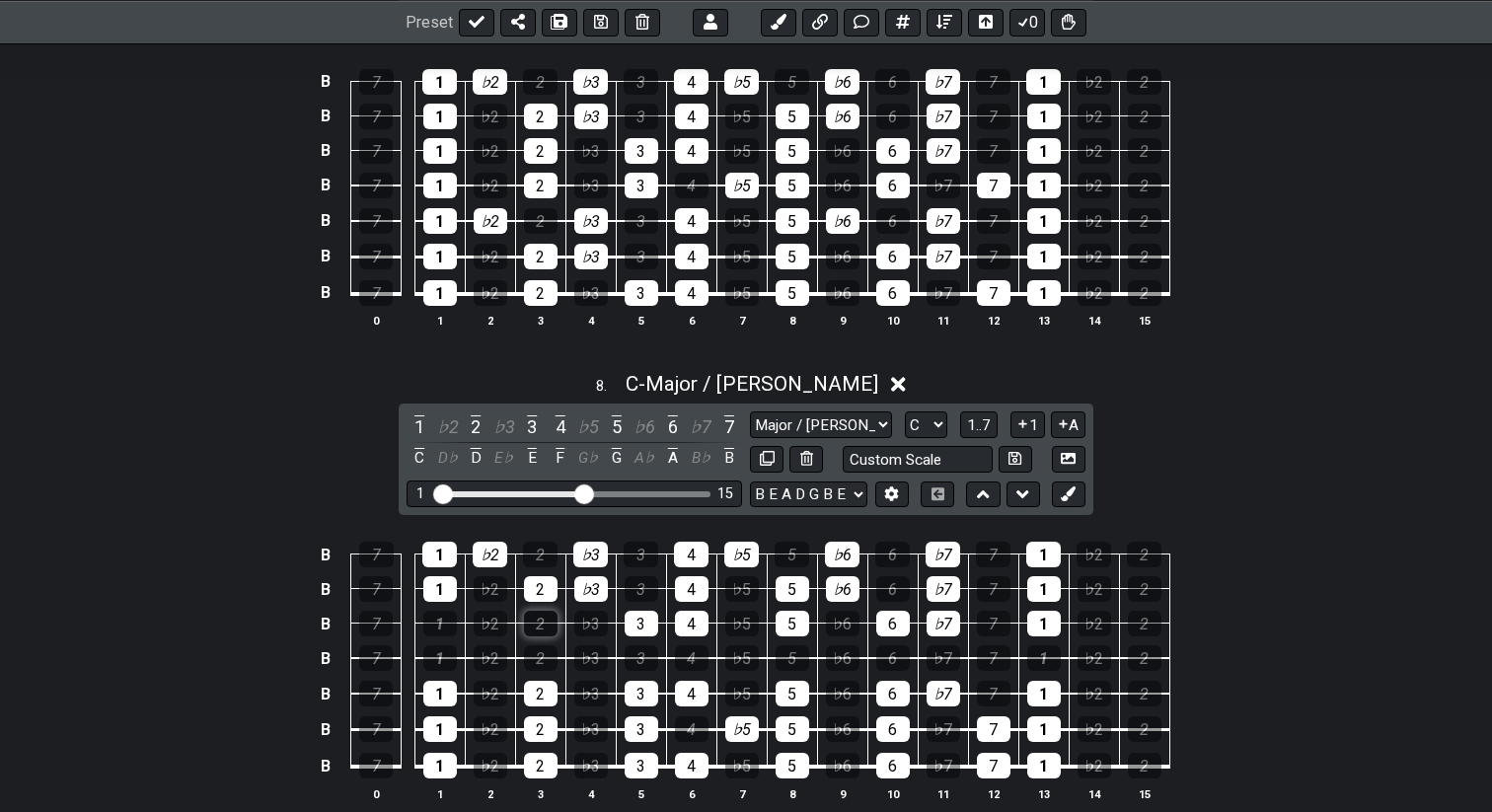
click at [528, 617] on div "2" at bounding box center [541, 624] width 34 height 26
click at [640, 620] on div "3" at bounding box center [642, 624] width 34 height 26
click at [687, 621] on div "4" at bounding box center [692, 624] width 34 height 26
click at [776, 621] on div "5" at bounding box center [793, 624] width 34 height 26
click at [887, 624] on div "6" at bounding box center [894, 624] width 34 height 26
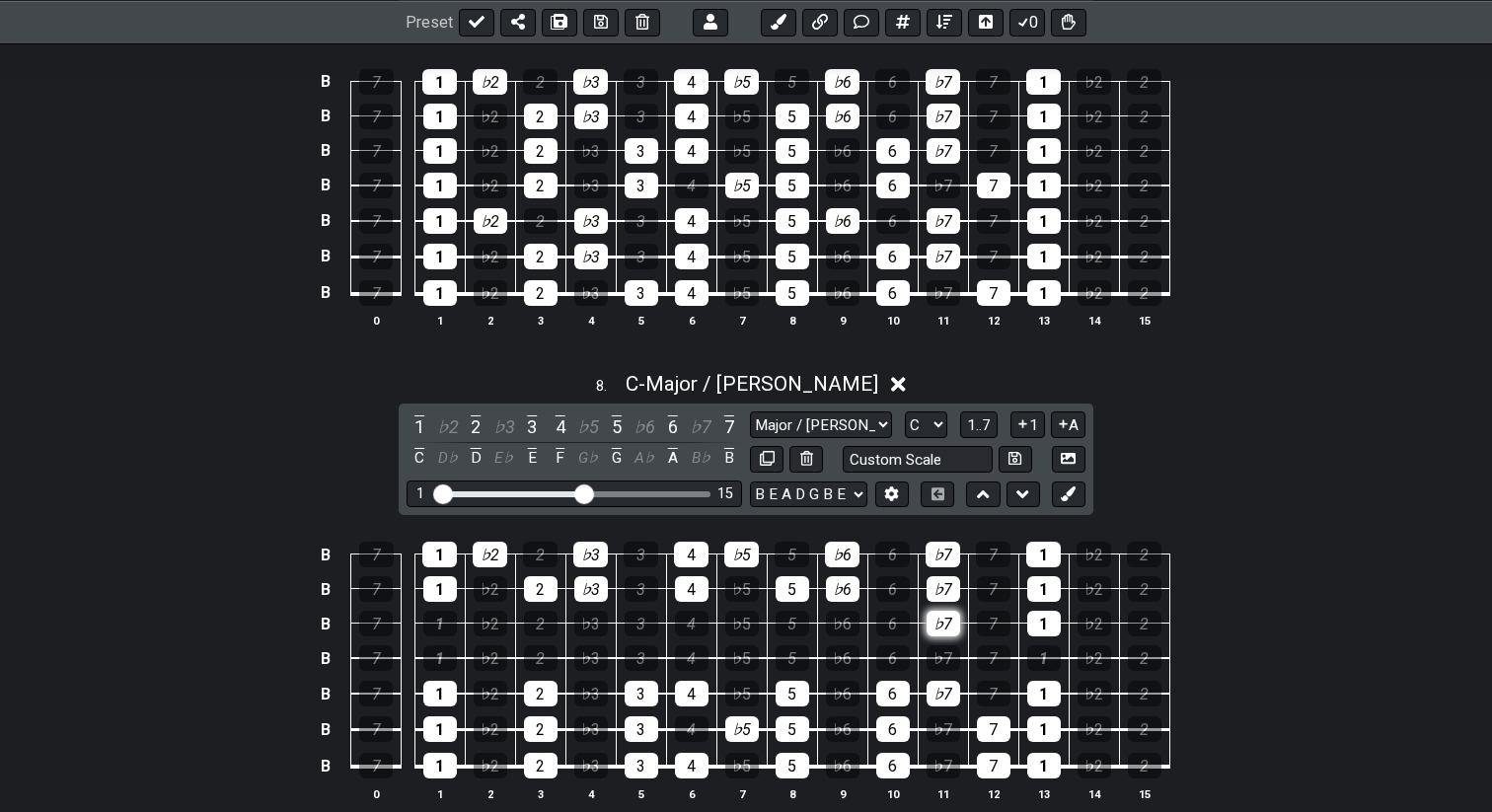
click at [945, 624] on div "♭7" at bounding box center [943, 624] width 34 height 26
click at [1030, 619] on div "1" at bounding box center [1045, 624] width 34 height 26
click at [434, 622] on div "1" at bounding box center [440, 624] width 34 height 26
click at [549, 611] on div "2" at bounding box center [541, 624] width 34 height 26
click at [592, 611] on div "♭3" at bounding box center [591, 624] width 34 height 26
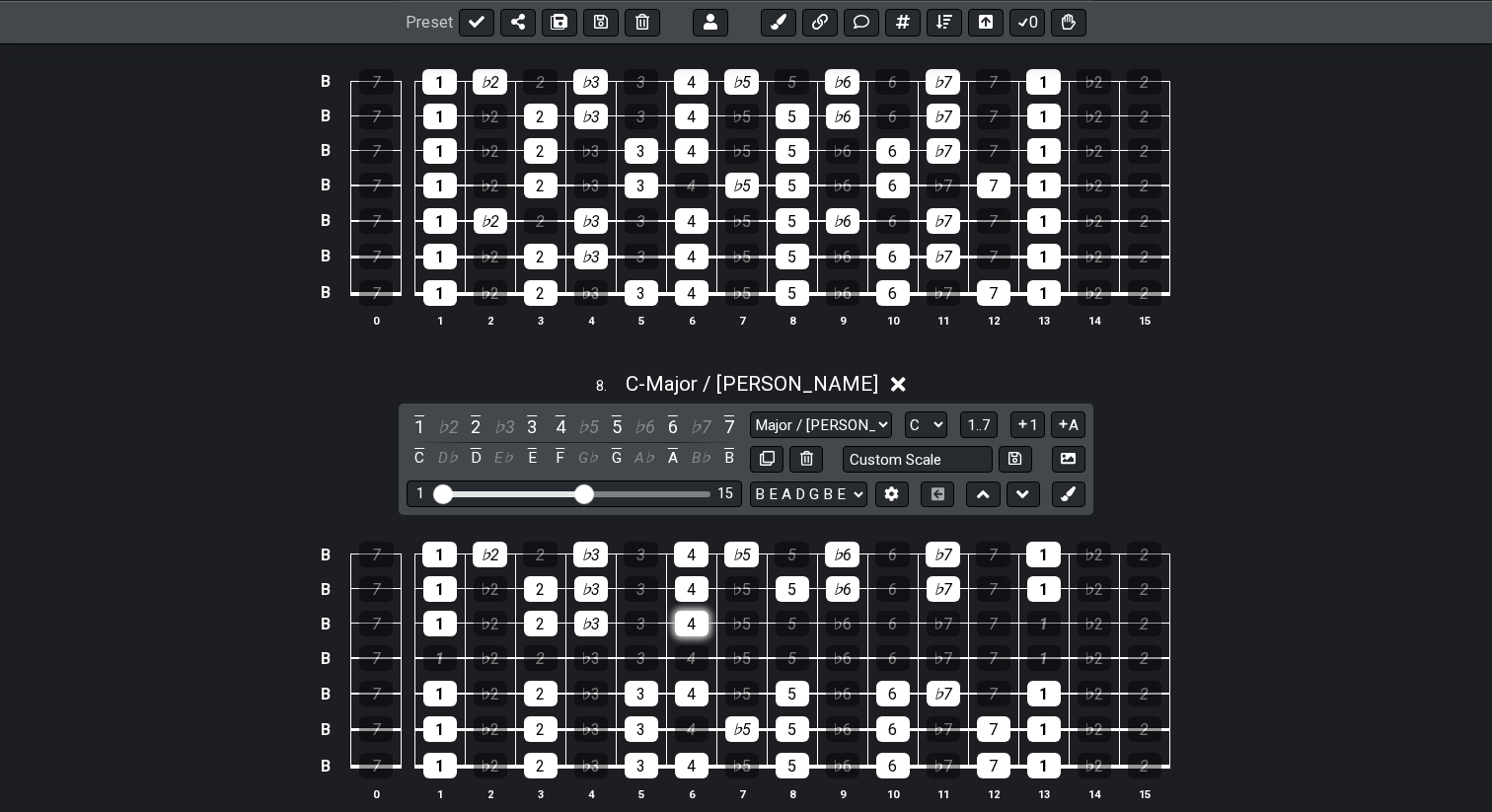
click at [690, 613] on div "4" at bounding box center [692, 624] width 34 height 26
click at [796, 620] on div "5" at bounding box center [793, 624] width 34 height 26
click at [827, 620] on div "♭6" at bounding box center [843, 624] width 34 height 26
click at [936, 614] on div "♭7" at bounding box center [943, 624] width 34 height 26
click at [432, 616] on div "1" at bounding box center [440, 624] width 34 height 26
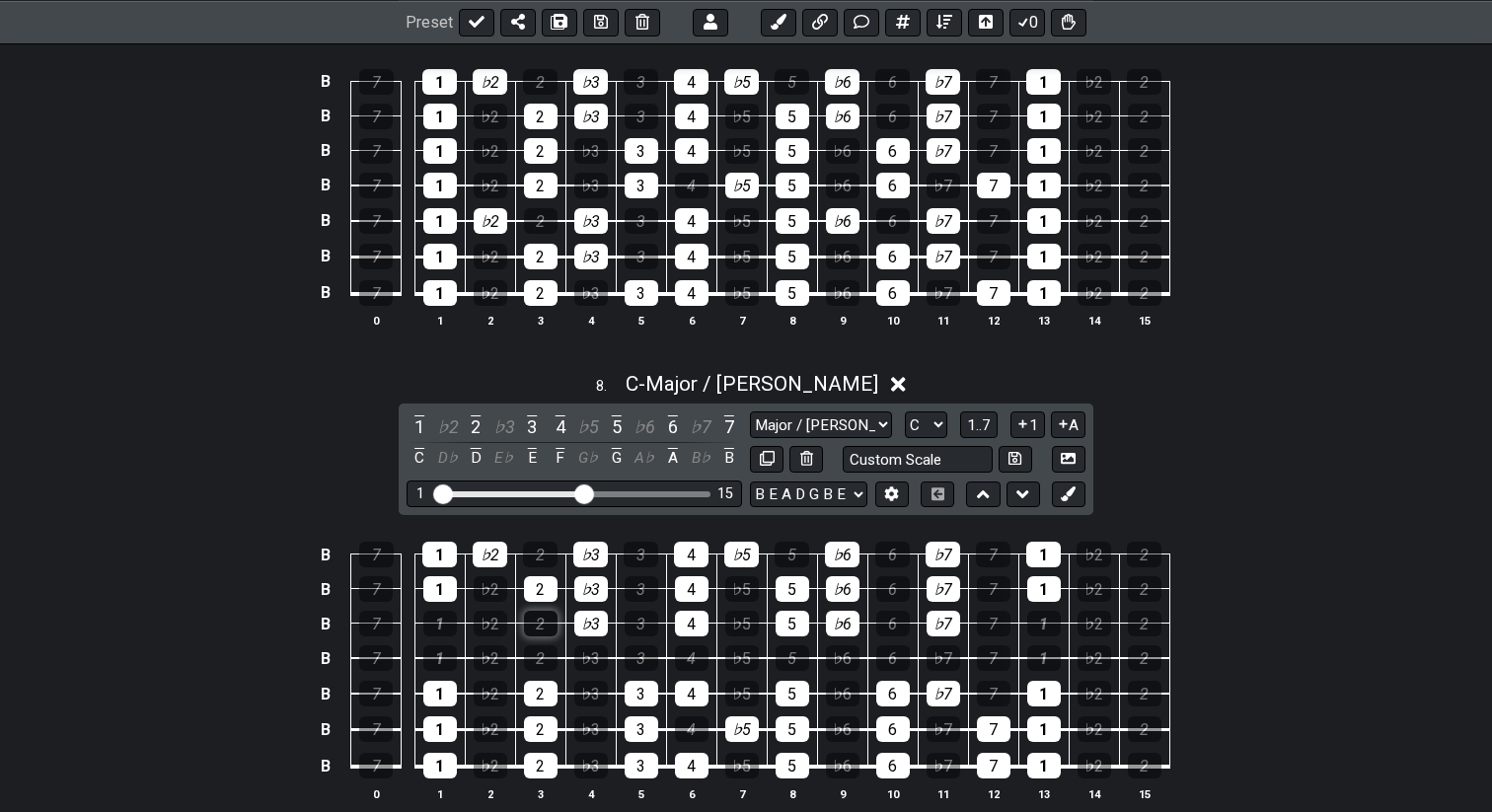
click at [537, 620] on div "2" at bounding box center [541, 624] width 34 height 26
click at [604, 621] on div "♭3" at bounding box center [591, 624] width 34 height 26
click at [430, 614] on div "1" at bounding box center [440, 624] width 34 height 26
click at [533, 616] on div "2" at bounding box center [541, 624] width 34 height 26
click at [581, 622] on div "♭3" at bounding box center [591, 624] width 34 height 26
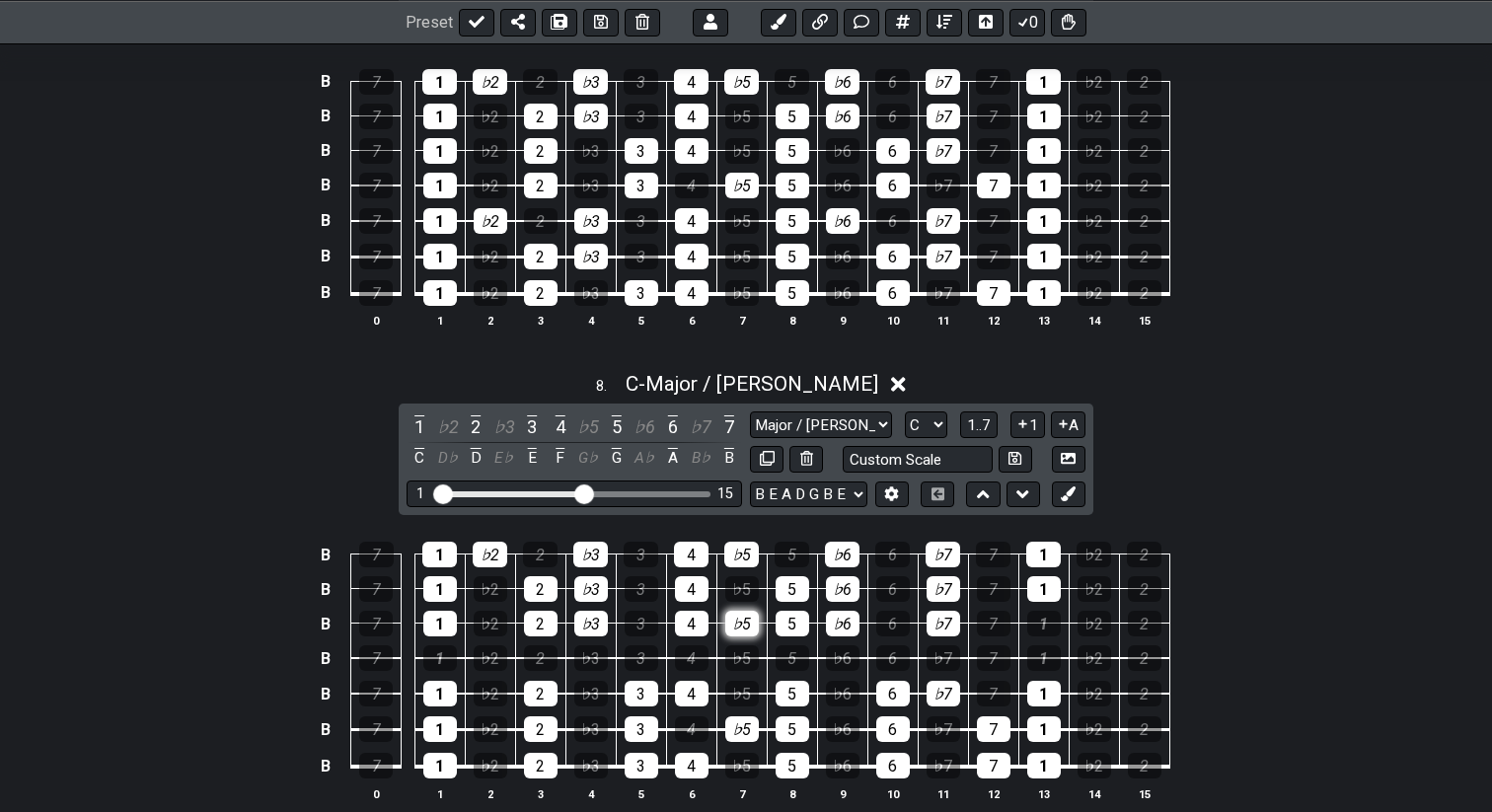
click at [737, 625] on div "♭5" at bounding box center [743, 624] width 34 height 26
click at [786, 625] on div "5" at bounding box center [793, 624] width 34 height 26
click at [830, 622] on div "♭6" at bounding box center [843, 624] width 34 height 26
click at [1044, 616] on div "1" at bounding box center [1045, 624] width 34 height 26
click at [432, 583] on div "1" at bounding box center [440, 589] width 34 height 26
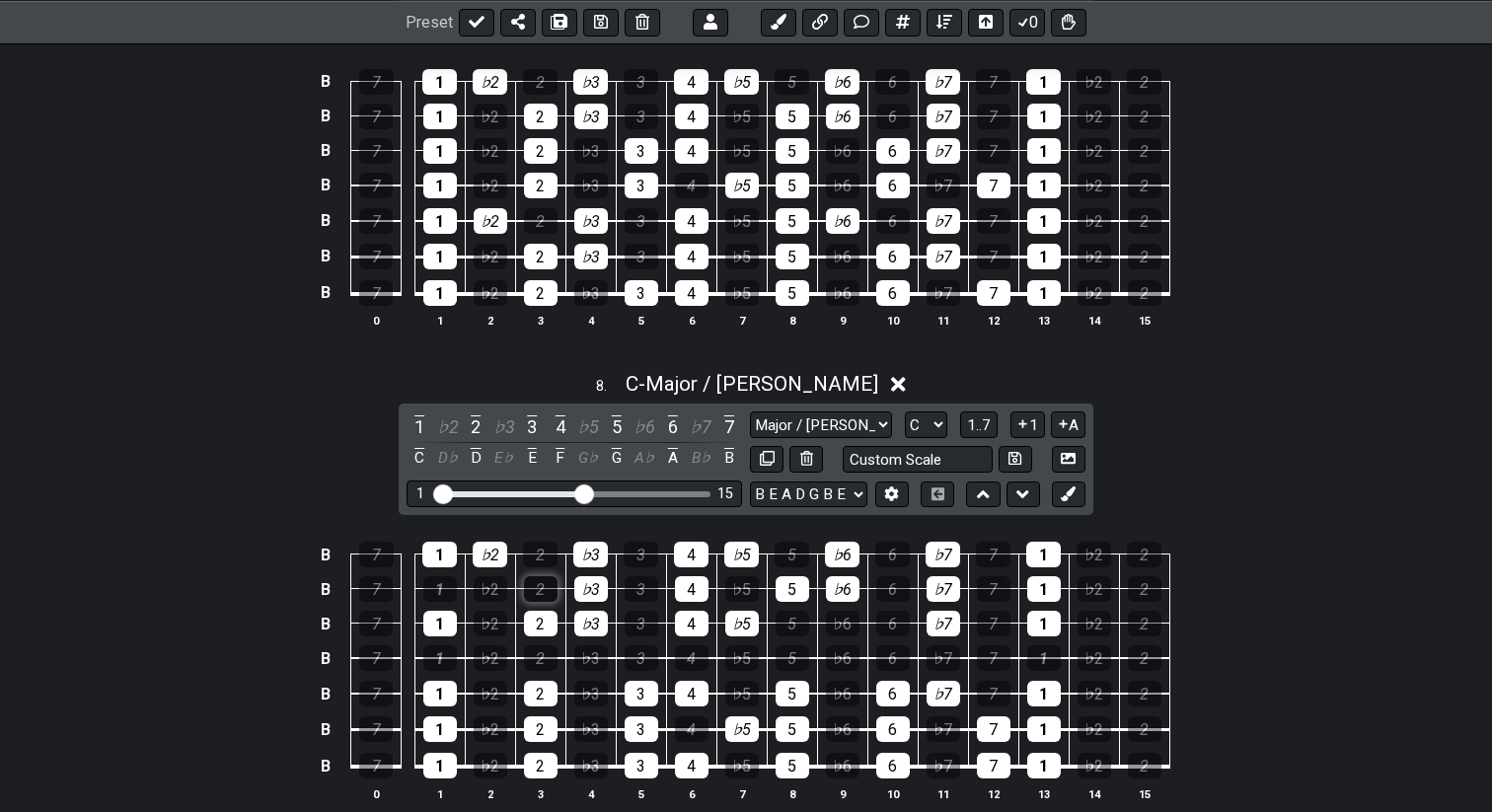
click at [537, 583] on div "2" at bounding box center [541, 589] width 34 height 26
click at [577, 580] on div "♭3" at bounding box center [591, 589] width 34 height 26
click at [675, 585] on div "4" at bounding box center [692, 589] width 34 height 26
click at [745, 628] on div "♭5" at bounding box center [743, 624] width 34 height 26
click at [787, 629] on div "5" at bounding box center [793, 624] width 34 height 26
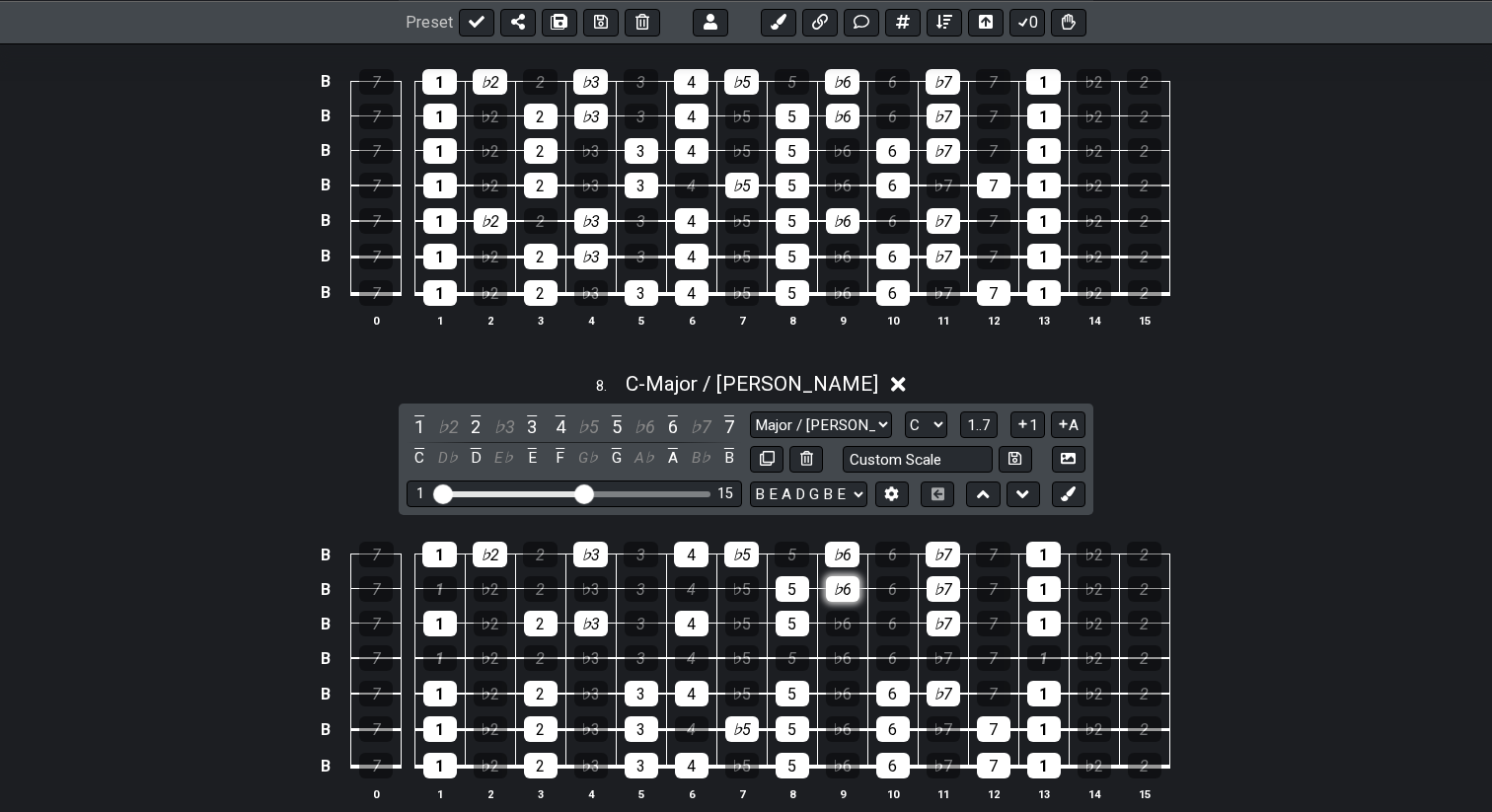
click at [837, 589] on div "♭6" at bounding box center [843, 589] width 34 height 26
click at [888, 621] on div "6" at bounding box center [894, 624] width 34 height 26
click at [790, 584] on div "5" at bounding box center [793, 589] width 34 height 26
click at [898, 617] on div "6" at bounding box center [894, 624] width 34 height 26
click at [900, 621] on div "6" at bounding box center [894, 624] width 34 height 26
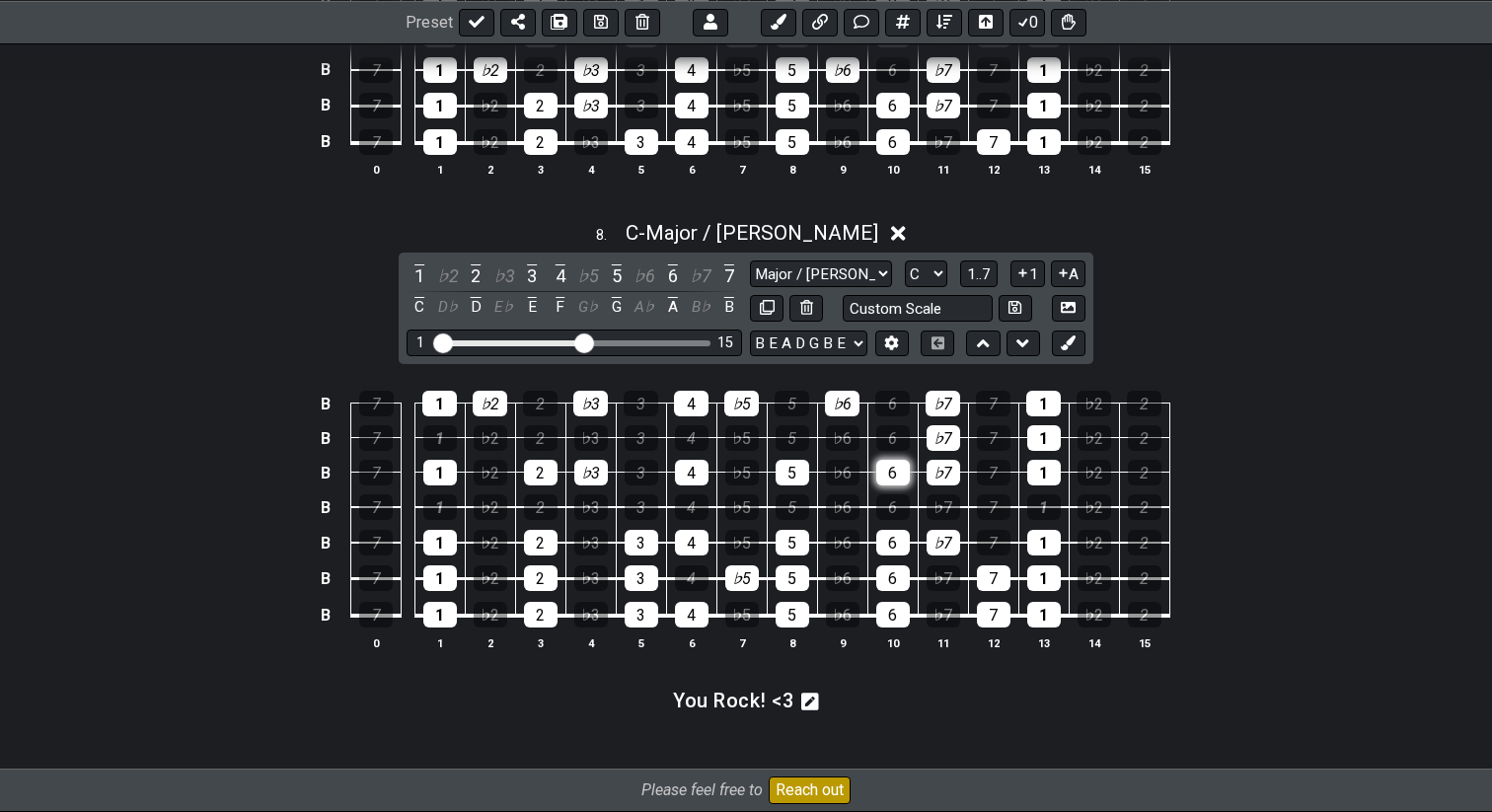
scroll to position [3801, 0]
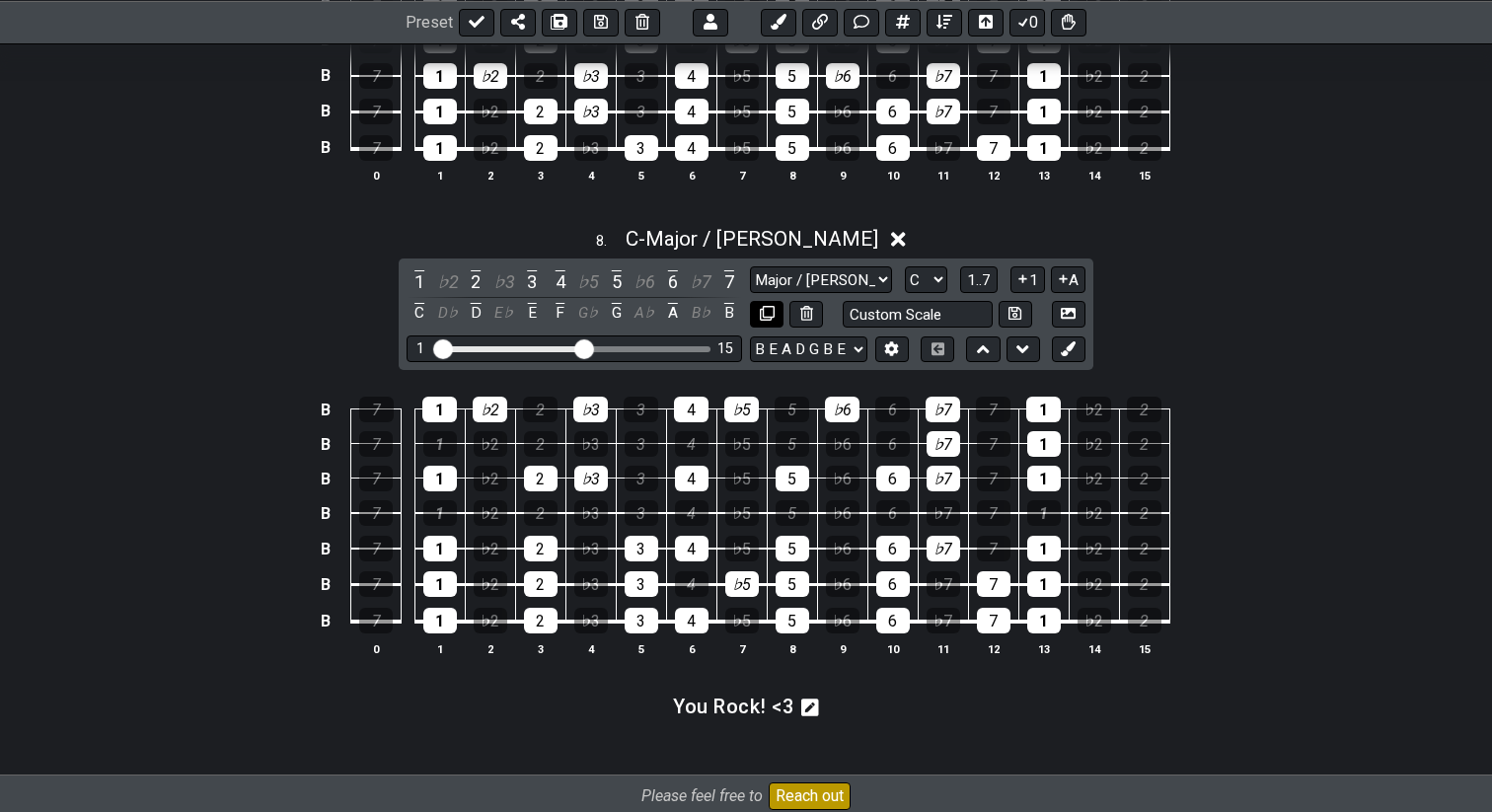
click at [772, 309] on icon at bounding box center [767, 313] width 15 height 15
select select "C"
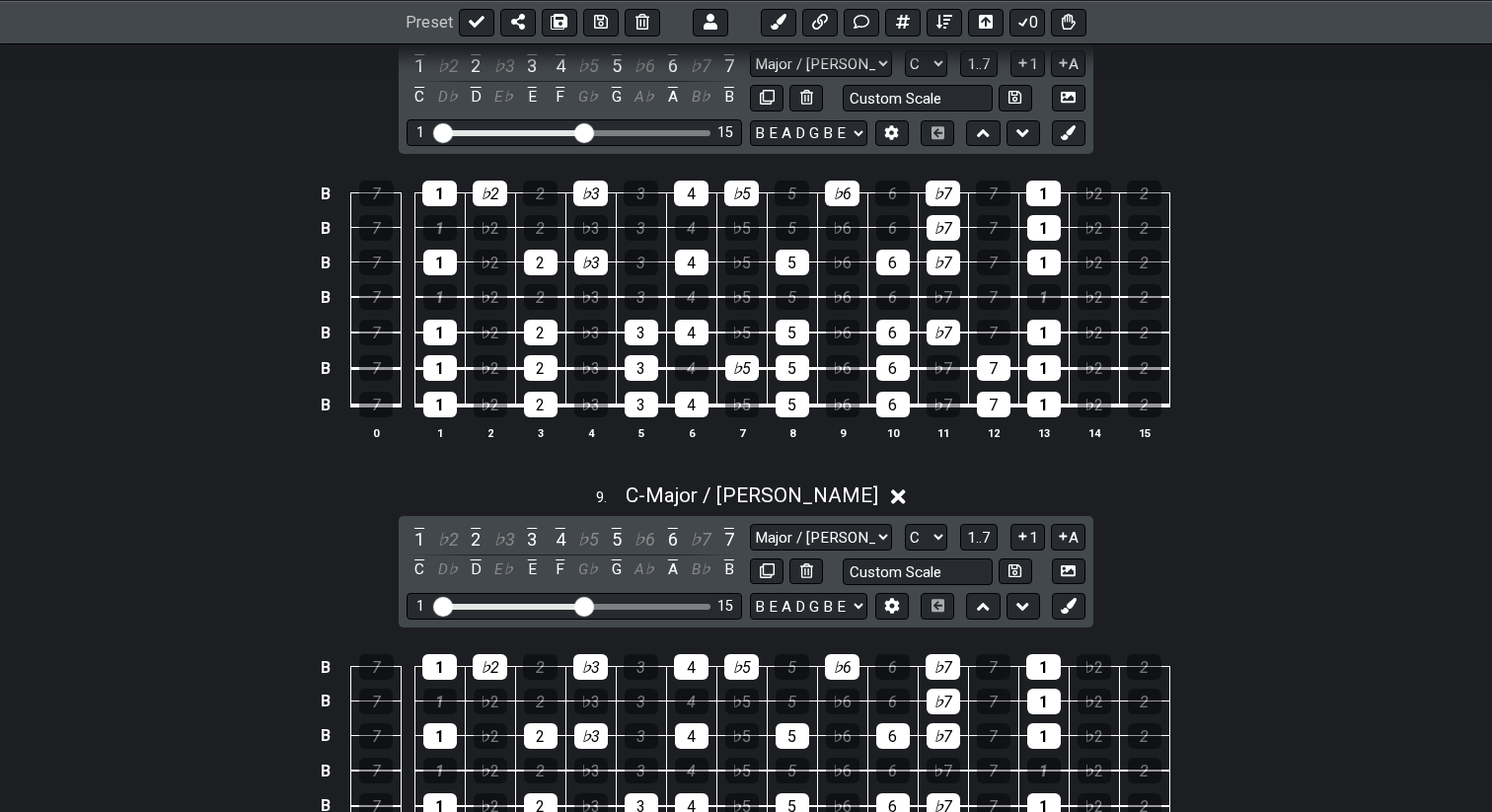
scroll to position [4121, 0]
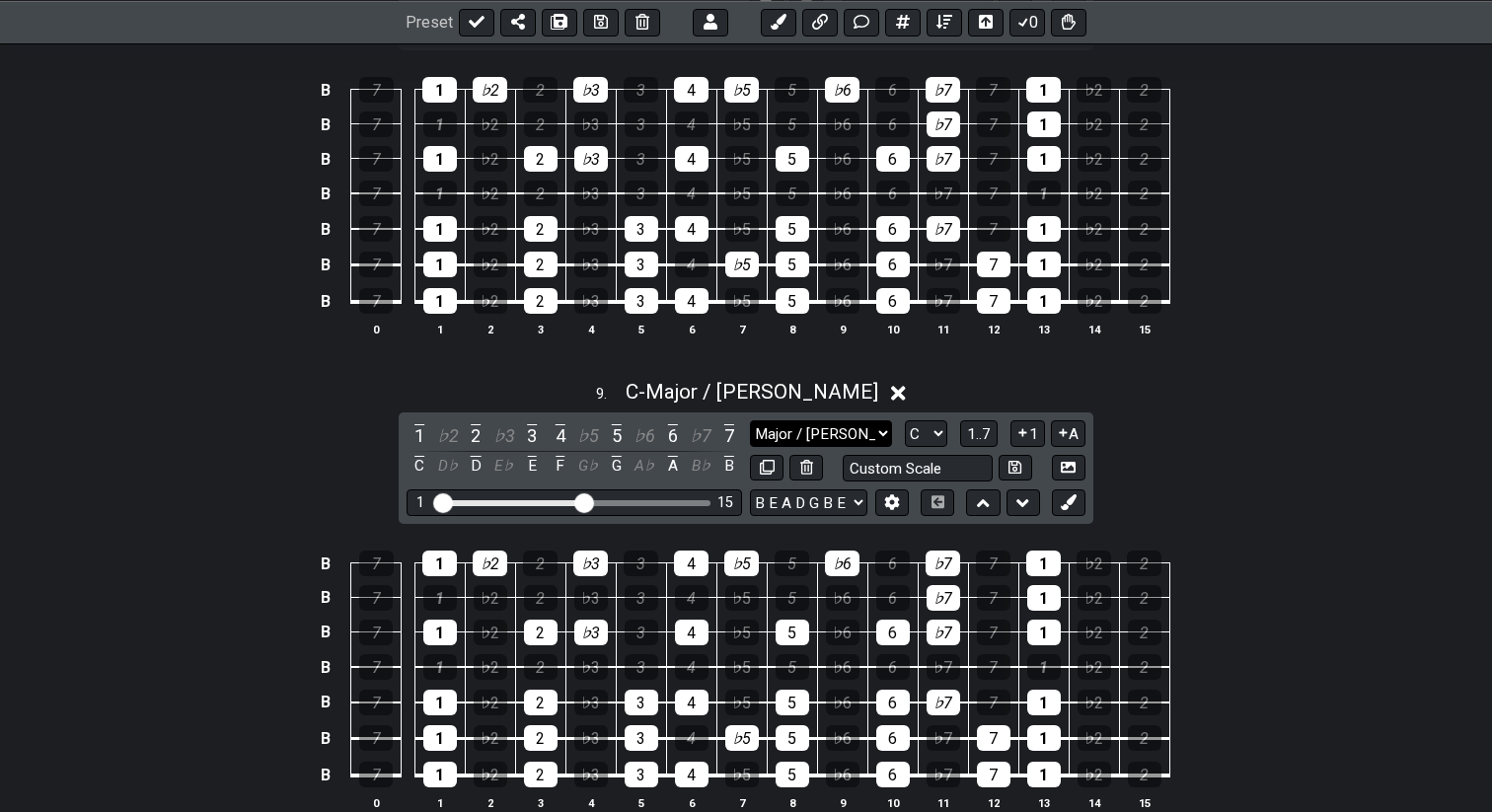
click at [848, 439] on select "Major / Ionian New Scale Minor Pentatonic Major Pentatonic Minor Blues Major Bl…" at bounding box center [821, 433] width 142 height 27
select select "Minor / Aeolian"
click at [750, 420] on select "Major / Ionian New Scale Minor Pentatonic Major Pentatonic Minor Blues Major Bl…" at bounding box center [821, 433] width 142 height 27
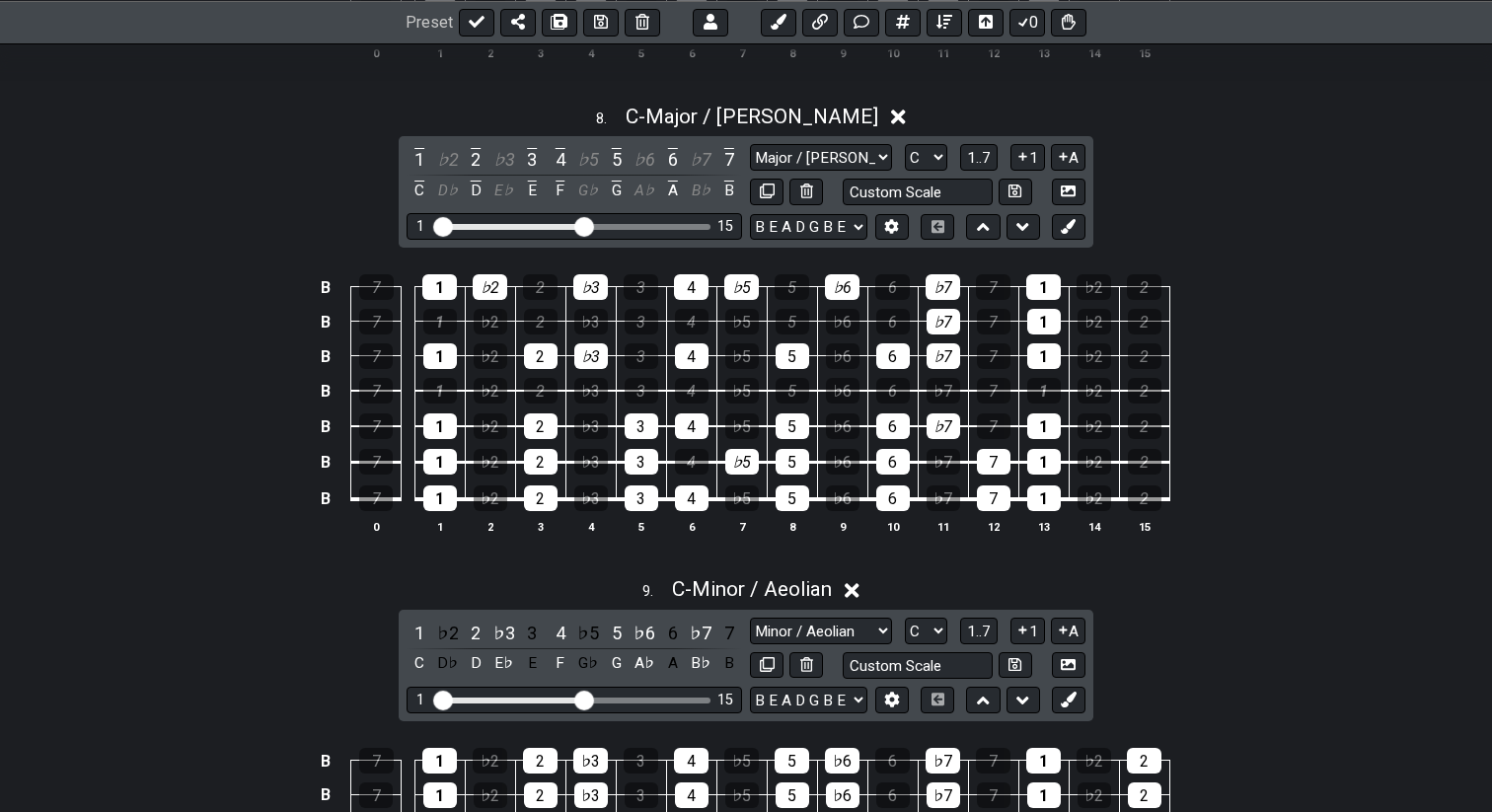
scroll to position [3949, 0]
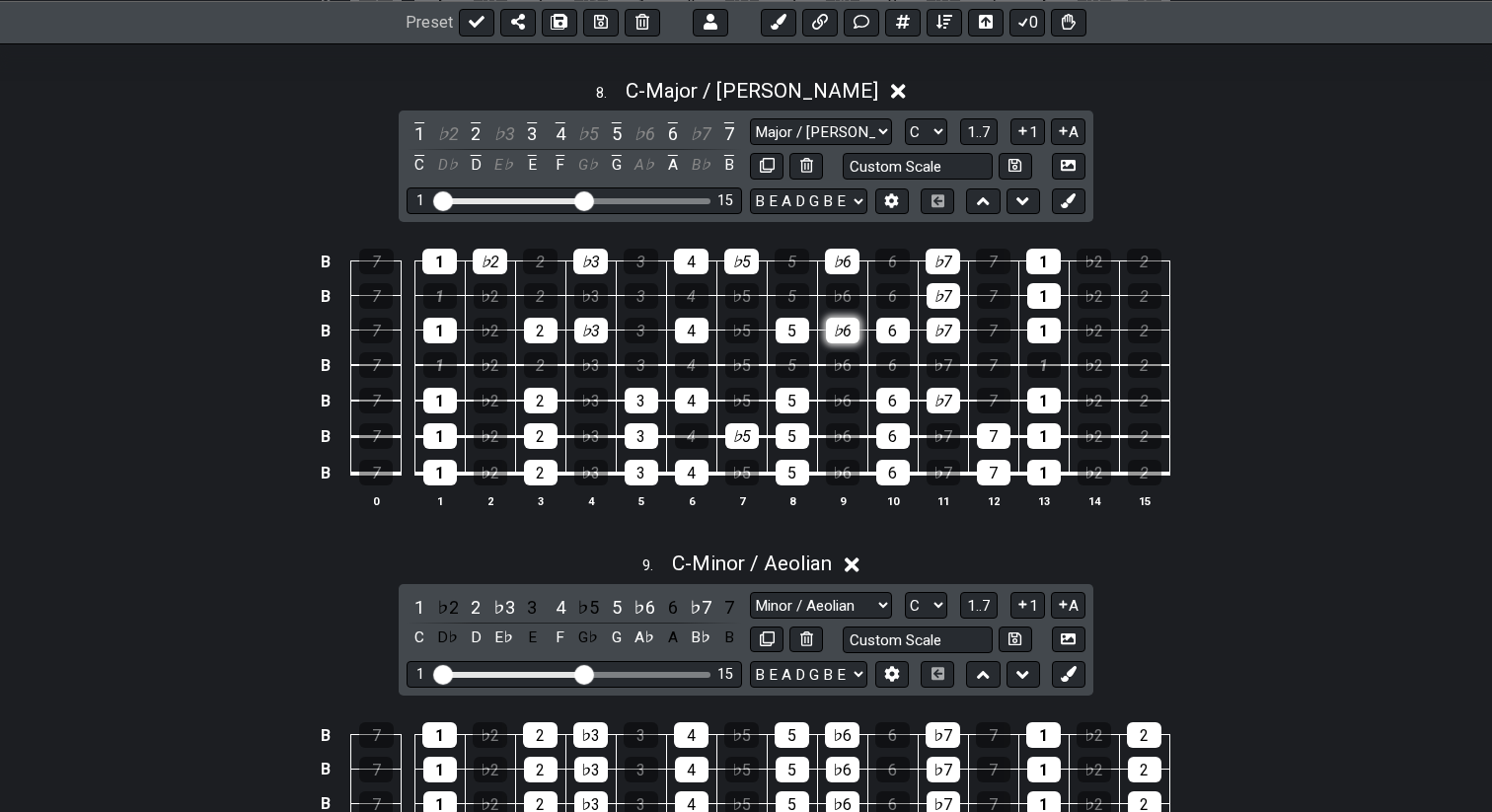
click at [841, 328] on div "♭6" at bounding box center [843, 331] width 34 height 26
click at [904, 328] on div "6" at bounding box center [894, 331] width 34 height 26
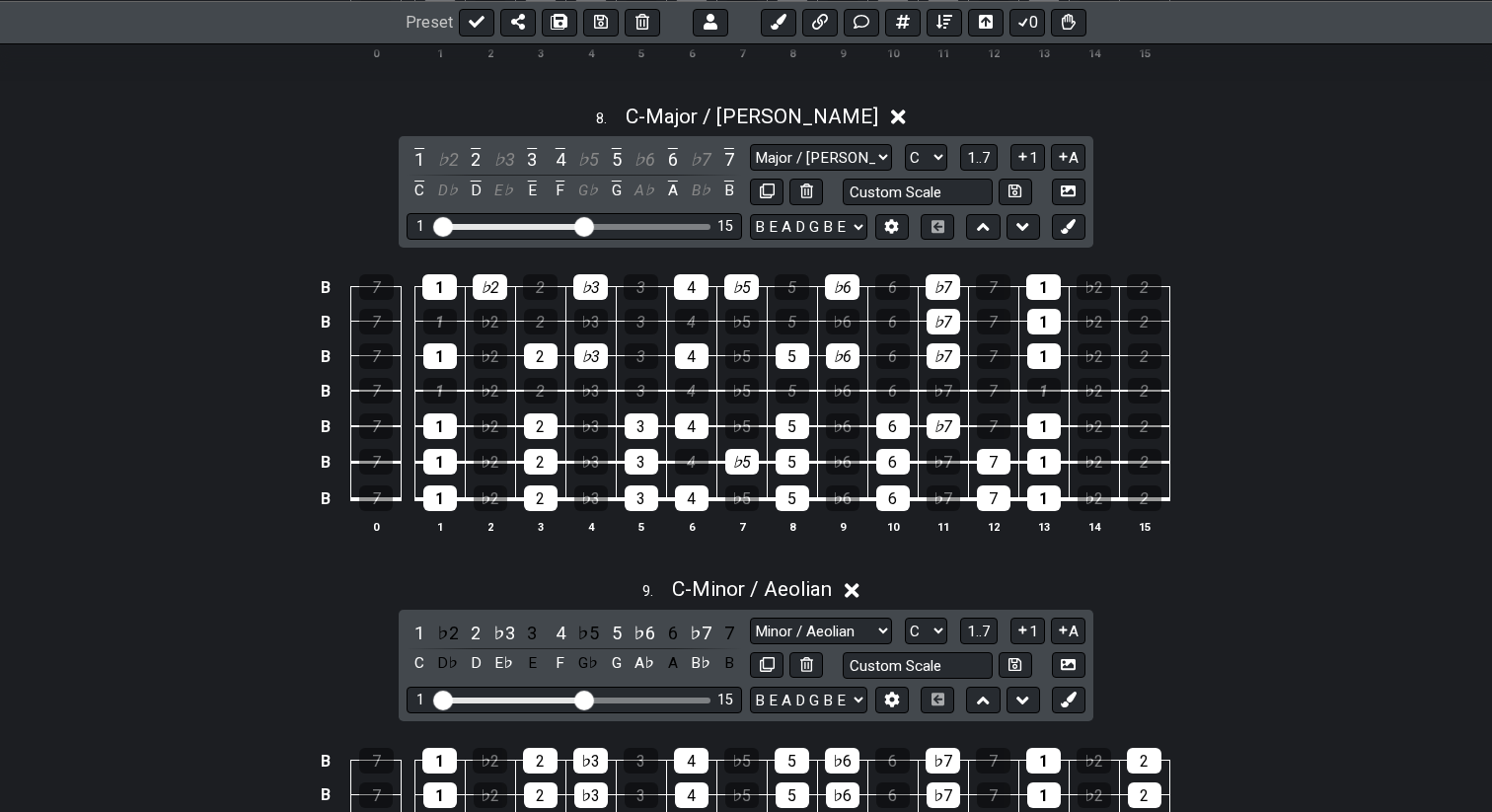
scroll to position [3920, 0]
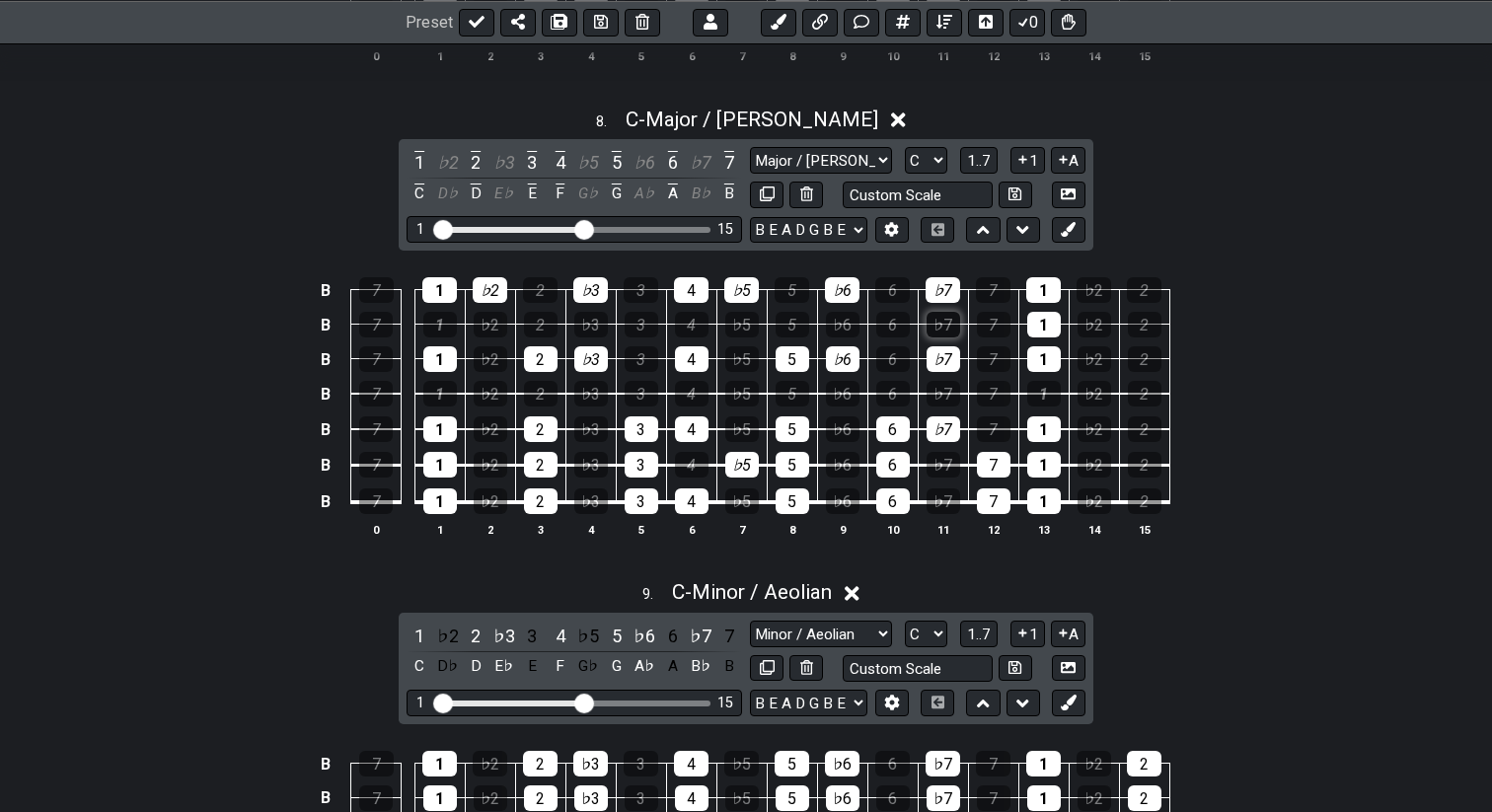
click at [945, 324] on div "♭7" at bounding box center [943, 325] width 34 height 26
click at [1041, 317] on div "1" at bounding box center [1045, 325] width 34 height 26
click at [1047, 285] on div "1" at bounding box center [1044, 290] width 35 height 26
click at [974, 290] on td "7" at bounding box center [993, 307] width 51 height 35
click at [953, 284] on div "♭7" at bounding box center [942, 290] width 35 height 26
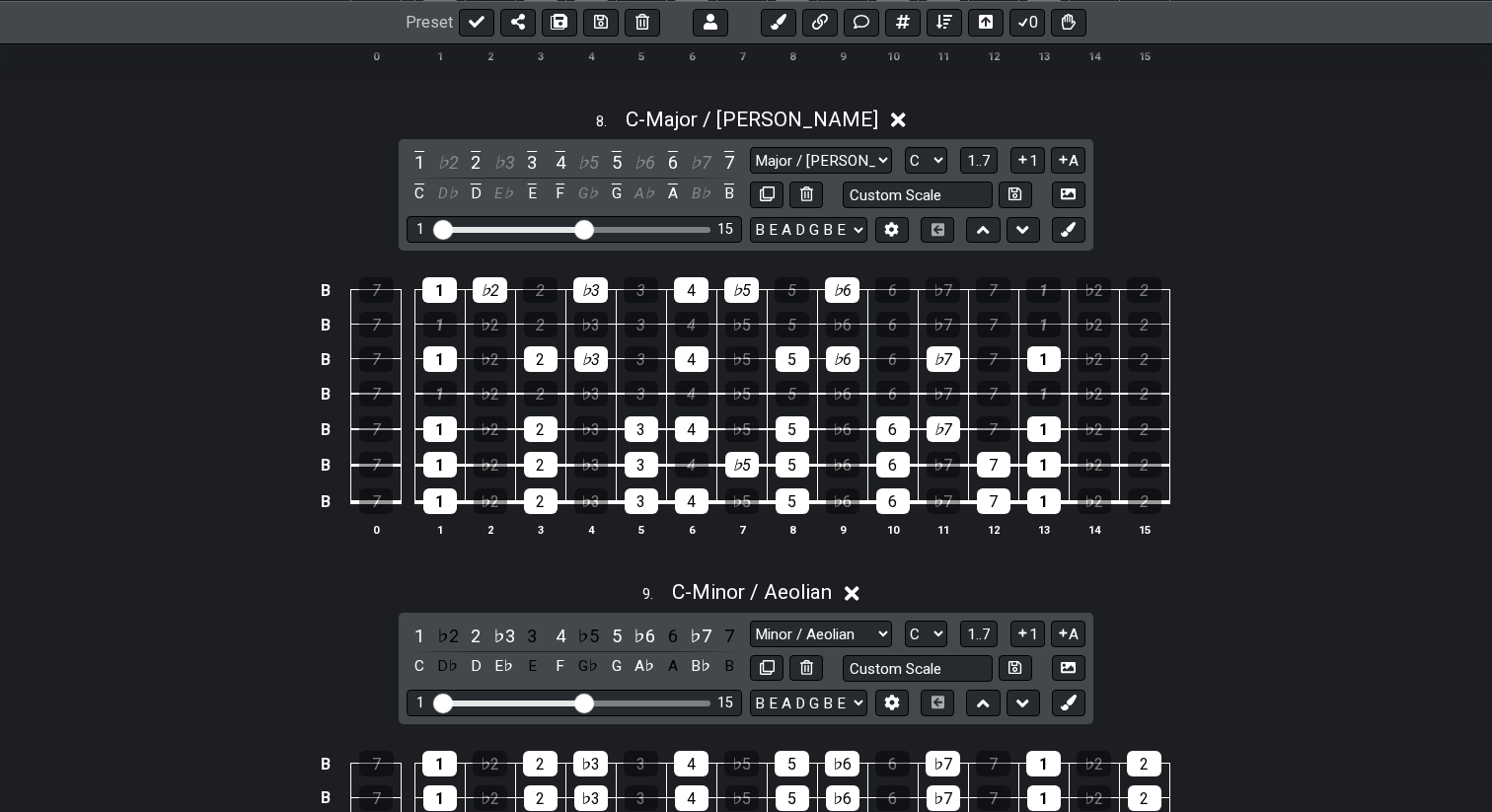
click at [861, 290] on td "♭6" at bounding box center [842, 307] width 51 height 35
click at [764, 304] on td "♭5" at bounding box center [742, 307] width 51 height 35
click at [753, 299] on td "♭5" at bounding box center [742, 307] width 51 height 35
click at [839, 290] on div "♭6" at bounding box center [842, 290] width 35 height 26
click at [749, 291] on div "♭5" at bounding box center [742, 290] width 35 height 26
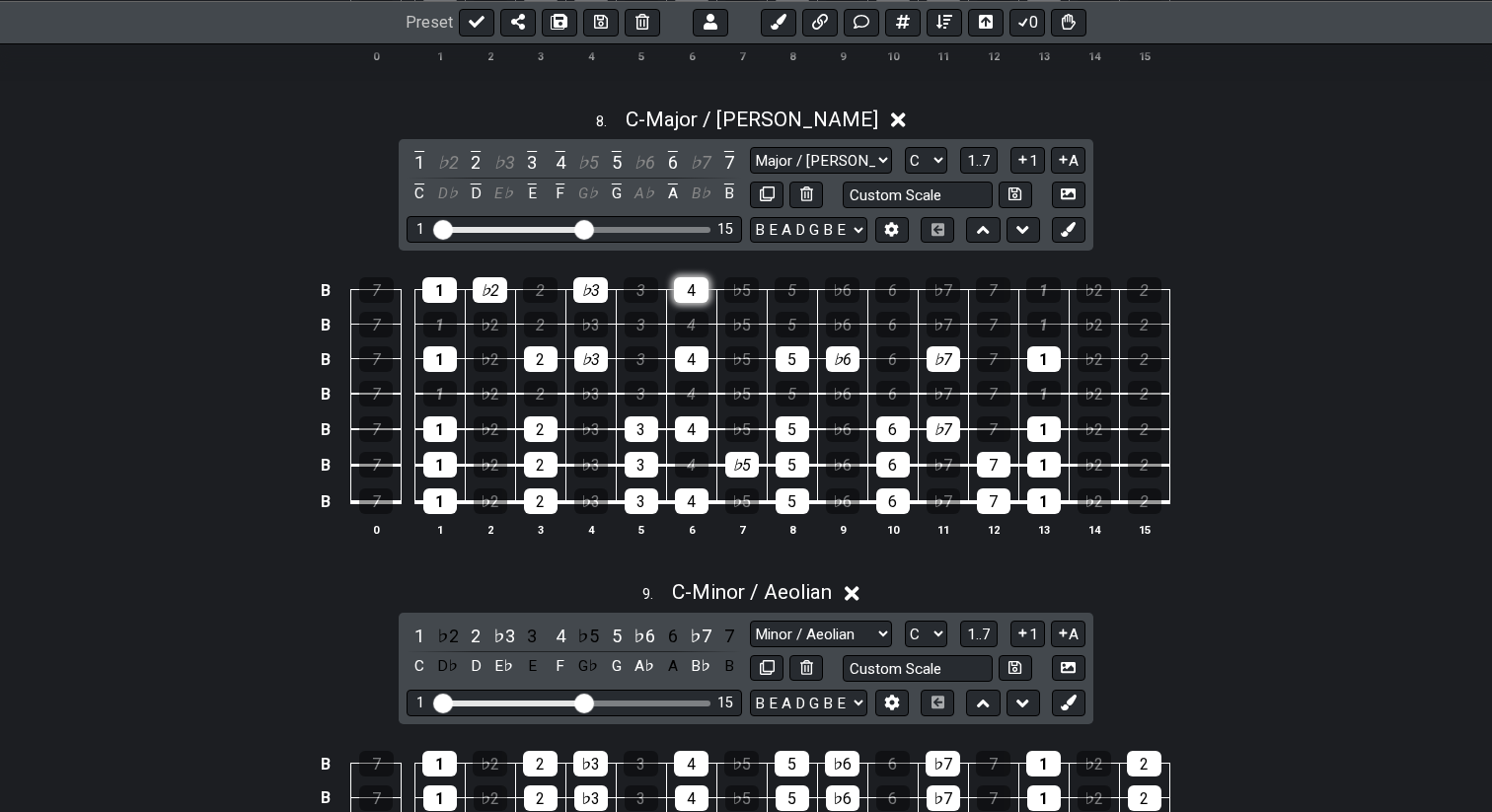
click at [693, 290] on div "4" at bounding box center [691, 290] width 35 height 26
click at [584, 277] on div "♭3" at bounding box center [590, 290] width 35 height 26
click at [492, 304] on td "♭2" at bounding box center [490, 307] width 51 height 35
click at [492, 291] on div "♭2" at bounding box center [490, 290] width 35 height 26
click at [442, 290] on div "1" at bounding box center [439, 290] width 35 height 26
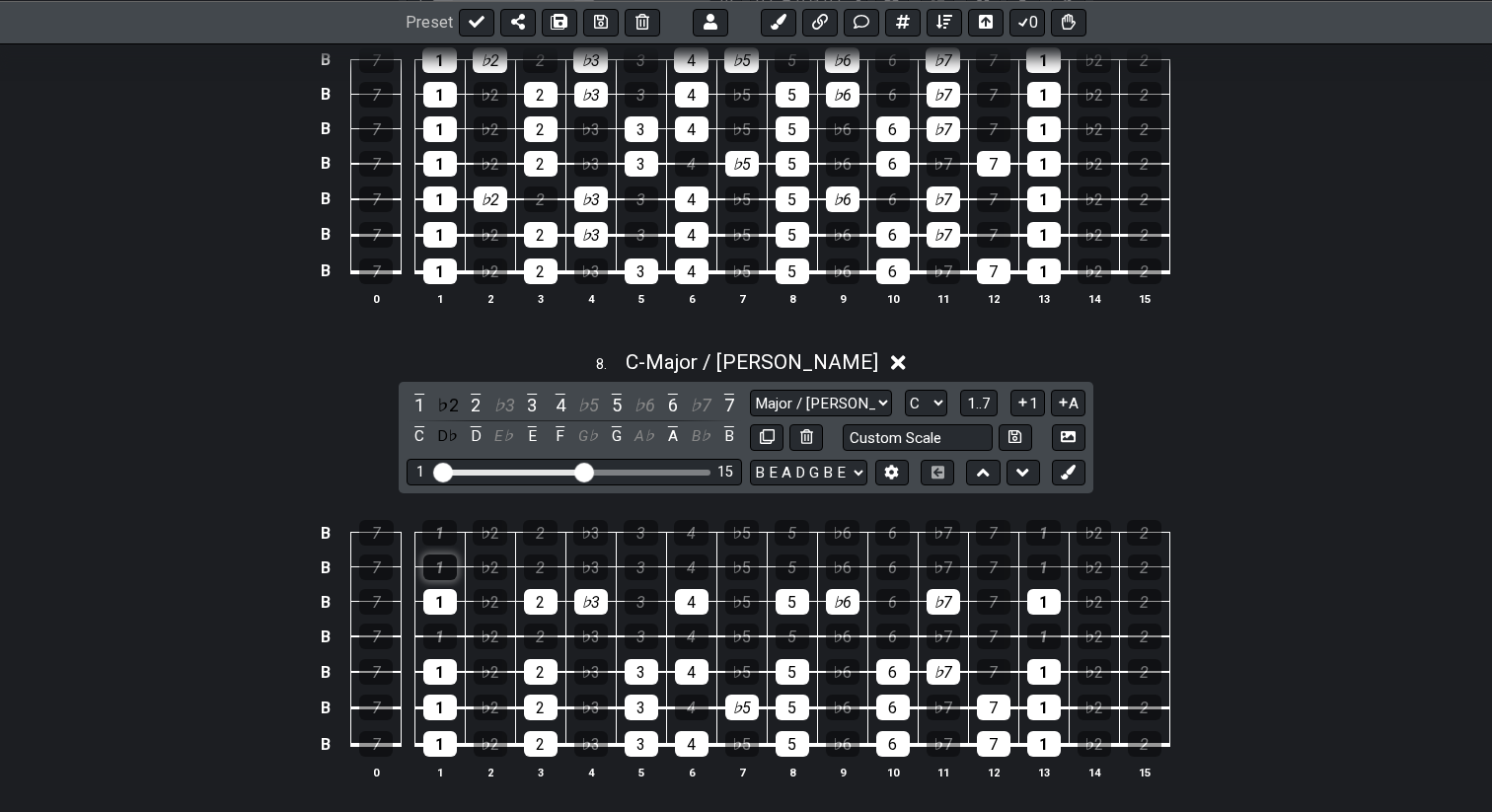
scroll to position [3693, 0]
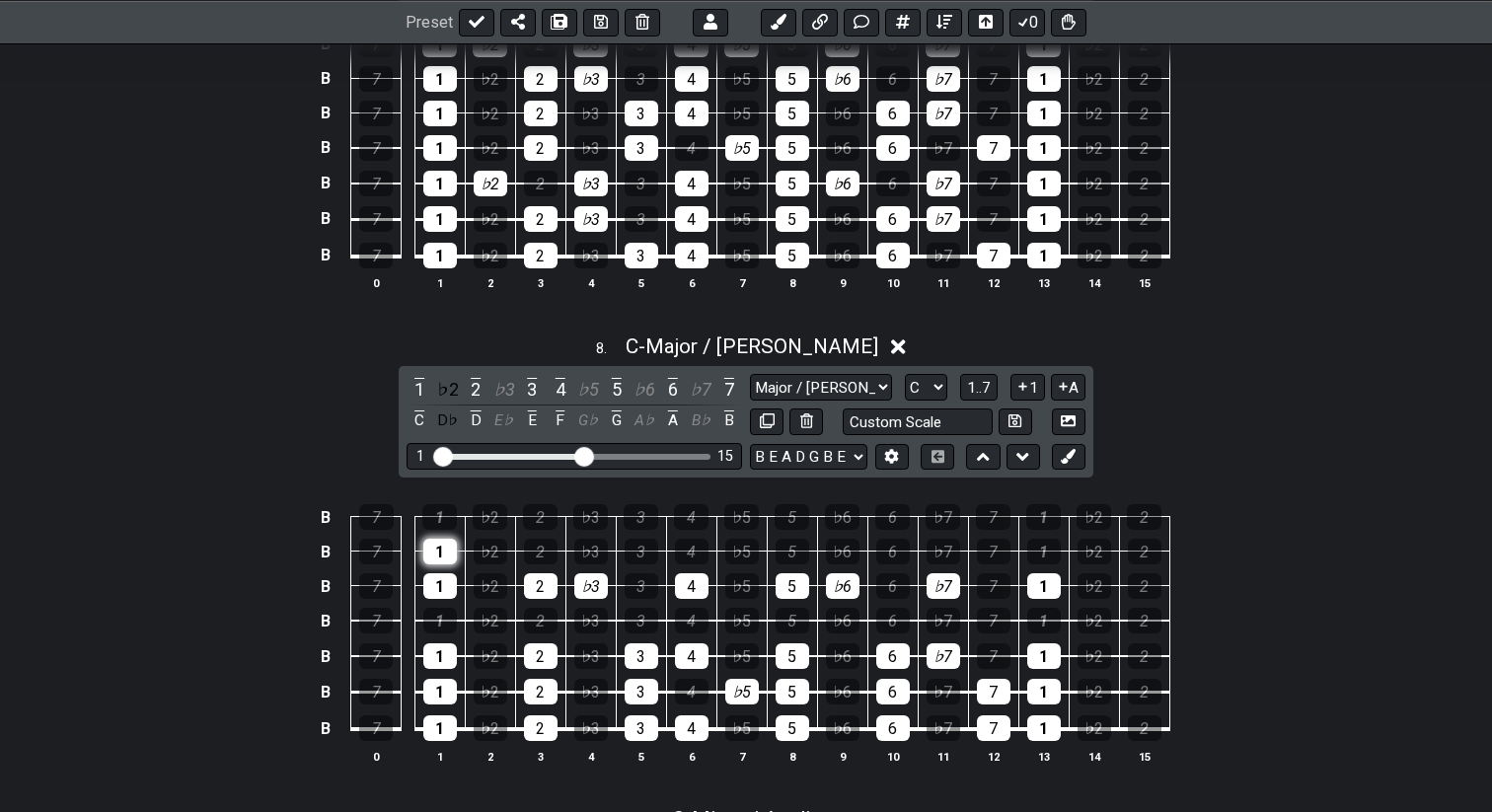
click at [439, 540] on div "1" at bounding box center [440, 552] width 34 height 26
click at [483, 542] on div "♭2" at bounding box center [491, 552] width 34 height 26
click at [589, 544] on div "♭3" at bounding box center [591, 552] width 34 height 26
click at [682, 551] on div "4" at bounding box center [692, 552] width 34 height 26
click at [794, 547] on div "5" at bounding box center [793, 552] width 34 height 26
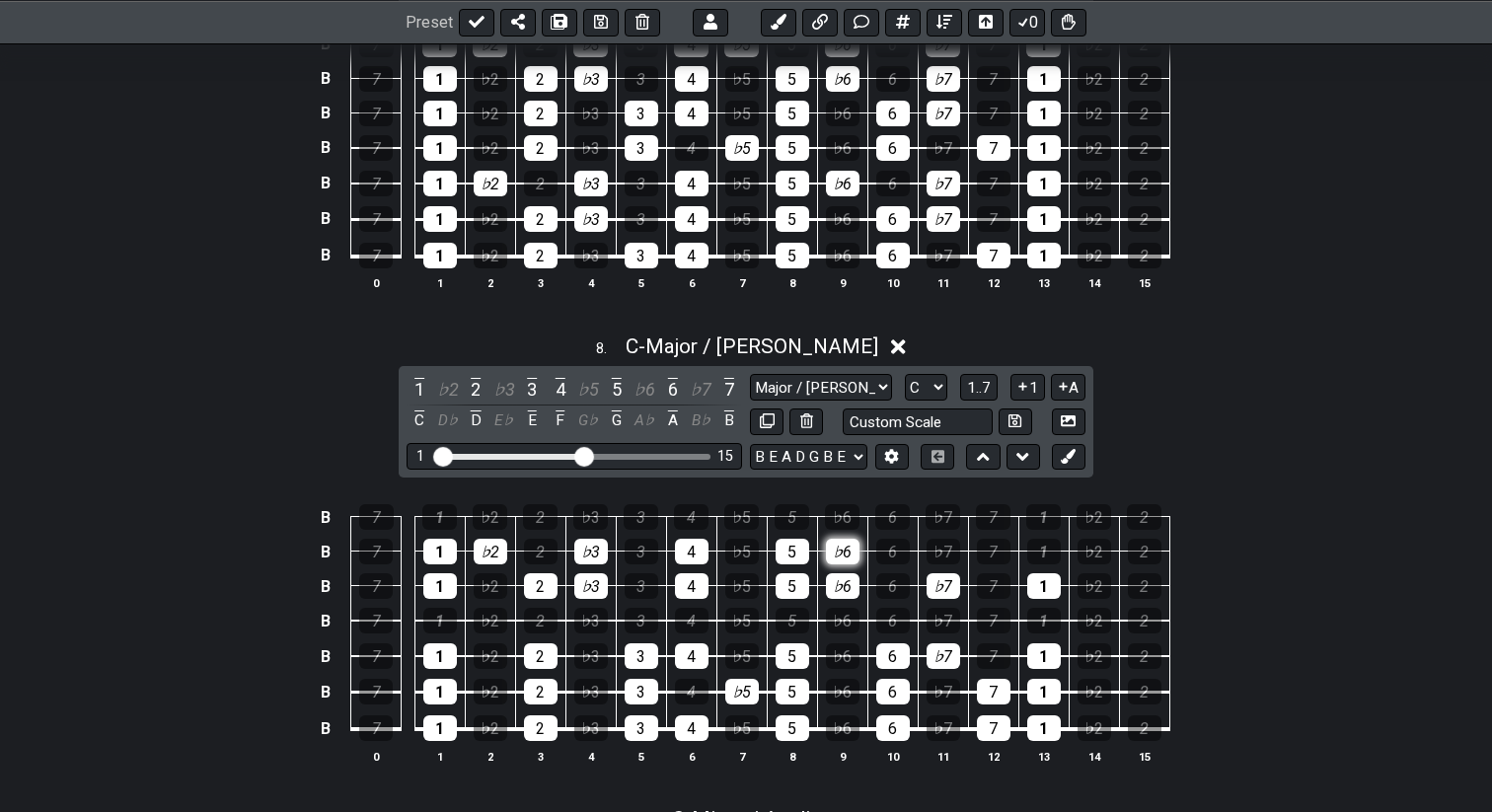
click at [832, 550] on div "♭6" at bounding box center [843, 552] width 34 height 26
click at [933, 553] on div "♭7" at bounding box center [943, 552] width 34 height 26
click at [1041, 544] on div "1" at bounding box center [1045, 552] width 34 height 26
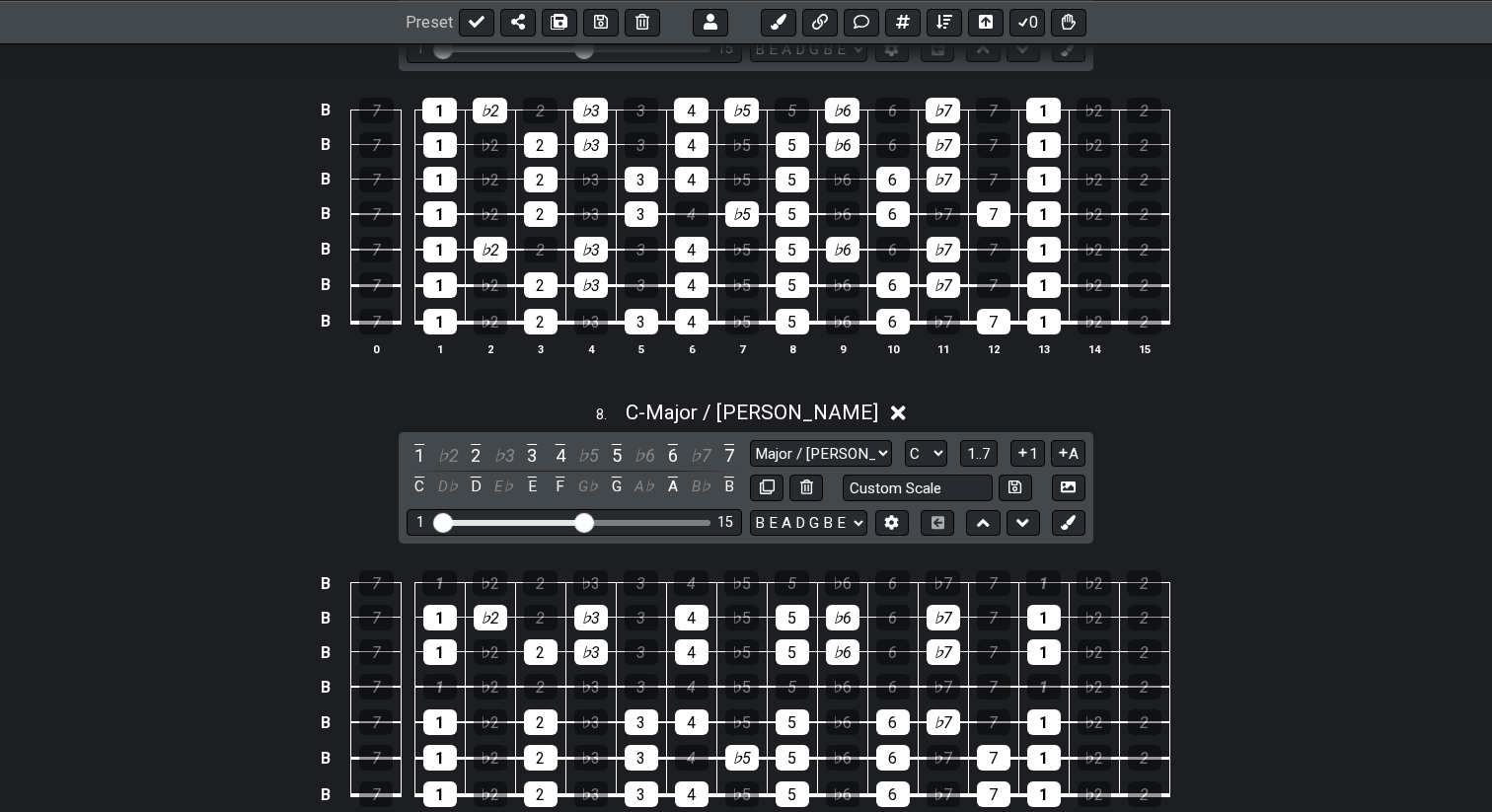
scroll to position [3625, 0]
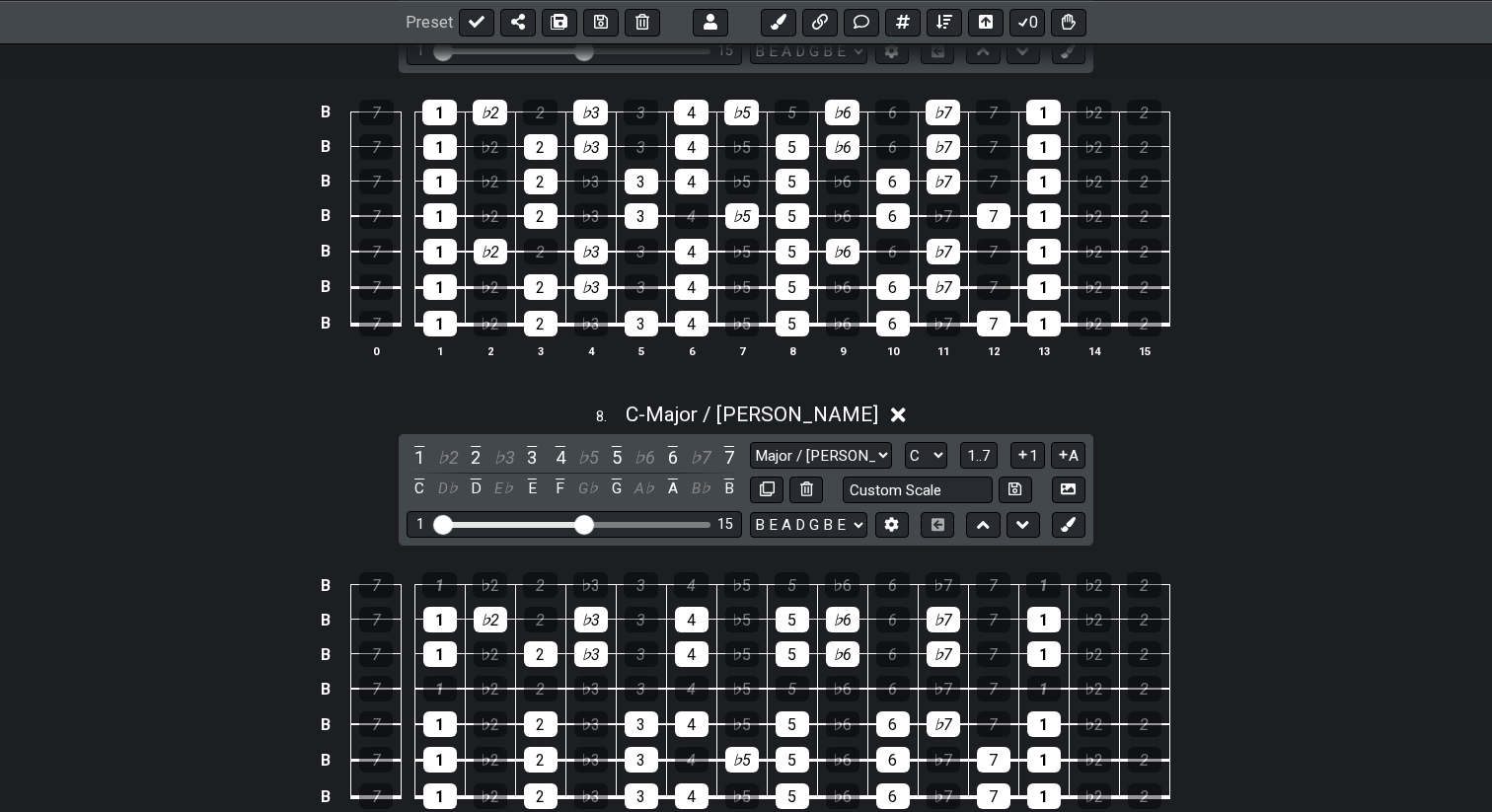
click at [439, 593] on td "1" at bounding box center [439, 602] width 51 height 35
click at [439, 592] on div "1" at bounding box center [439, 585] width 35 height 26
click at [532, 572] on div "2" at bounding box center [540, 585] width 35 height 26
click at [576, 576] on div "♭3" at bounding box center [590, 585] width 35 height 26
click at [677, 576] on div "4" at bounding box center [691, 585] width 35 height 26
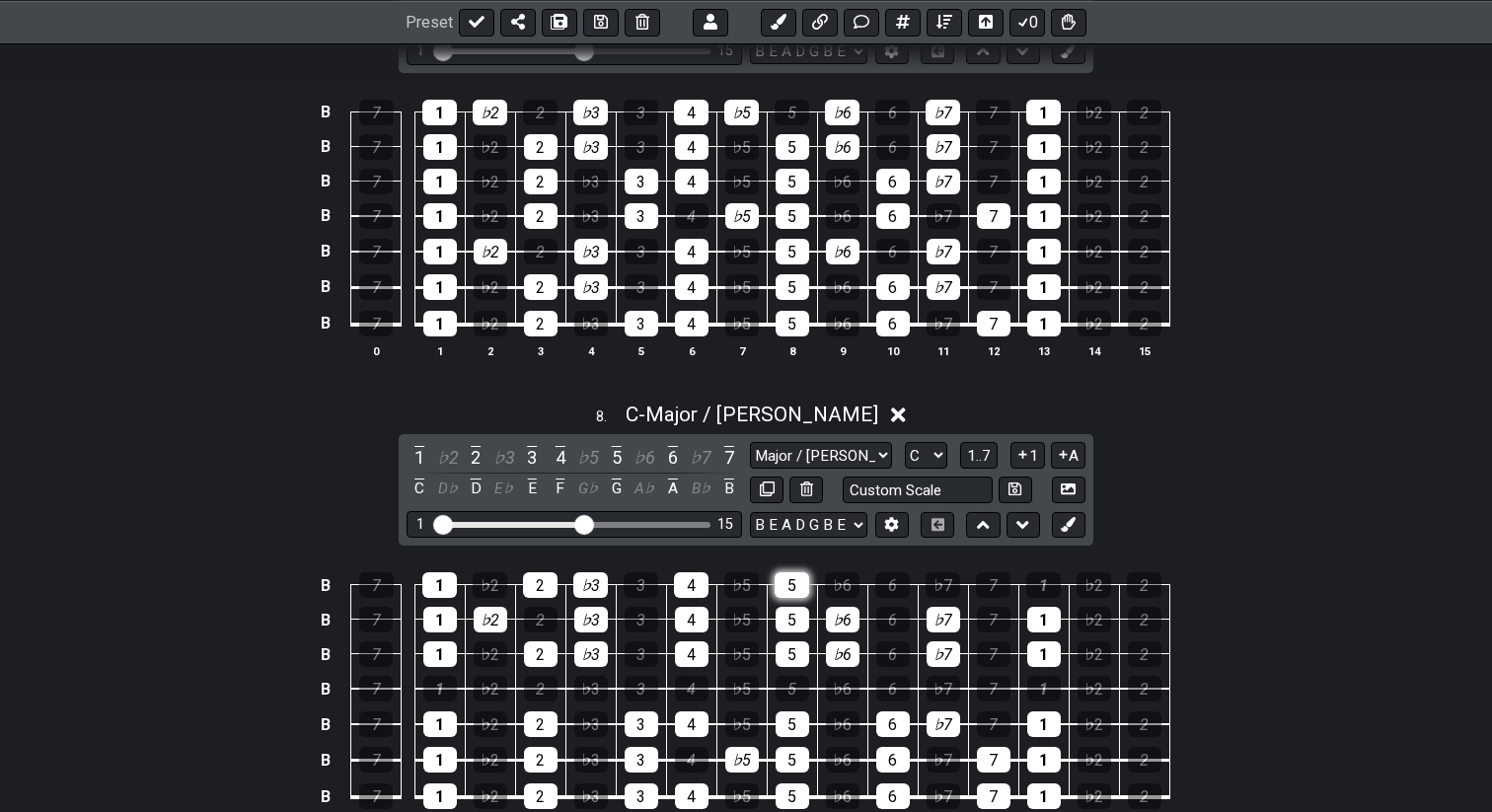
click at [792, 577] on div "5" at bounding box center [792, 585] width 35 height 26
click at [887, 585] on div "6" at bounding box center [893, 585] width 35 height 26
click at [932, 584] on div "♭7" at bounding box center [942, 585] width 35 height 26
click at [1033, 575] on div "1" at bounding box center [1044, 585] width 35 height 26
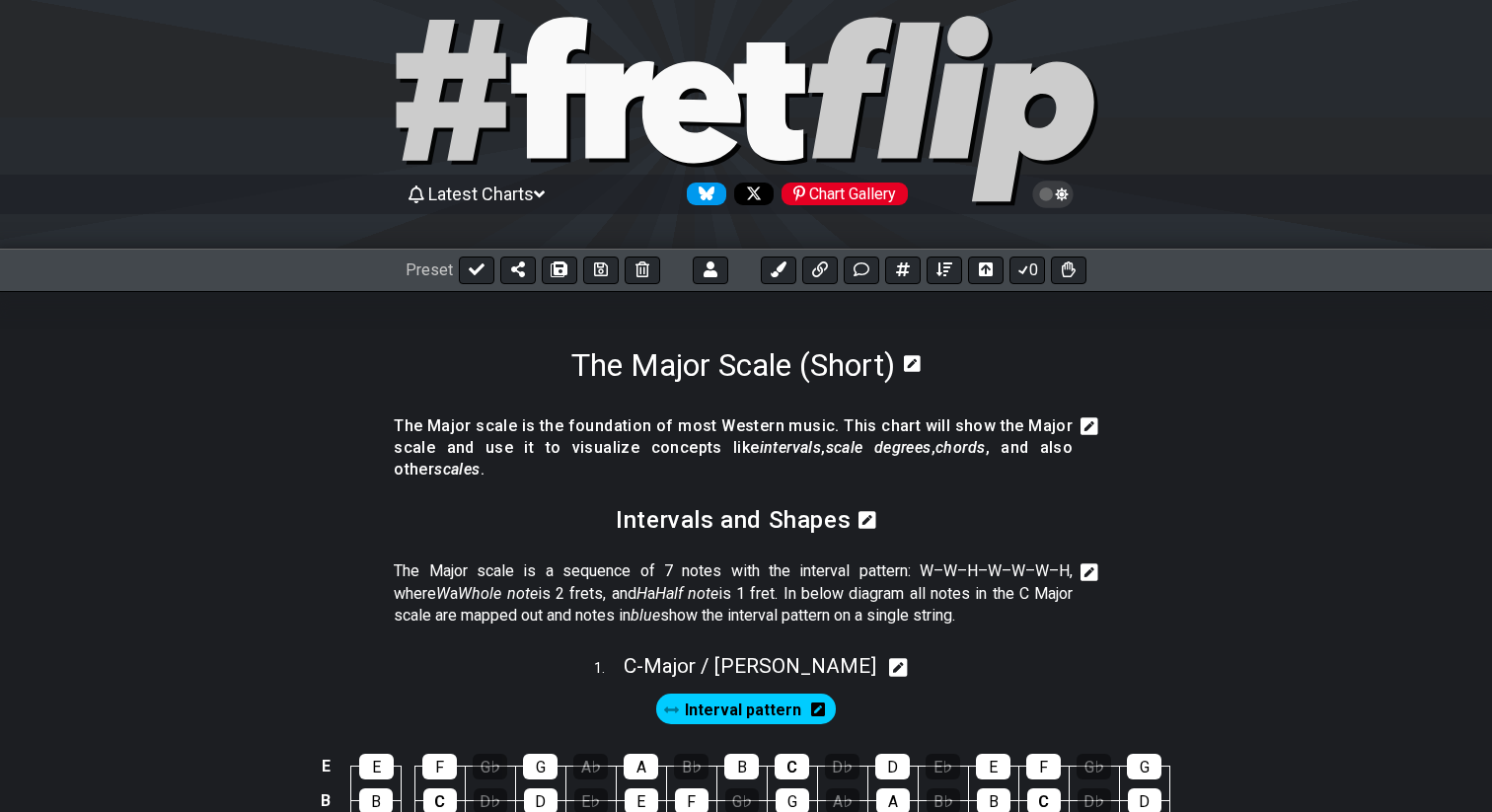
scroll to position [0, 0]
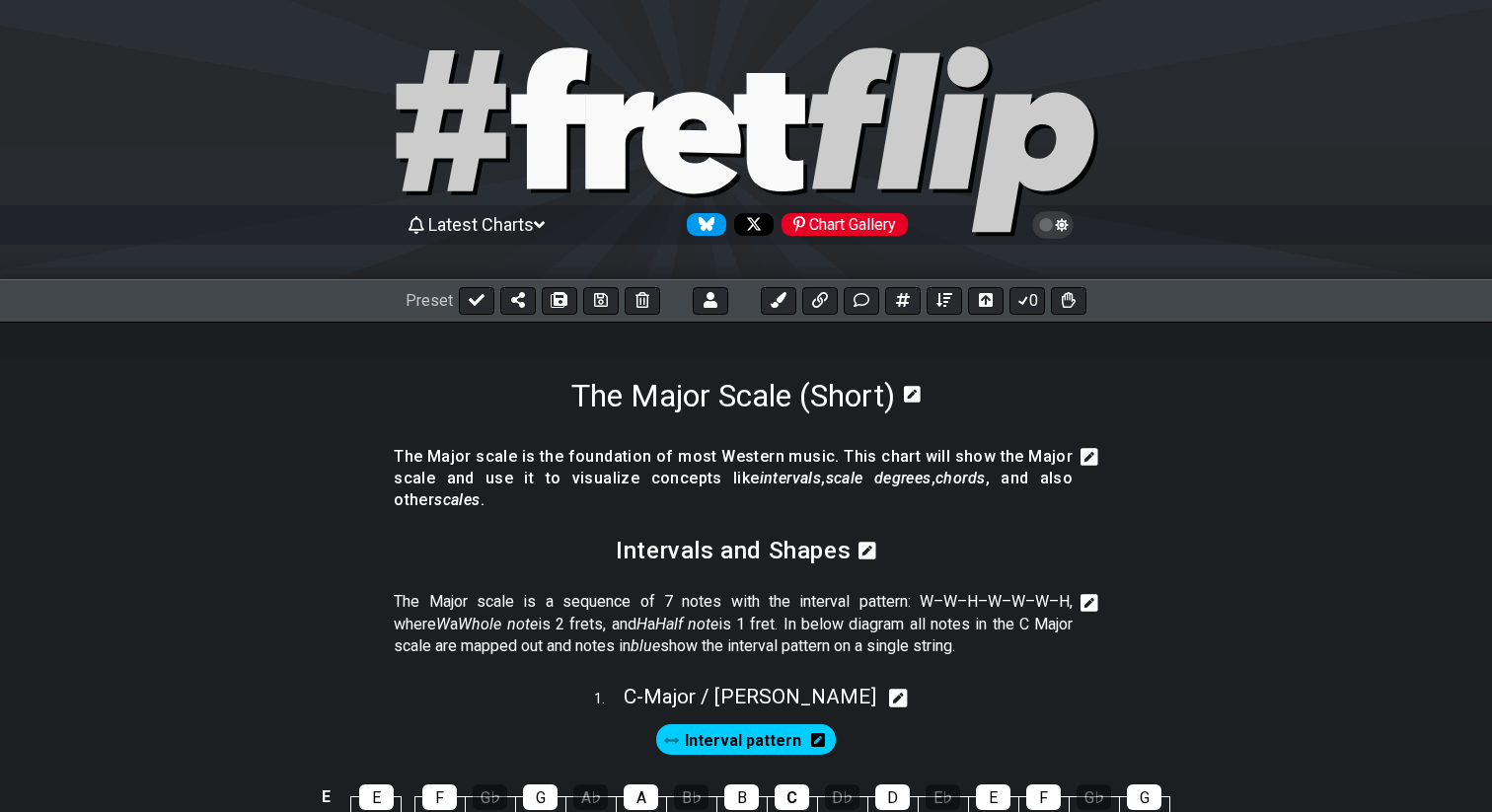
click at [916, 392] on icon at bounding box center [912, 394] width 17 height 17
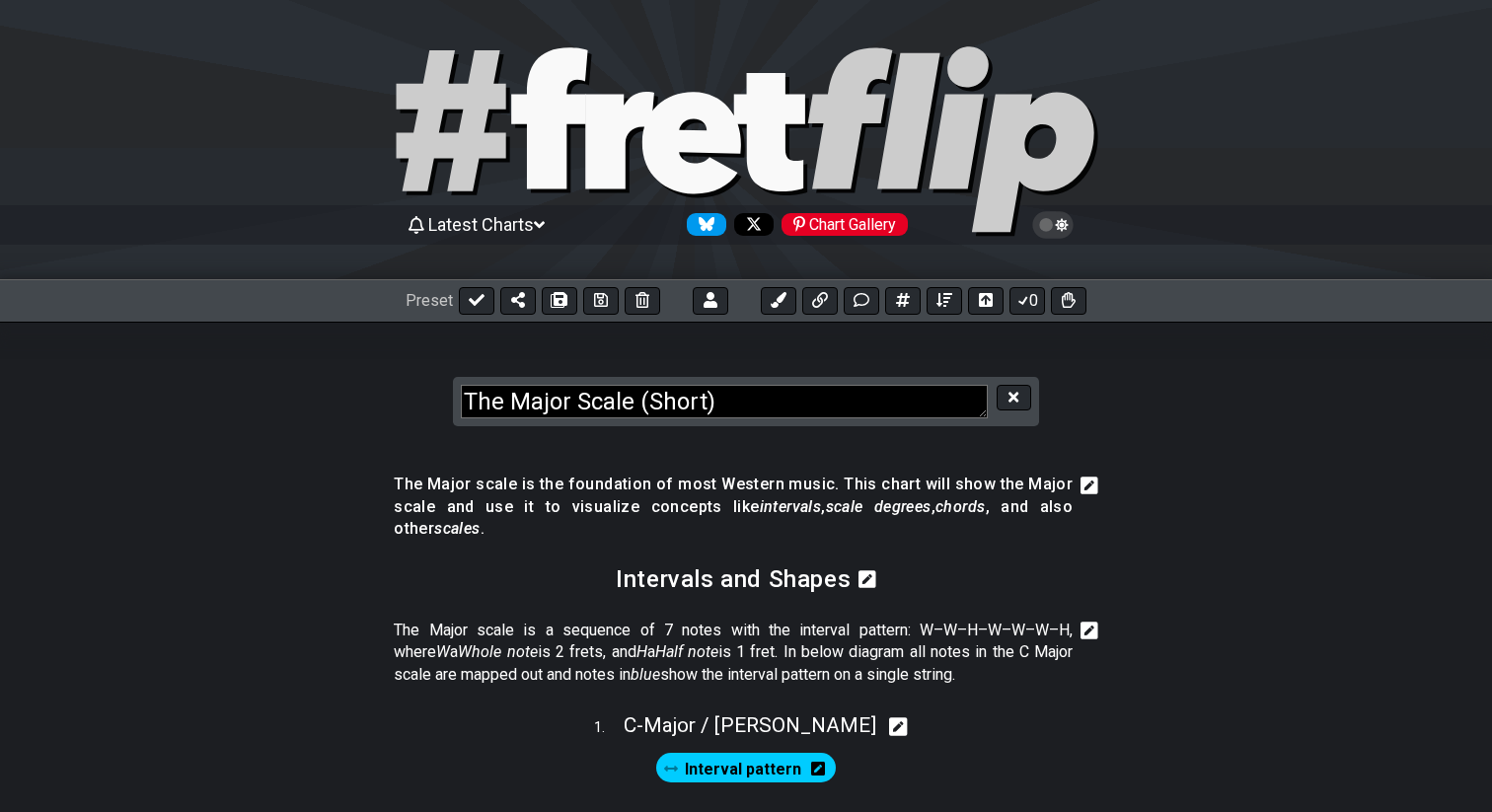
drag, startPoint x: 841, startPoint y: 402, endPoint x: 378, endPoint y: 337, distance: 467.5
click at [378, 337] on section "The Major Scale (Short)" at bounding box center [746, 383] width 1492 height 121
click at [504, 399] on textarea "The Modes of the Major Scale" at bounding box center [725, 402] width 527 height 35
type textarea "The 7 Modes of the Major Scale"
click at [1023, 404] on button at bounding box center [1014, 398] width 34 height 27
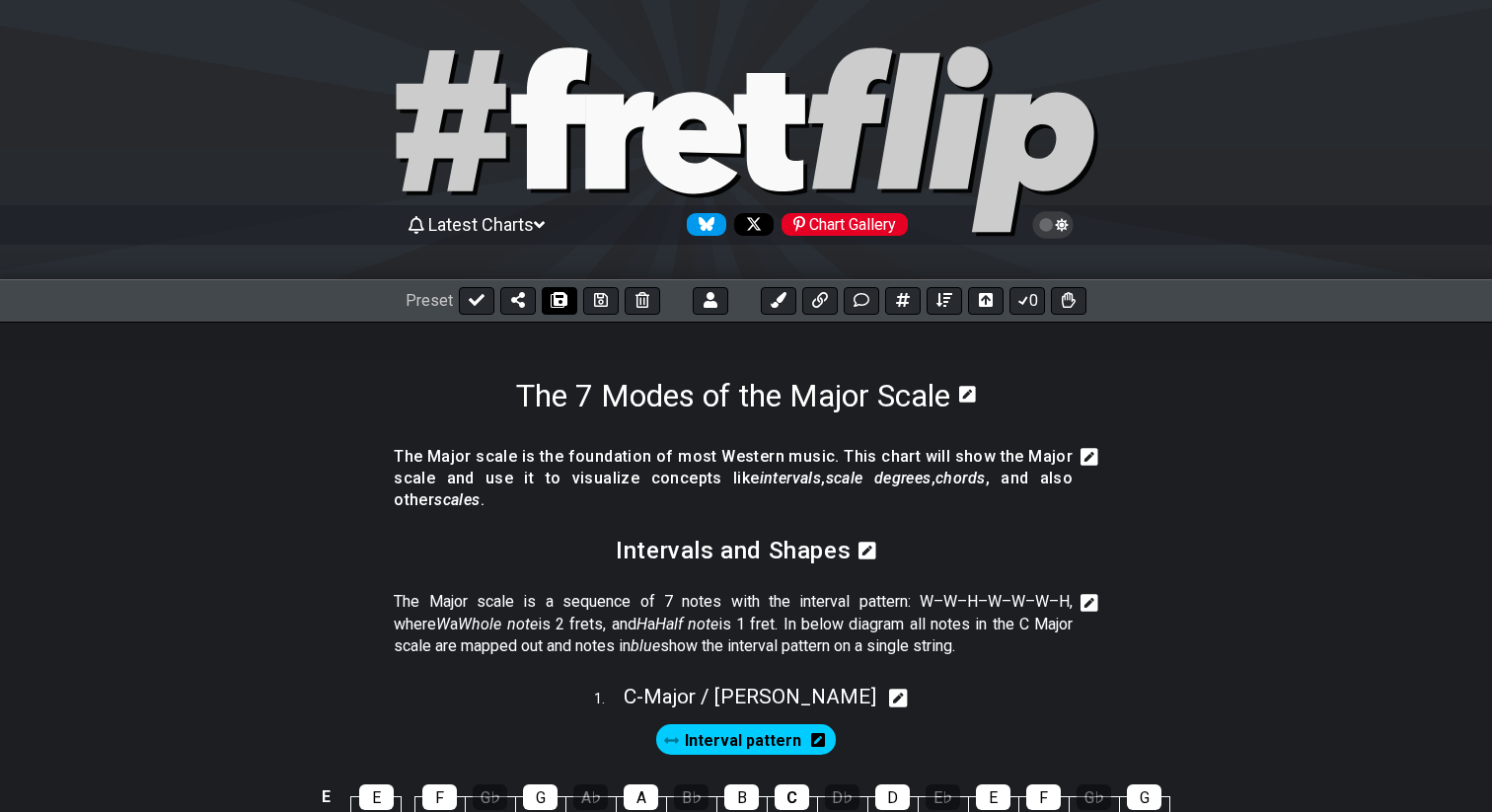
click at [557, 302] on icon at bounding box center [560, 300] width 14 height 16
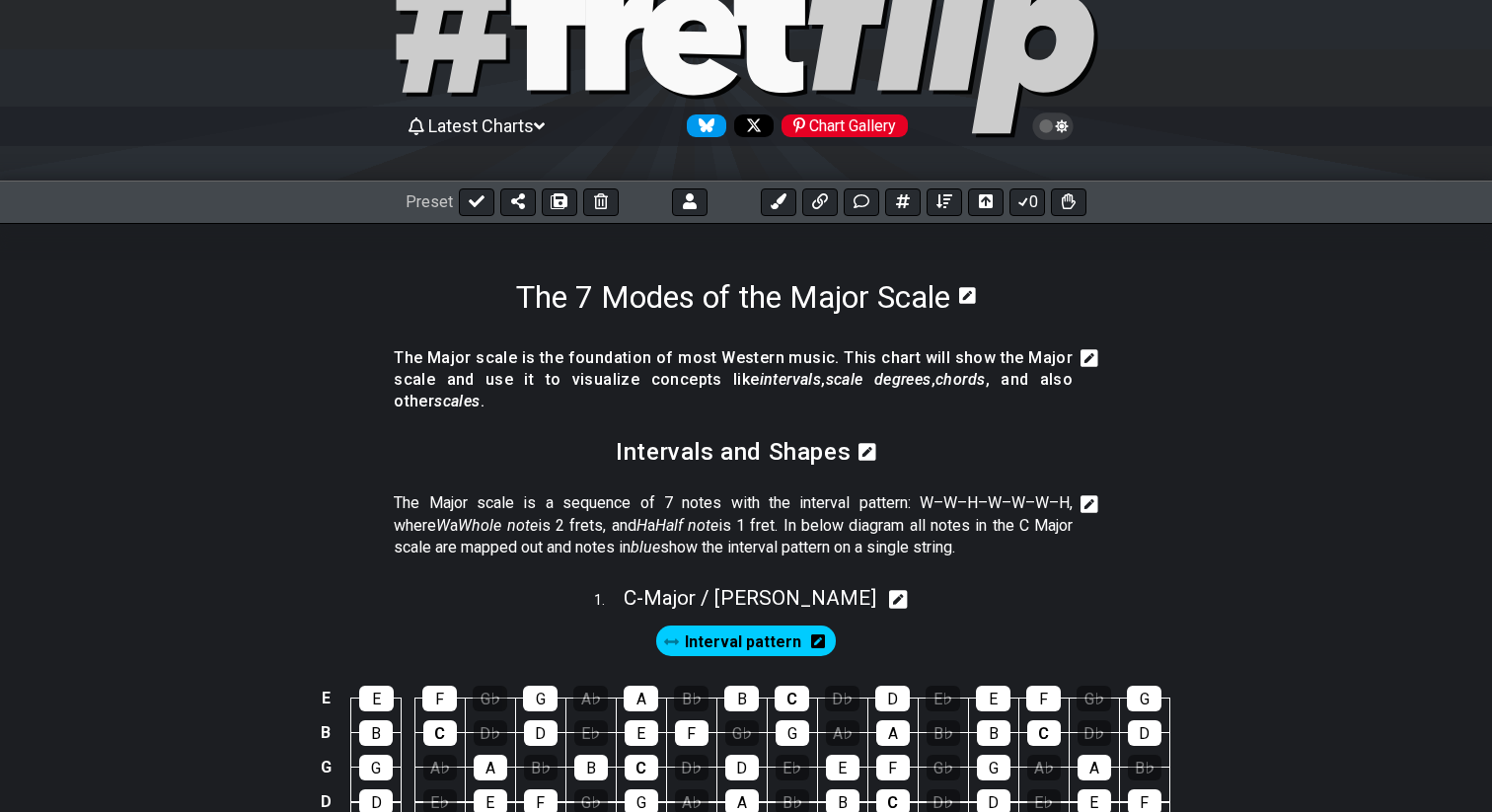
scroll to position [106, 0]
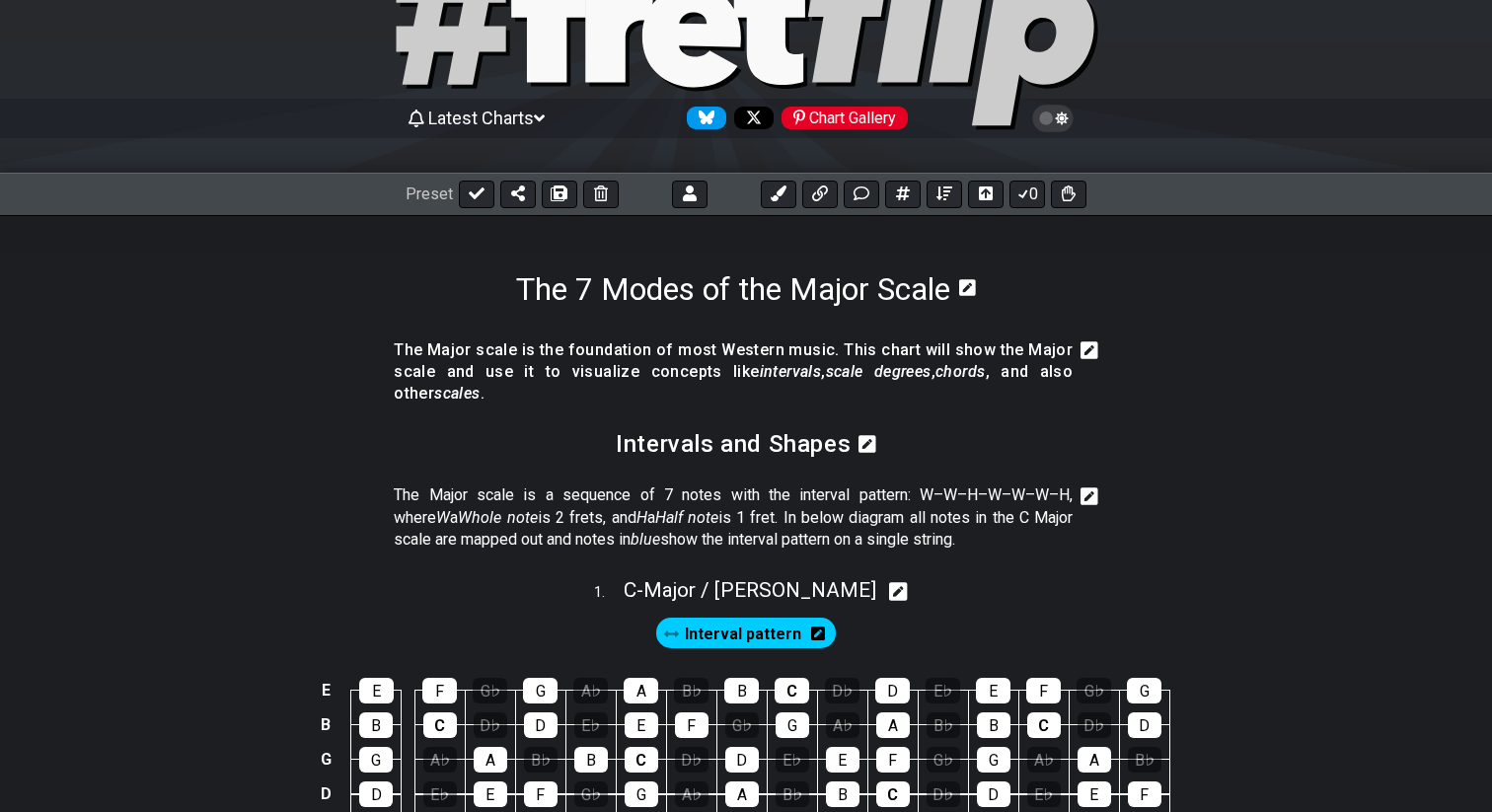
click at [1091, 353] on icon at bounding box center [1089, 351] width 18 height 18
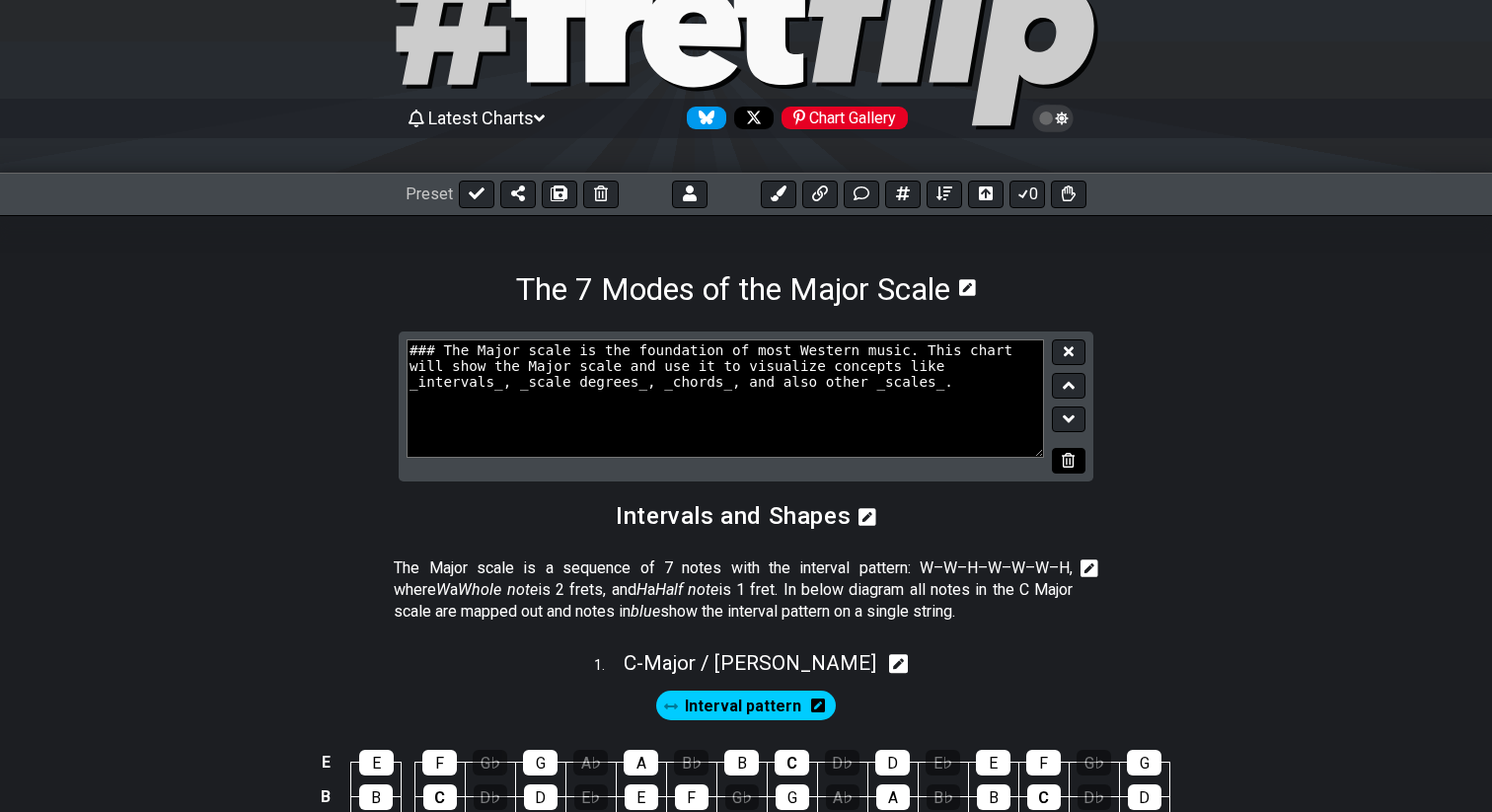
click at [1068, 455] on icon at bounding box center [1068, 460] width 13 height 15
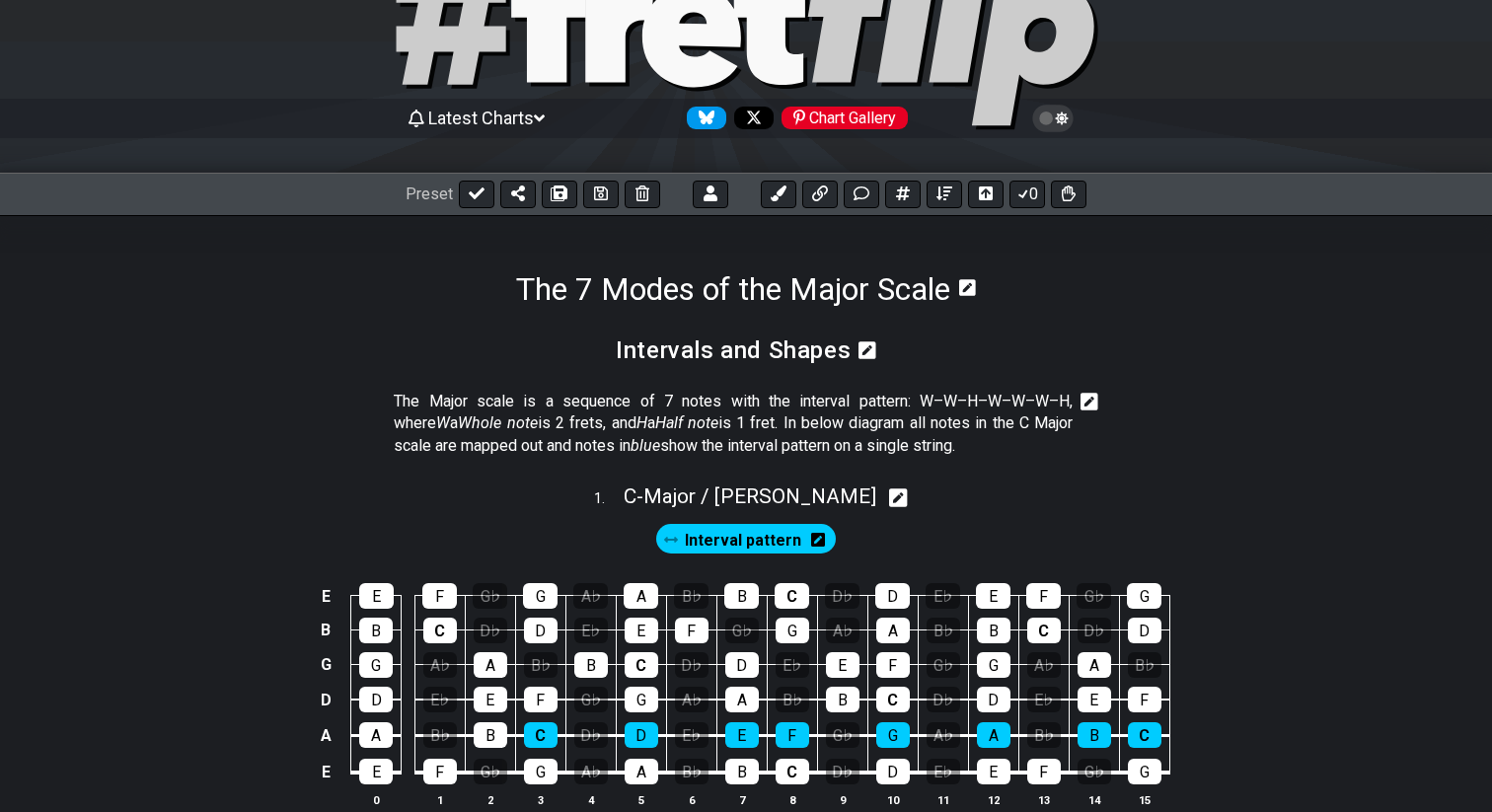
click at [1090, 403] on icon at bounding box center [1089, 403] width 18 height 18
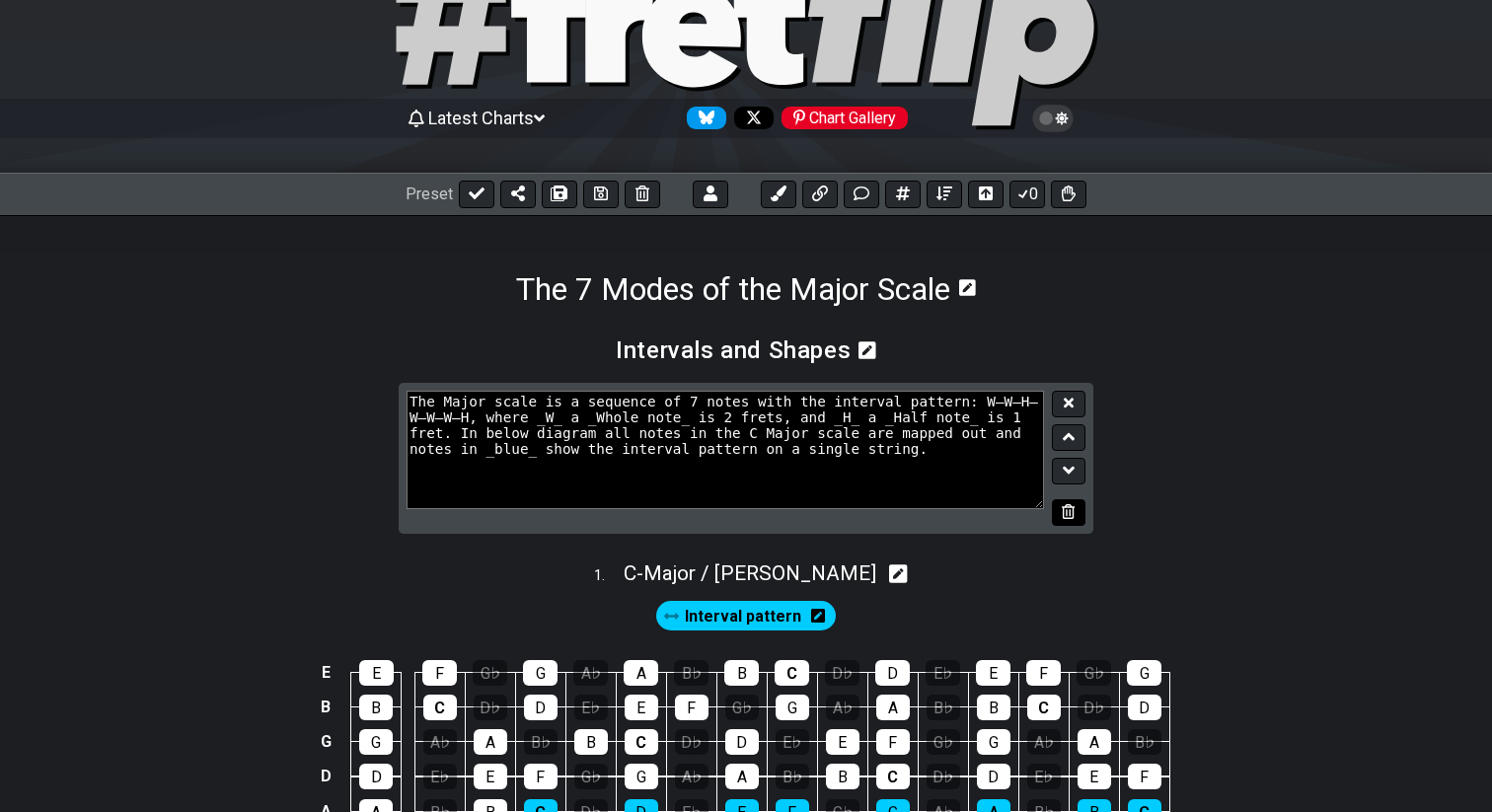
click at [1069, 513] on icon at bounding box center [1068, 511] width 13 height 15
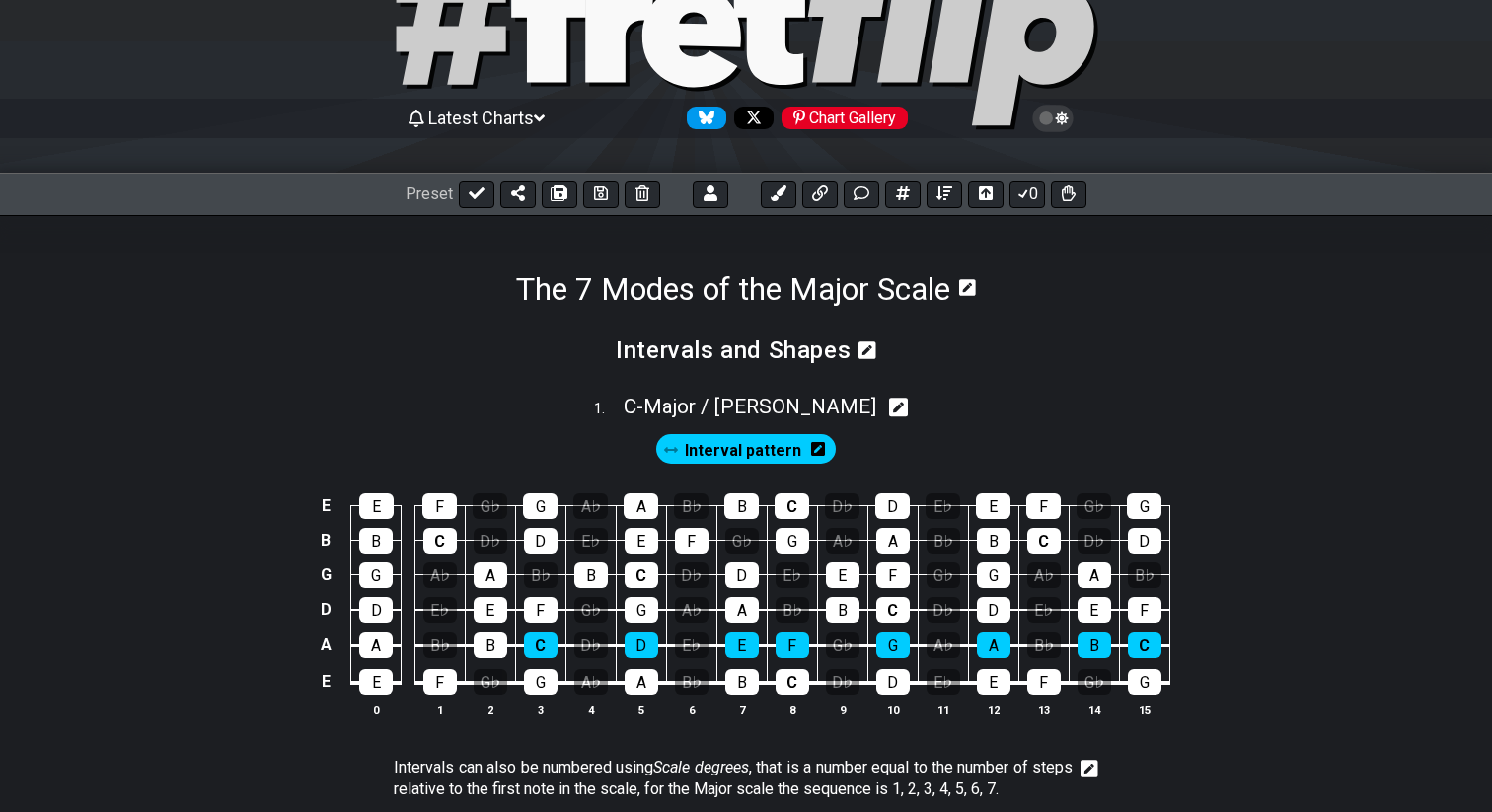
click at [860, 358] on icon at bounding box center [868, 351] width 18 height 20
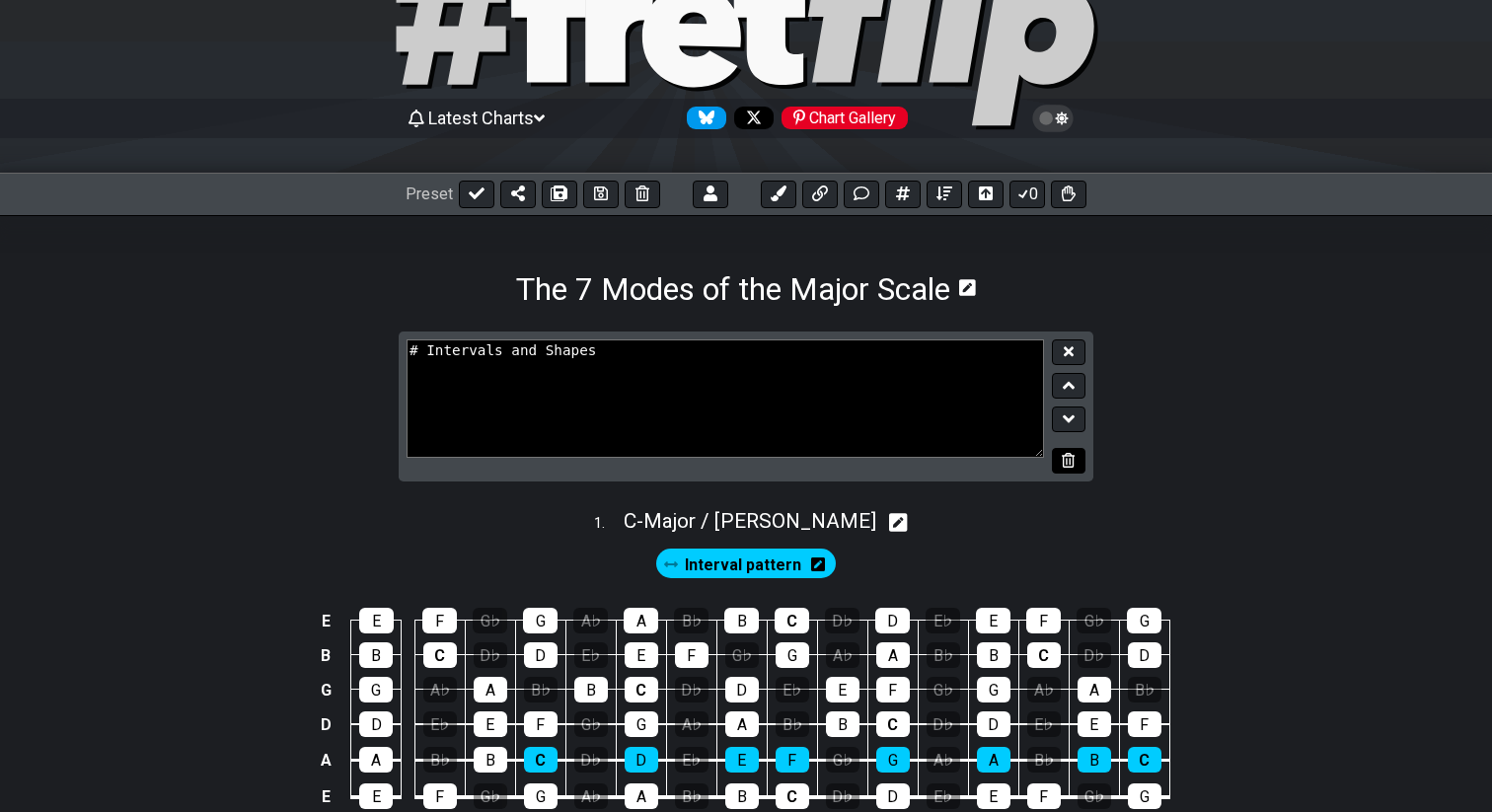
click at [1062, 467] on button at bounding box center [1070, 461] width 34 height 27
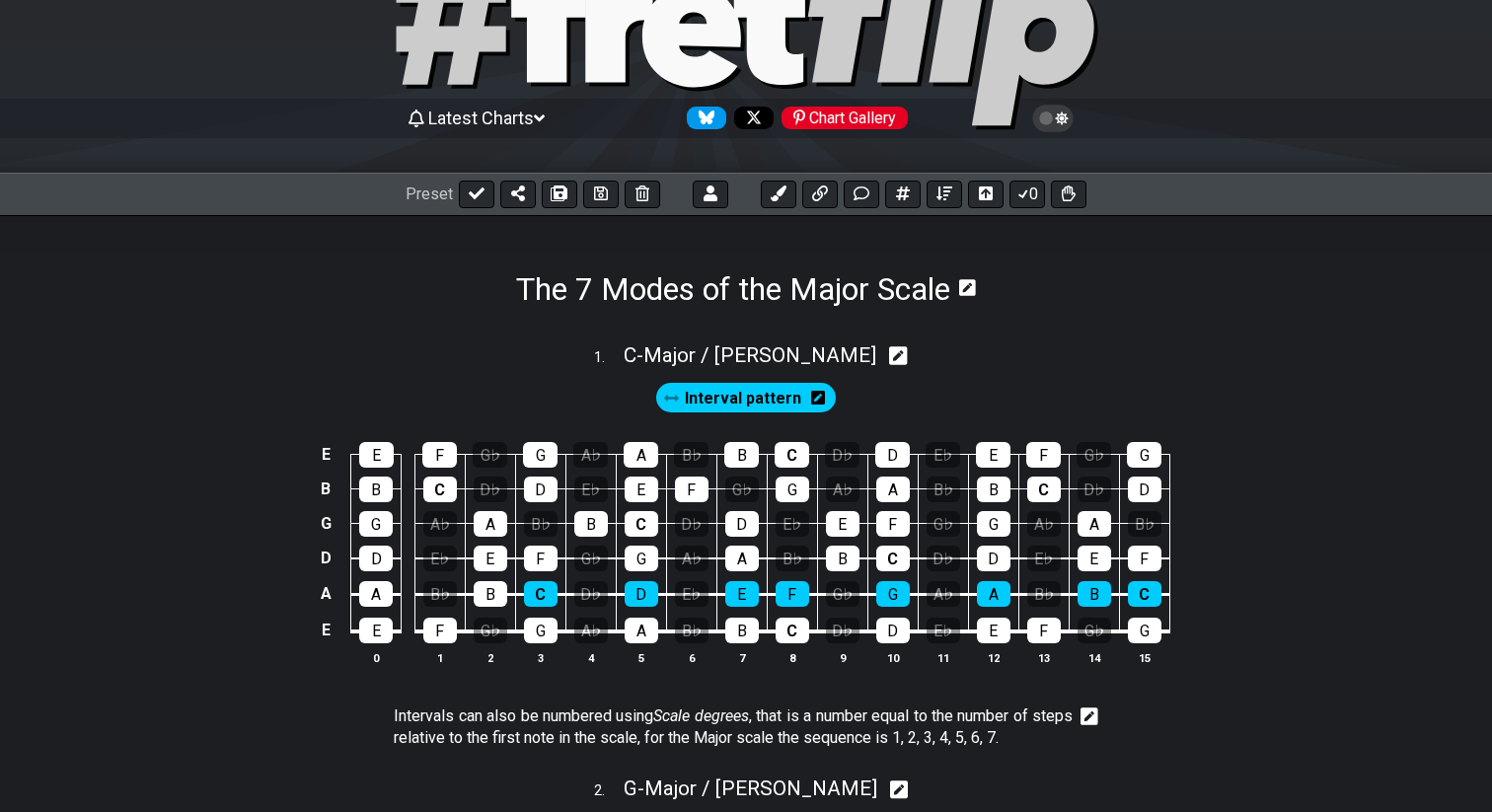
click at [890, 358] on icon at bounding box center [899, 356] width 19 height 21
select select "C"
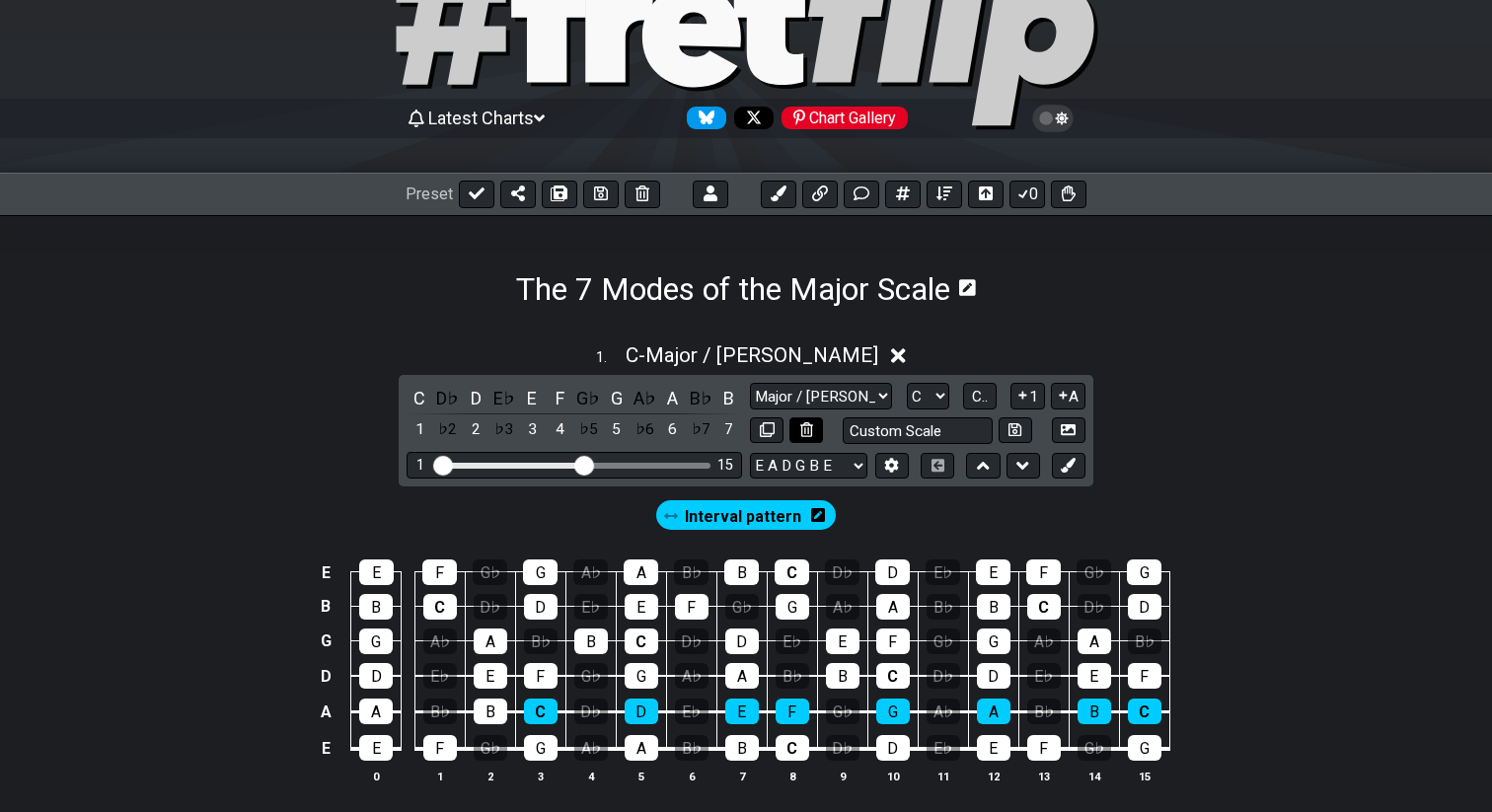
click at [798, 430] on button at bounding box center [806, 430] width 34 height 27
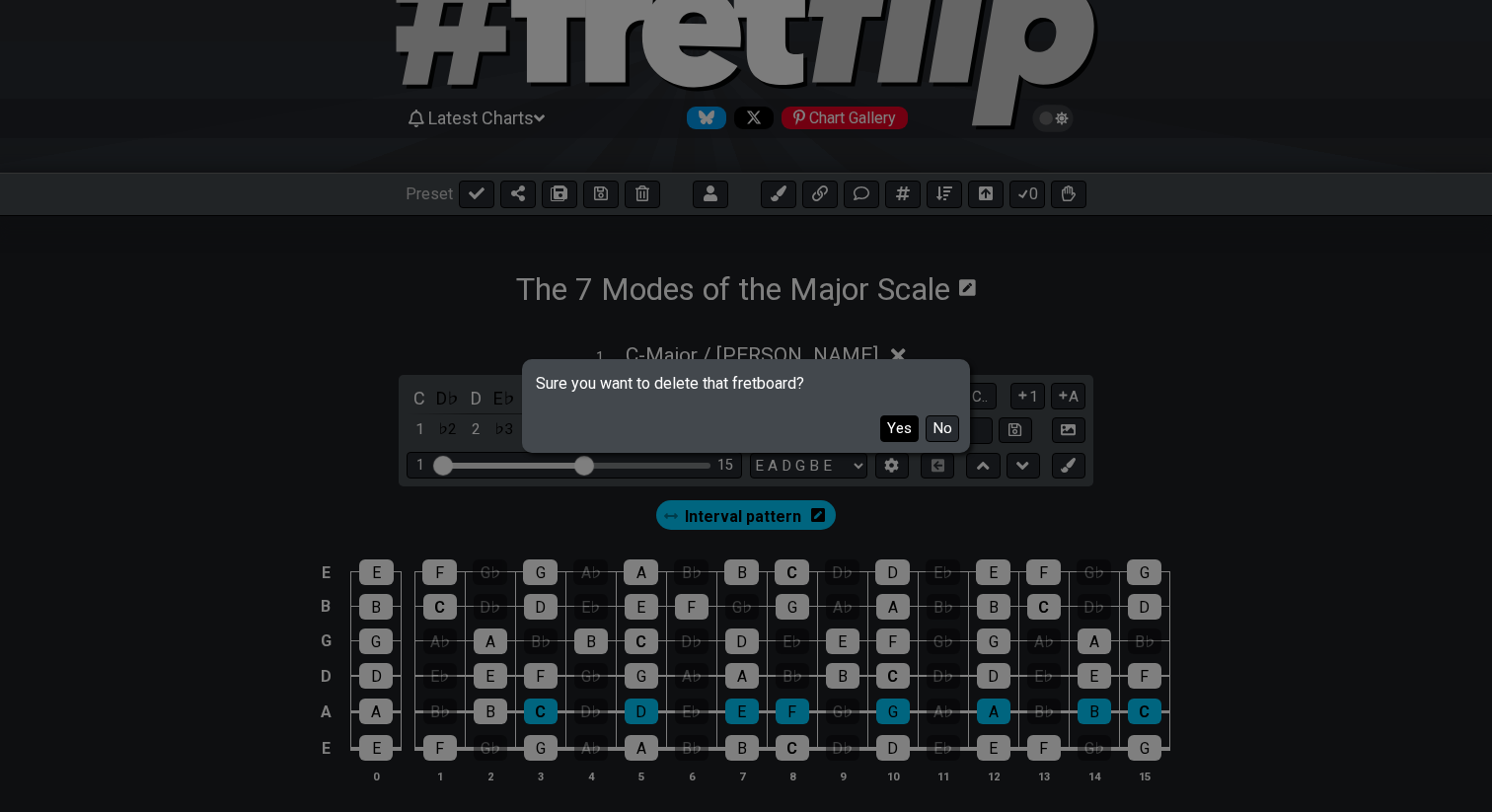
click at [897, 422] on button "Yes" at bounding box center [900, 428] width 39 height 27
select select "Minor / Aeolian"
select select "C"
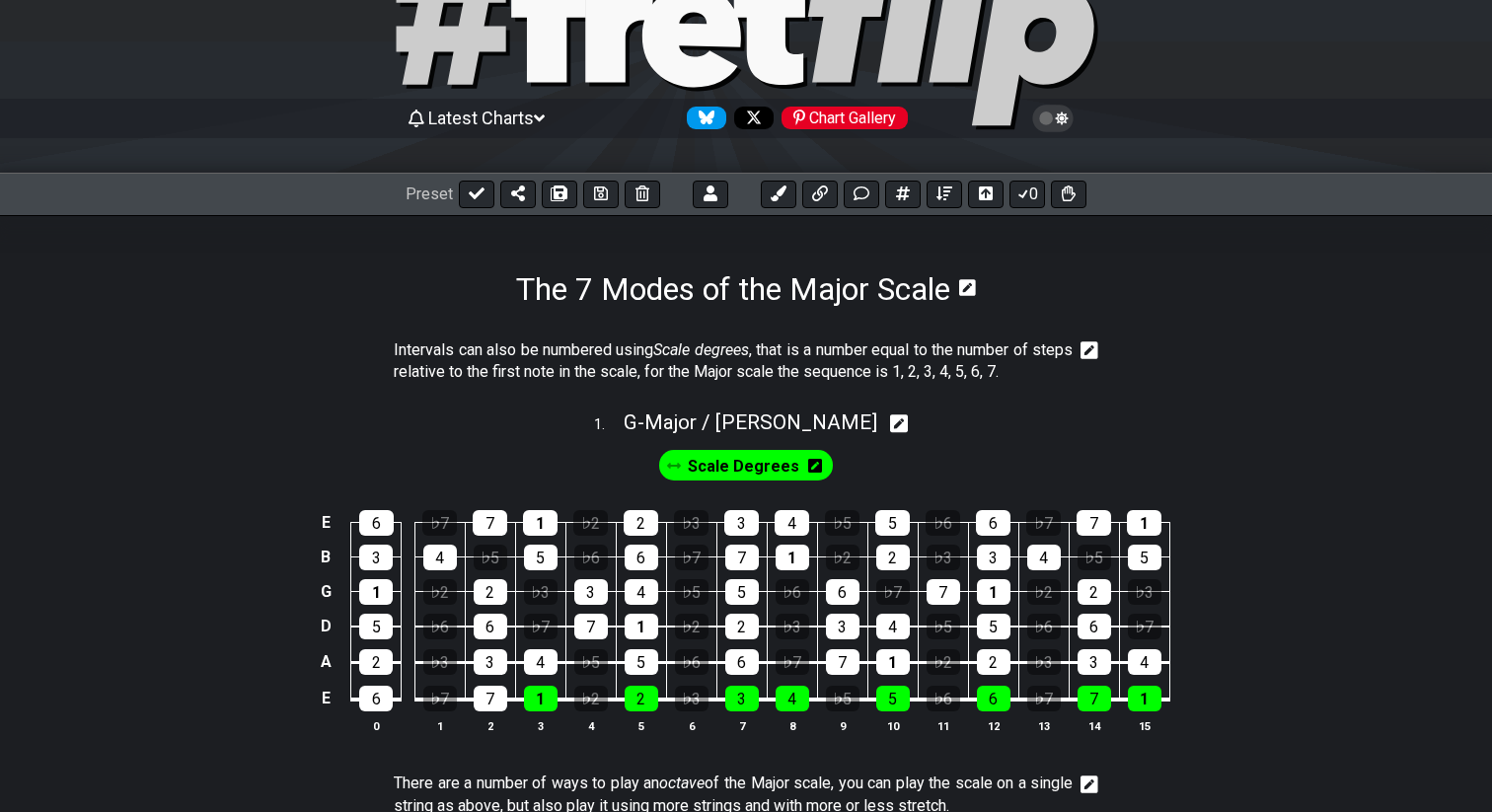
click at [891, 430] on icon at bounding box center [900, 423] width 19 height 19
select select "G"
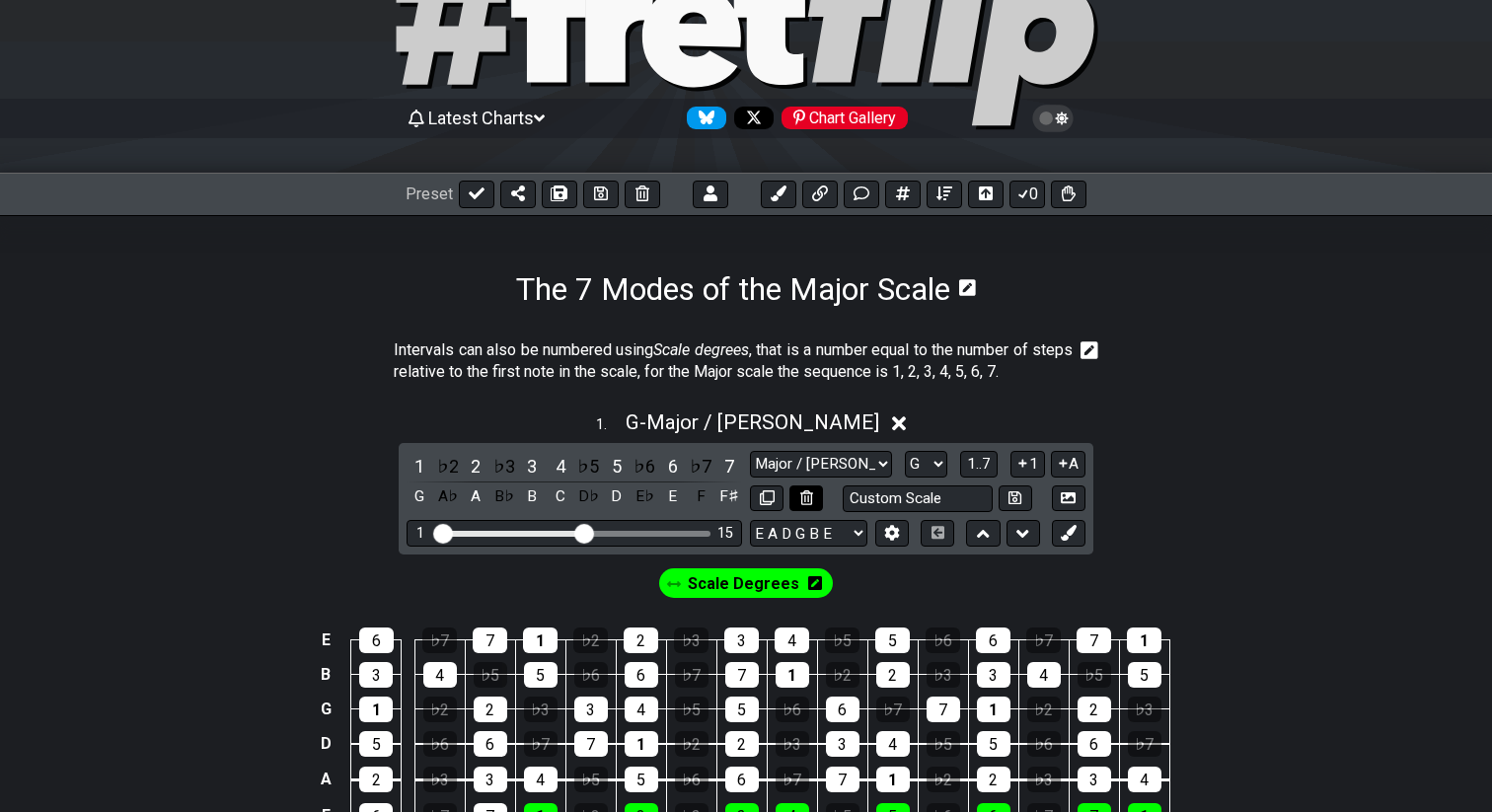
click at [797, 503] on button at bounding box center [806, 499] width 34 height 27
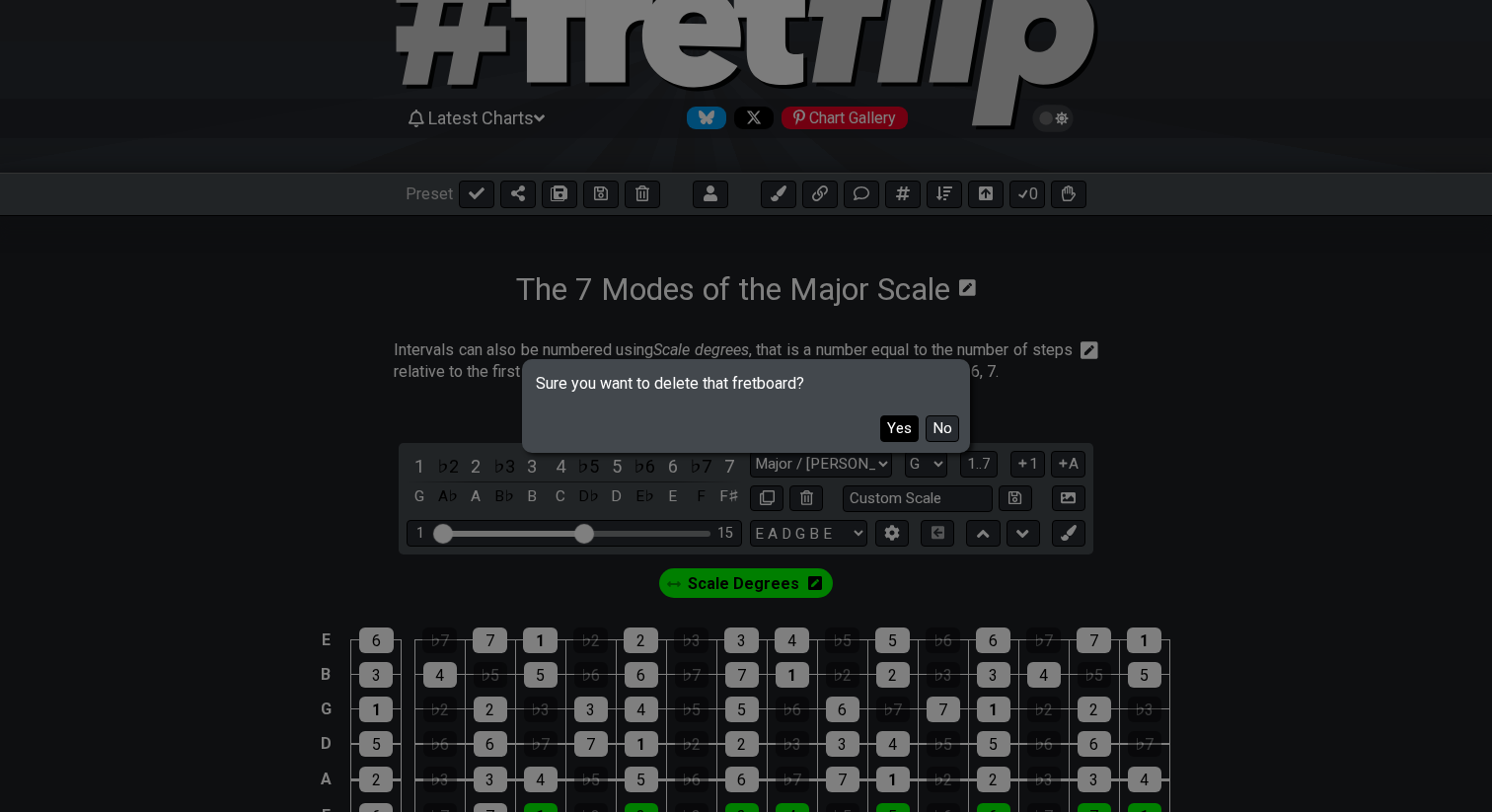
click at [887, 427] on button "Yes" at bounding box center [900, 428] width 39 height 27
select select "Minor / Aeolian"
select select "C"
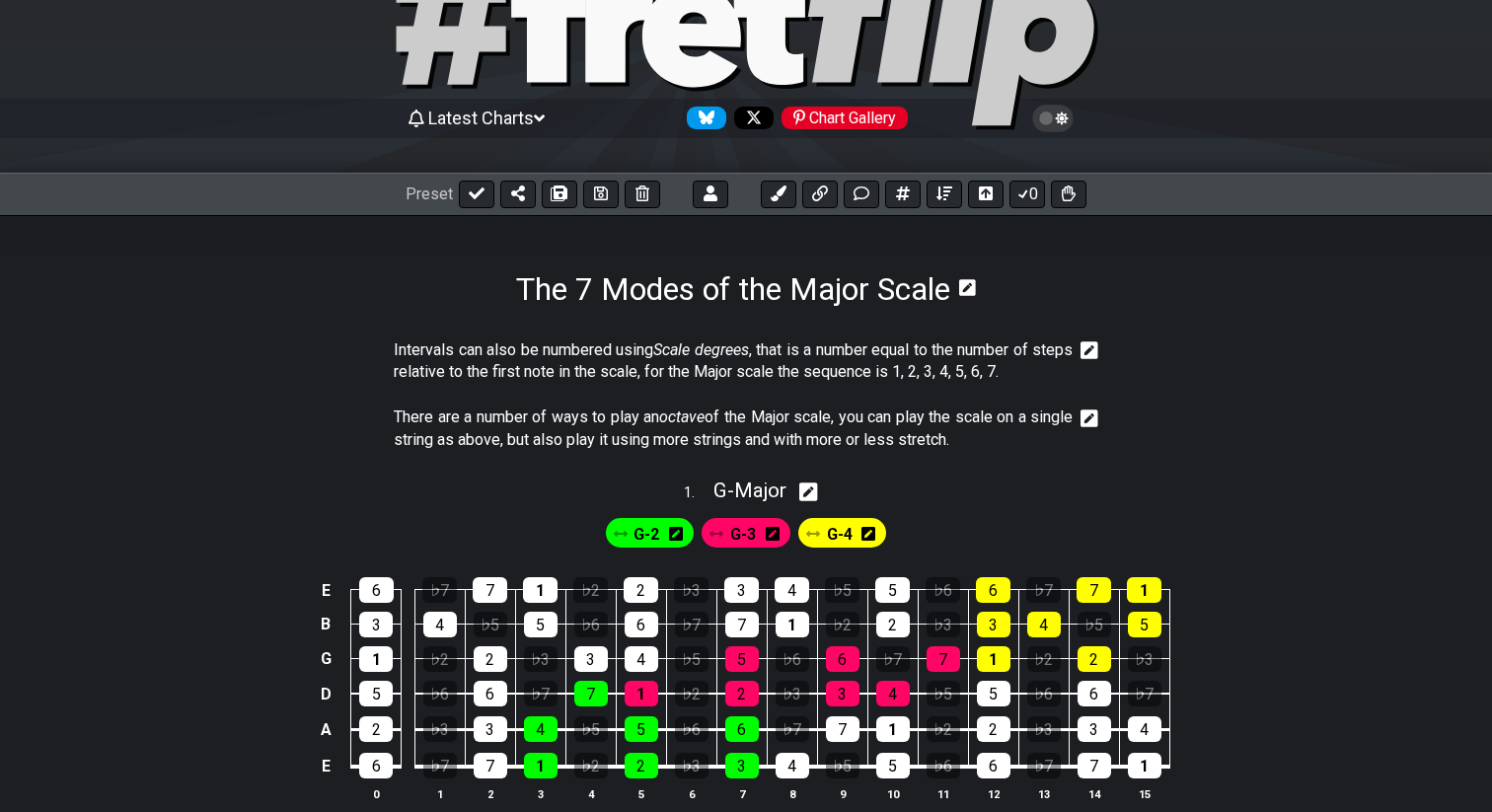
click at [818, 492] on icon at bounding box center [808, 492] width 19 height 19
select select "G"
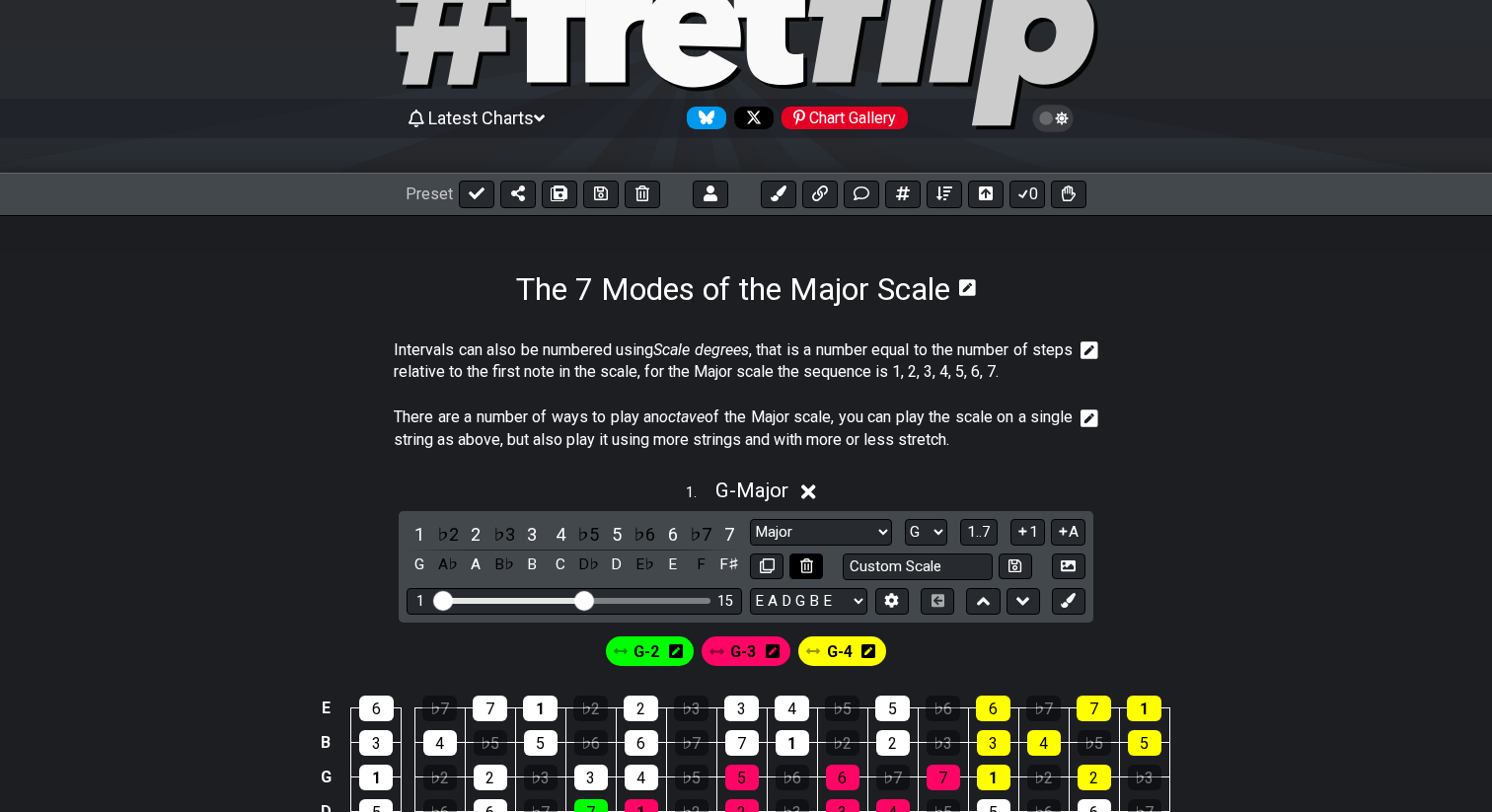
click at [798, 569] on button at bounding box center [806, 567] width 34 height 27
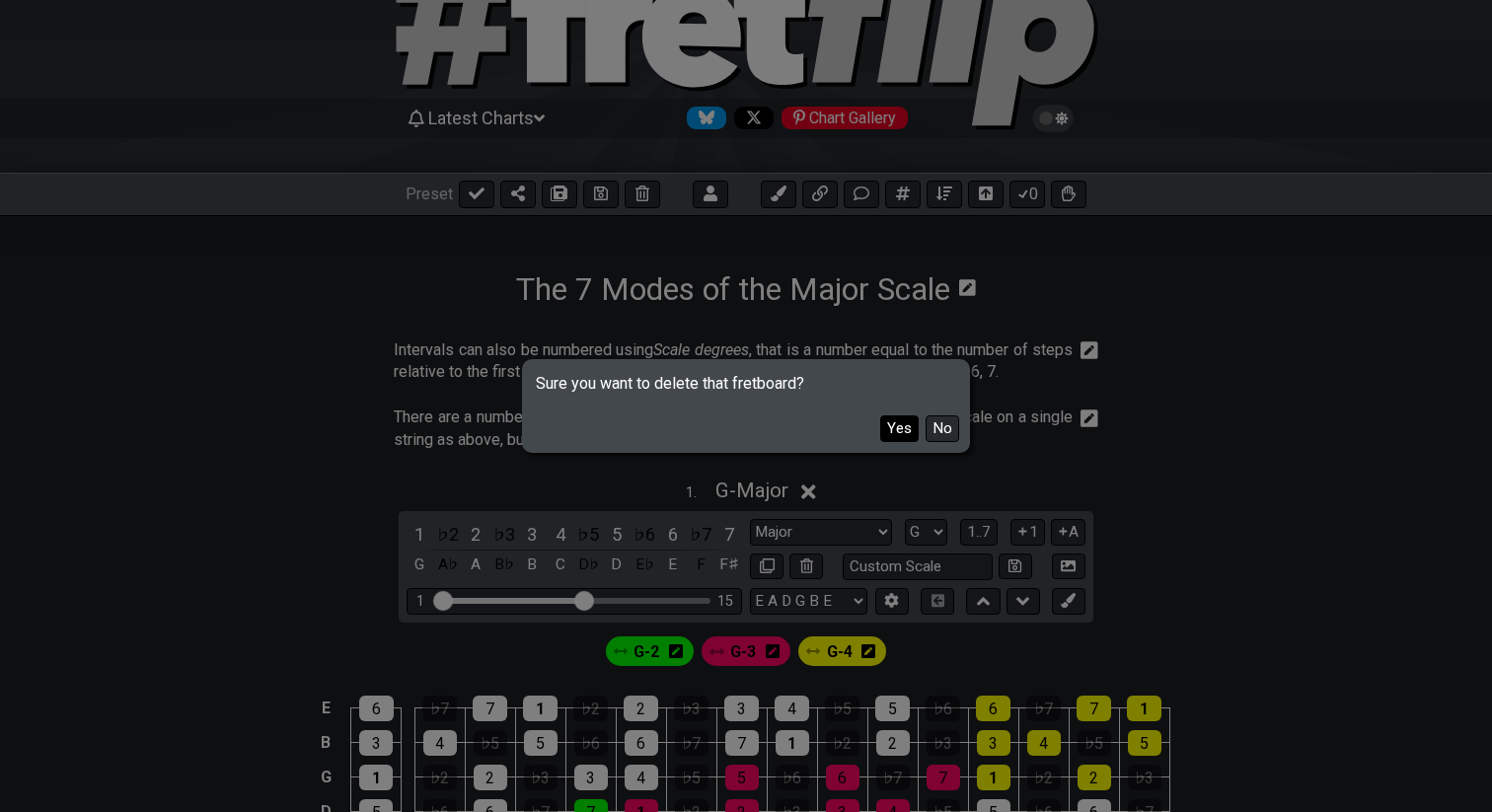
click at [900, 419] on button "Yes" at bounding box center [900, 428] width 39 height 27
select select "C"
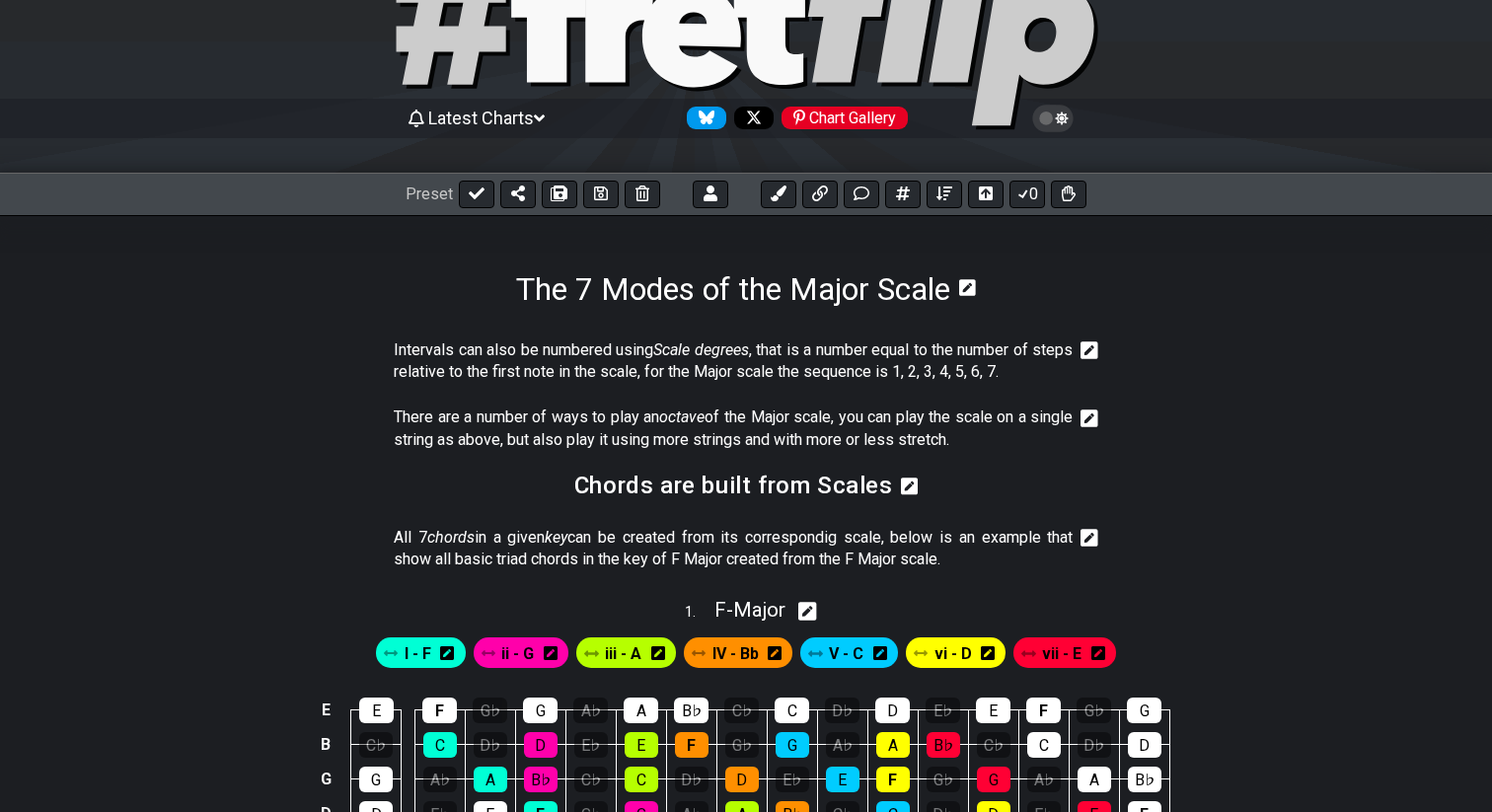
select select "Minor / Aeolian"
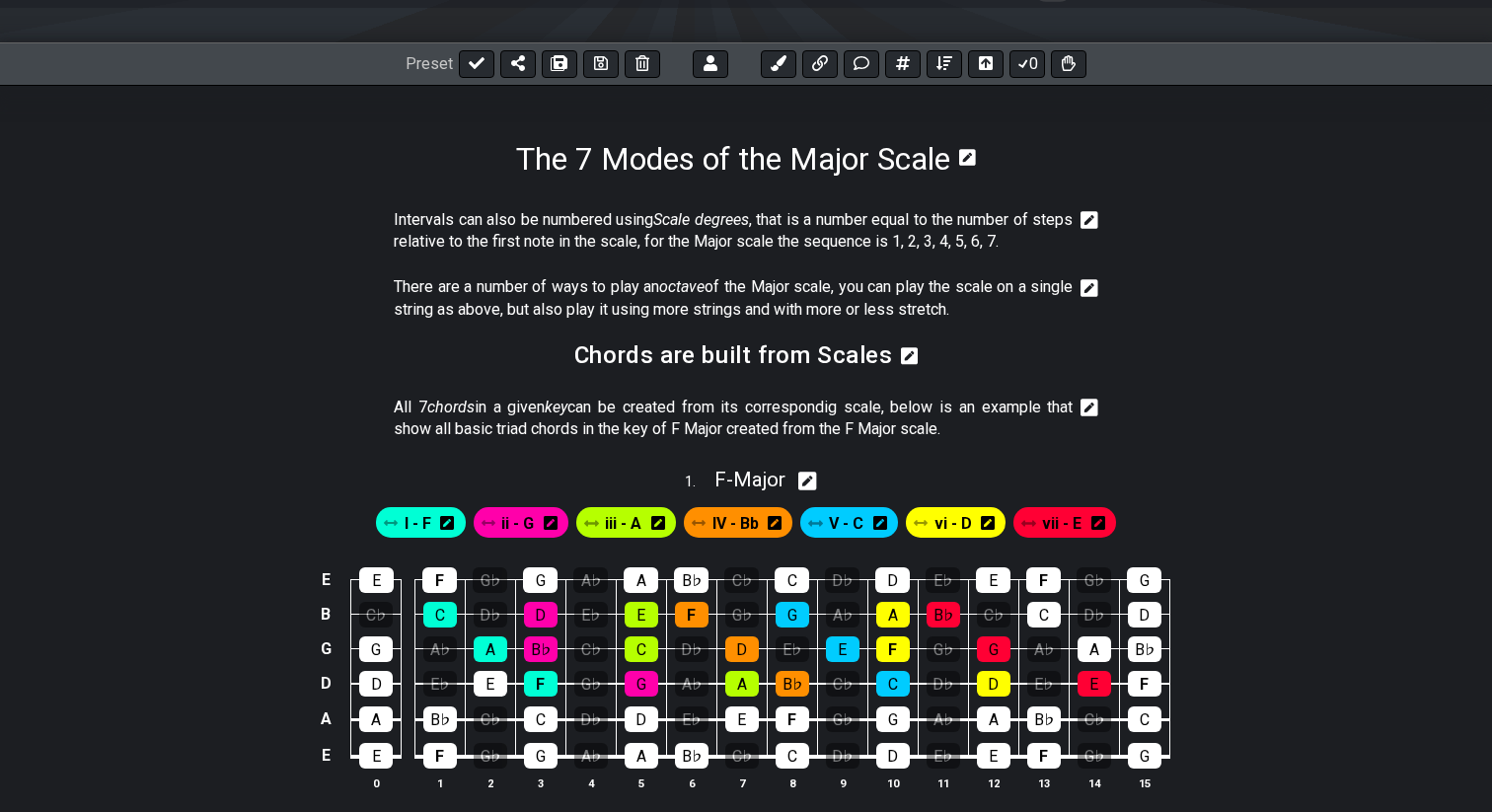
scroll to position [233, 0]
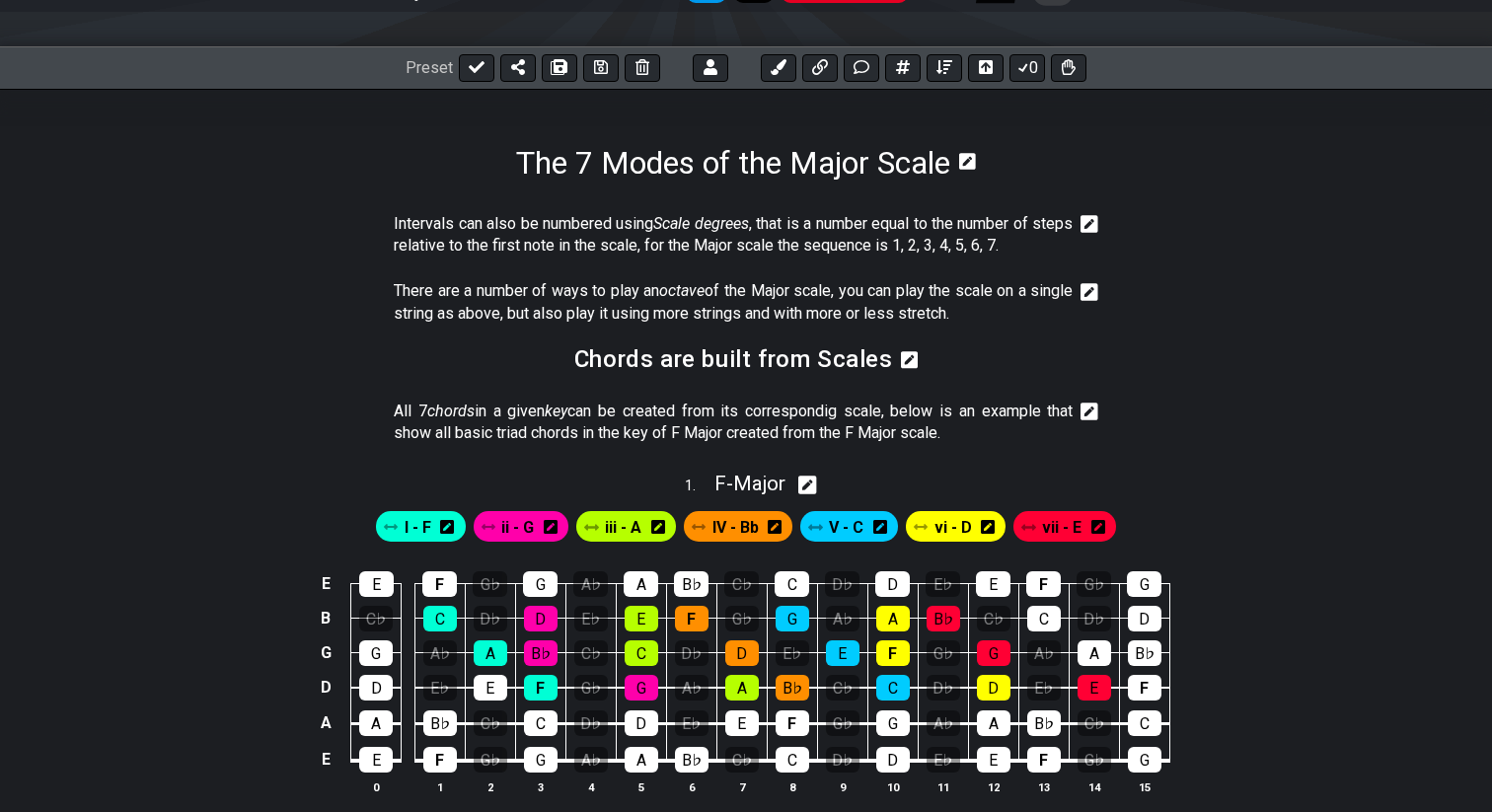
click at [814, 493] on icon at bounding box center [807, 485] width 19 height 19
select select "F"
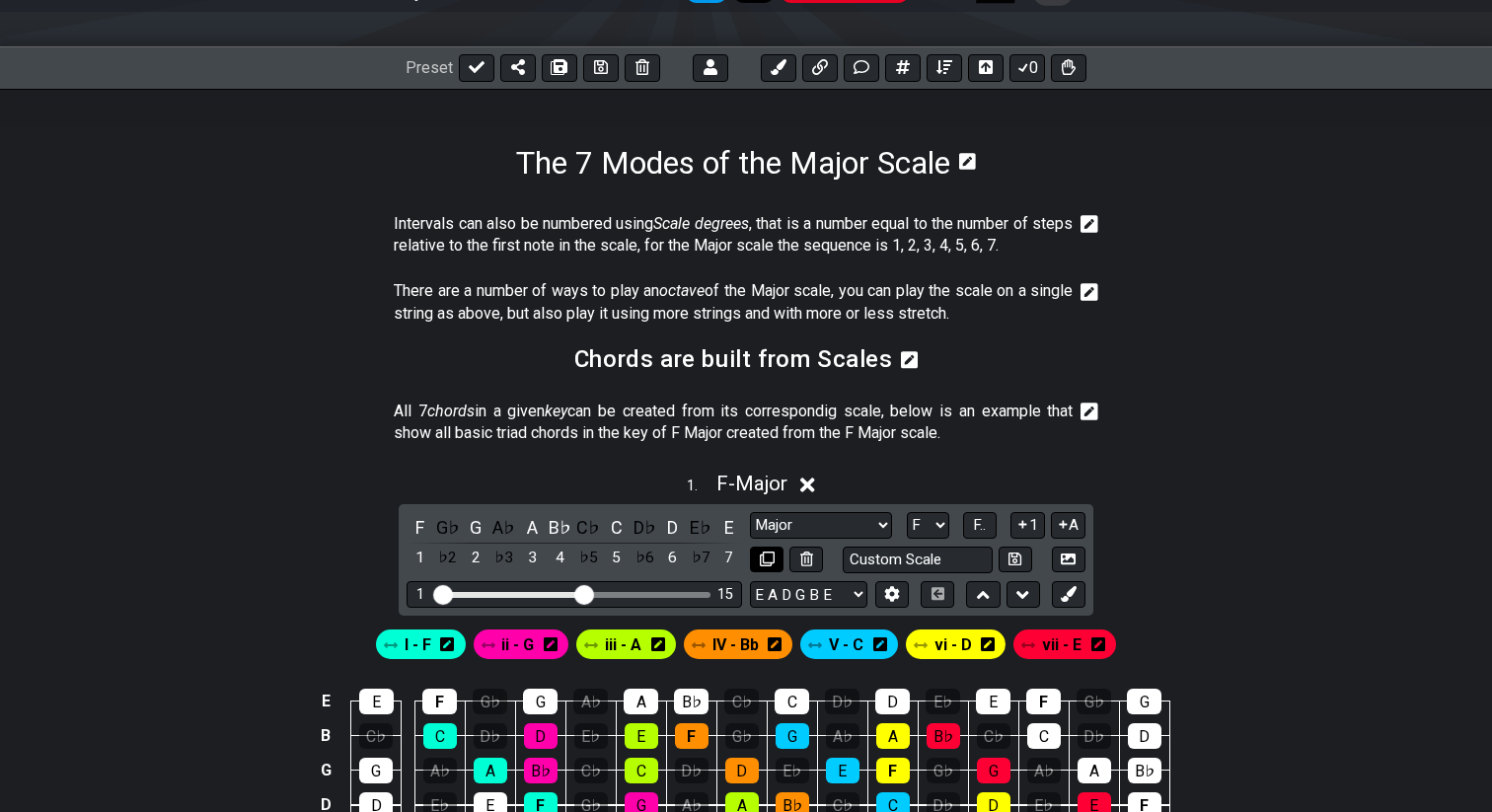
click at [771, 568] on button at bounding box center [767, 560] width 34 height 27
select select "Major / [PERSON_NAME]"
select select "Minor / Aeolian"
select select "C"
select select "F"
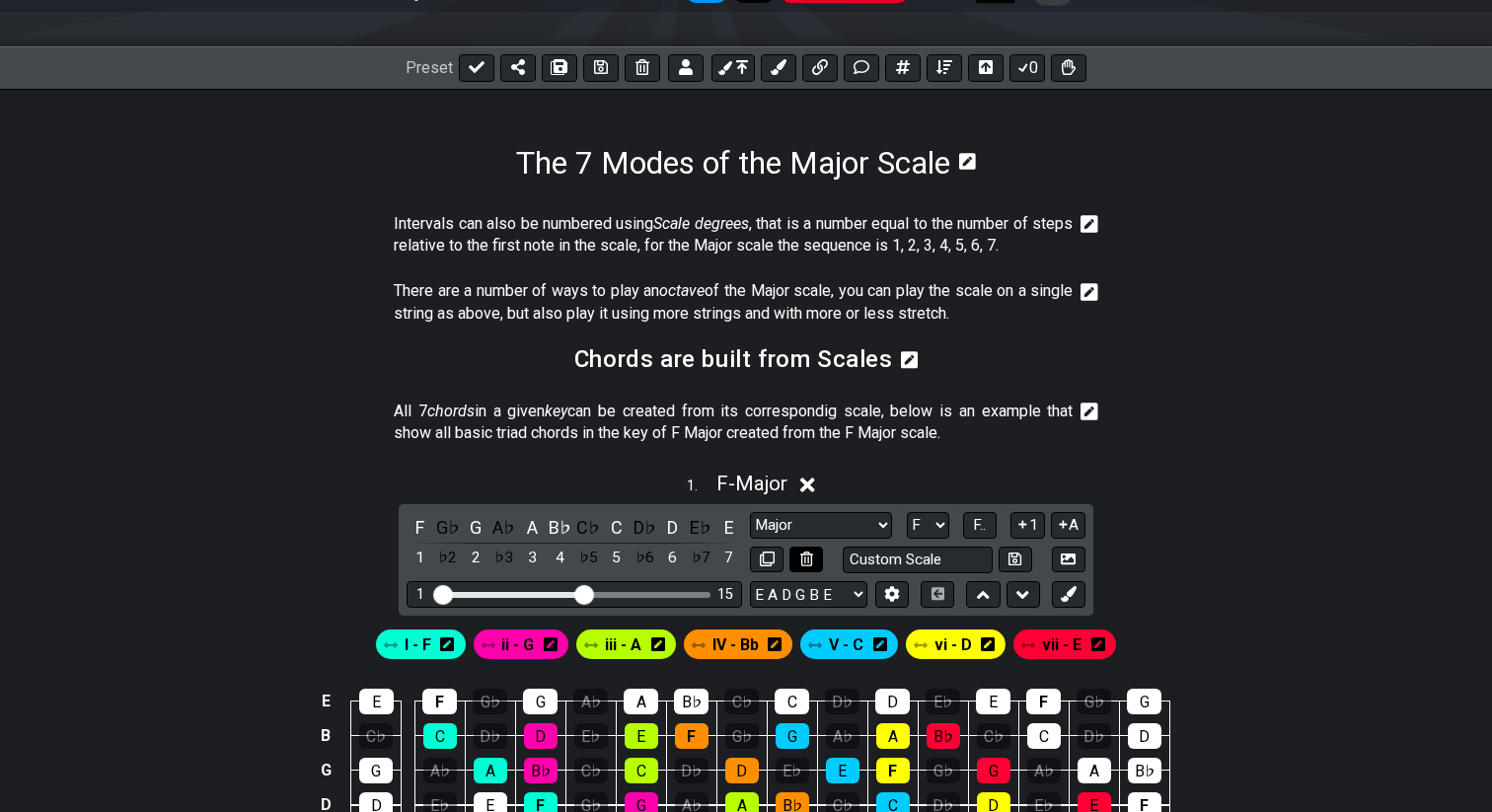
click at [797, 560] on button at bounding box center [806, 560] width 34 height 27
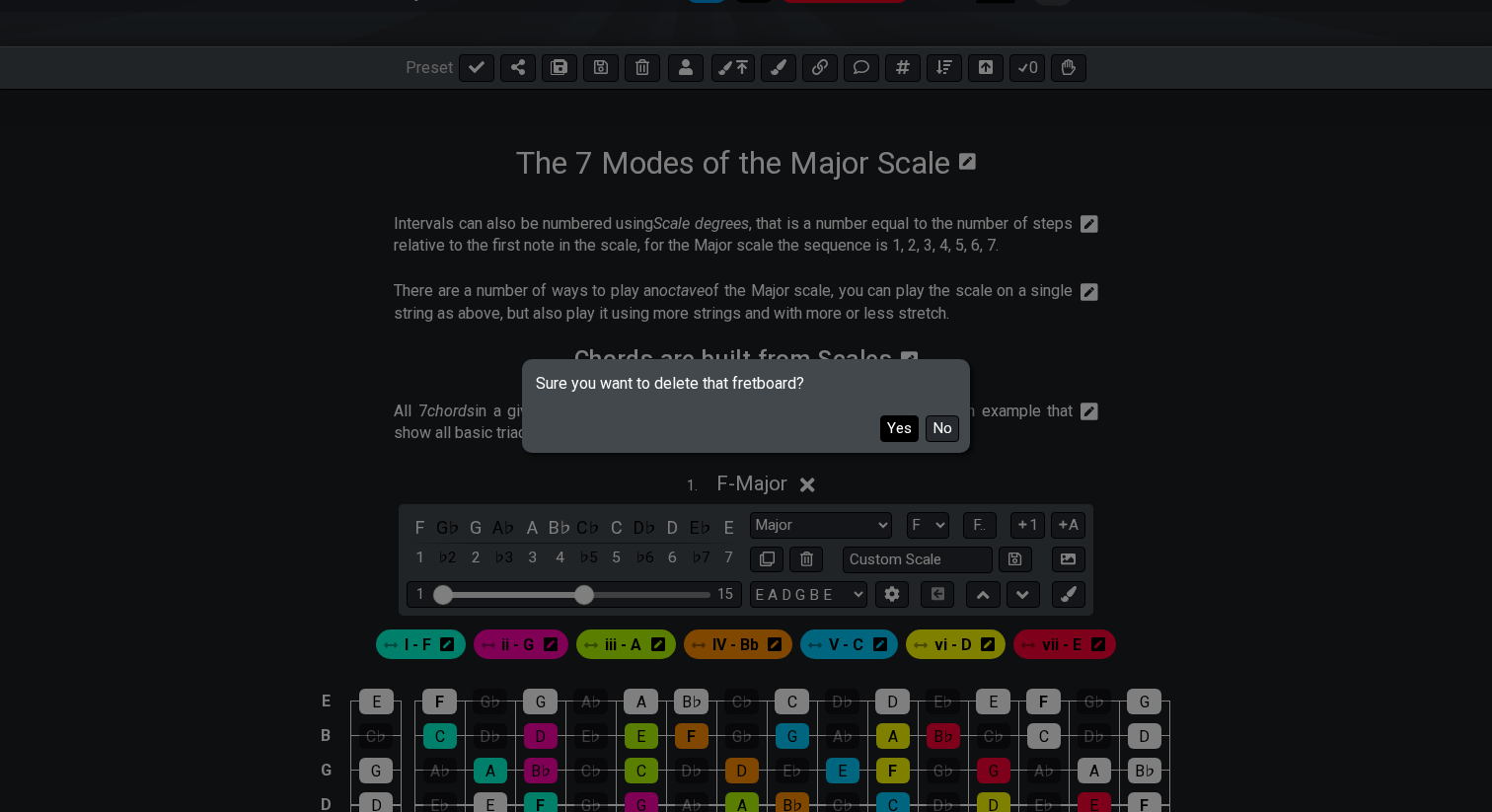
click at [890, 430] on button "Yes" at bounding box center [900, 428] width 39 height 27
select select "Minor / Aeolian"
select select "C"
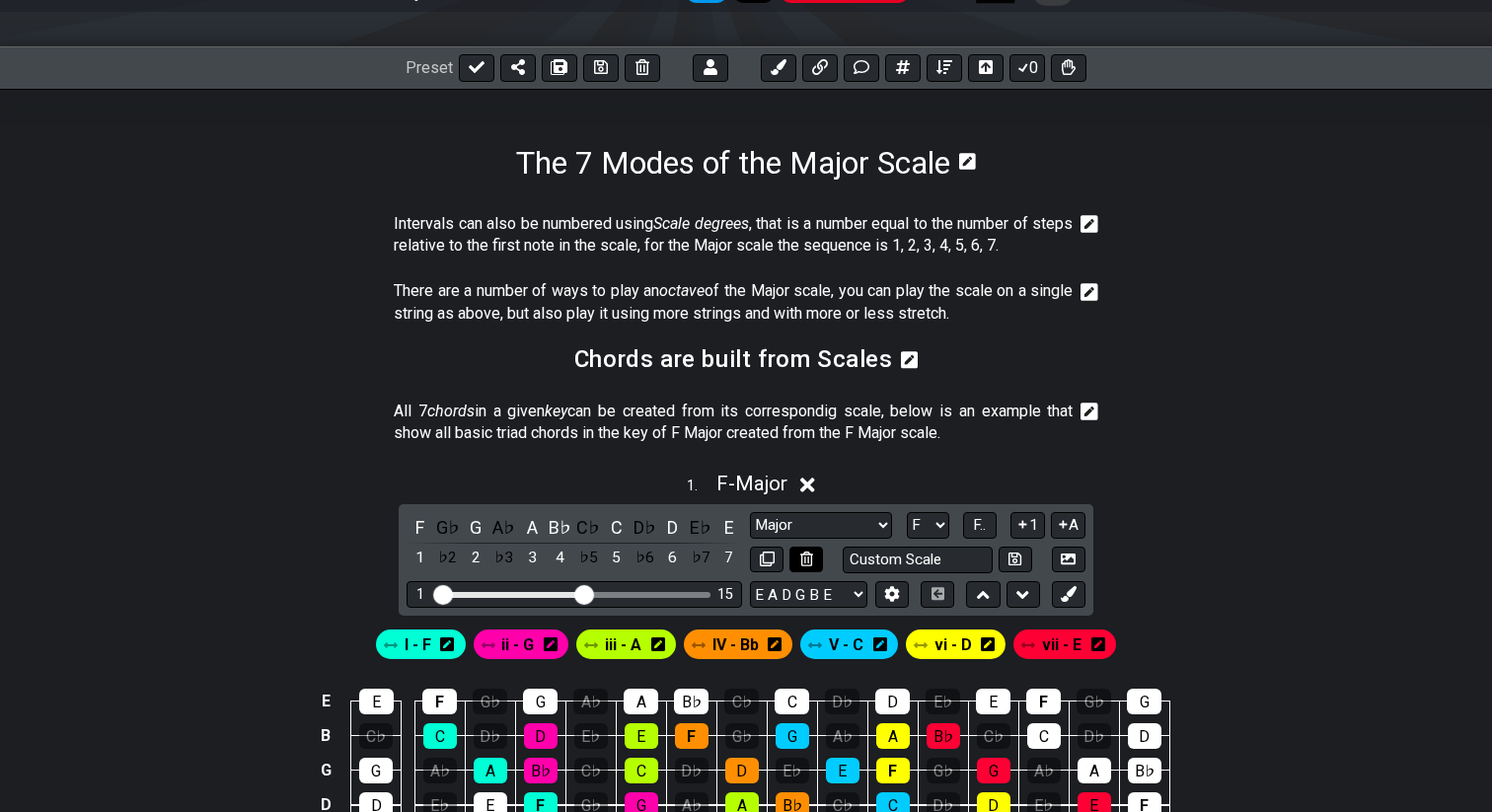
click at [801, 564] on icon at bounding box center [806, 559] width 13 height 15
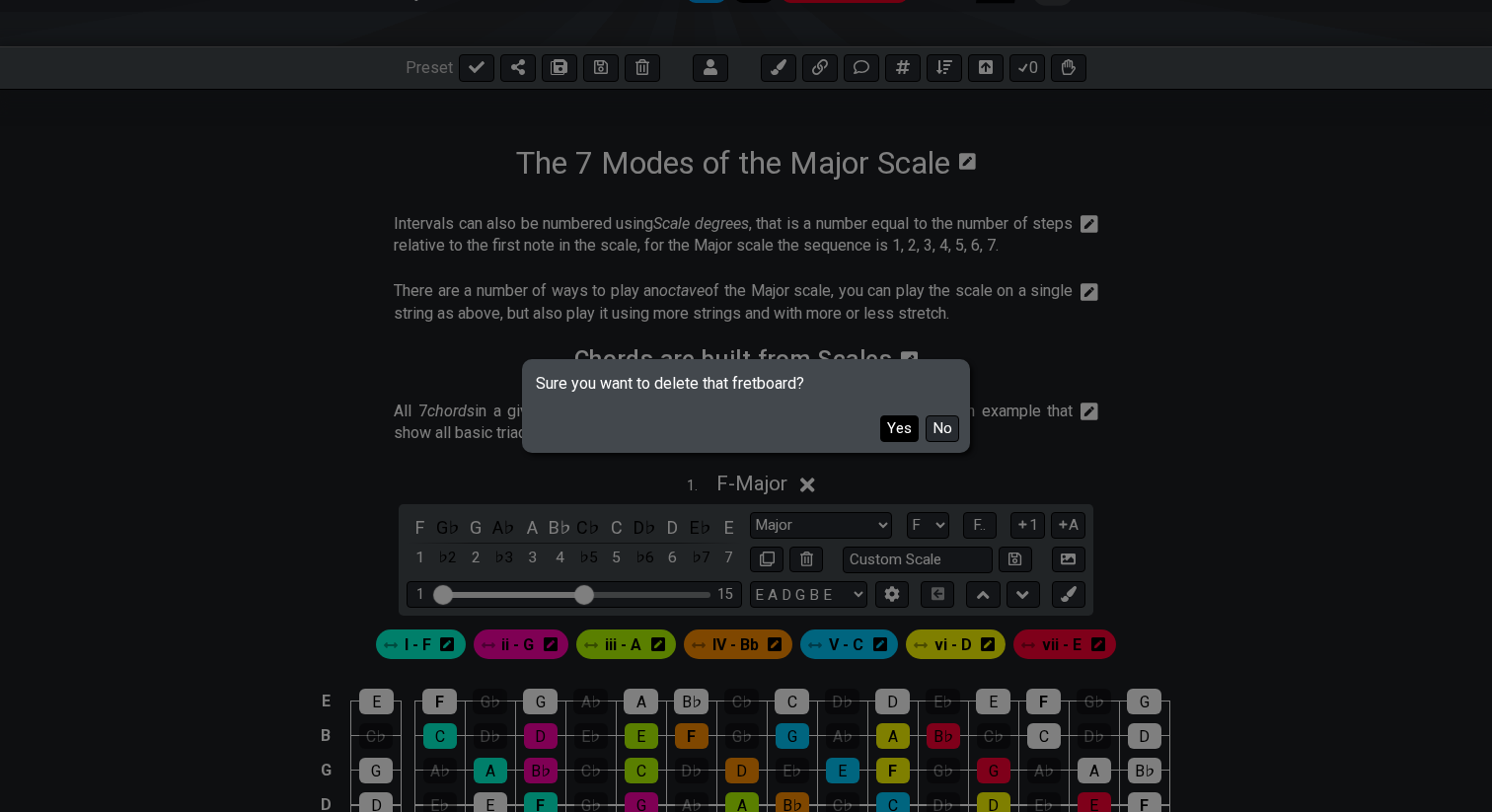
click at [895, 428] on button "Yes" at bounding box center [900, 428] width 39 height 27
select select "Minor / Aeolian"
select select "C"
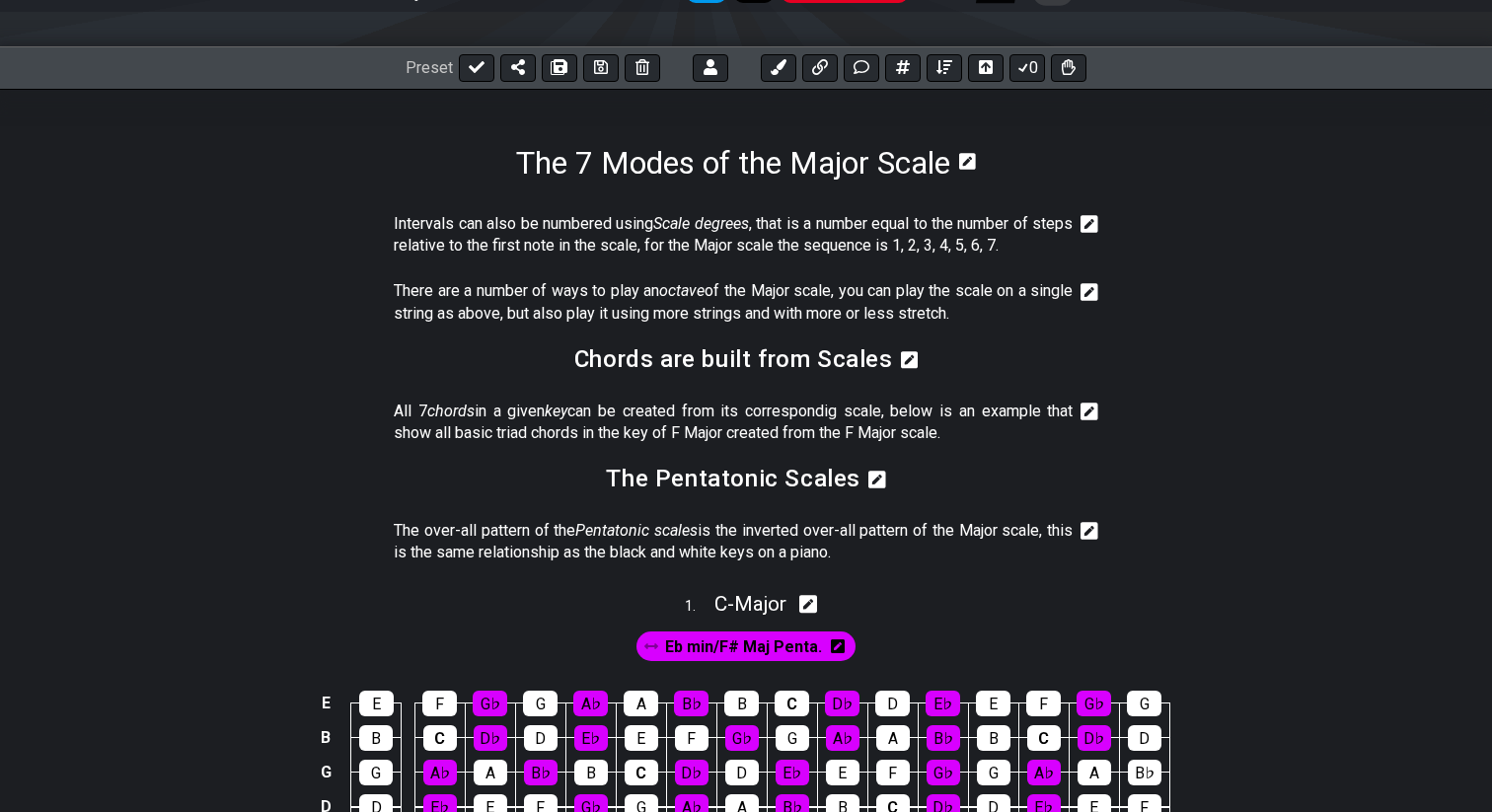
click at [873, 475] on icon at bounding box center [878, 480] width 18 height 18
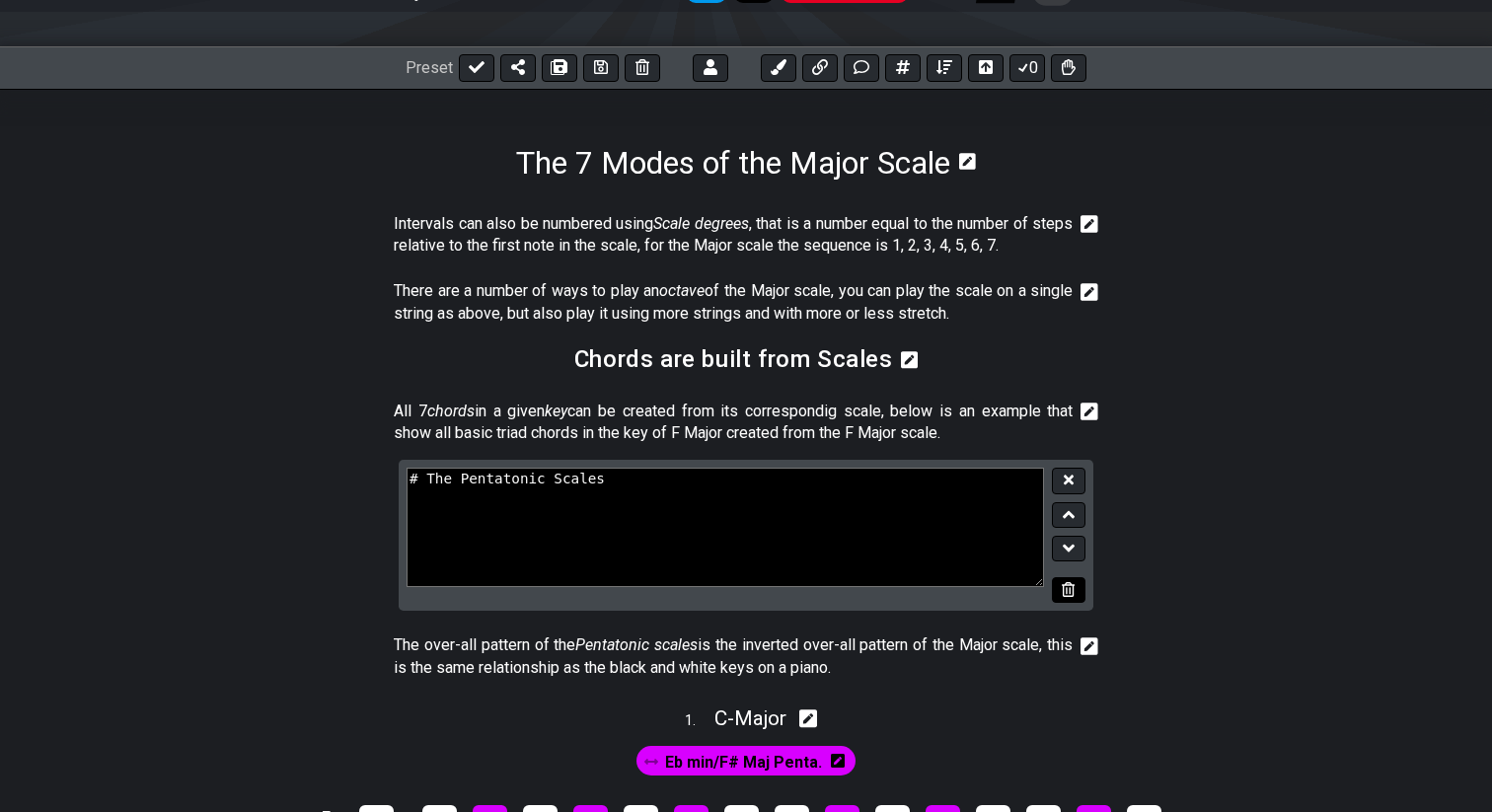
click at [1069, 591] on icon at bounding box center [1068, 589] width 13 height 15
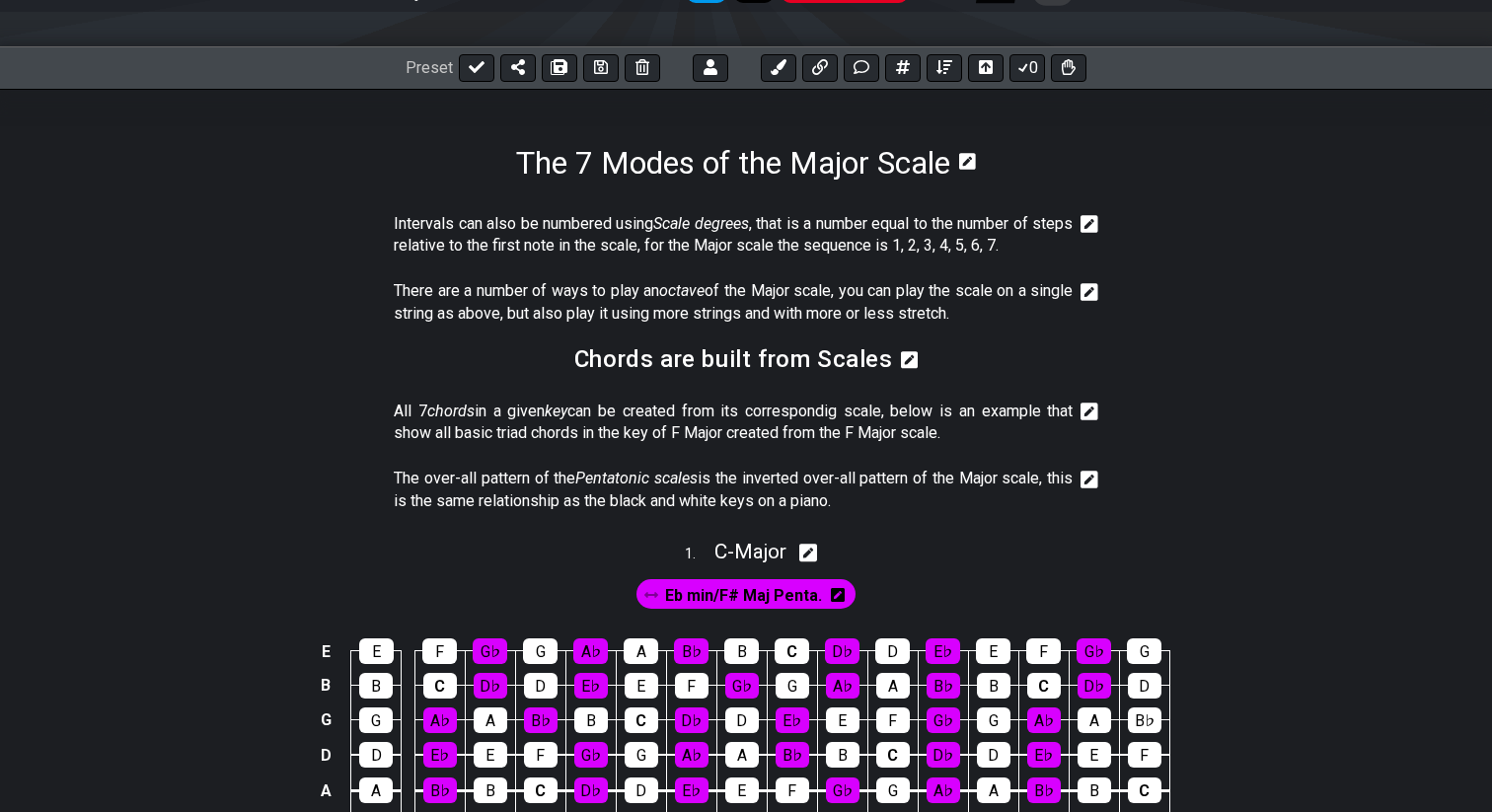
click at [1080, 485] on icon at bounding box center [1089, 480] width 18 height 20
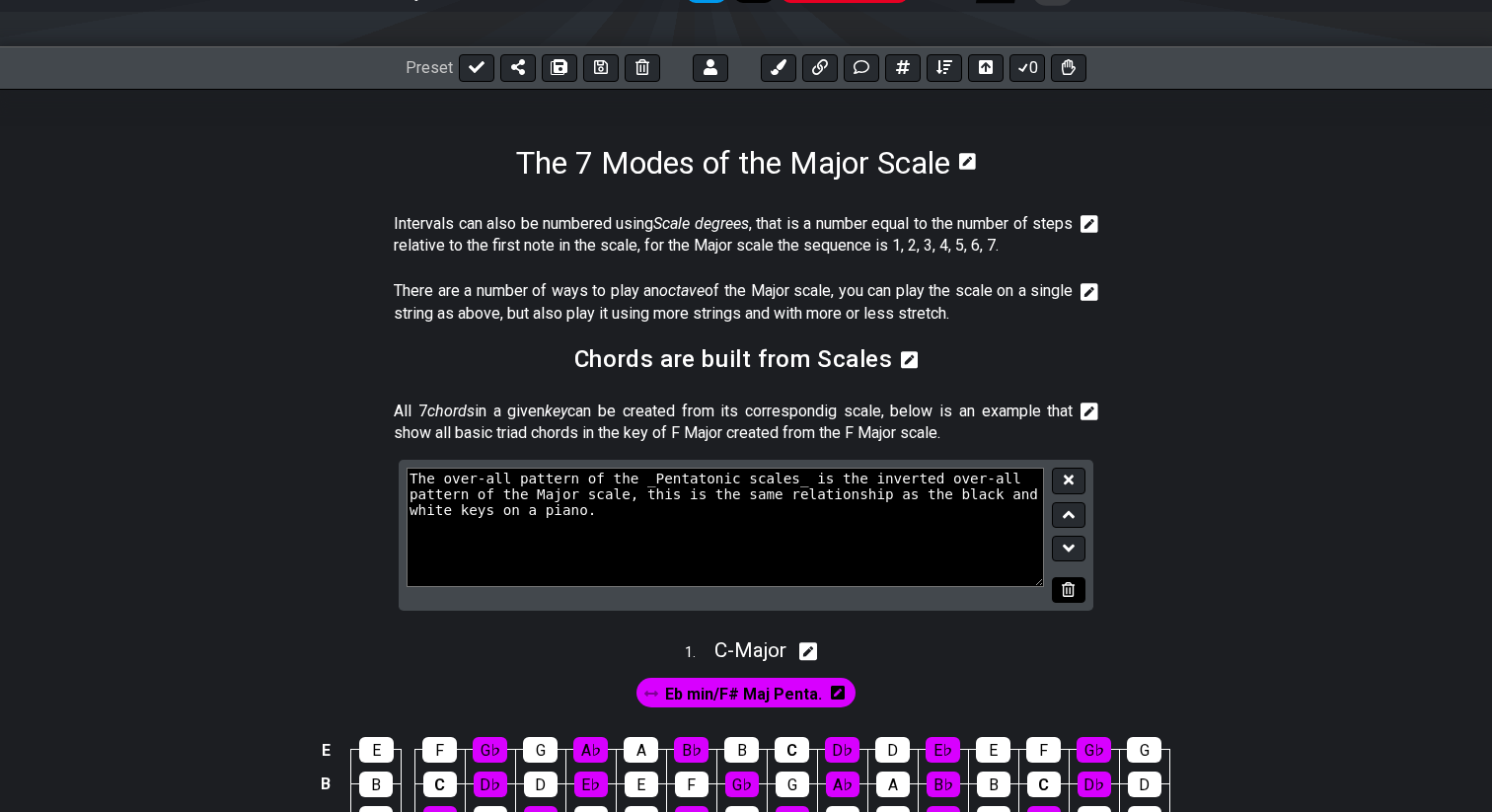
click at [1068, 583] on icon at bounding box center [1068, 589] width 13 height 15
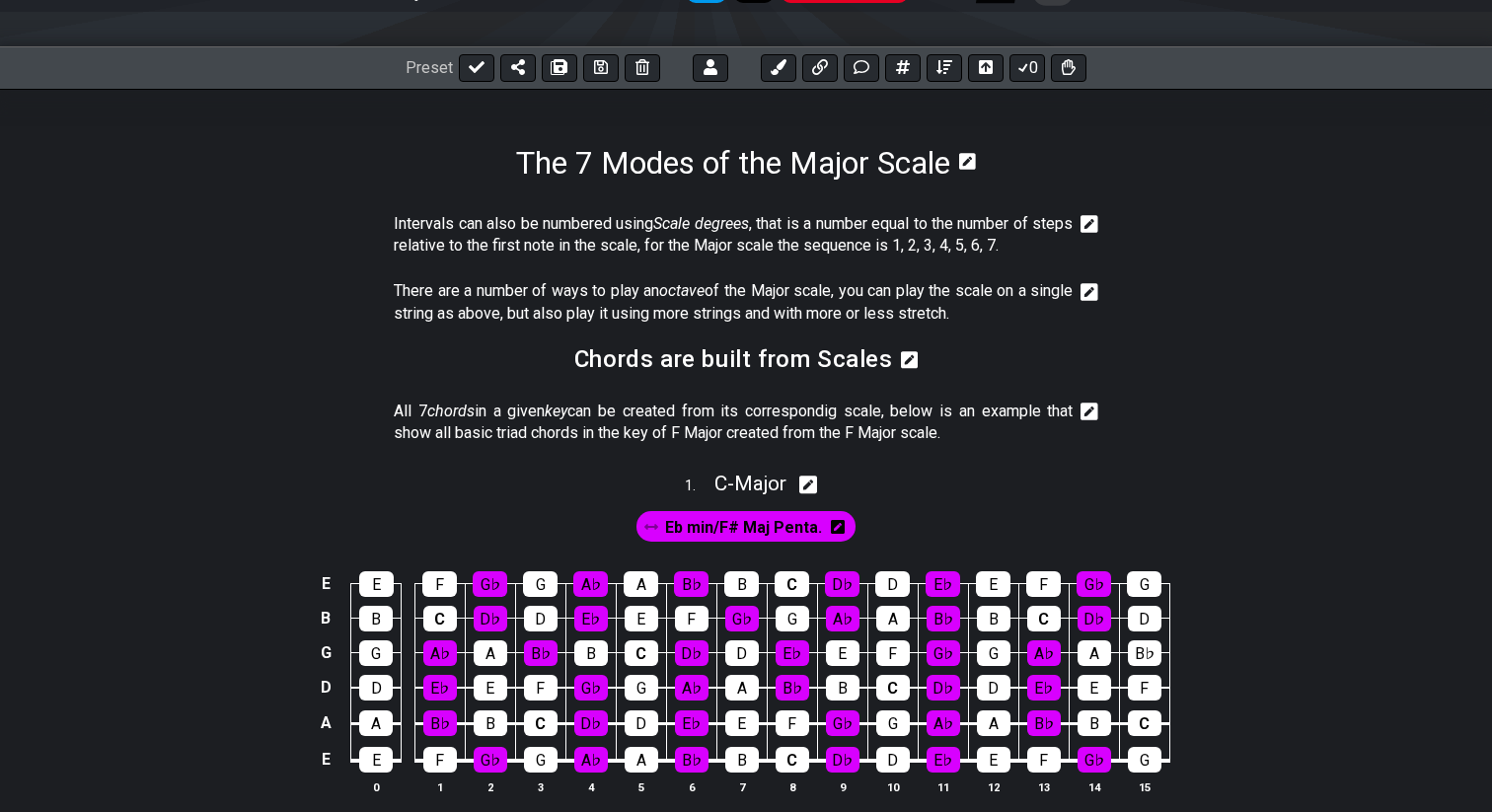
click at [1093, 414] on icon at bounding box center [1089, 411] width 18 height 18
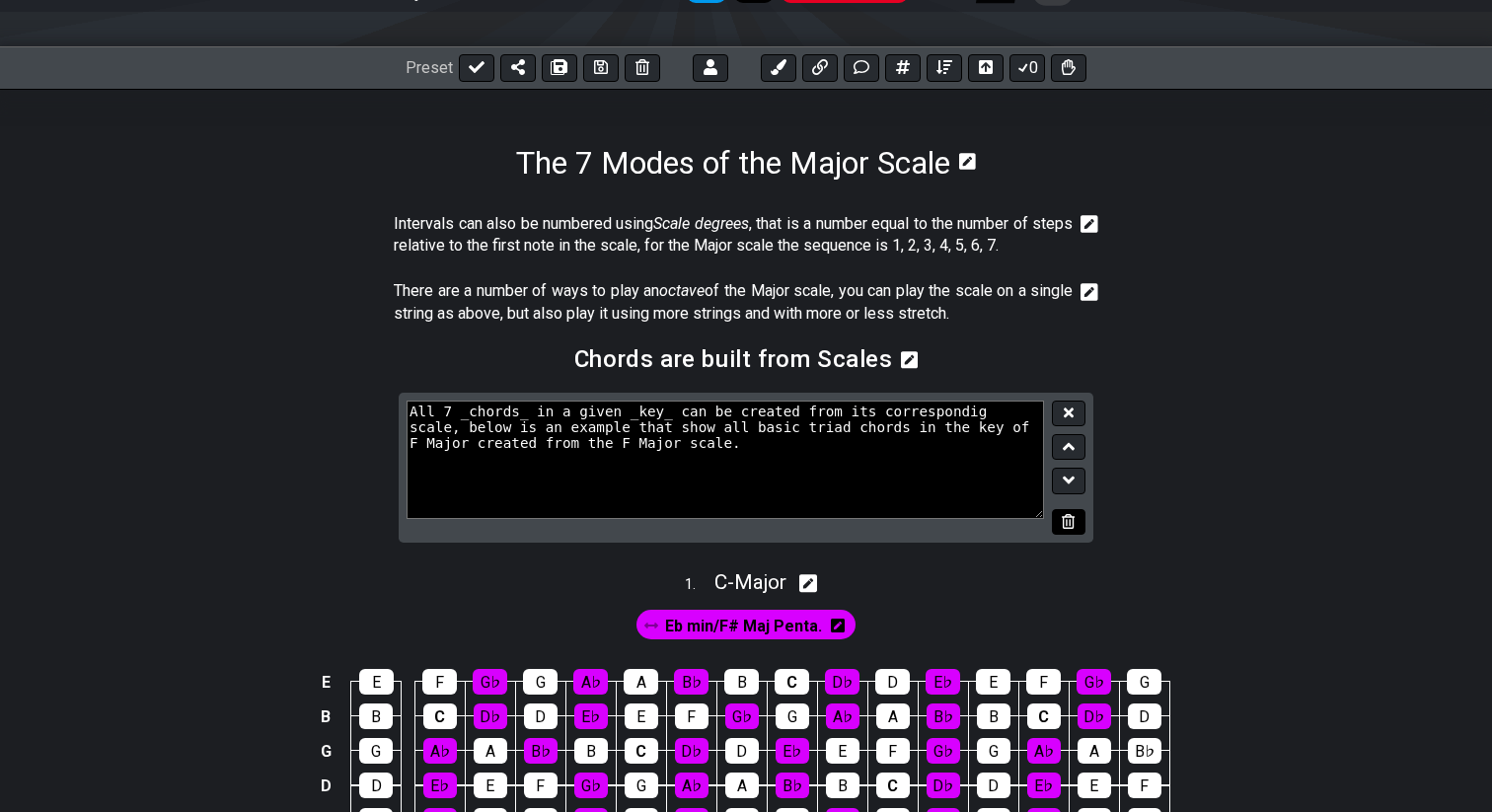
click at [1077, 518] on button at bounding box center [1070, 522] width 34 height 27
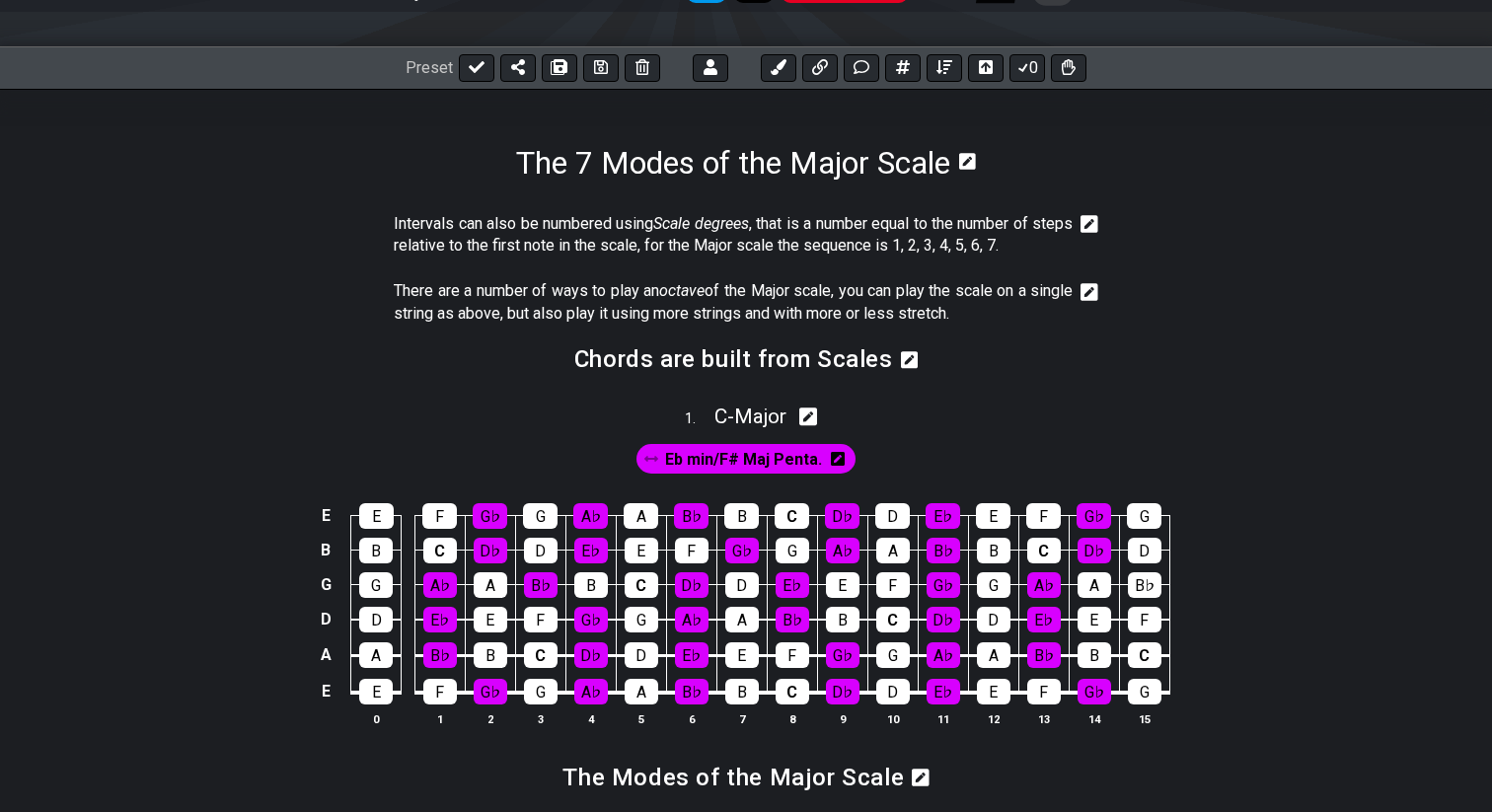
click at [910, 367] on icon at bounding box center [911, 361] width 18 height 18
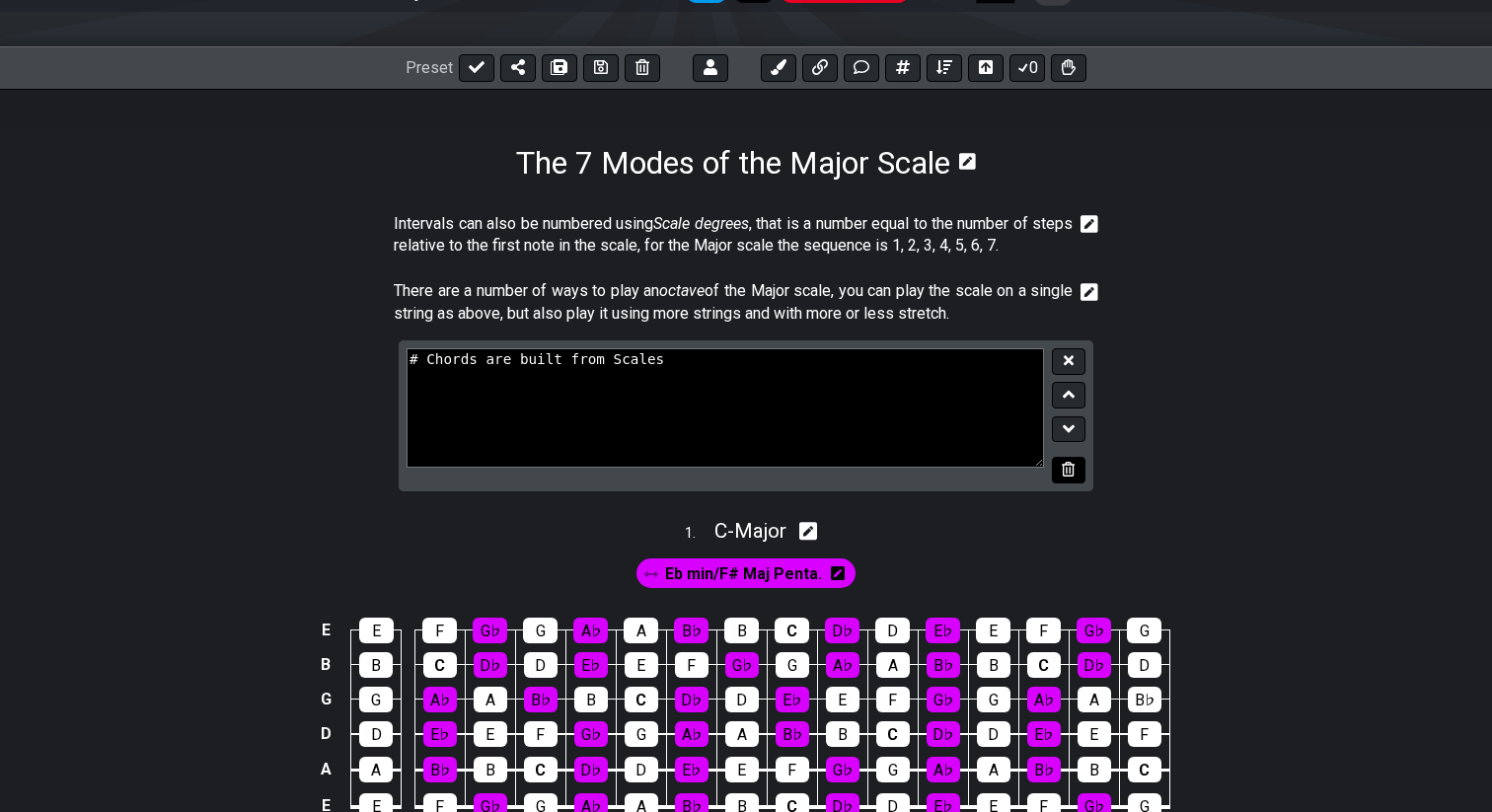
click at [1072, 470] on icon at bounding box center [1068, 469] width 13 height 15
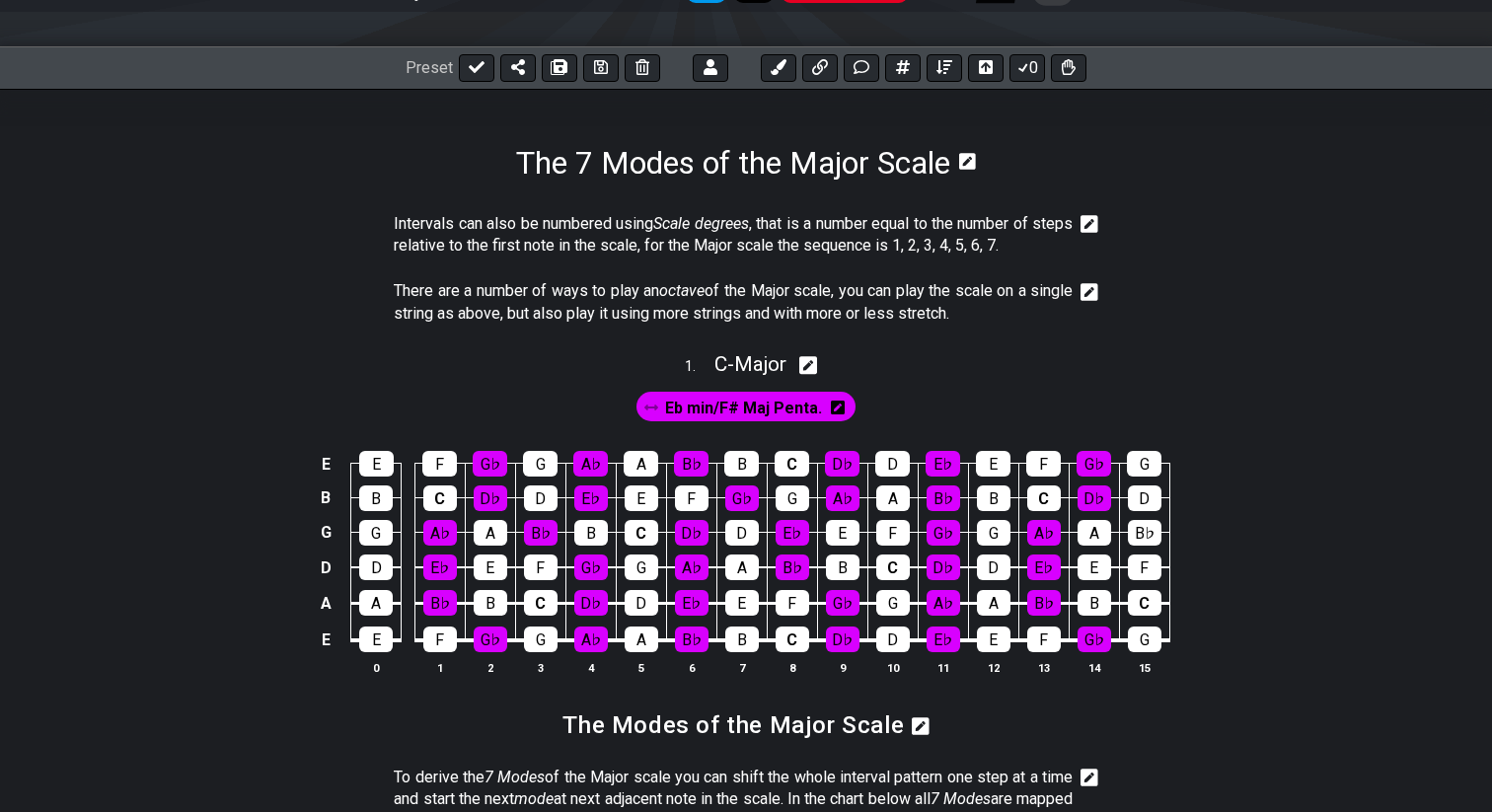
click at [824, 362] on div "1 . C - Major" at bounding box center [746, 360] width 1492 height 38
select select "C"
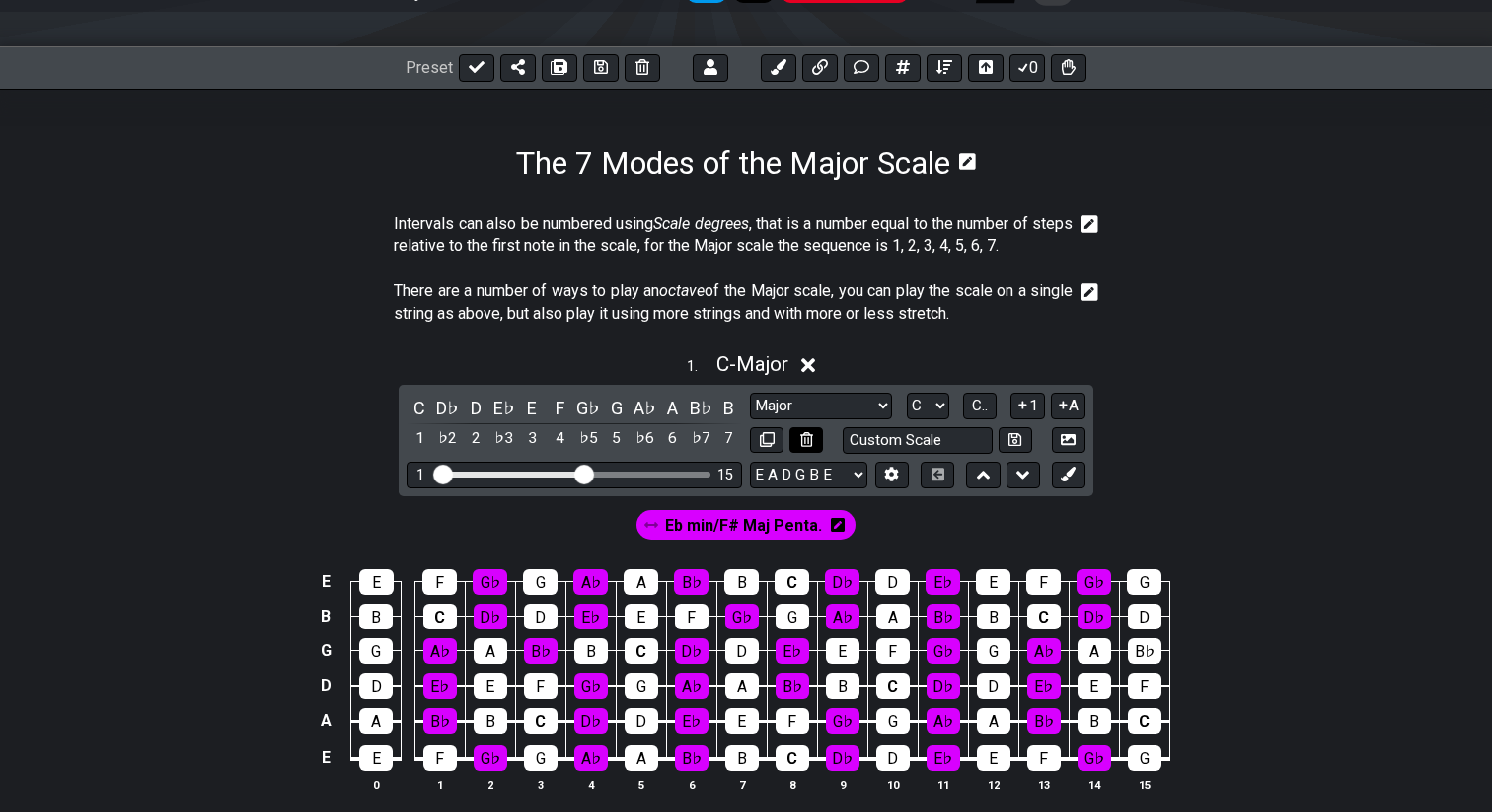
click at [807, 443] on icon at bounding box center [806, 439] width 13 height 15
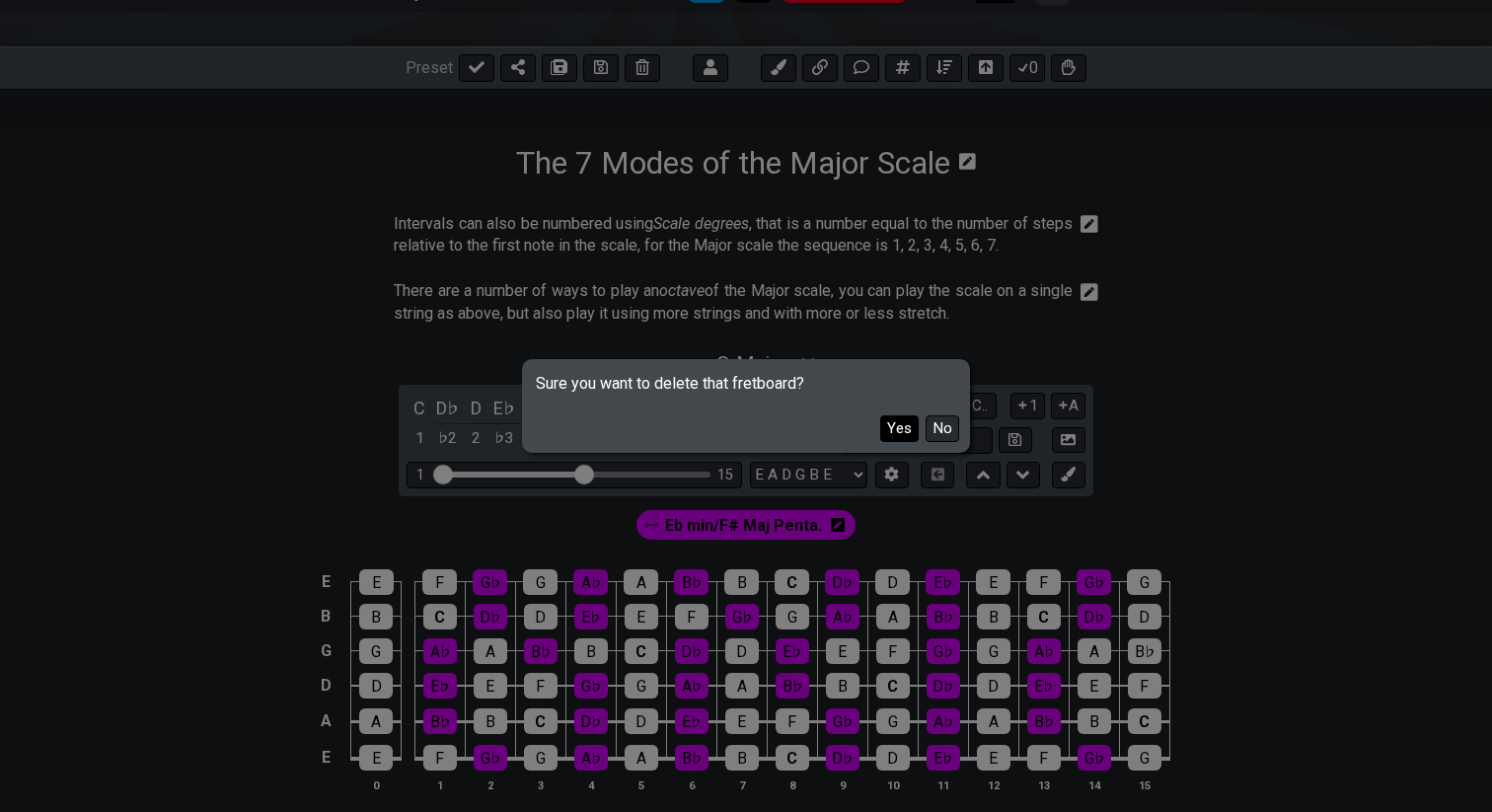
click at [903, 429] on button "Yes" at bounding box center [900, 428] width 39 height 27
select select "Minor / Aeolian"
select select "Major / [PERSON_NAME]"
select select "B E A D G B E"
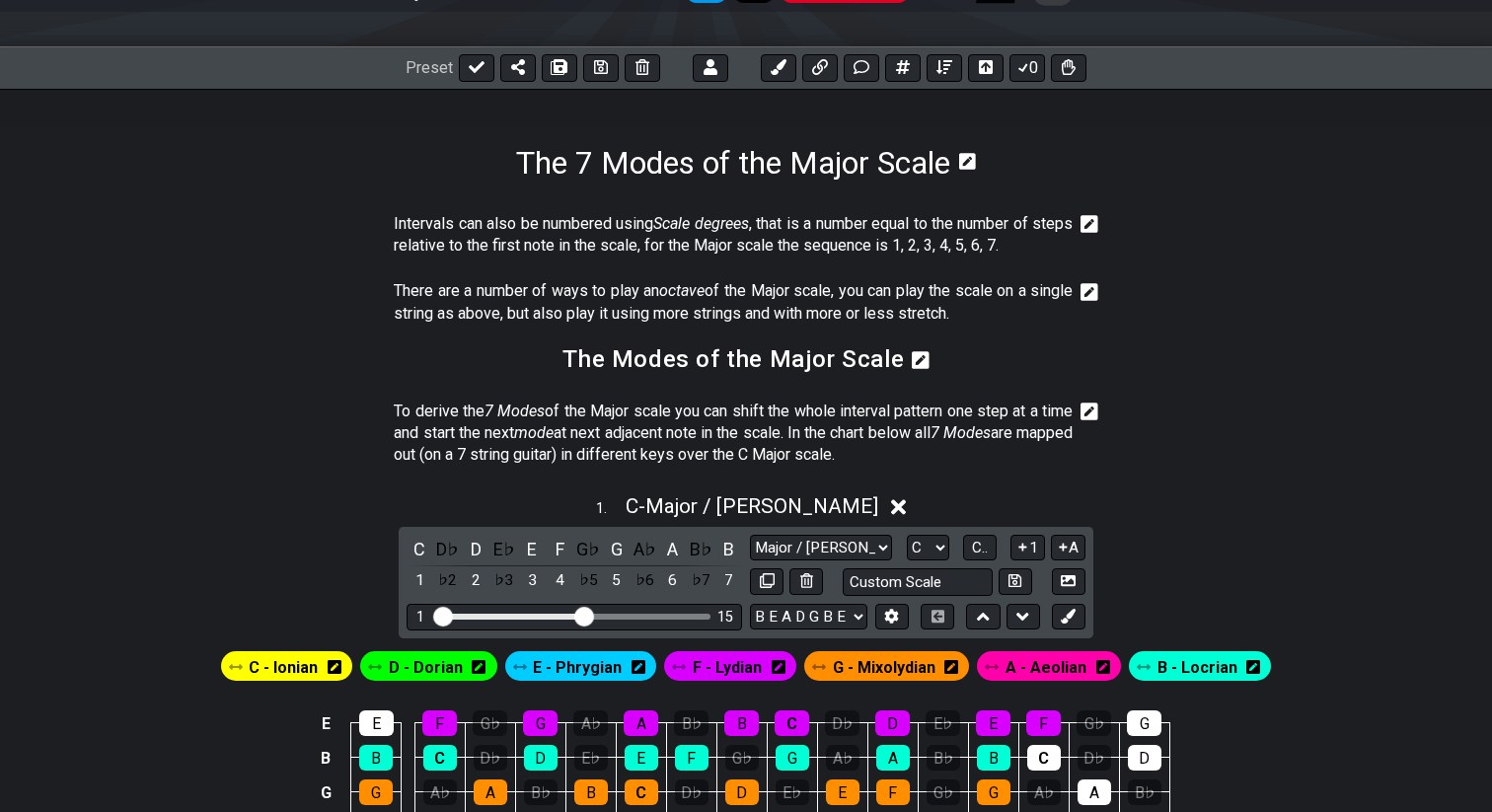
click at [913, 361] on icon at bounding box center [921, 361] width 18 height 20
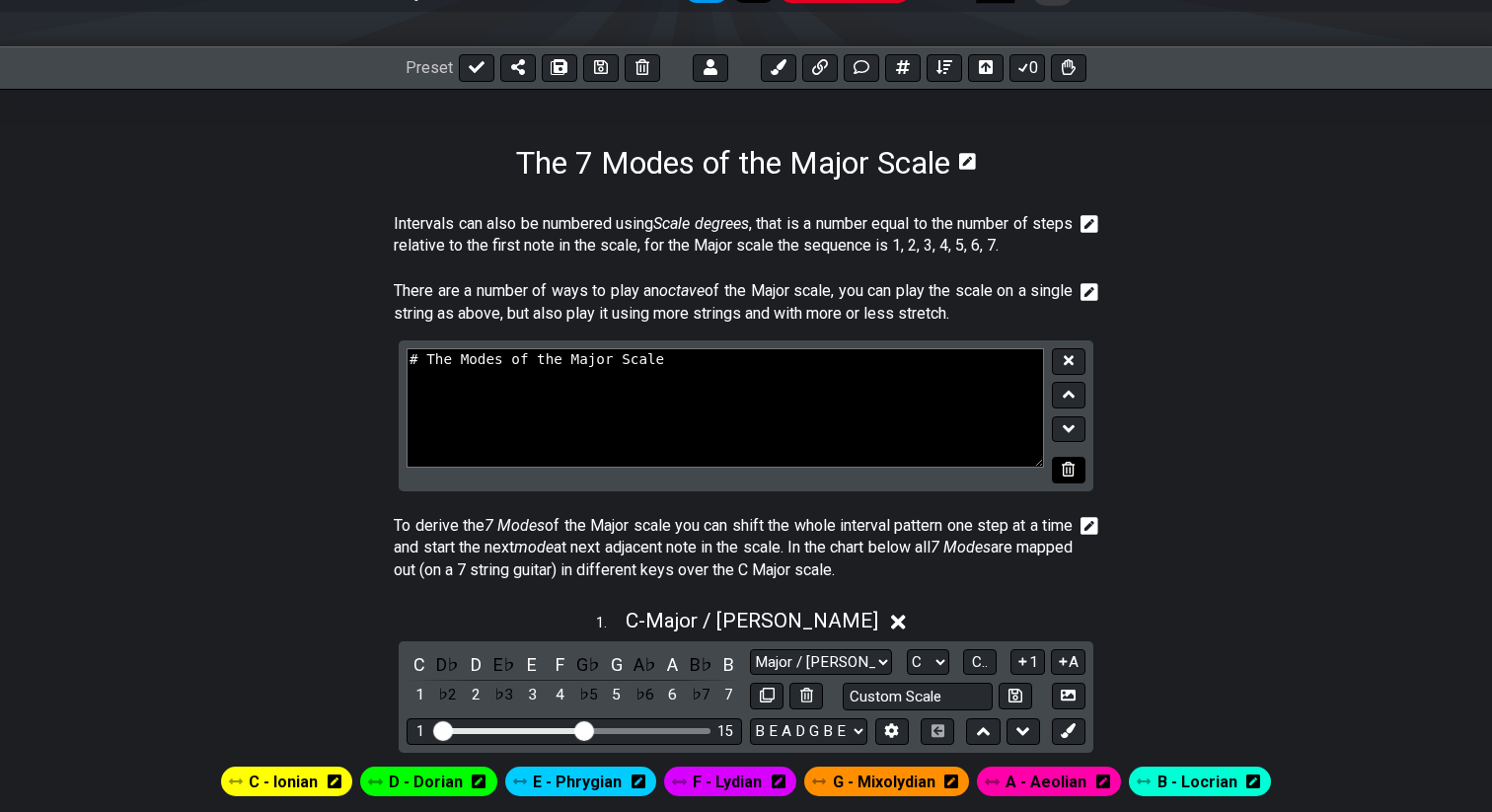
click at [1075, 477] on button at bounding box center [1070, 470] width 34 height 27
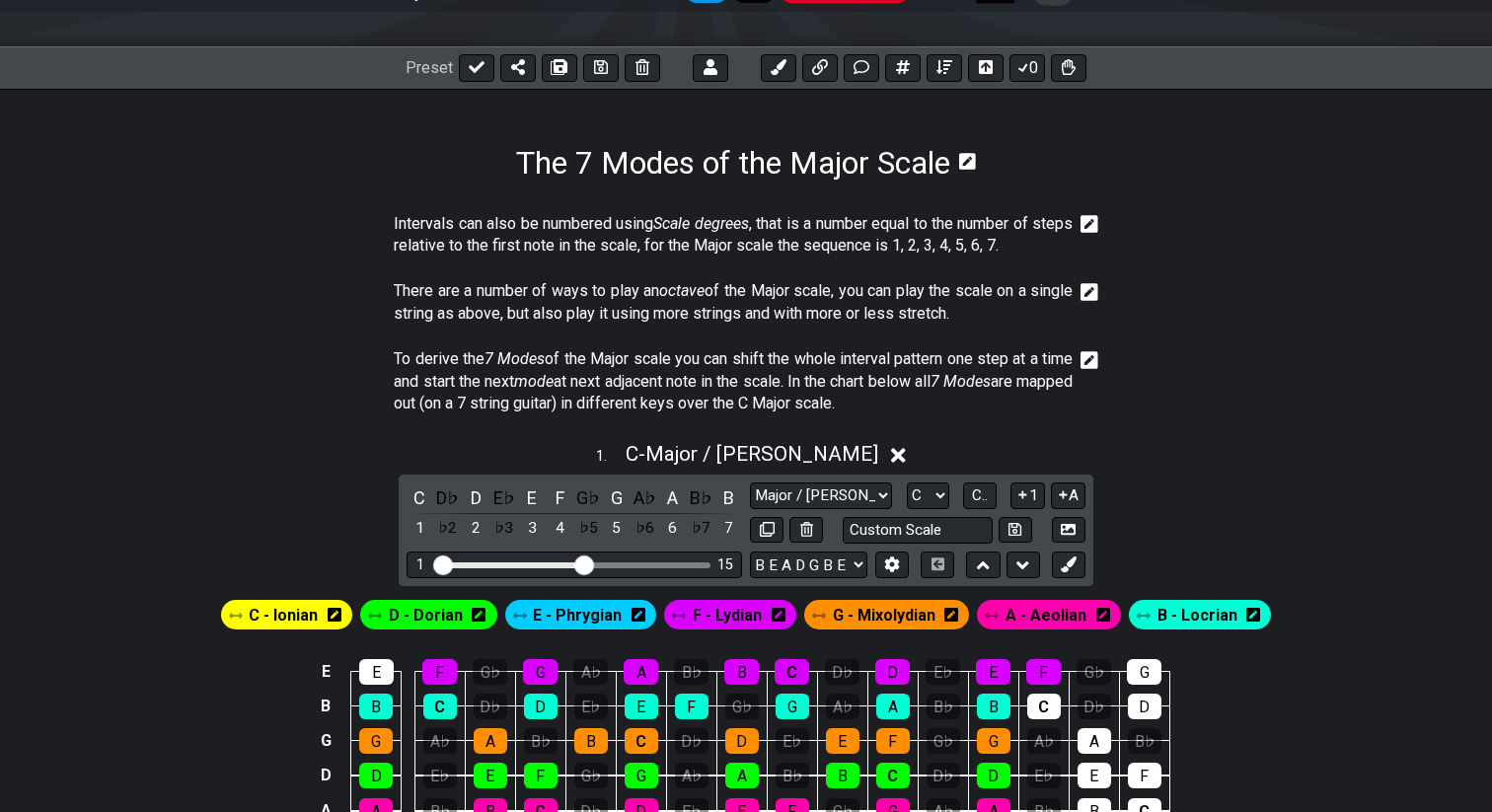
click at [1095, 296] on icon at bounding box center [1089, 292] width 18 height 18
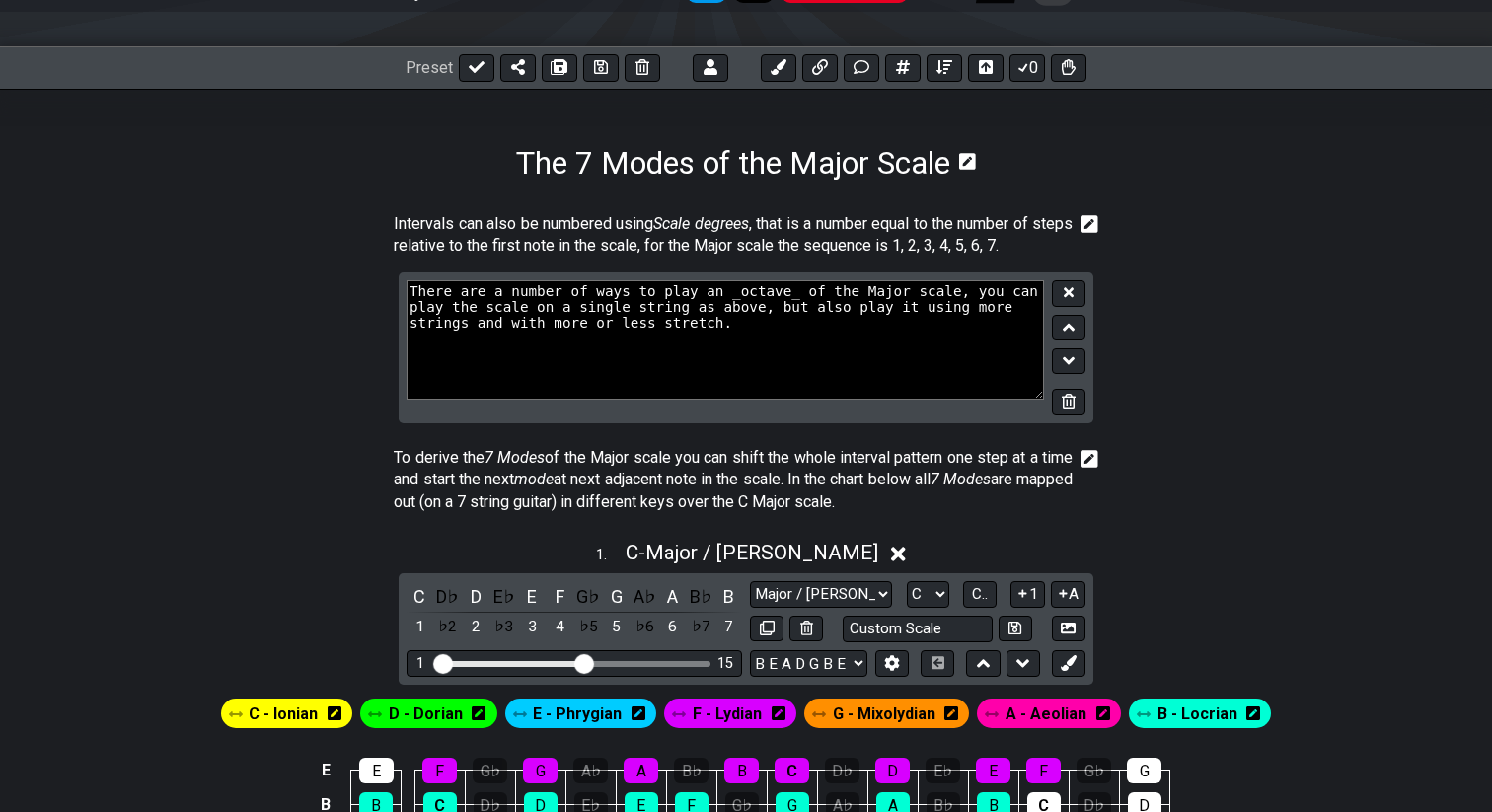
click at [1094, 224] on icon at bounding box center [1089, 224] width 18 height 18
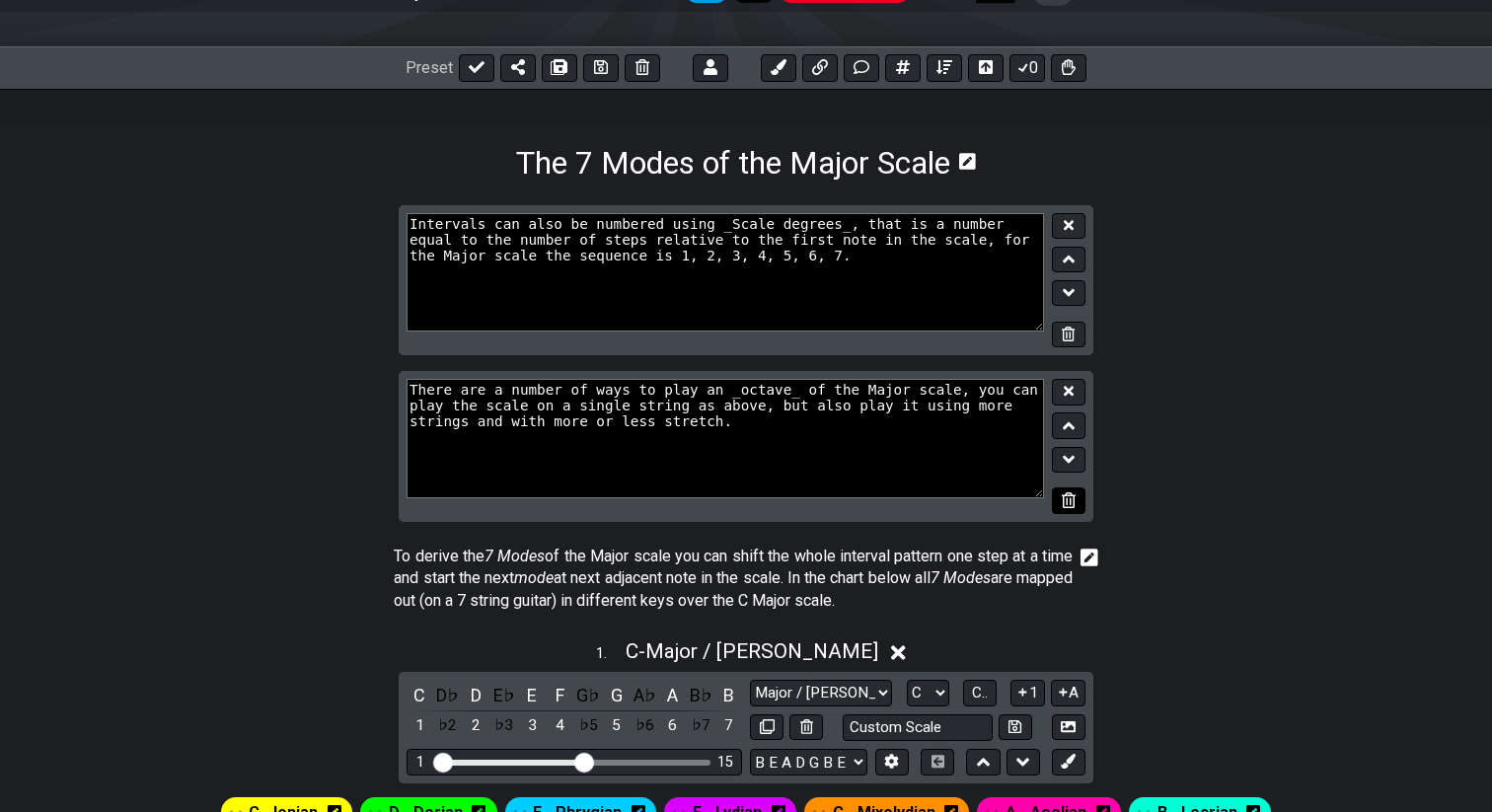
click at [1068, 501] on icon at bounding box center [1068, 500] width 13 height 15
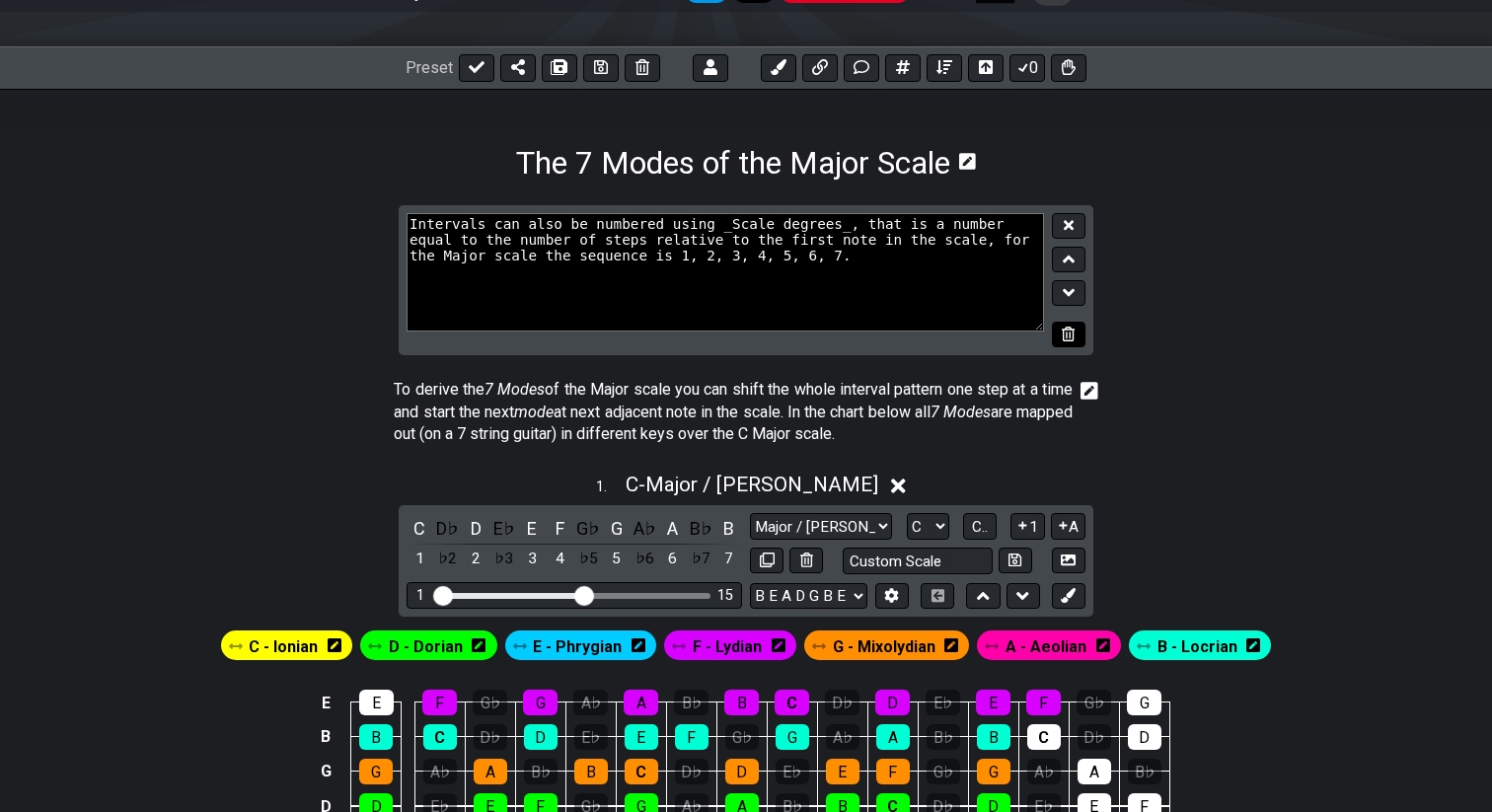
click at [1070, 340] on icon at bounding box center [1068, 334] width 13 height 15
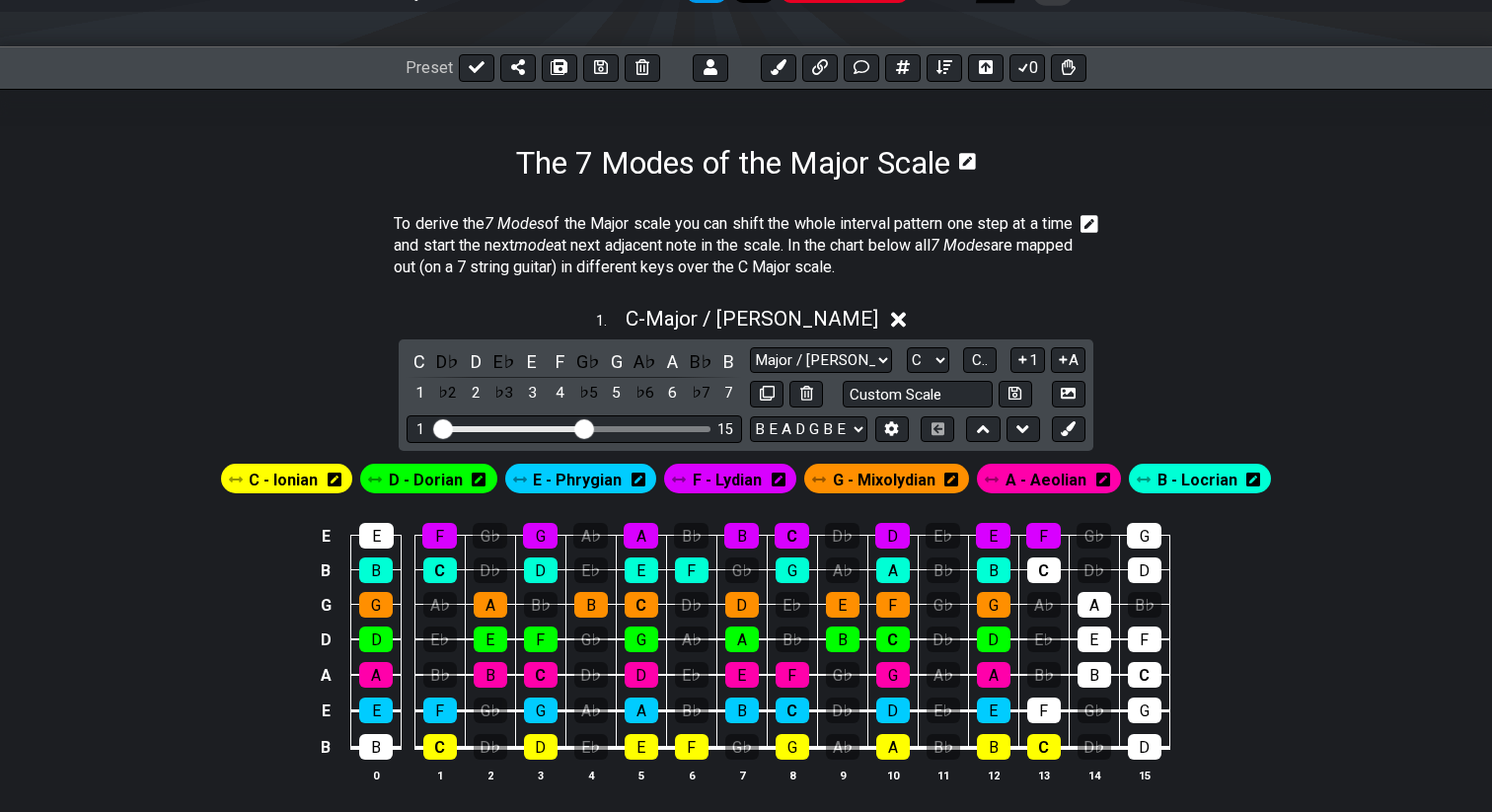
click at [1093, 221] on icon at bounding box center [1089, 224] width 18 height 20
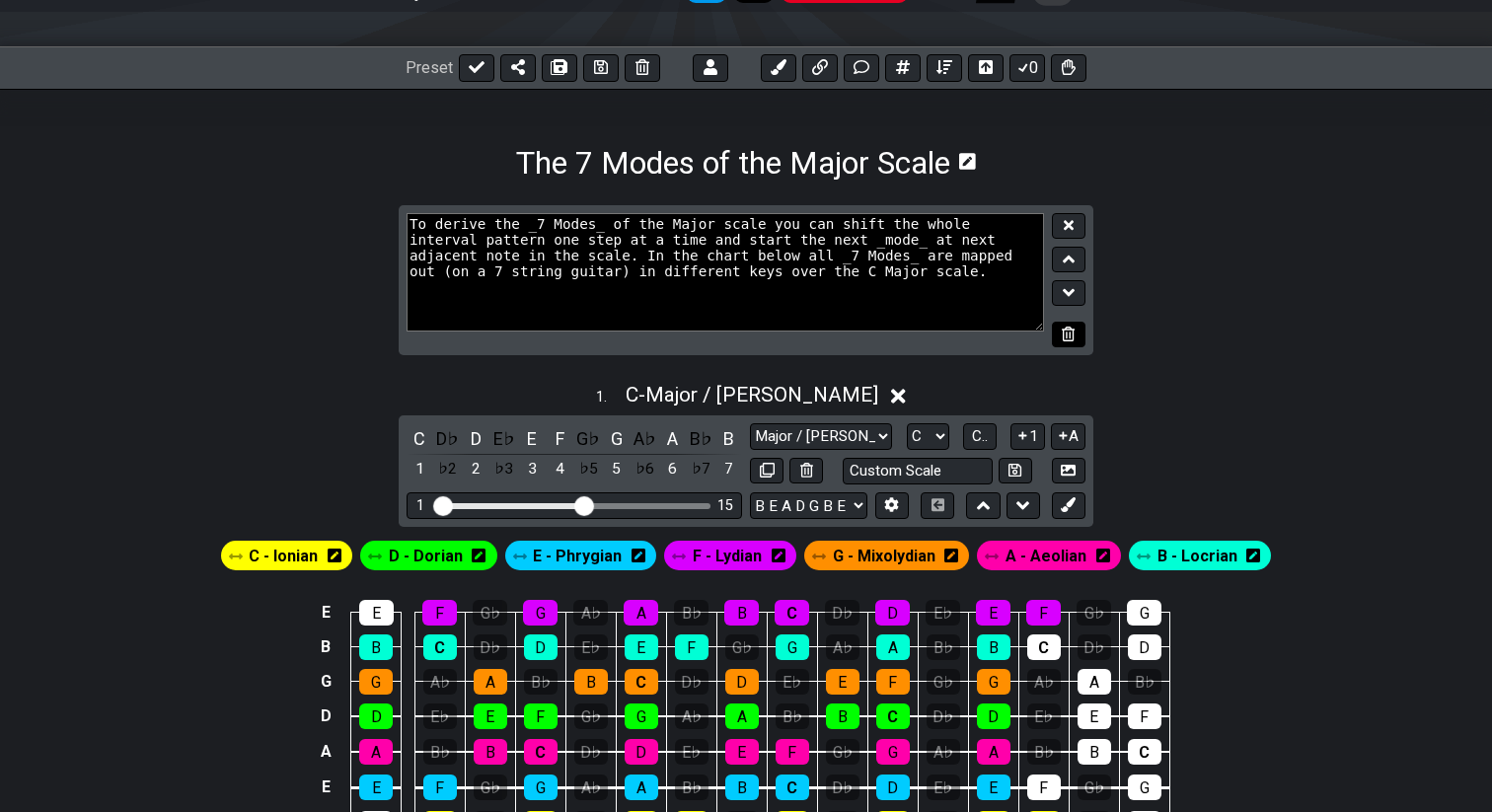
click at [1076, 327] on button at bounding box center [1070, 335] width 34 height 27
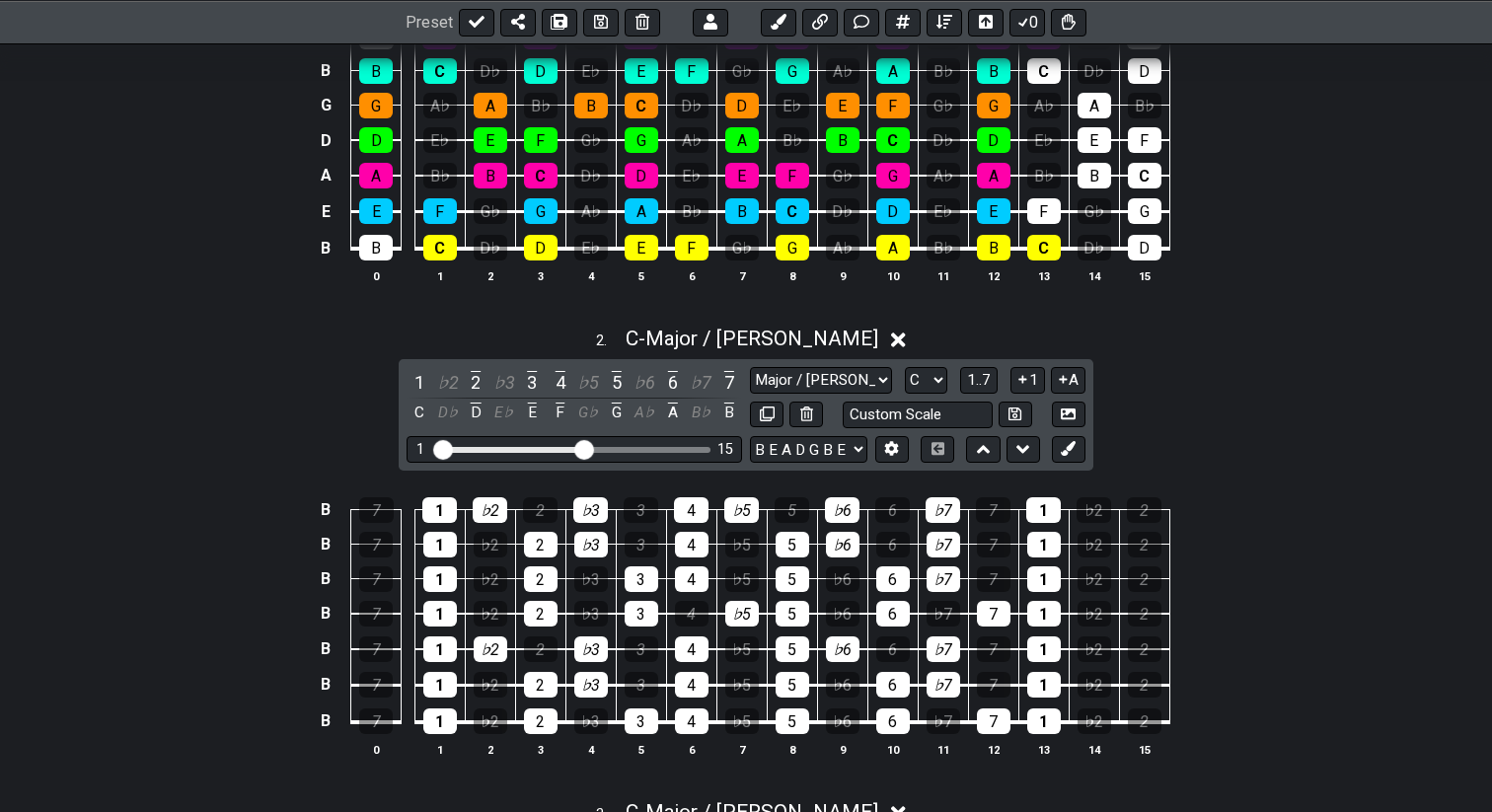
scroll to position [644, 0]
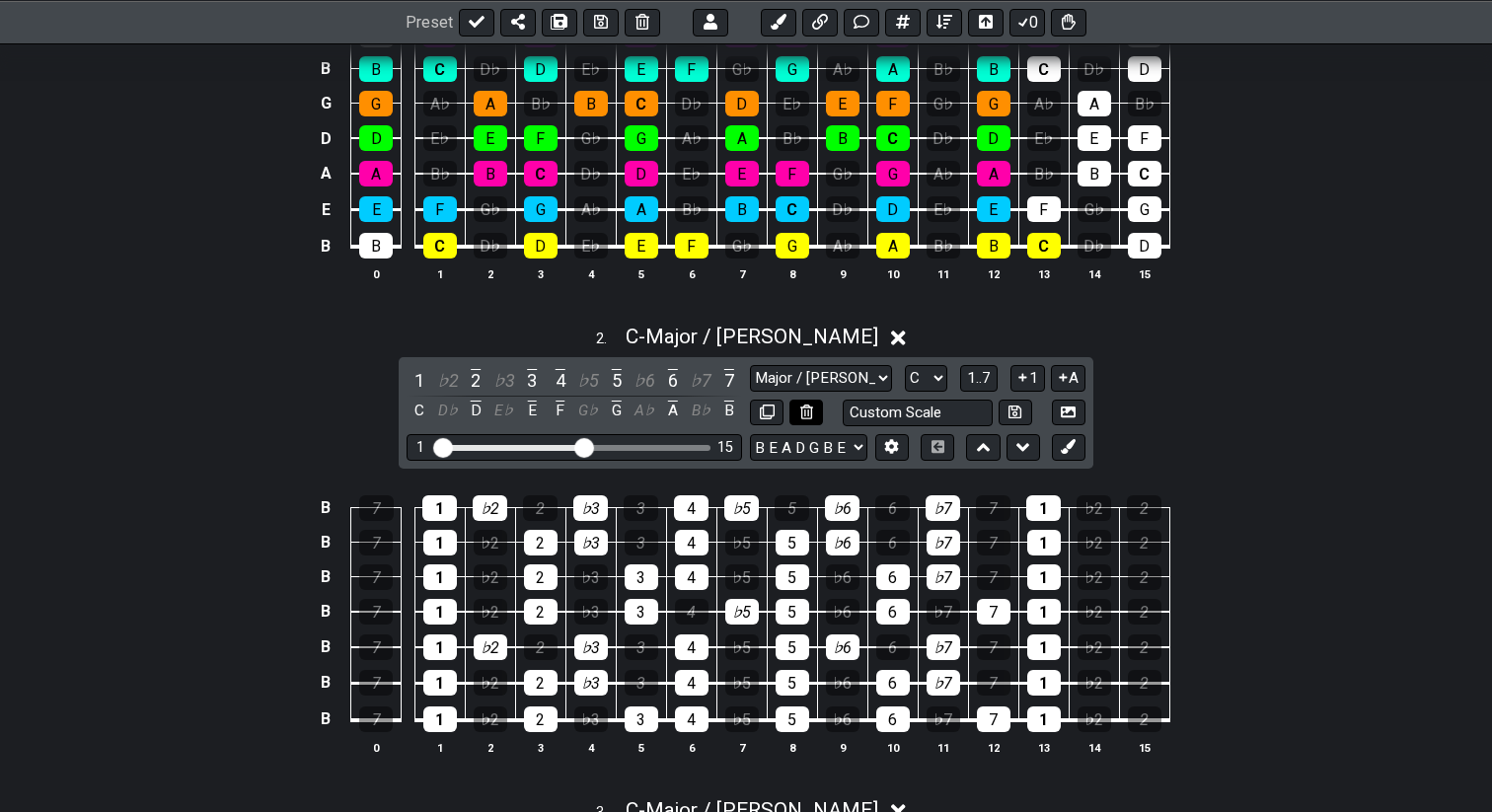
click at [811, 408] on icon at bounding box center [806, 411] width 13 height 15
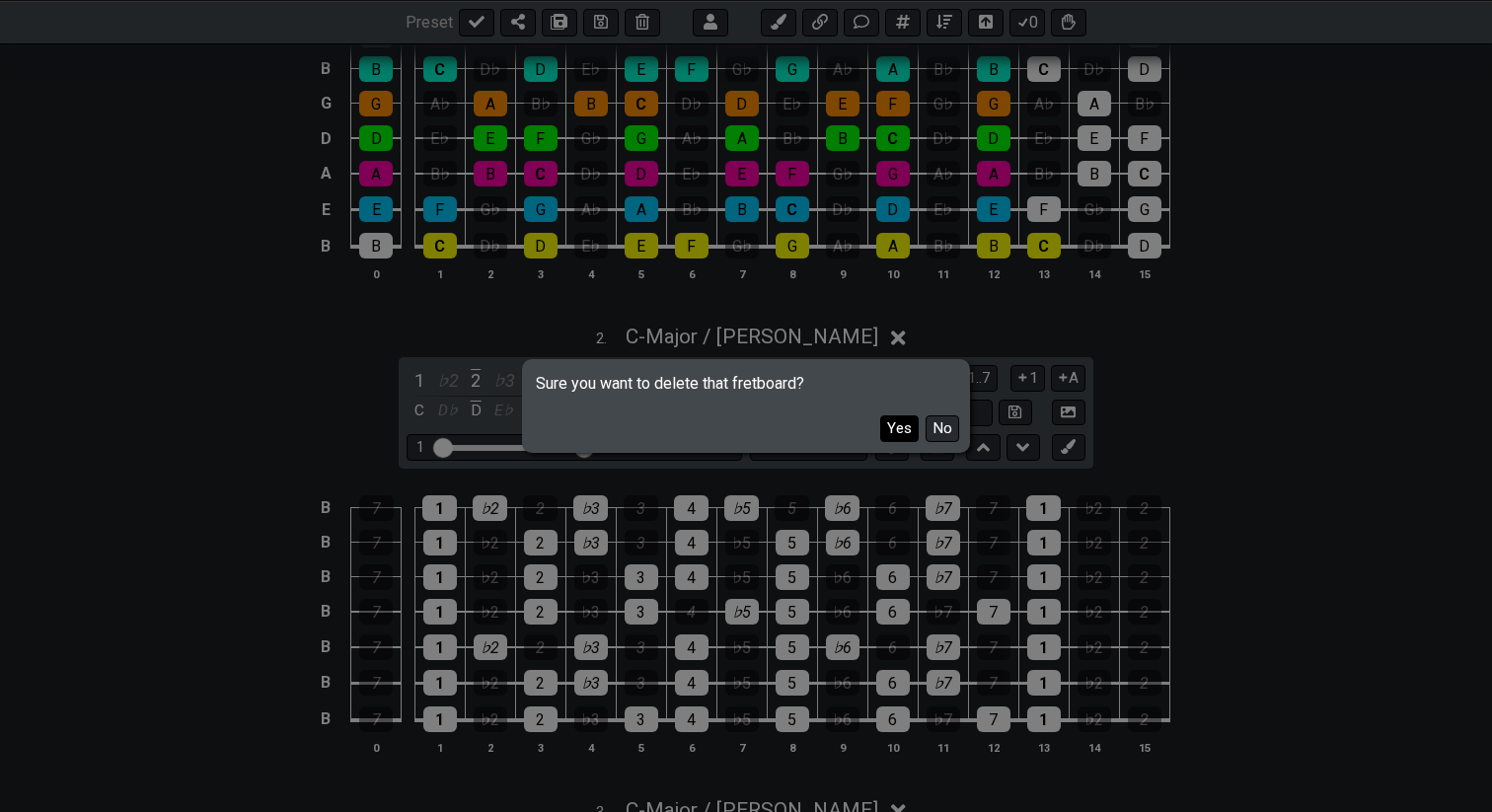
click at [903, 424] on button "Yes" at bounding box center [900, 428] width 39 height 27
select select "Minor / Aeolian"
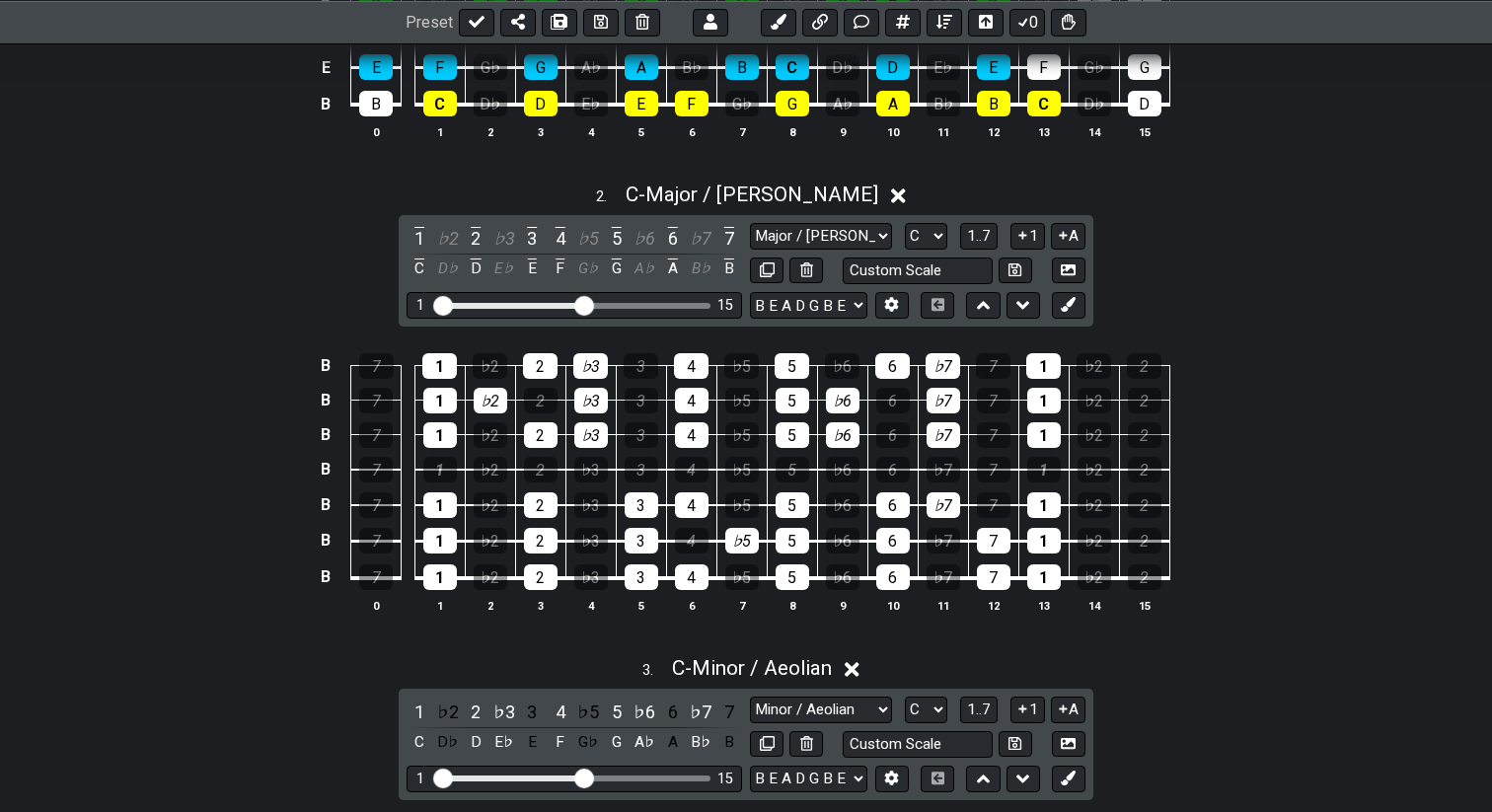
scroll to position [788, 0]
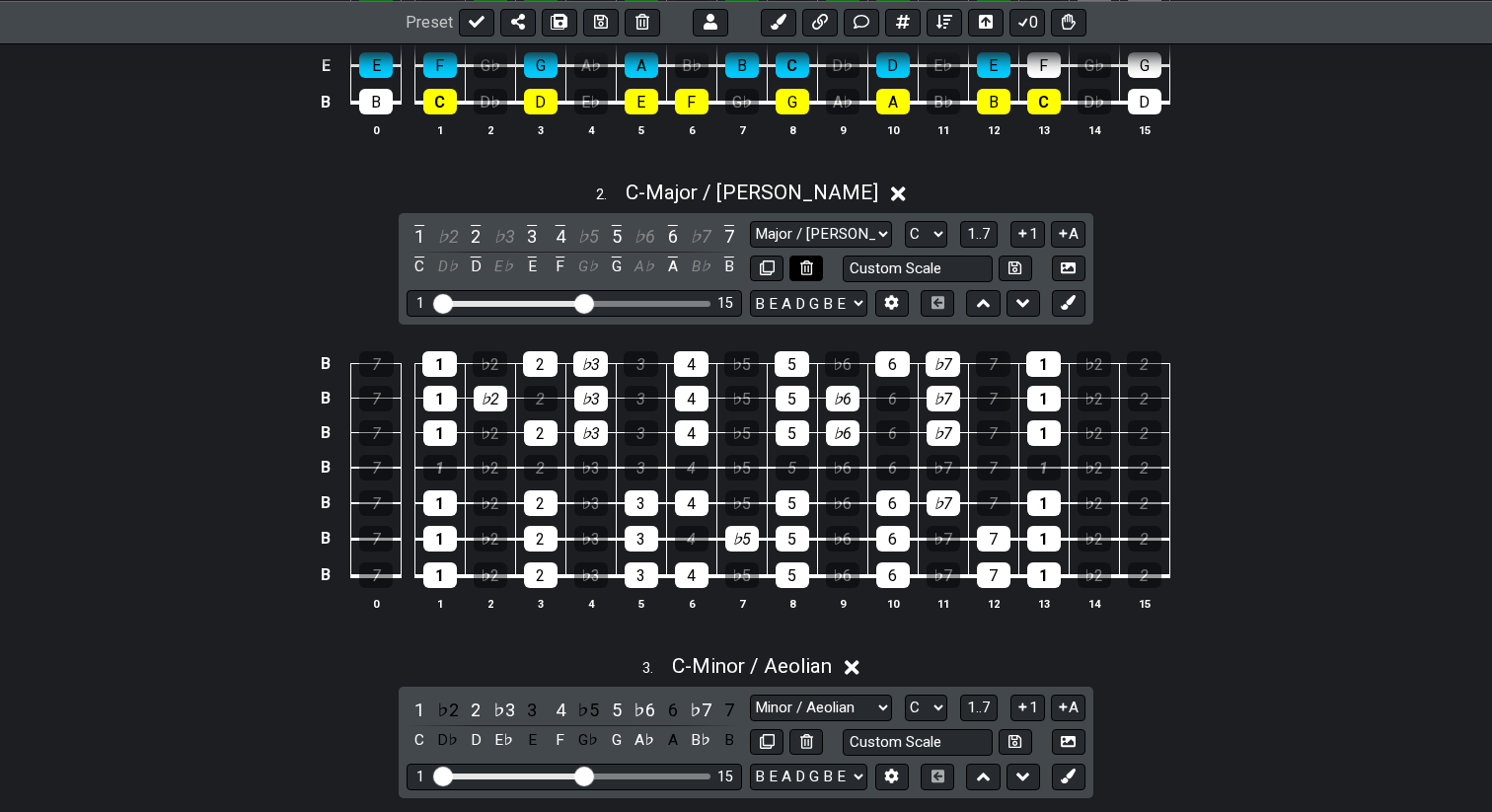
click at [798, 269] on button at bounding box center [806, 268] width 34 height 27
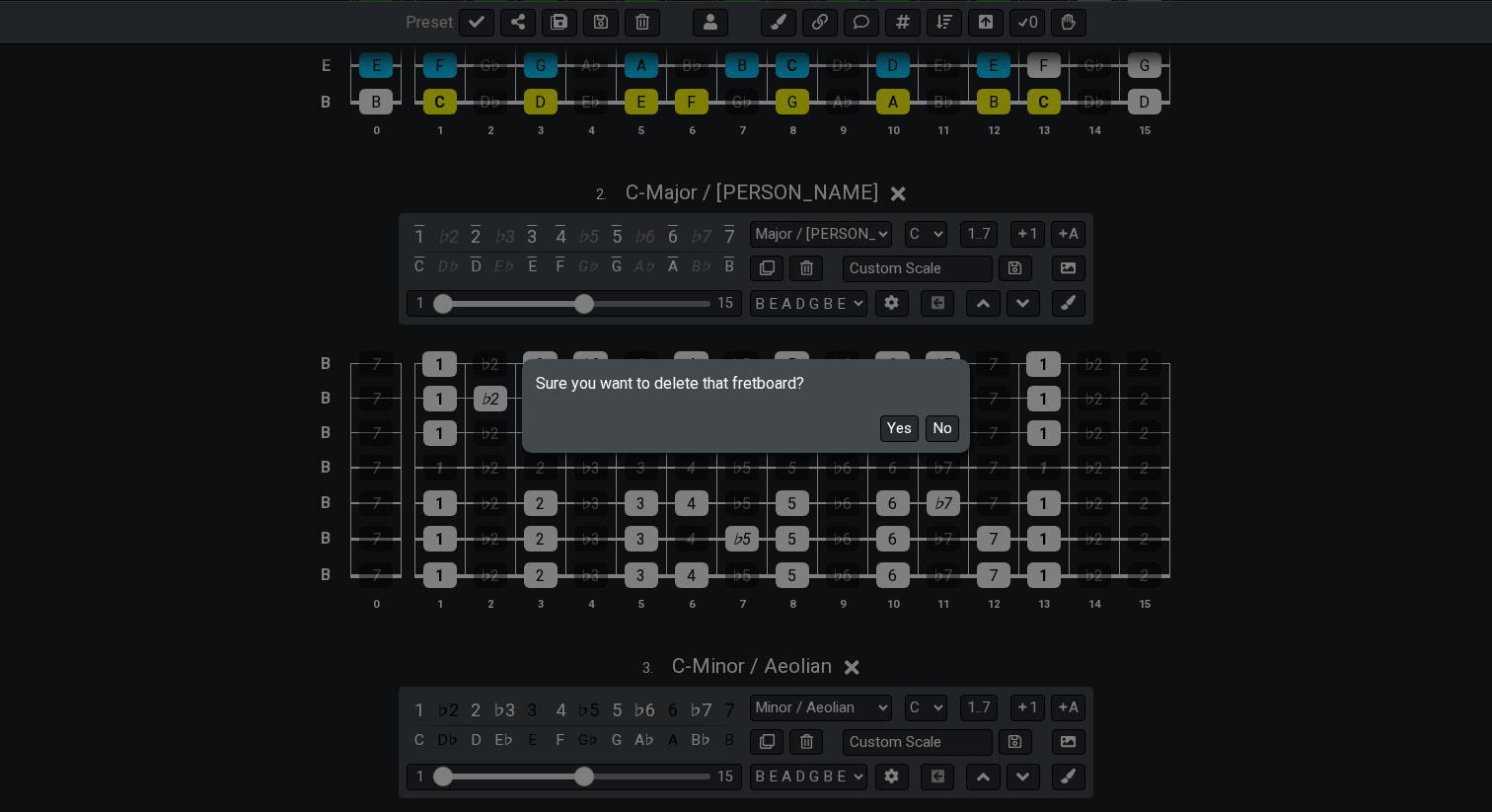
click at [897, 443] on div "Yes No" at bounding box center [746, 421] width 442 height 58
click at [899, 433] on button "Yes" at bounding box center [900, 428] width 39 height 27
select select "Minor / Aeolian"
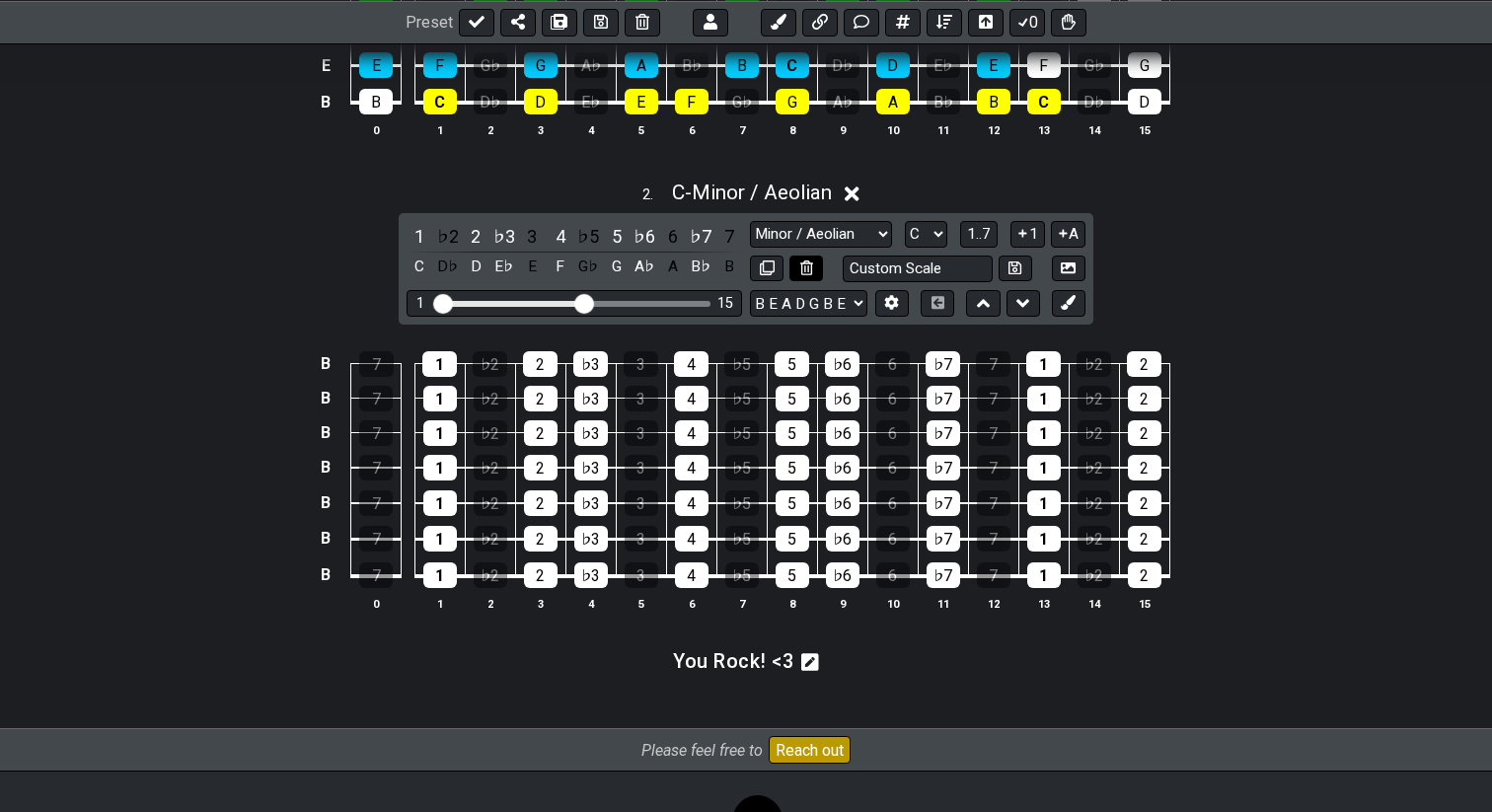
click at [806, 273] on button at bounding box center [806, 268] width 34 height 27
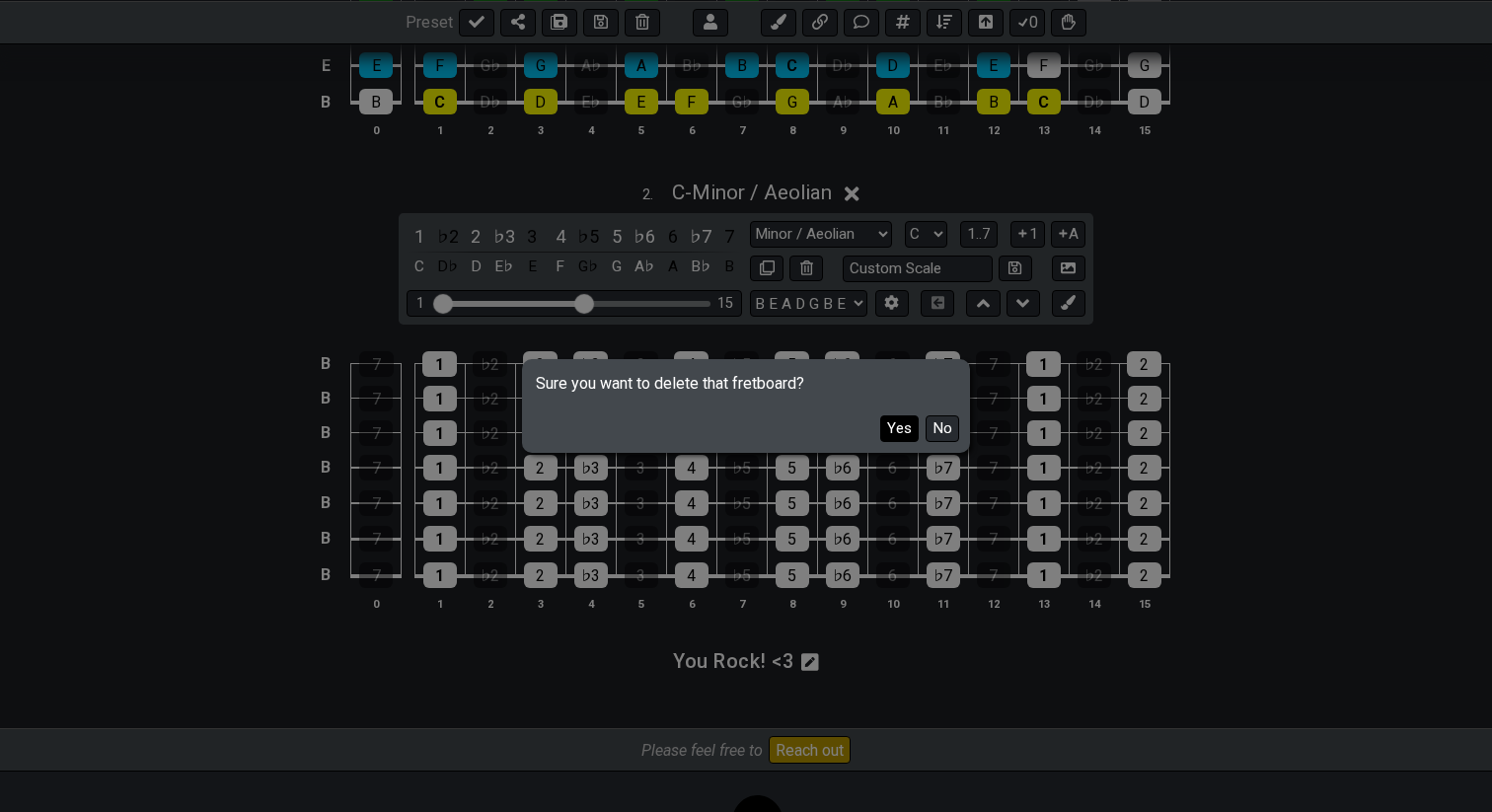
click at [891, 424] on button "Yes" at bounding box center [900, 428] width 39 height 27
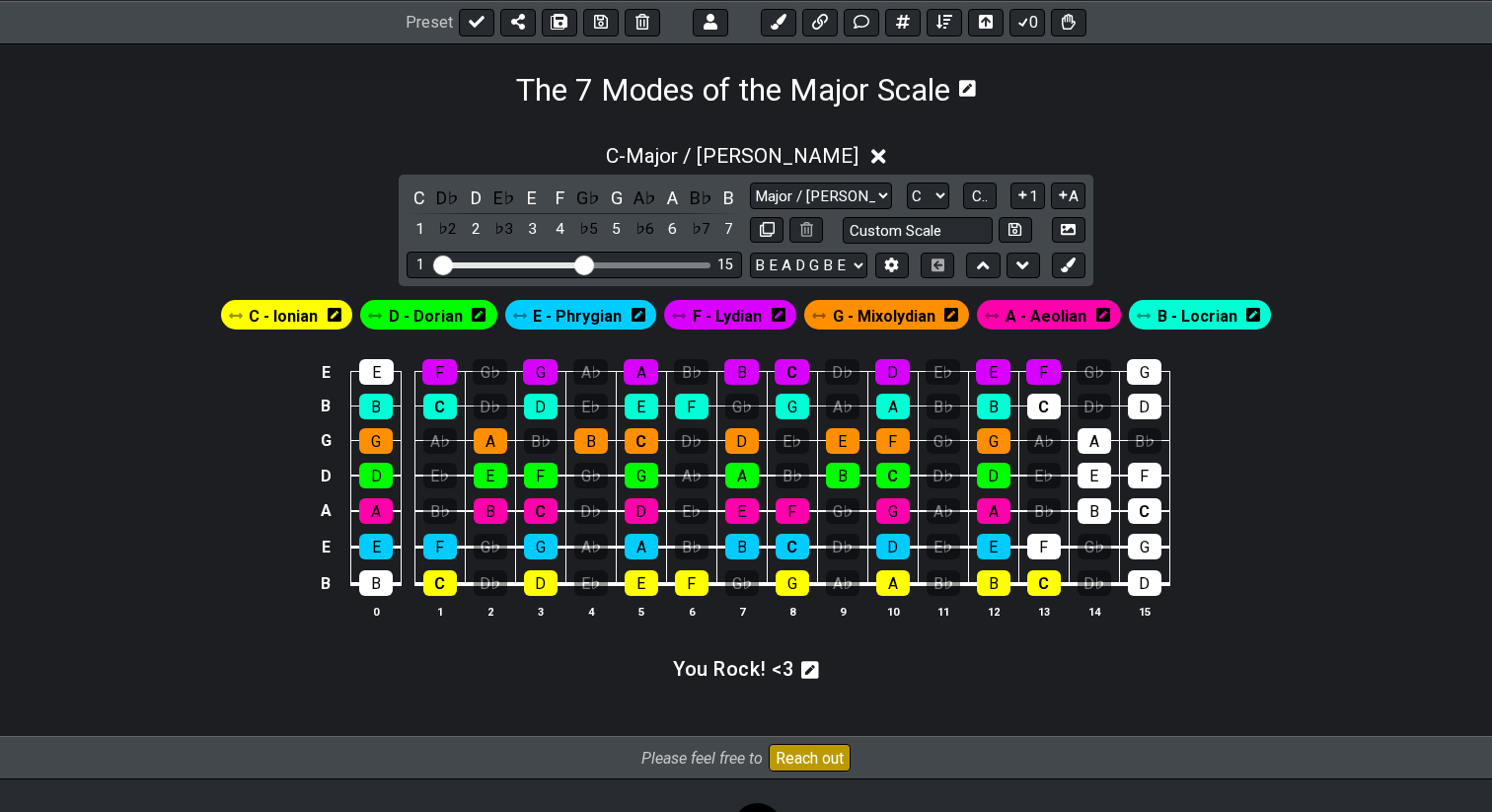
scroll to position [309, 0]
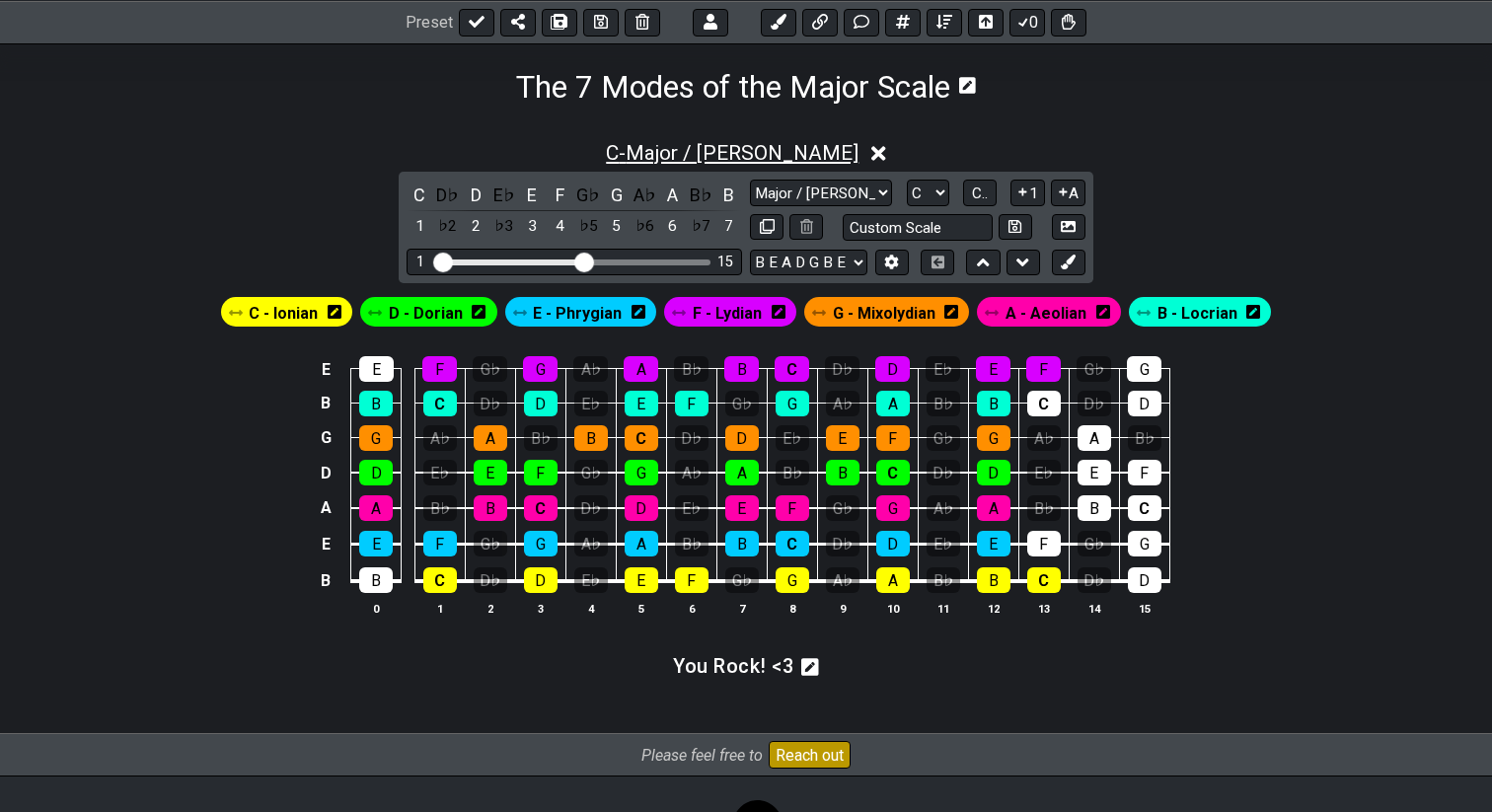
click at [751, 154] on span "C - Major / Ionian" at bounding box center [733, 153] width 252 height 24
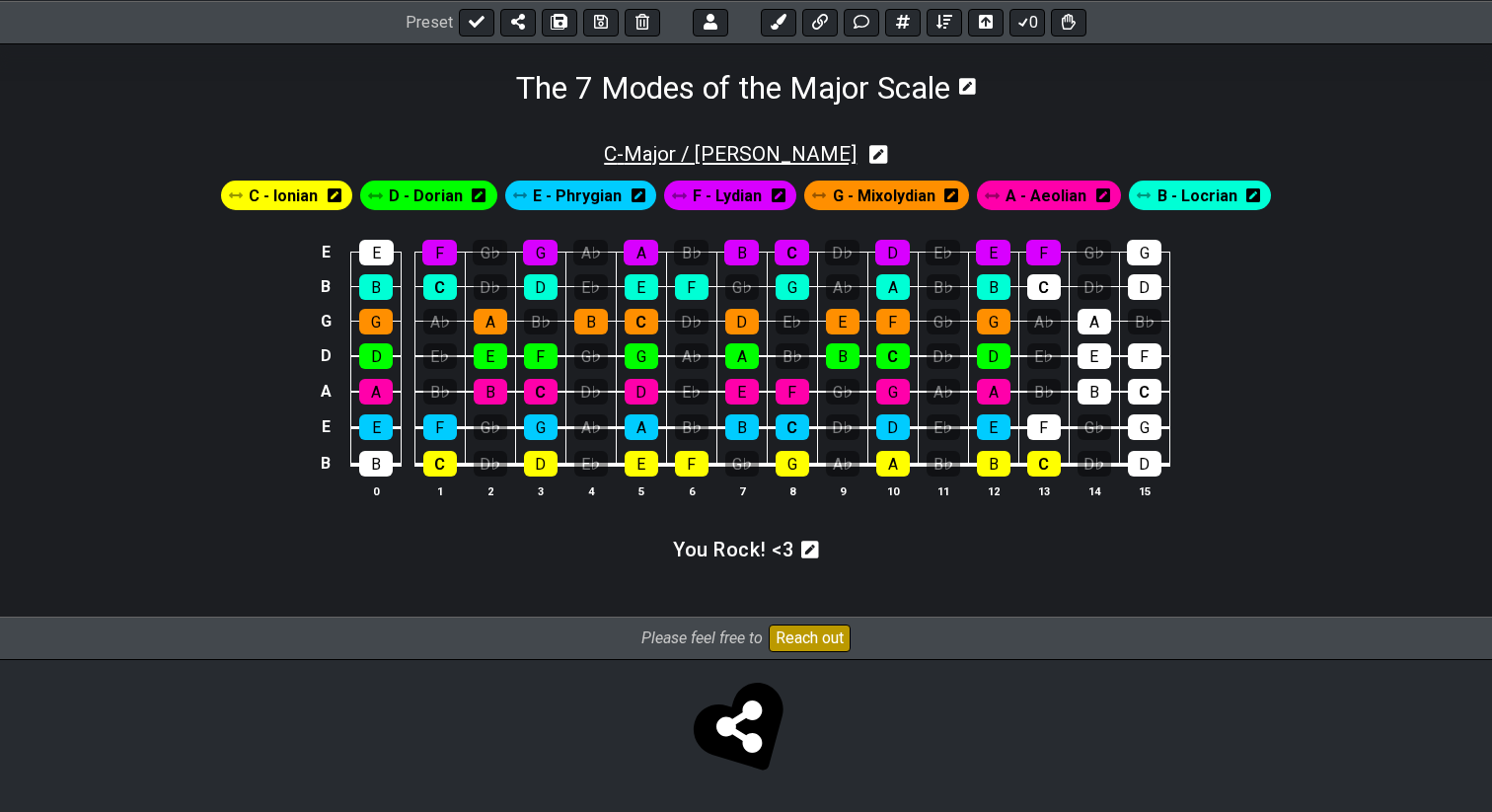
scroll to position [307, 0]
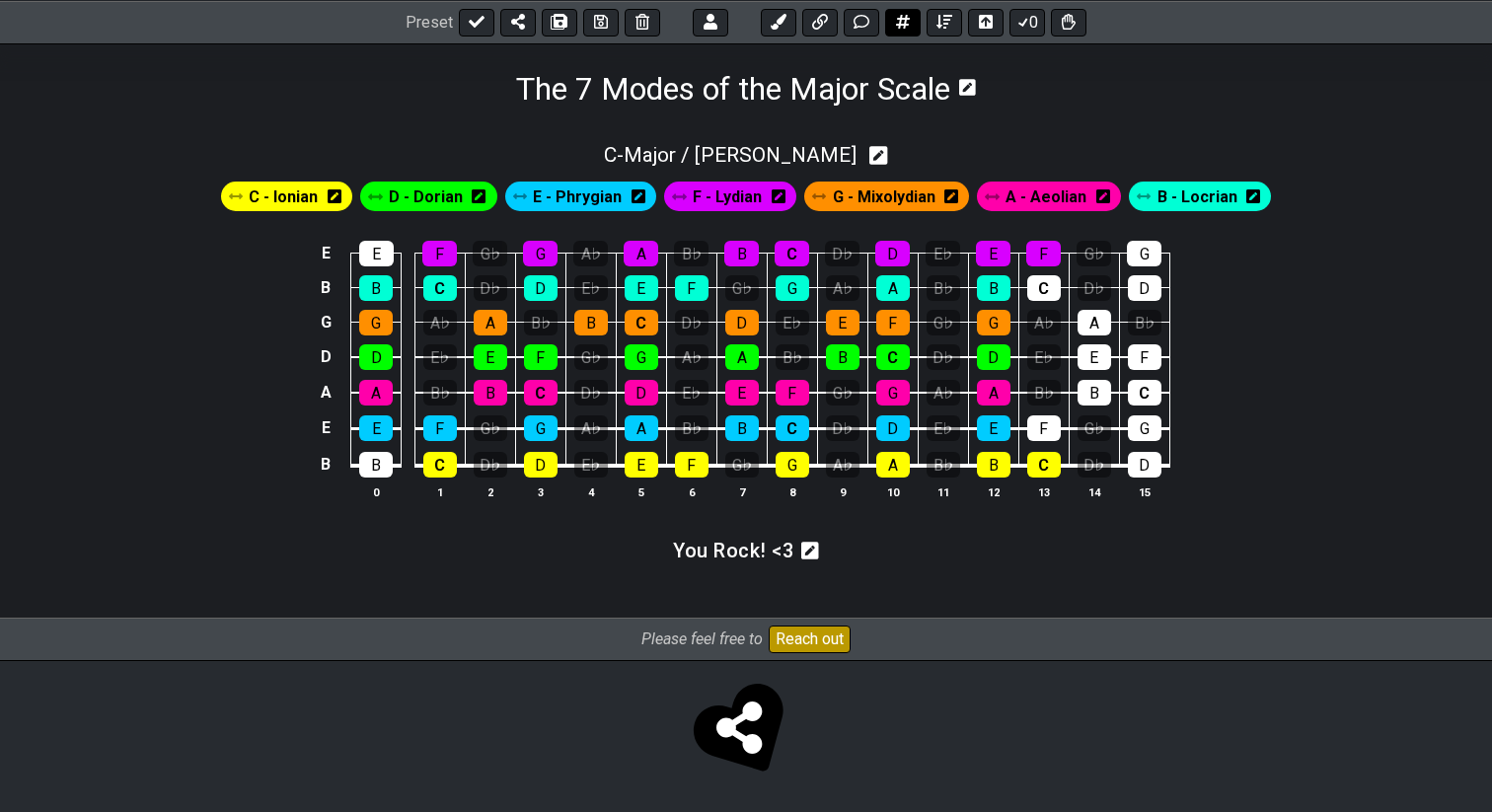
click at [907, 28] on icon at bounding box center [904, 22] width 14 height 16
select select "A"
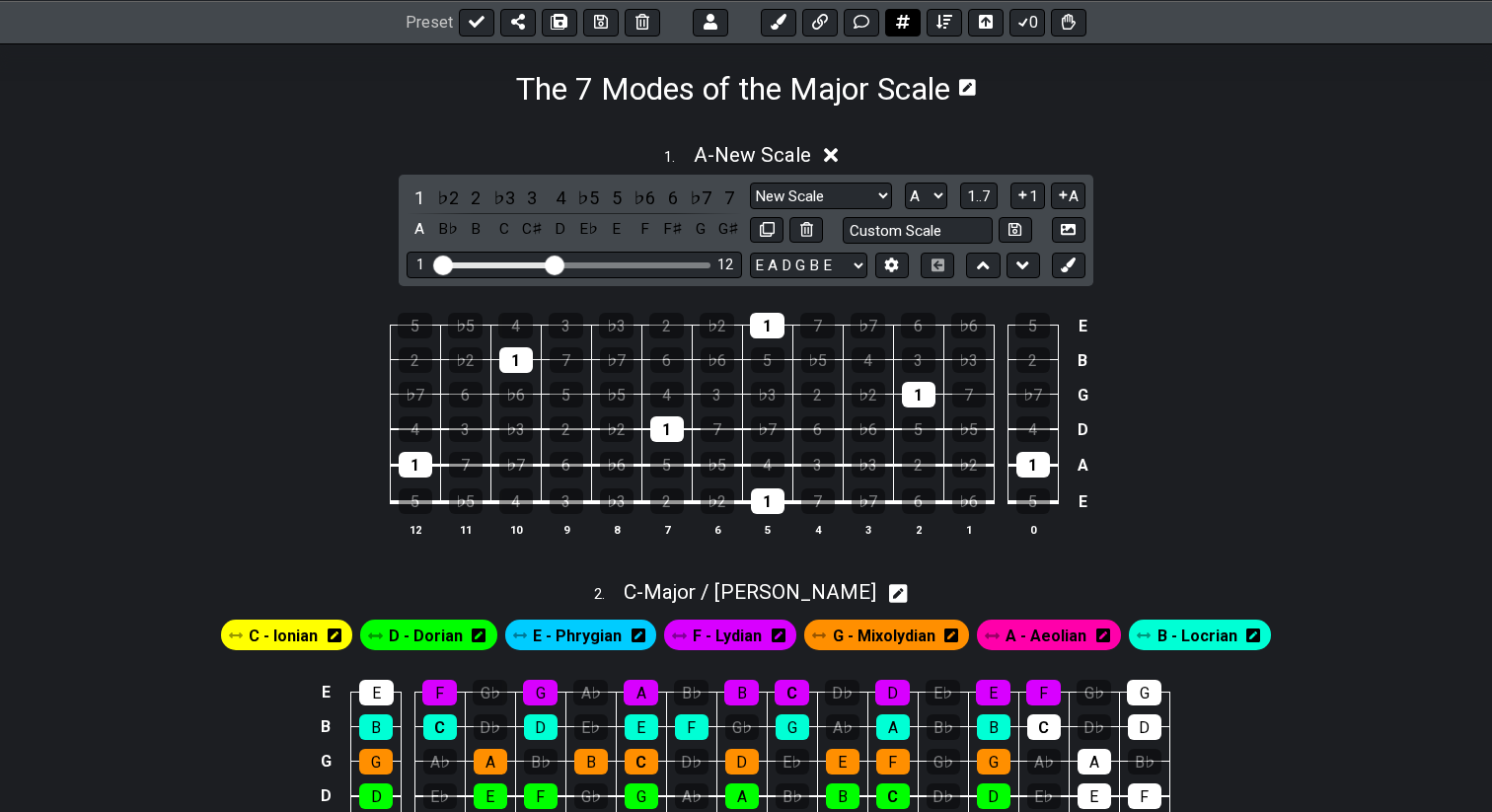
scroll to position [279, 0]
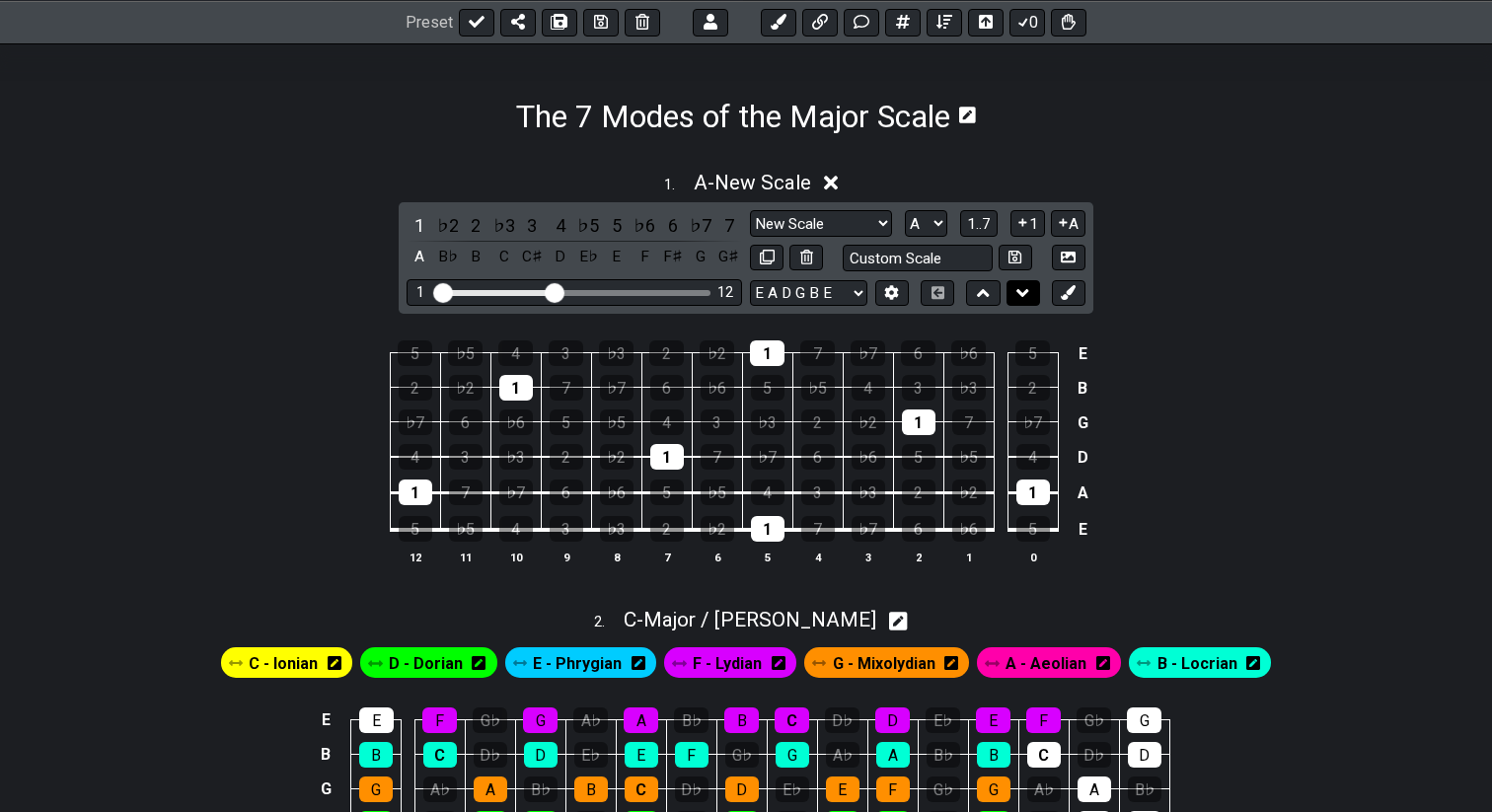
click at [1025, 300] on icon at bounding box center [1023, 293] width 13 height 20
select select "A"
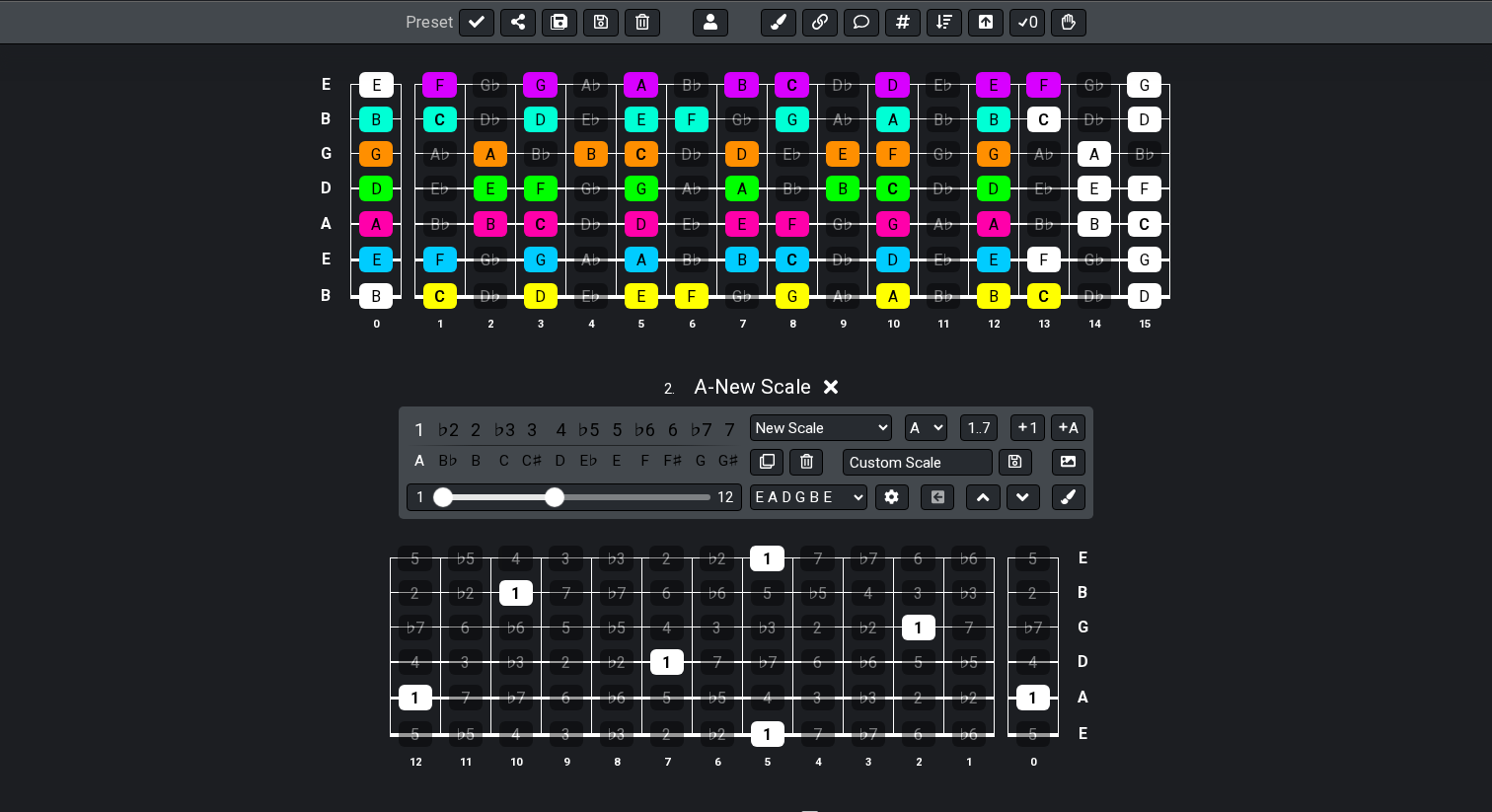
scroll to position [485, 0]
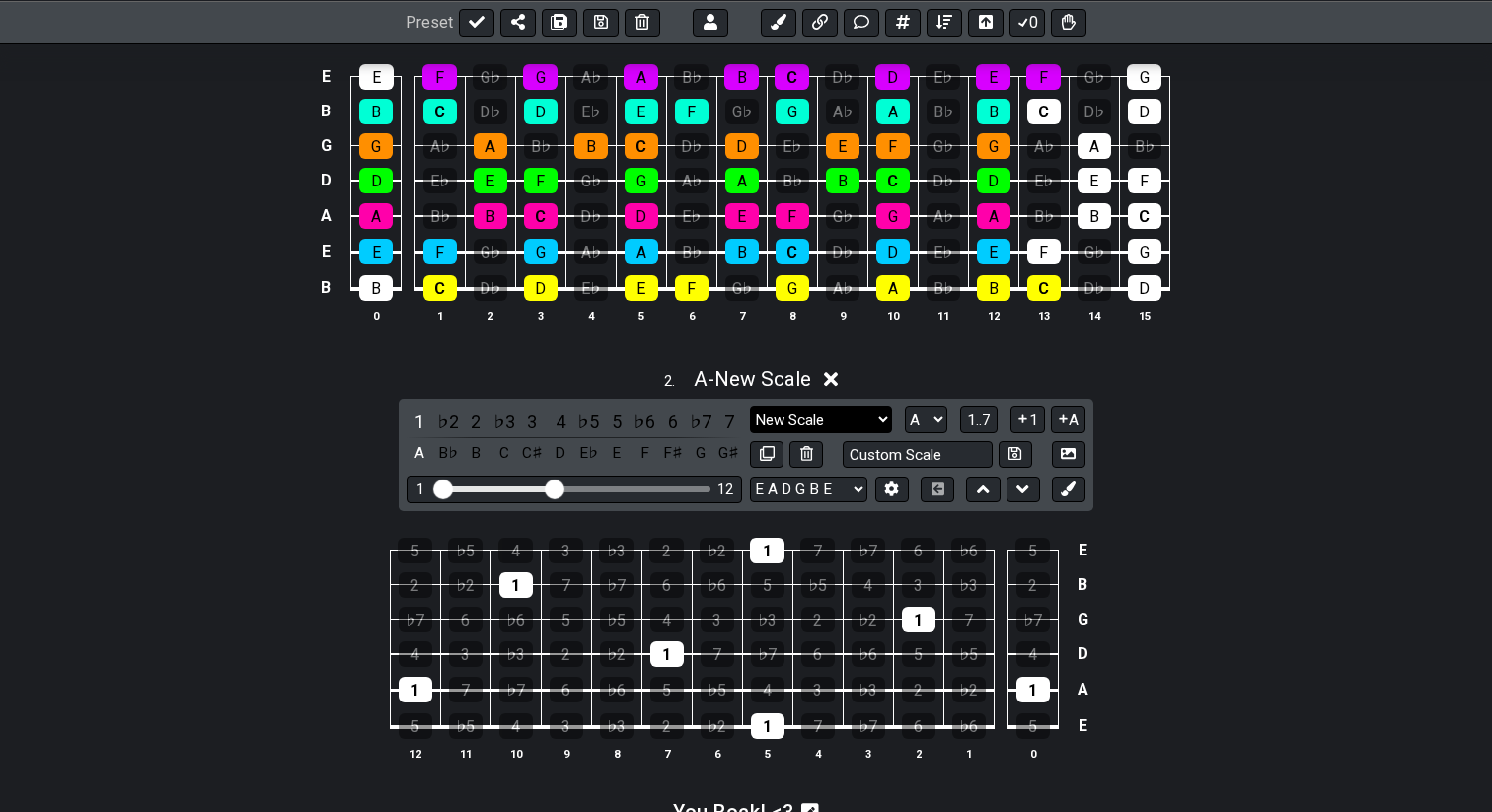
click at [846, 408] on select "New Scale New Scale Minor Pentatonic Major Pentatonic Minor Blues Major Blues M…" at bounding box center [821, 419] width 142 height 27
select select "Major / [PERSON_NAME]"
click at [750, 406] on select "New Scale New Scale Minor Pentatonic Major Pentatonic Minor Blues Major Blues M…" at bounding box center [821, 419] width 142 height 27
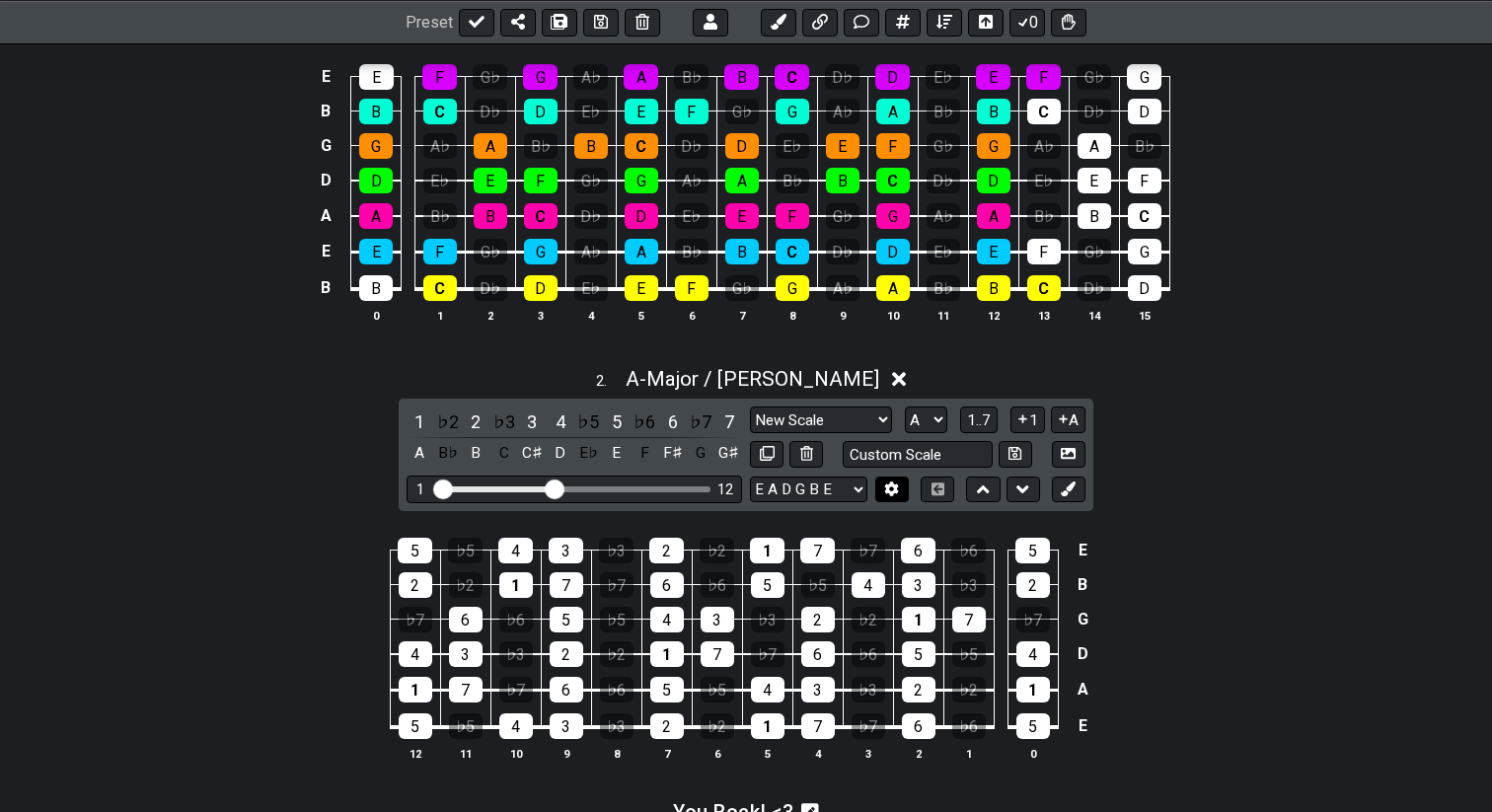
click at [893, 494] on icon at bounding box center [893, 489] width 14 height 15
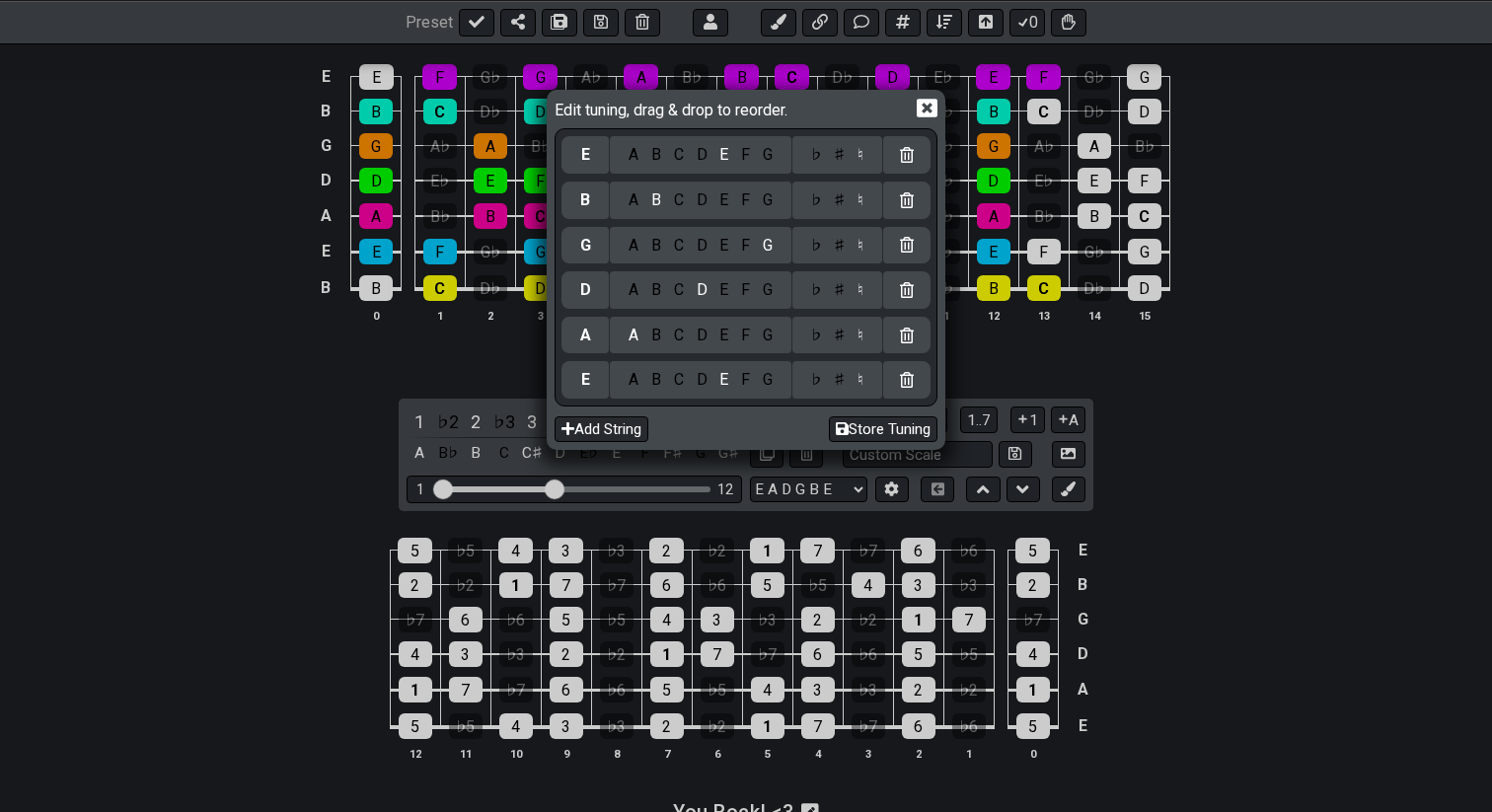
click at [909, 329] on icon at bounding box center [908, 336] width 14 height 16
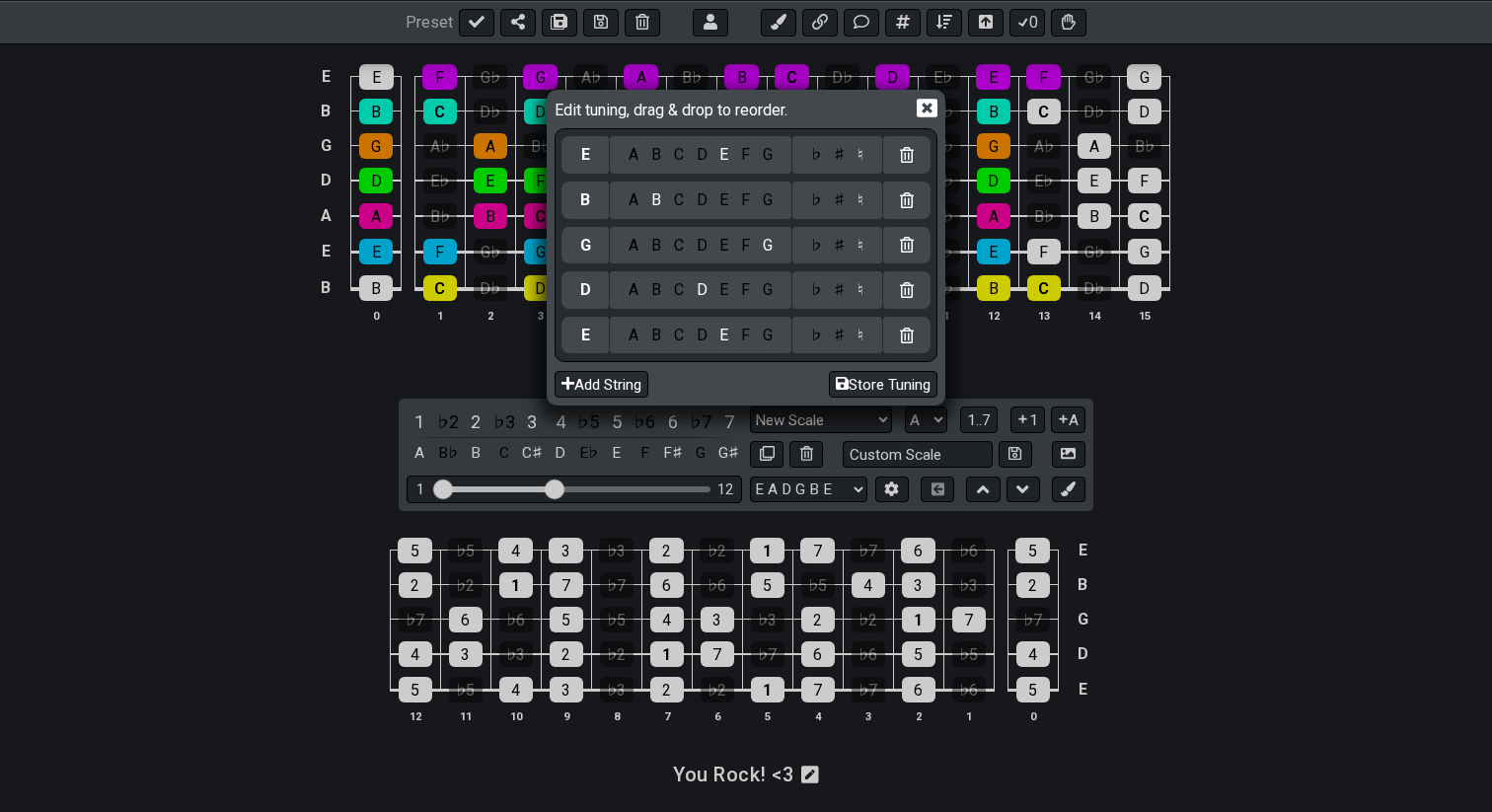
click at [909, 289] on icon at bounding box center [908, 290] width 14 height 16
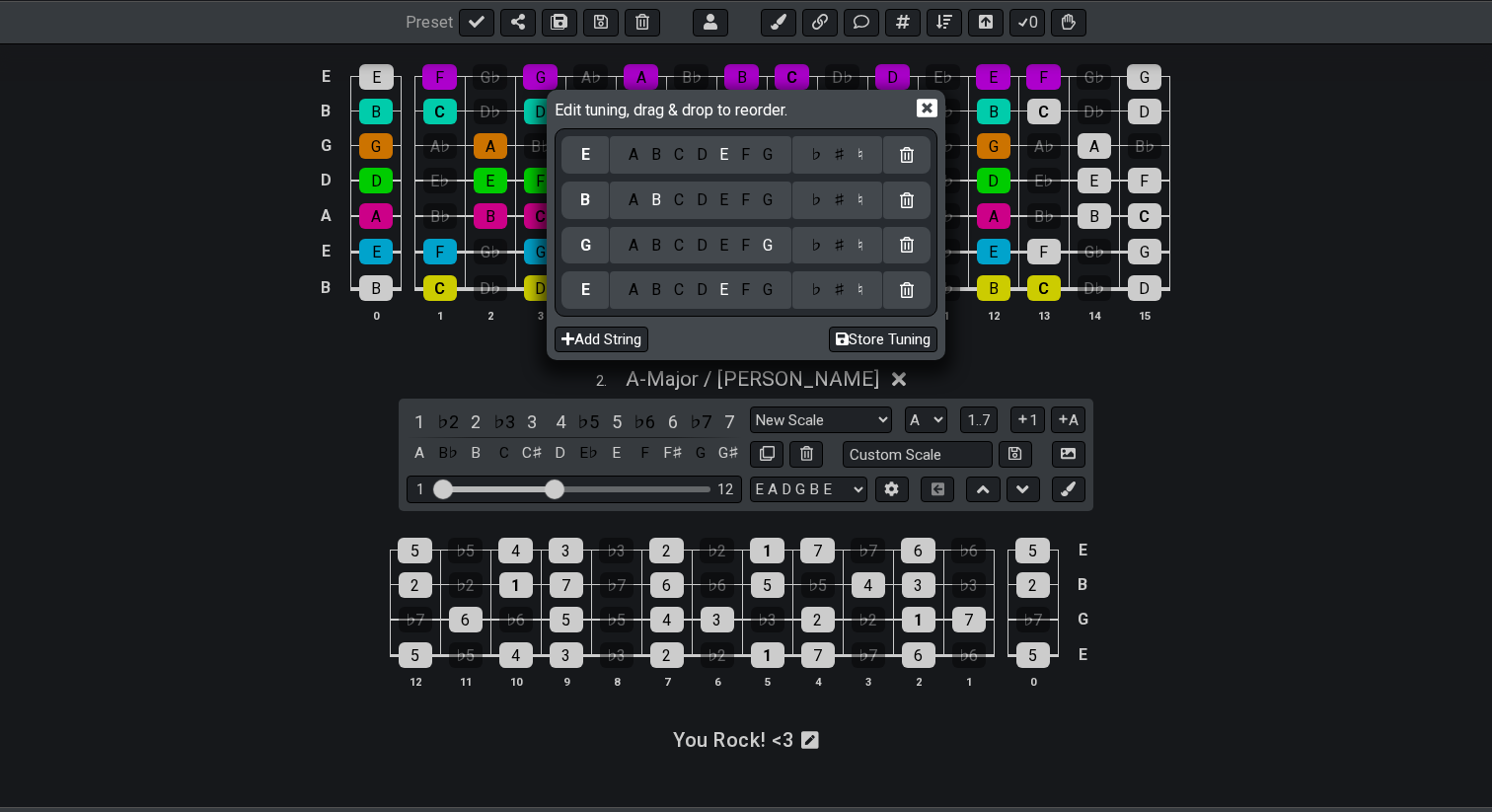
click at [909, 247] on icon at bounding box center [908, 244] width 14 height 16
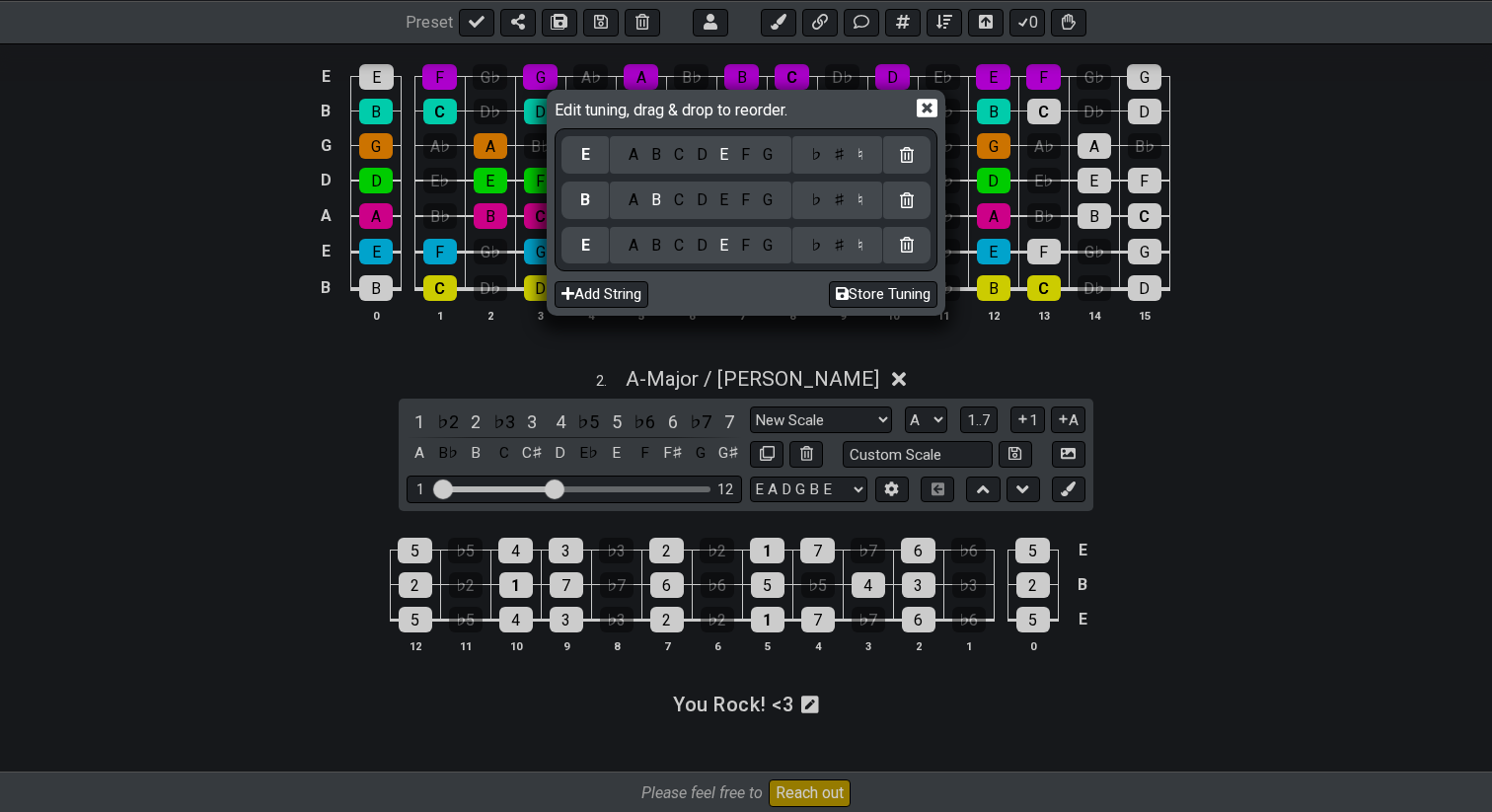
click at [912, 202] on icon at bounding box center [908, 201] width 14 height 16
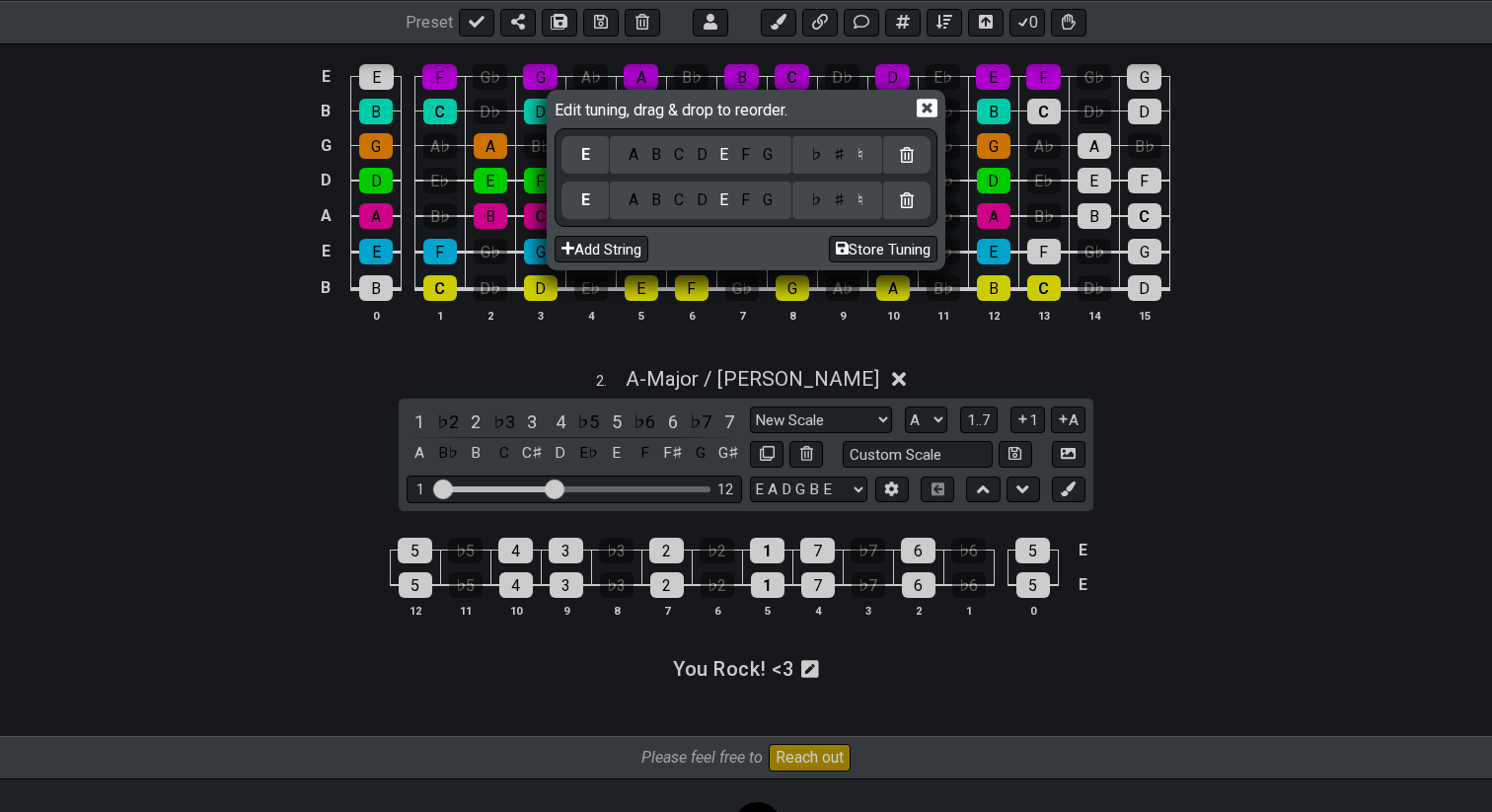
click at [912, 166] on div at bounding box center [908, 155] width 48 height 38
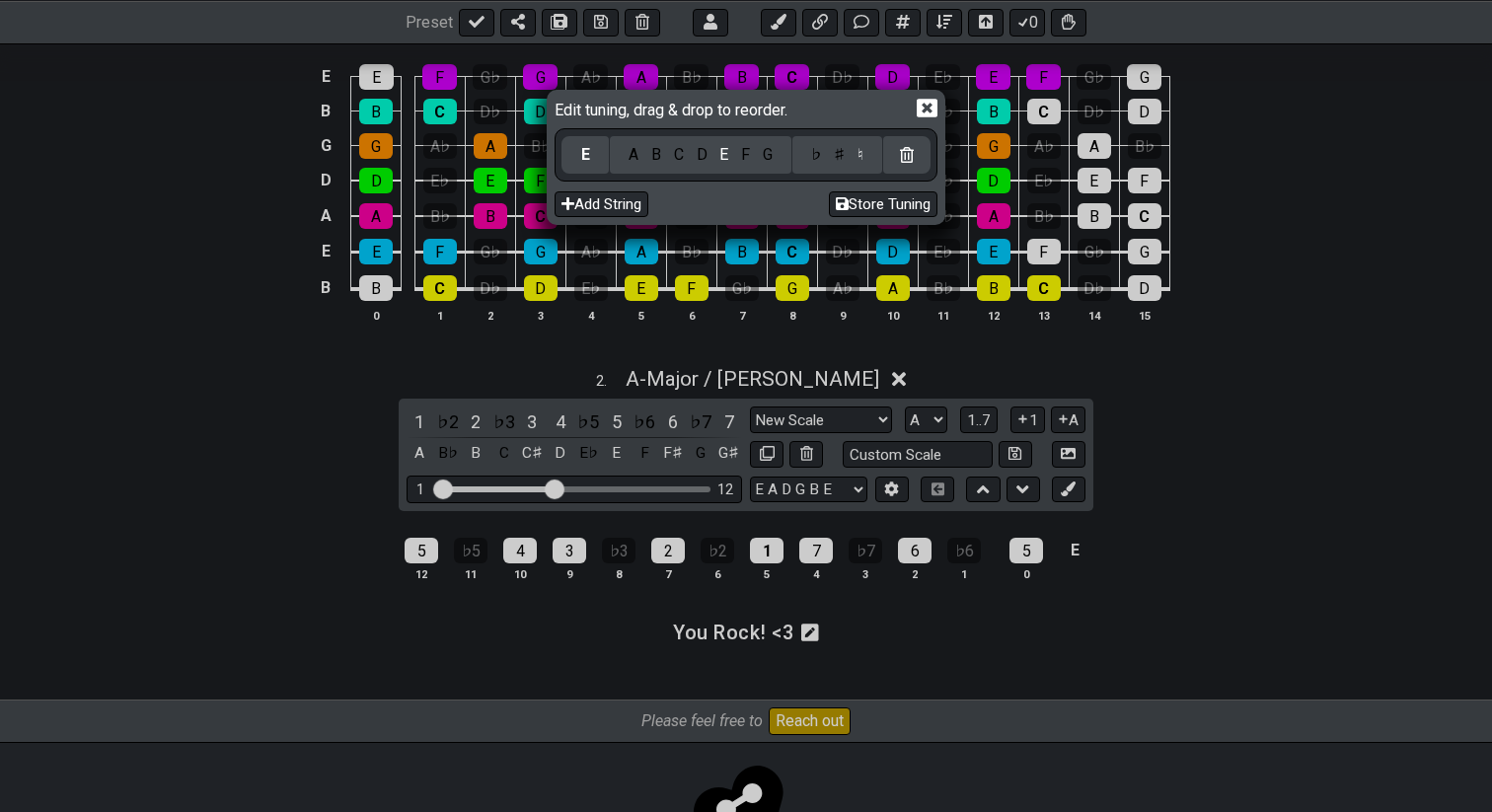
click at [929, 108] on icon at bounding box center [927, 107] width 21 height 21
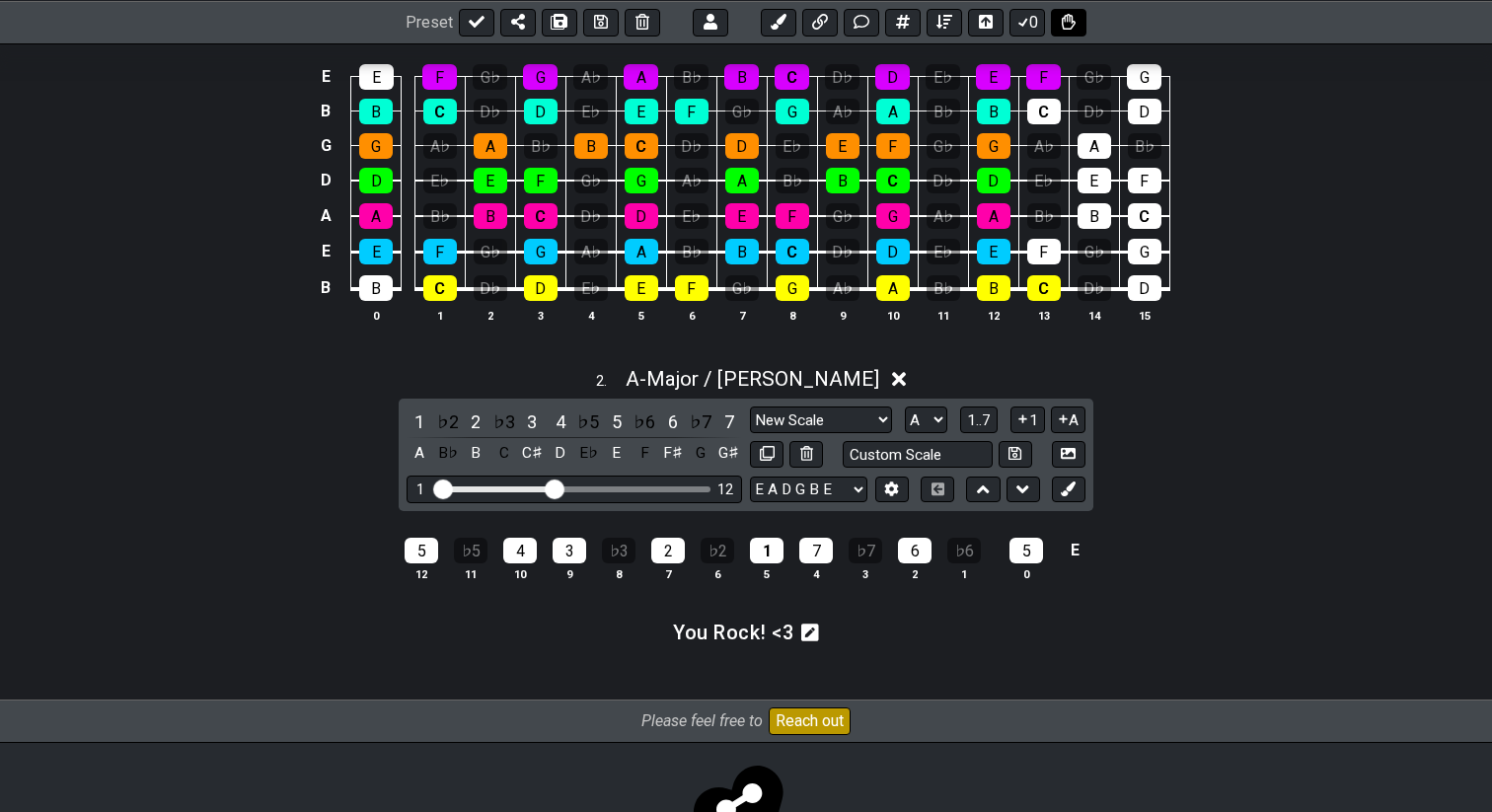
click at [1073, 29] on icon at bounding box center [1069, 22] width 14 height 16
click at [1073, 29] on icon at bounding box center [1069, 21] width 14 height 16
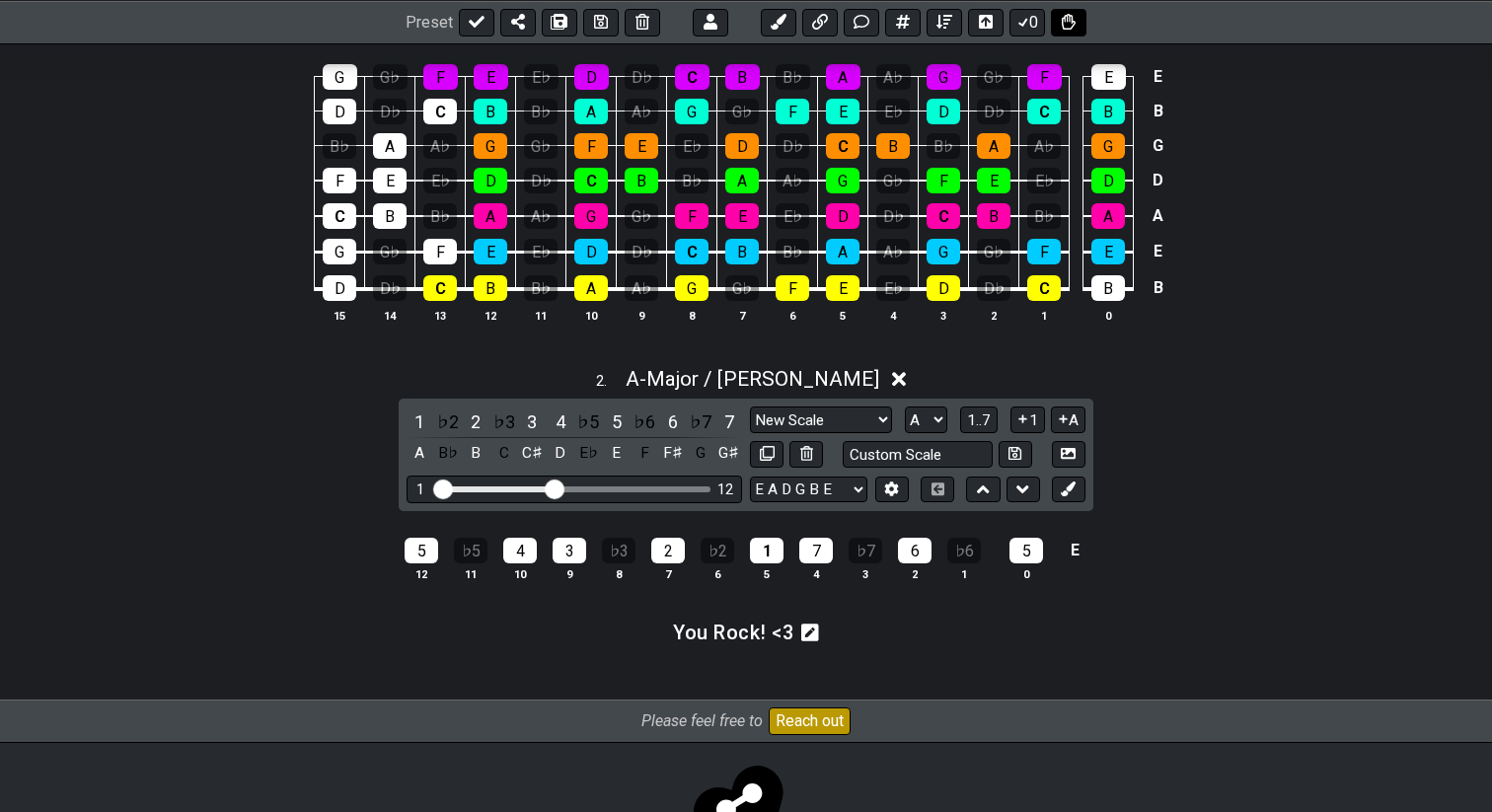
click at [1073, 29] on icon at bounding box center [1069, 22] width 14 height 16
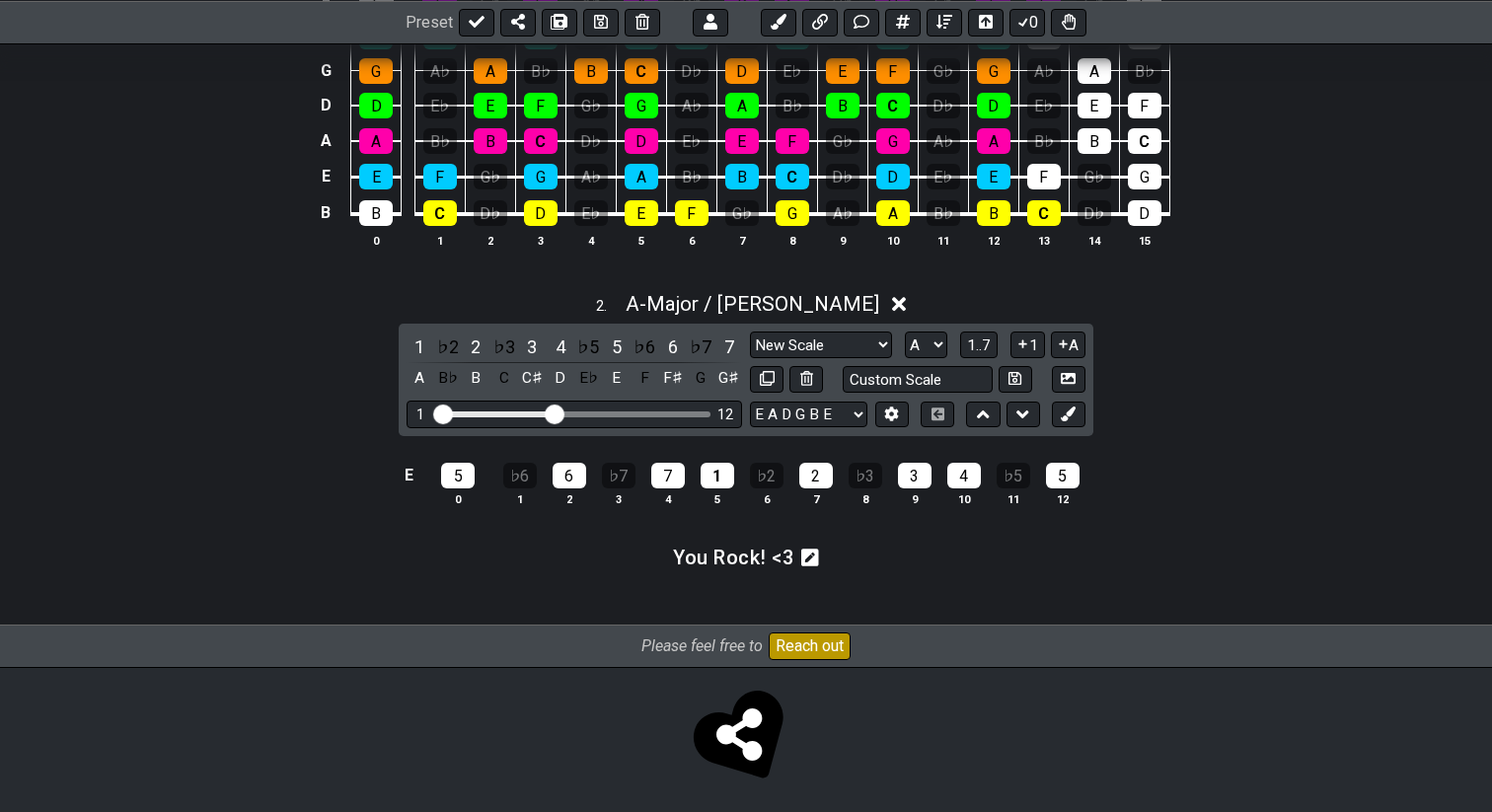
scroll to position [566, 0]
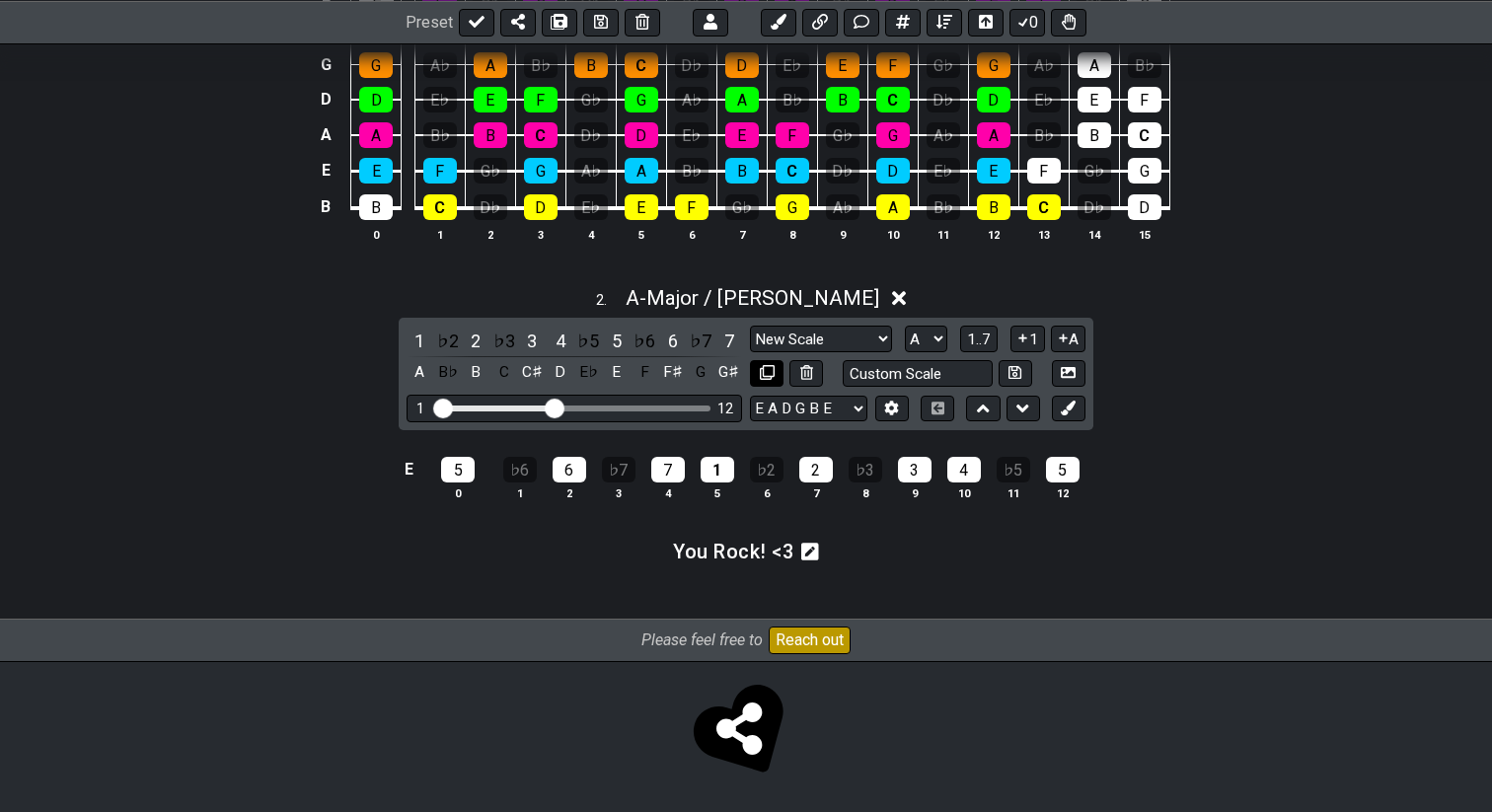
click at [766, 381] on button at bounding box center [767, 373] width 34 height 27
select select "Major / [PERSON_NAME]"
select select "A"
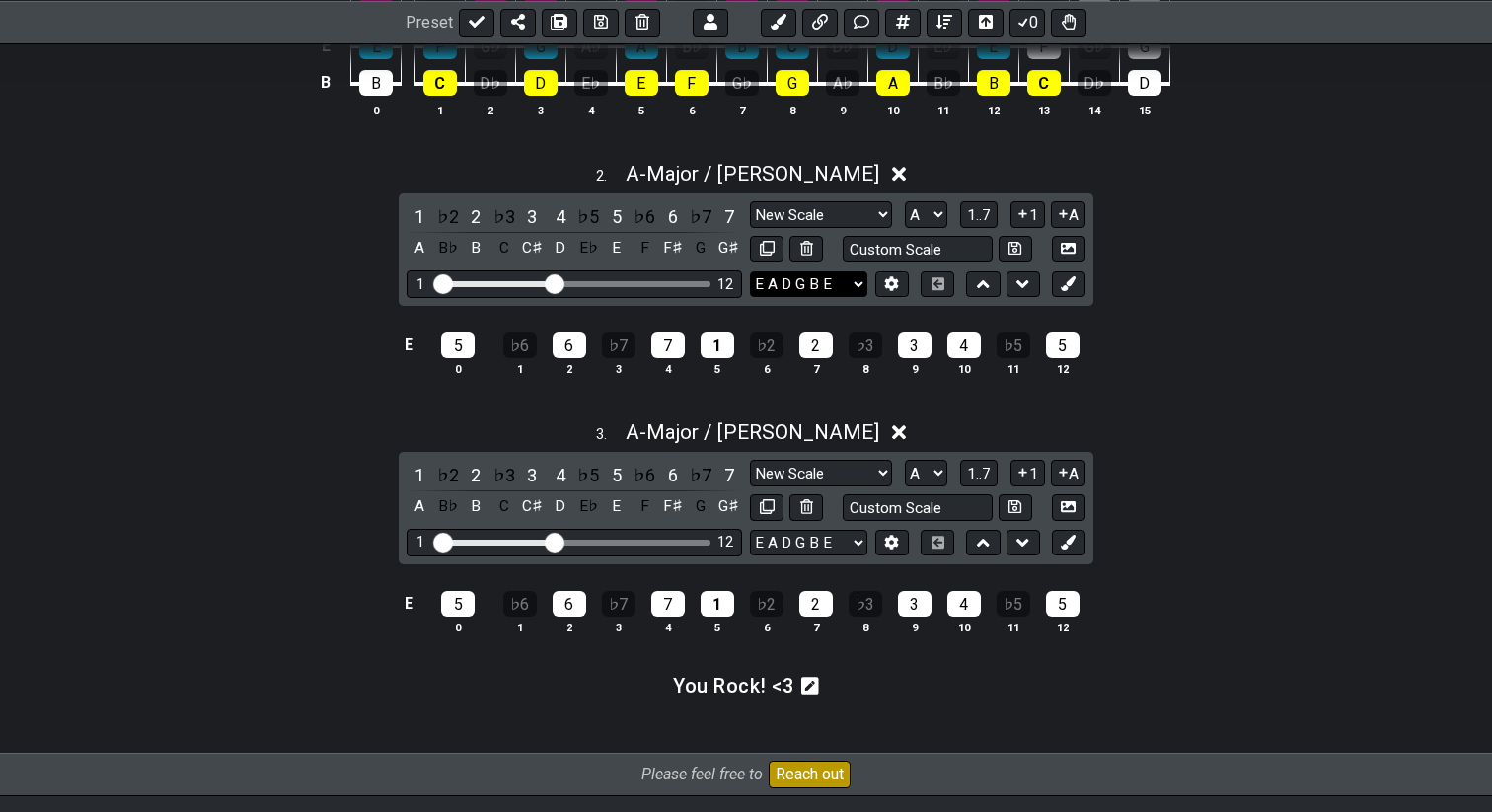
scroll to position [693, 0]
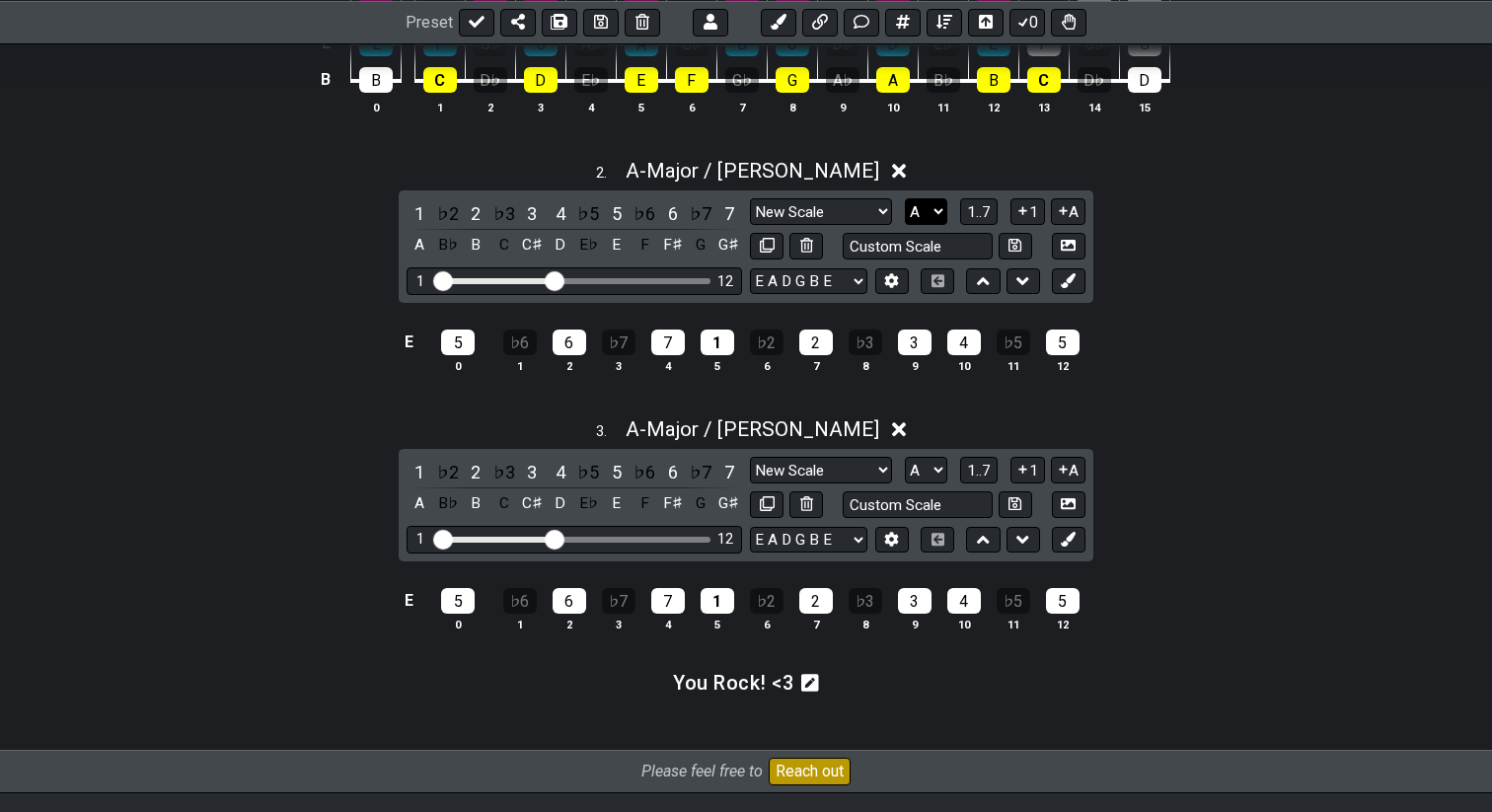
click at [932, 206] on select "A♭ A A♯ B♭ B C C♯ D♭ D D♯ E♭ E F F♯ G♭ G G♯" at bounding box center [926, 212] width 43 height 27
select select "E"
click at [906, 199] on select "A♭ A A♯ B♭ B C C♯ D♭ D D♯ E♭ E F F♯ G♭ G G♯" at bounding box center [926, 212] width 43 height 27
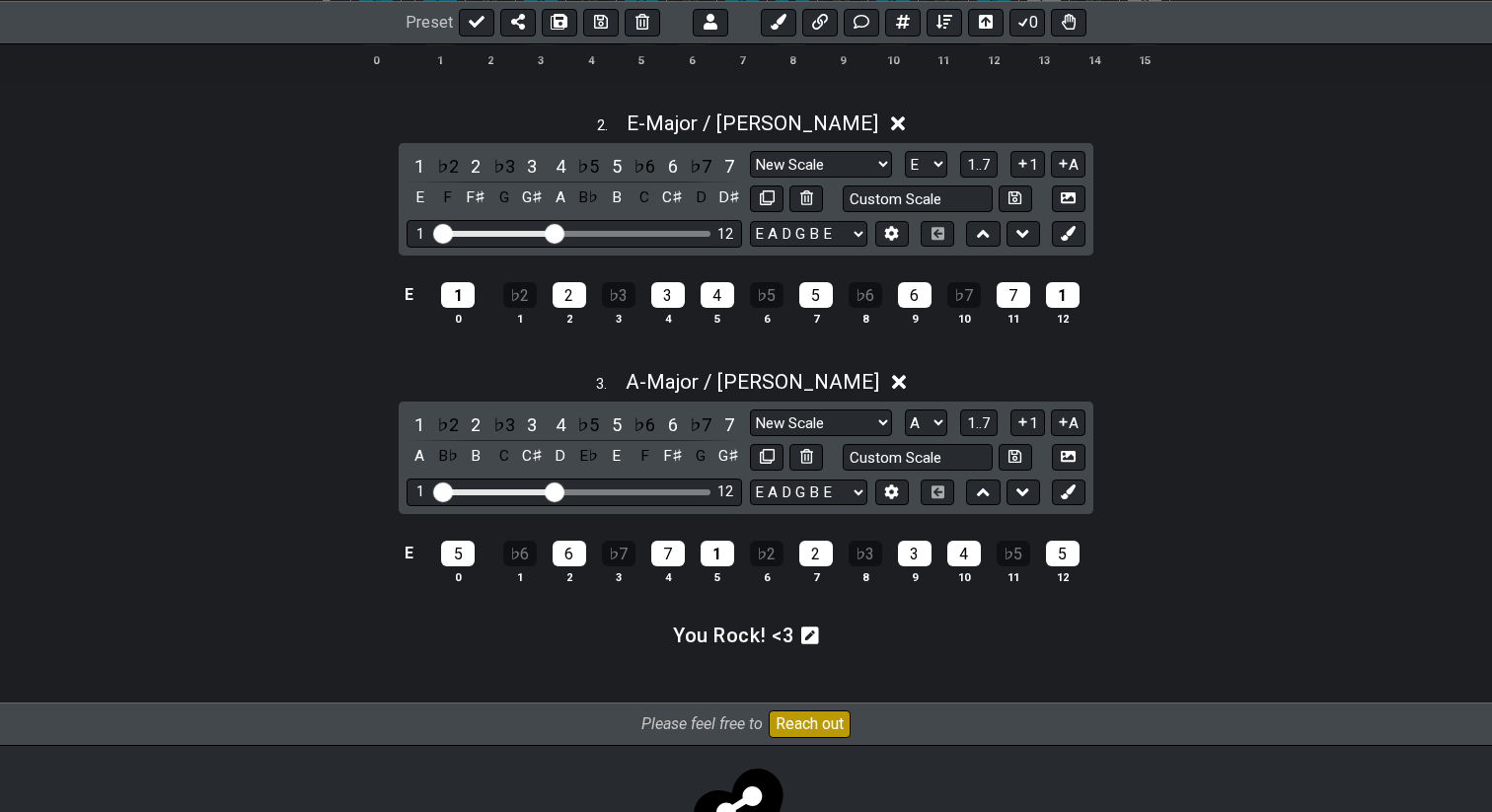
scroll to position [745, 0]
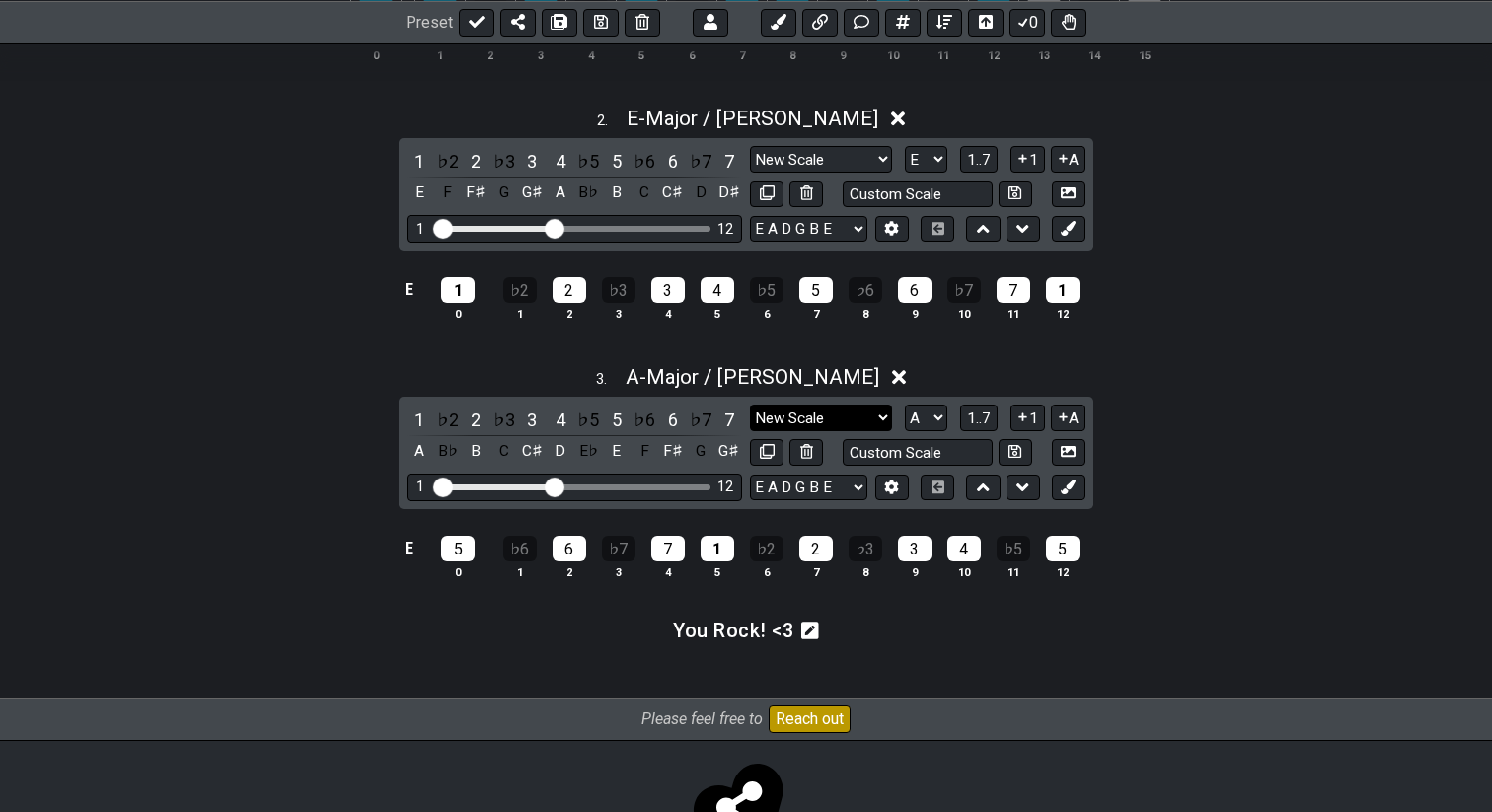
click at [851, 423] on select "New Scale New Scale Minor Pentatonic Major Pentatonic Minor Blues Major Blues M…" at bounding box center [821, 417] width 142 height 27
select select "Mixolydian"
click at [750, 405] on select "New Scale New Scale Minor Pentatonic Major Pentatonic Minor Blues Major Blues M…" at bounding box center [821, 417] width 142 height 27
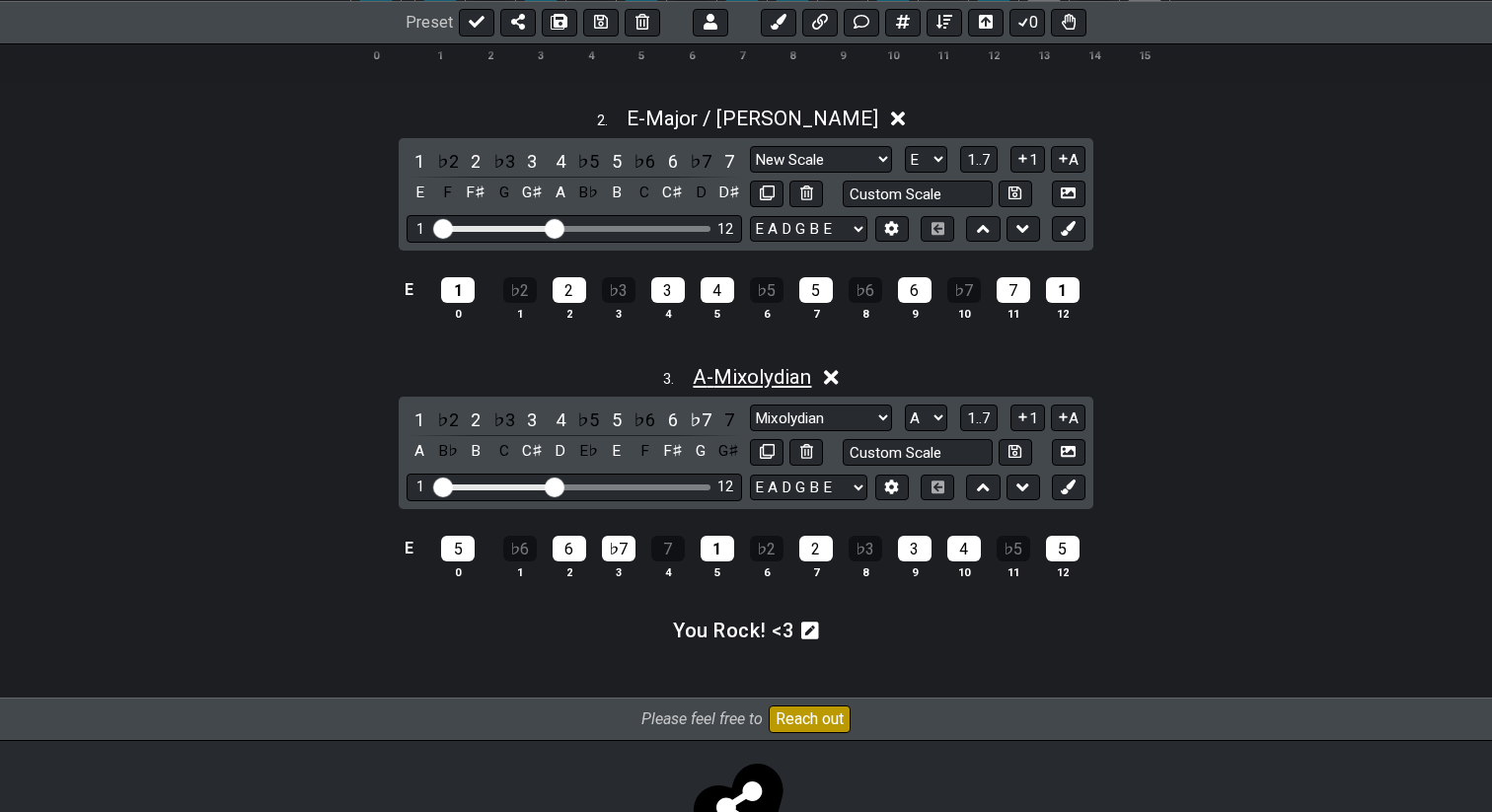
click at [791, 380] on span "A - Mixolydian" at bounding box center [751, 377] width 118 height 24
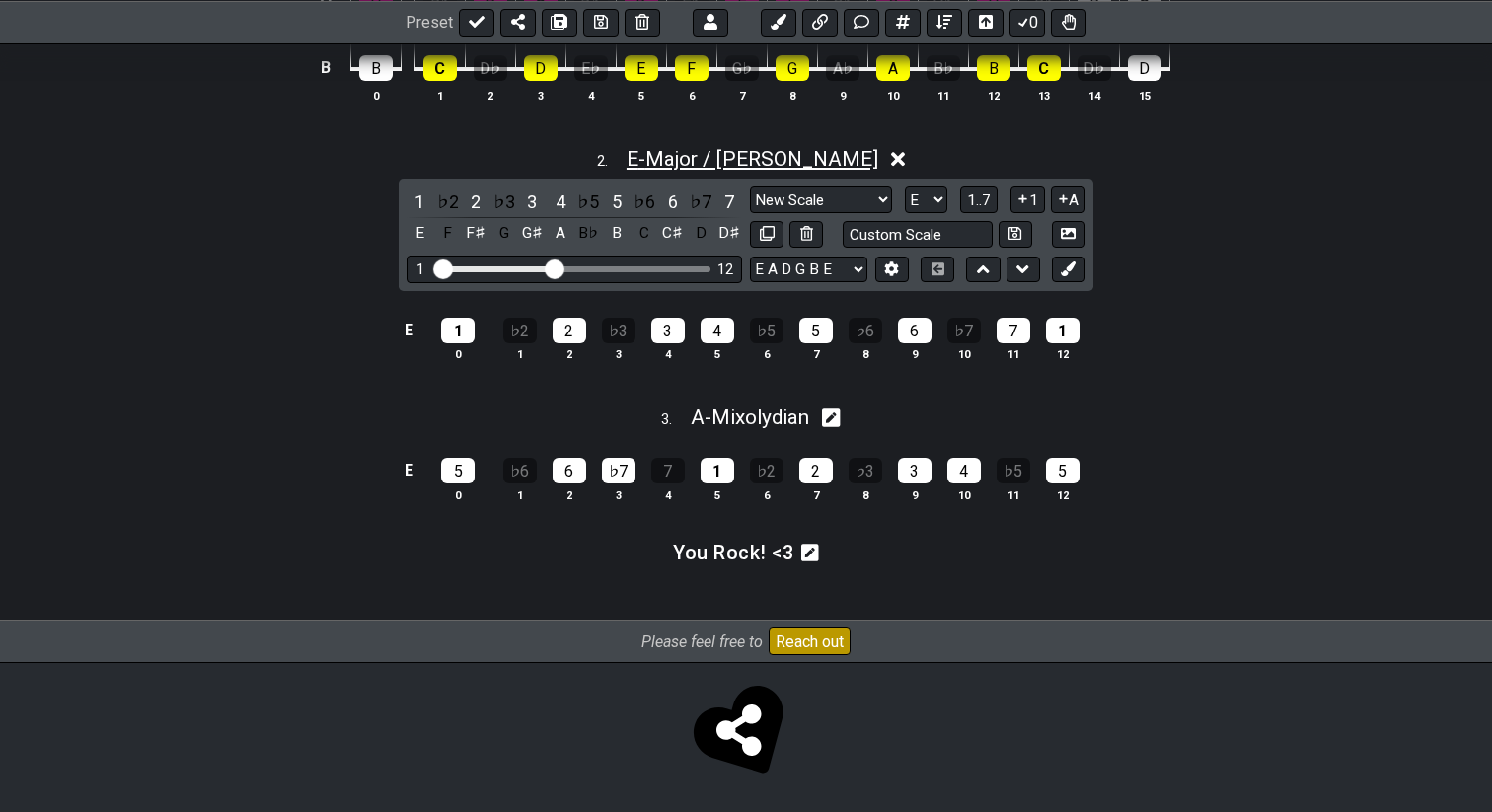
click at [776, 166] on span "E - Major / Ionian" at bounding box center [752, 159] width 251 height 24
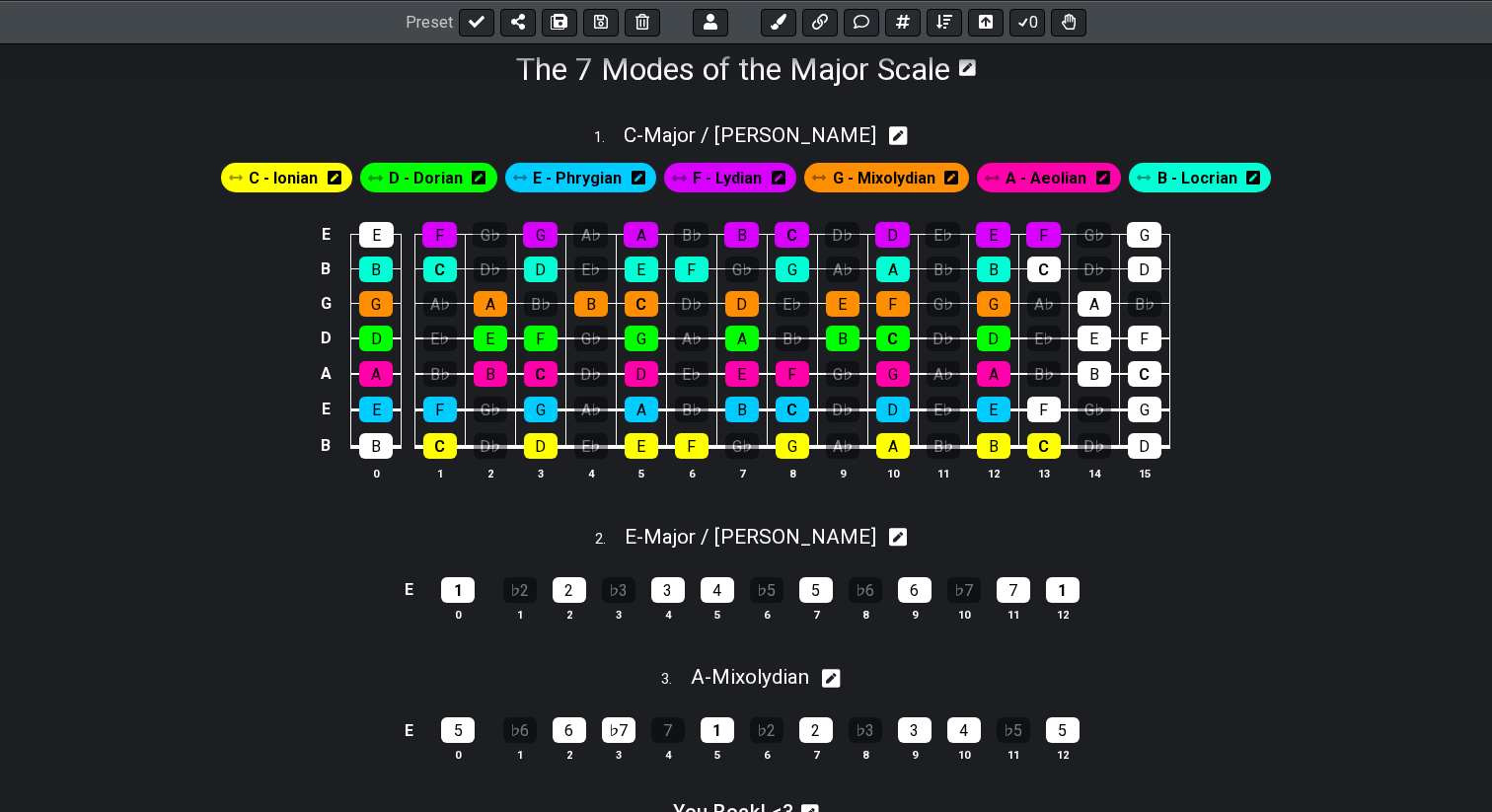
scroll to position [299, 0]
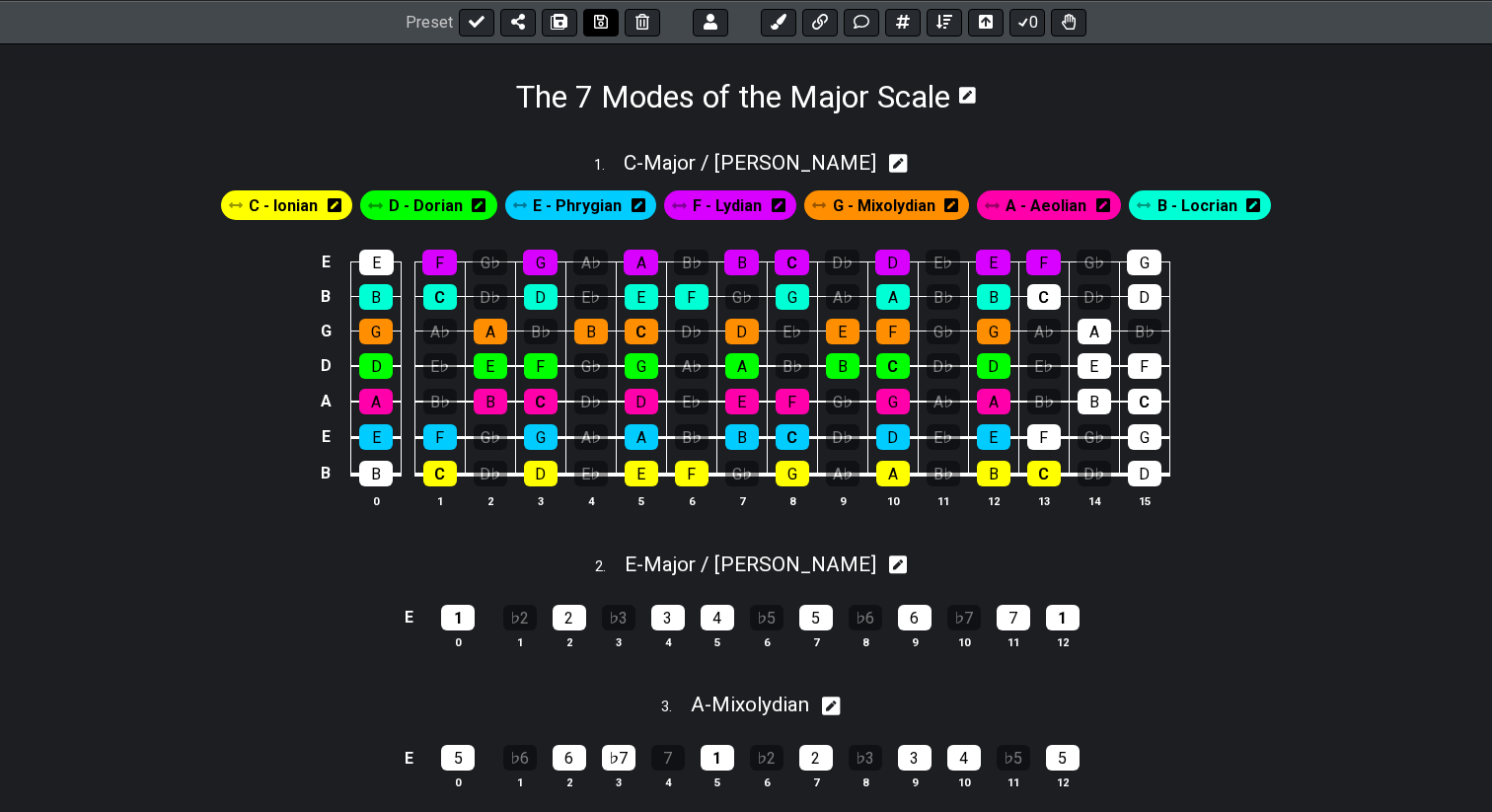
click at [595, 24] on icon at bounding box center [601, 22] width 14 height 16
